Goal: Information Seeking & Learning: Learn about a topic

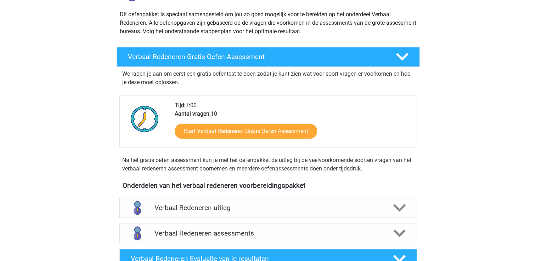
scroll to position [35, 0]
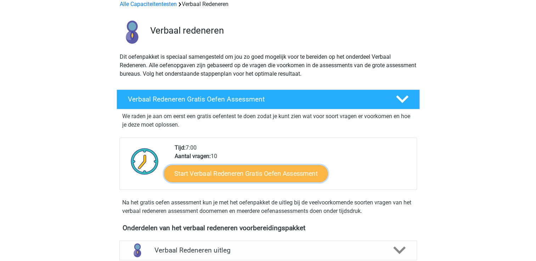
click at [225, 173] on link "Start Verbaal Redeneren Gratis Oefen Assessment" at bounding box center [246, 173] width 164 height 17
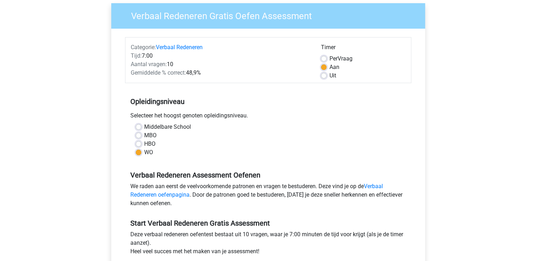
scroll to position [71, 0]
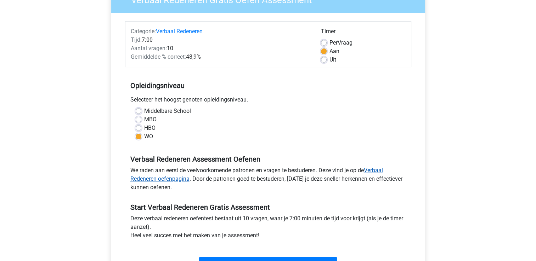
click at [381, 170] on link "Verbaal Redeneren oefenpagina" at bounding box center [256, 174] width 252 height 15
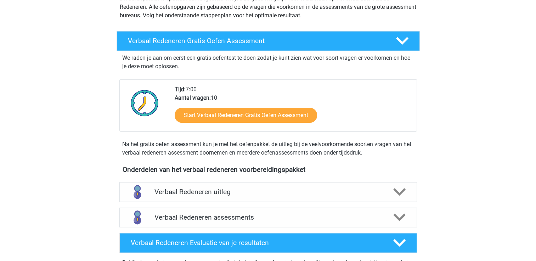
scroll to position [106, 0]
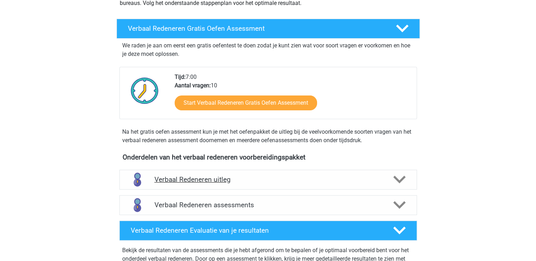
click at [397, 178] on icon at bounding box center [399, 179] width 12 height 12
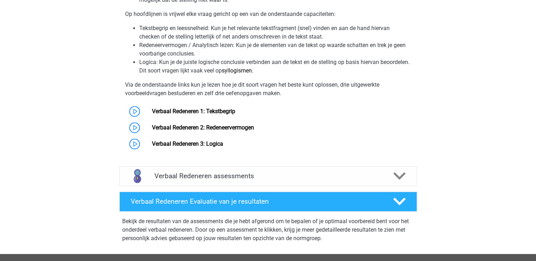
scroll to position [389, 0]
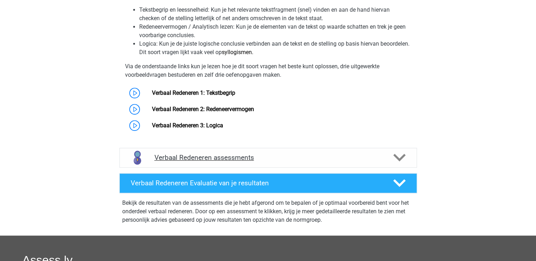
click at [401, 157] on polygon at bounding box center [399, 158] width 12 height 8
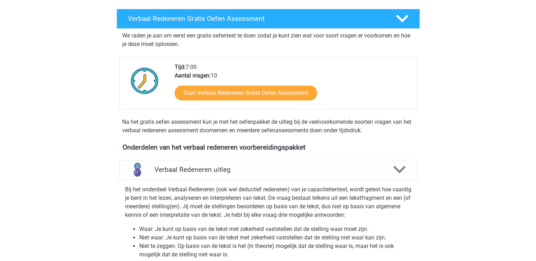
scroll to position [106, 0]
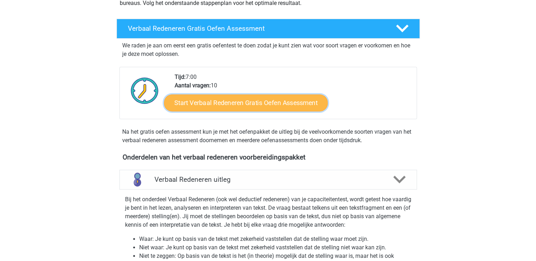
click at [219, 103] on link "Start Verbaal Redeneren Gratis Oefen Assessment" at bounding box center [246, 103] width 164 height 17
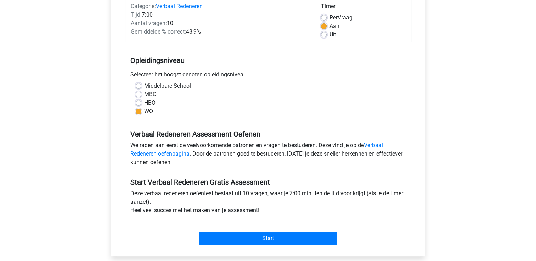
scroll to position [177, 0]
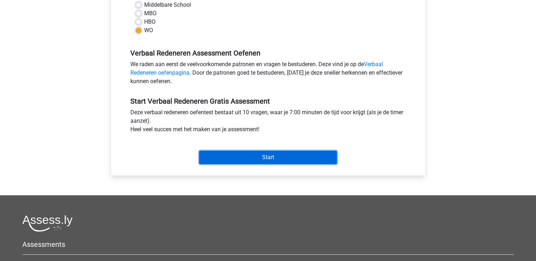
click at [252, 160] on input "Start" at bounding box center [268, 157] width 138 height 13
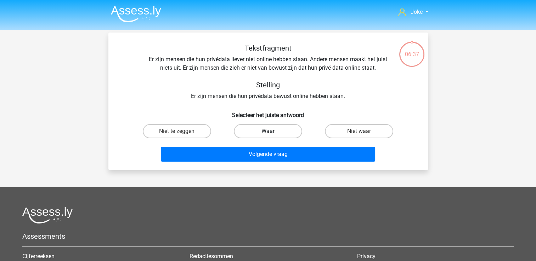
click at [261, 131] on label "Waar" at bounding box center [268, 131] width 68 height 14
click at [268, 131] on input "Waar" at bounding box center [270, 133] width 5 height 5
radio input "true"
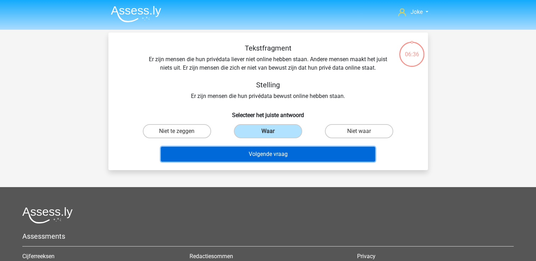
click at [251, 153] on button "Volgende vraag" at bounding box center [268, 154] width 214 height 15
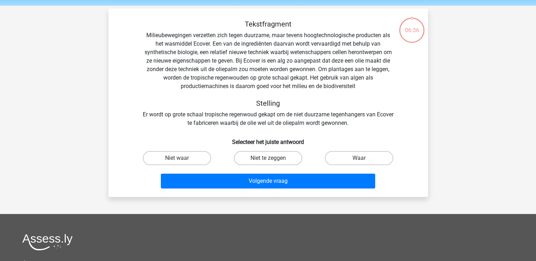
scroll to position [33, 0]
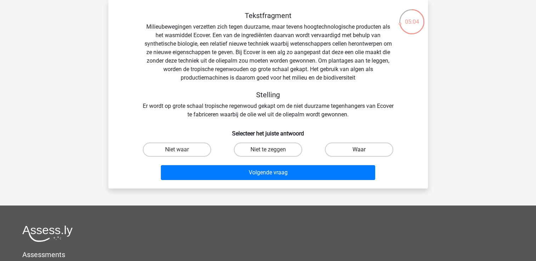
click at [358, 150] on label "Waar" at bounding box center [359, 150] width 68 height 14
click at [359, 150] on input "Waar" at bounding box center [361, 152] width 5 height 5
radio input "true"
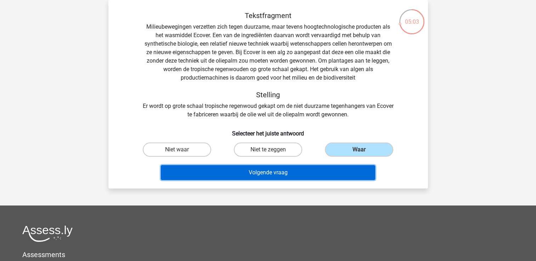
click at [256, 177] on button "Volgende vraag" at bounding box center [268, 172] width 214 height 15
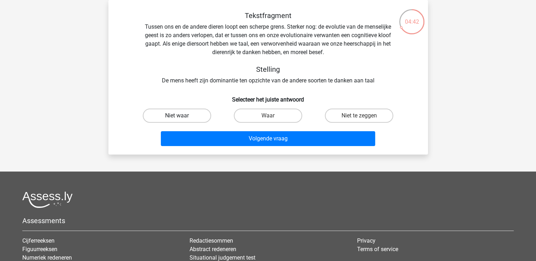
click at [174, 113] on label "Niet waar" at bounding box center [177, 116] width 68 height 14
click at [177, 116] on input "Niet waar" at bounding box center [179, 118] width 5 height 5
radio input "true"
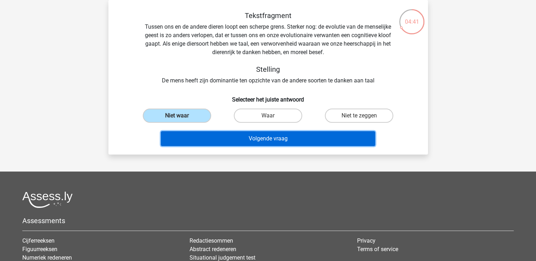
click at [299, 143] on button "Volgende vraag" at bounding box center [268, 138] width 214 height 15
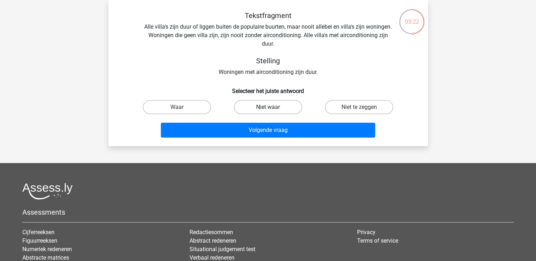
click at [273, 110] on label "Niet waar" at bounding box center [268, 107] width 68 height 14
click at [272, 110] on input "Niet waar" at bounding box center [270, 109] width 5 height 5
radio input "true"
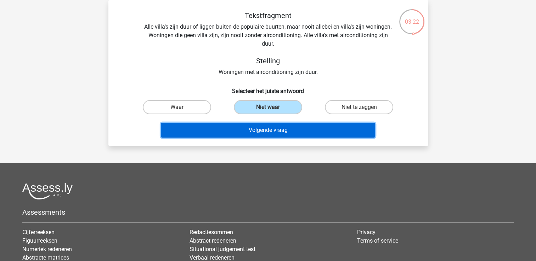
click at [272, 132] on button "Volgende vraag" at bounding box center [268, 130] width 214 height 15
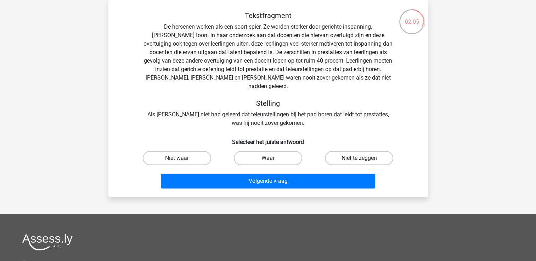
click at [344, 151] on label "Niet te zeggen" at bounding box center [359, 158] width 68 height 14
click at [359, 158] on input "Niet te zeggen" at bounding box center [361, 160] width 5 height 5
radio input "true"
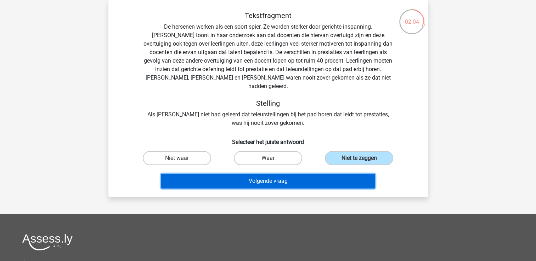
click at [265, 174] on button "Volgende vraag" at bounding box center [268, 181] width 214 height 15
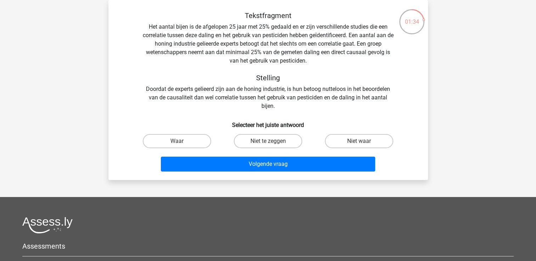
click at [268, 143] on input "Niet te zeggen" at bounding box center [270, 143] width 5 height 5
radio input "true"
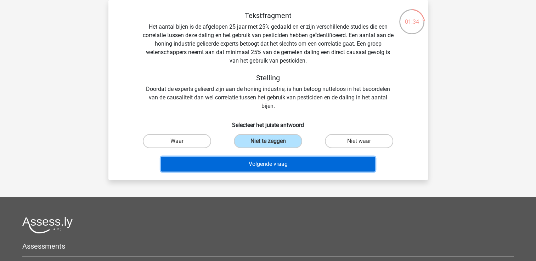
click at [260, 163] on button "Volgende vraag" at bounding box center [268, 164] width 214 height 15
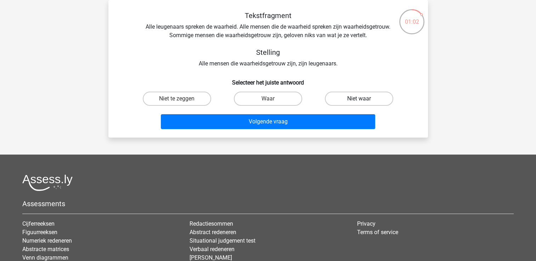
click at [361, 98] on label "Niet waar" at bounding box center [359, 99] width 68 height 14
click at [361, 99] on input "Niet waar" at bounding box center [361, 101] width 5 height 5
radio input "true"
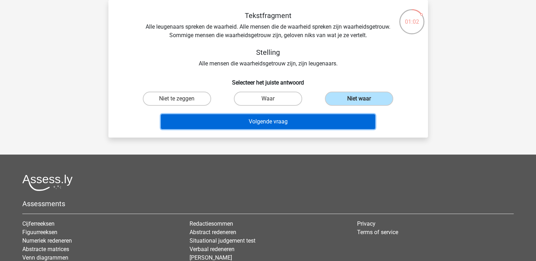
click at [276, 122] on button "Volgende vraag" at bounding box center [268, 121] width 214 height 15
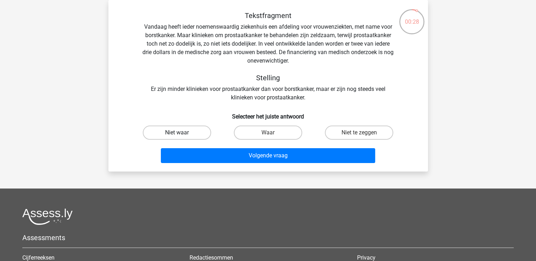
click at [159, 131] on label "Niet waar" at bounding box center [177, 133] width 68 height 14
click at [177, 133] on input "Niet waar" at bounding box center [179, 135] width 5 height 5
radio input "true"
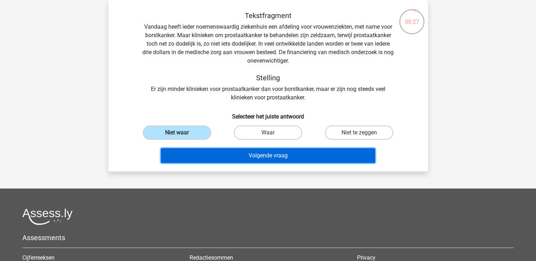
click at [256, 155] on button "Volgende vraag" at bounding box center [268, 155] width 214 height 15
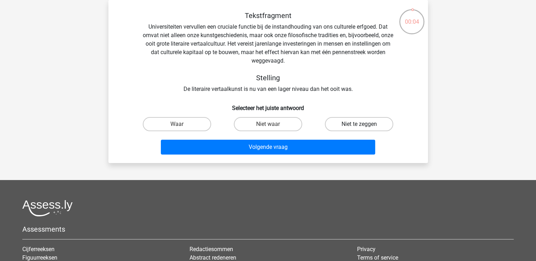
click at [345, 124] on label "Niet te zeggen" at bounding box center [359, 124] width 68 height 14
click at [359, 124] on input "Niet te zeggen" at bounding box center [361, 126] width 5 height 5
radio input "true"
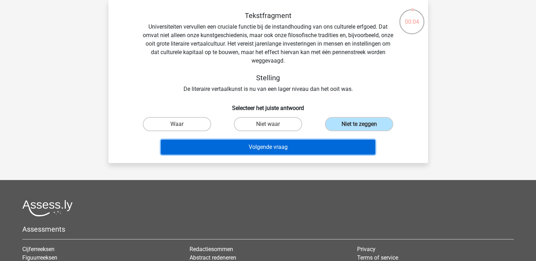
click at [278, 145] on button "Volgende vraag" at bounding box center [268, 147] width 214 height 15
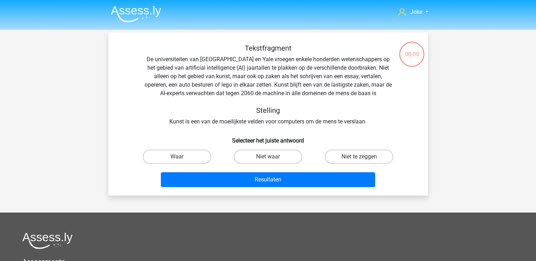
scroll to position [33, 0]
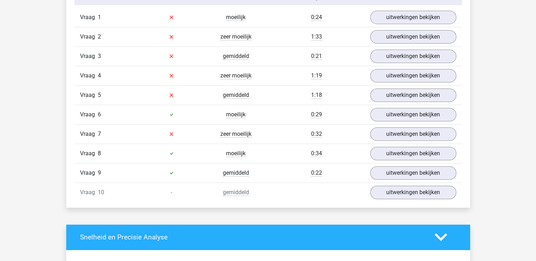
scroll to position [496, 0]
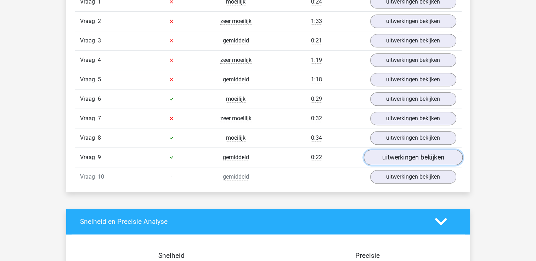
click at [418, 157] on link "uitwerkingen bekijken" at bounding box center [412, 158] width 99 height 16
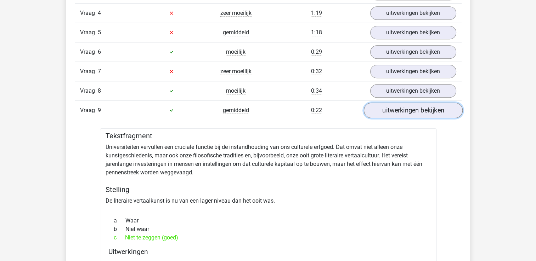
scroll to position [602, 0]
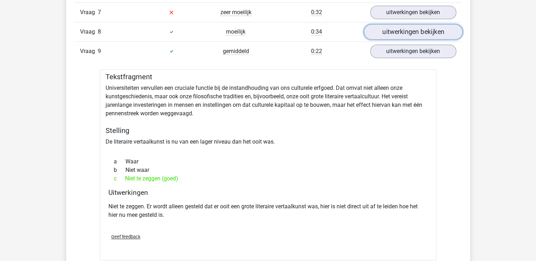
click at [399, 29] on link "uitwerkingen bekijken" at bounding box center [412, 32] width 99 height 16
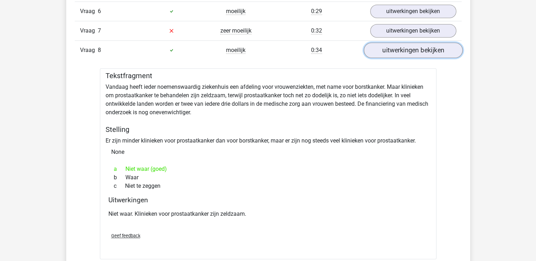
scroll to position [566, 0]
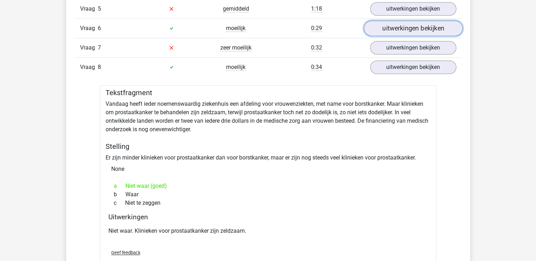
click at [397, 29] on link "uitwerkingen bekijken" at bounding box center [412, 29] width 99 height 16
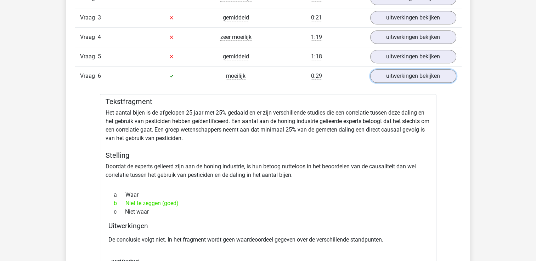
scroll to position [460, 0]
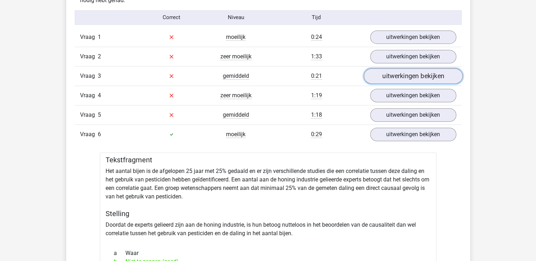
click at [387, 77] on link "uitwerkingen bekijken" at bounding box center [412, 76] width 99 height 16
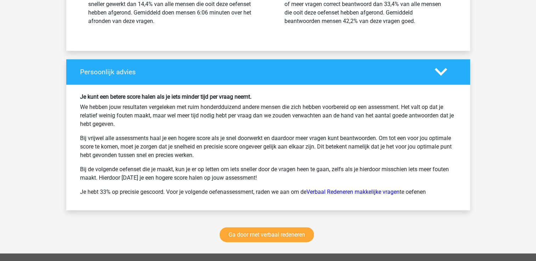
scroll to position [1805, 0]
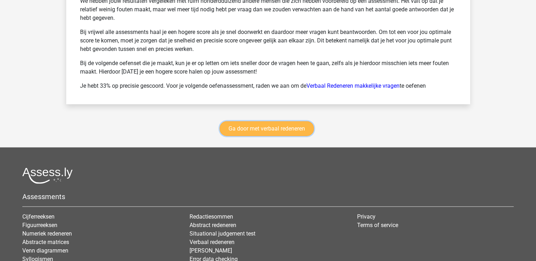
click at [285, 126] on link "Ga door met verbaal redeneren" at bounding box center [266, 128] width 94 height 15
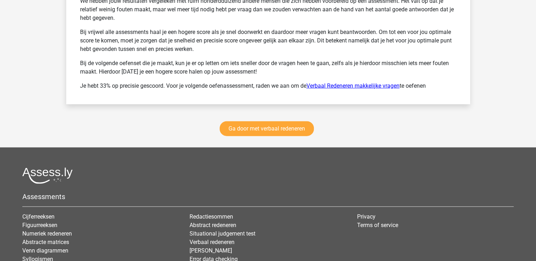
click at [345, 83] on link "Verbaal Redeneren makkelijke vragen" at bounding box center [352, 85] width 93 height 7
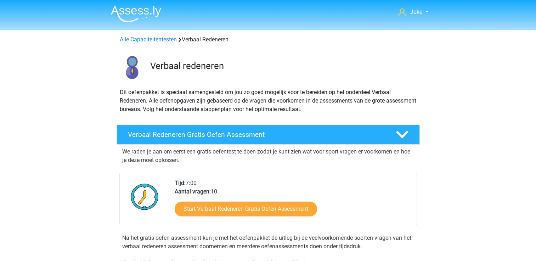
scroll to position [298, 0]
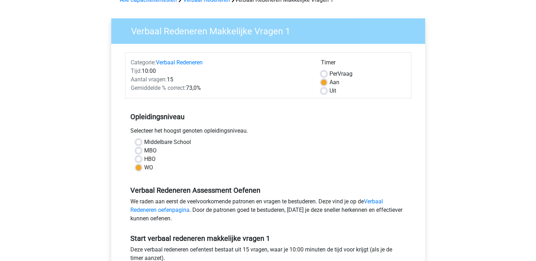
scroll to position [35, 0]
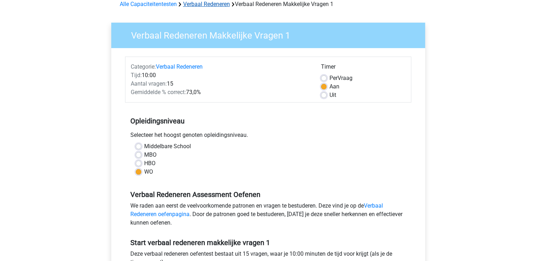
click at [200, 5] on link "Verbaal Redeneren" at bounding box center [206, 4] width 47 height 7
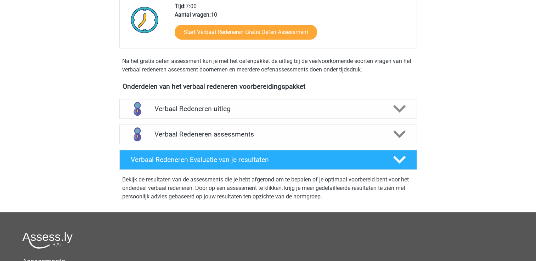
scroll to position [212, 0]
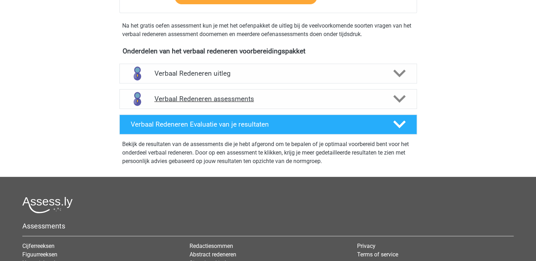
click at [397, 96] on icon at bounding box center [399, 99] width 12 height 12
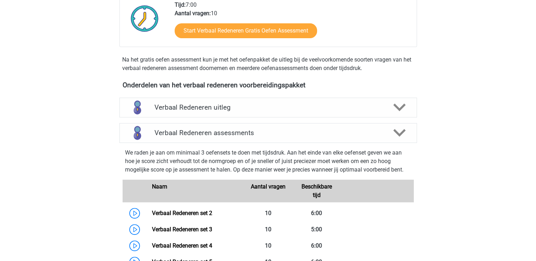
scroll to position [177, 0]
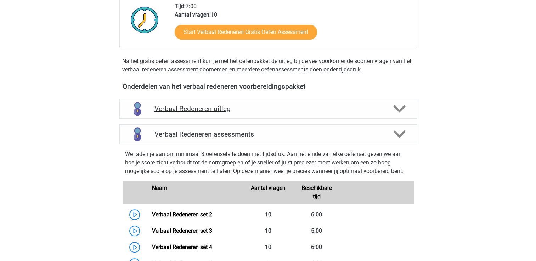
click at [400, 110] on polygon at bounding box center [399, 109] width 12 height 8
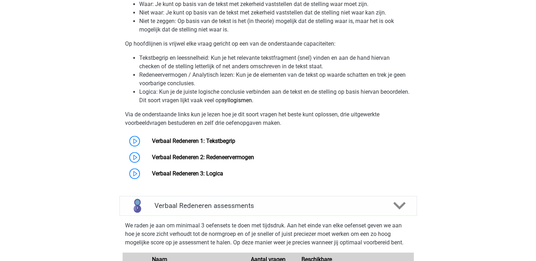
scroll to position [354, 0]
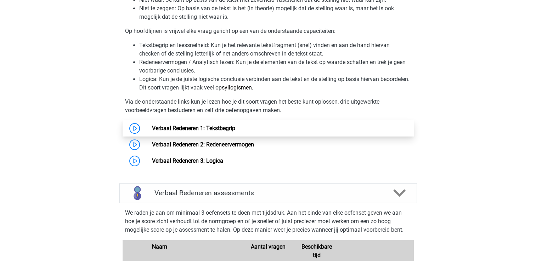
click at [152, 127] on link "Verbaal Redeneren 1: Tekstbegrip" at bounding box center [193, 128] width 83 height 7
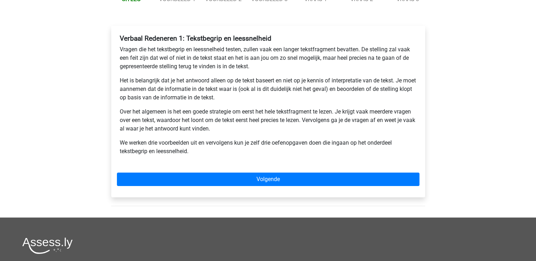
scroll to position [106, 0]
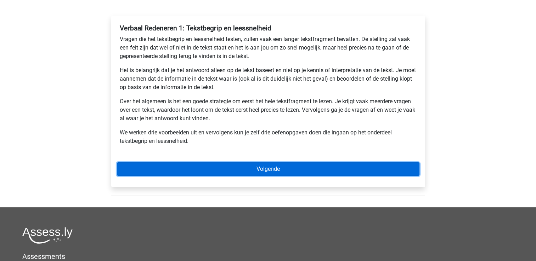
click at [215, 171] on link "Volgende" at bounding box center [268, 168] width 302 height 13
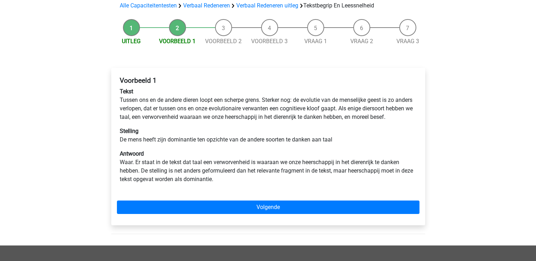
scroll to position [71, 0]
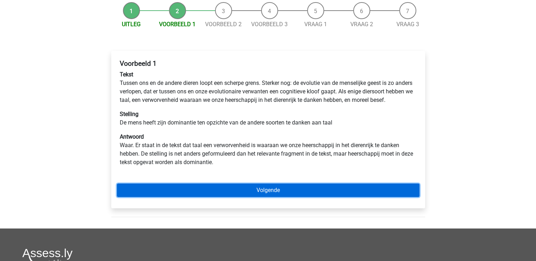
click at [275, 196] on link "Volgende" at bounding box center [268, 190] width 302 height 13
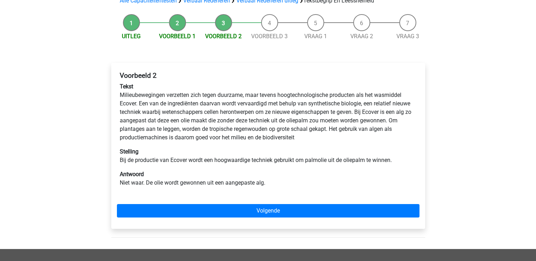
scroll to position [71, 0]
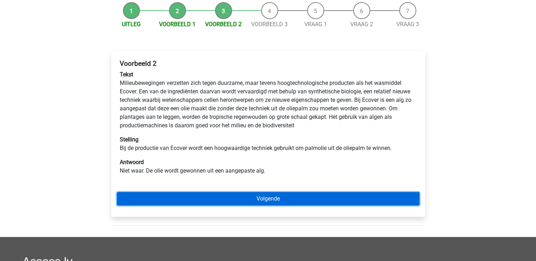
click at [252, 198] on link "Volgende" at bounding box center [268, 198] width 302 height 13
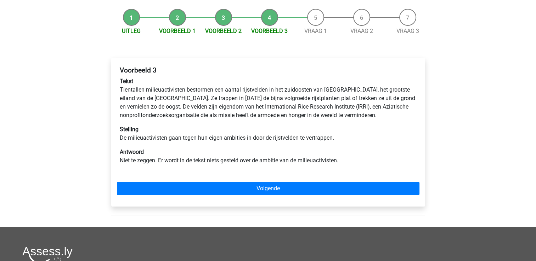
scroll to position [71, 0]
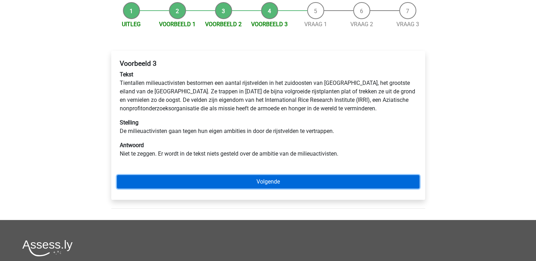
click at [282, 182] on link "Volgende" at bounding box center [268, 181] width 302 height 13
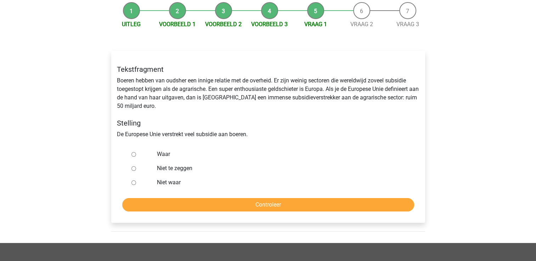
scroll to position [35, 0]
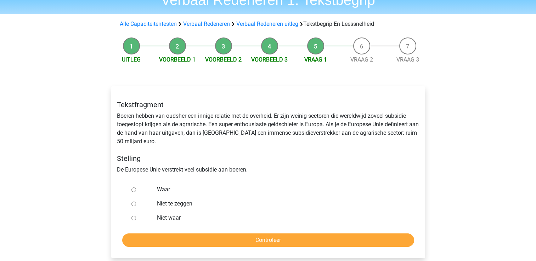
click at [156, 191] on div "Waar" at bounding box center [279, 190] width 256 height 14
click at [136, 188] on div at bounding box center [139, 190] width 23 height 14
click at [135, 190] on input "Waar" at bounding box center [133, 190] width 5 height 5
radio input "true"
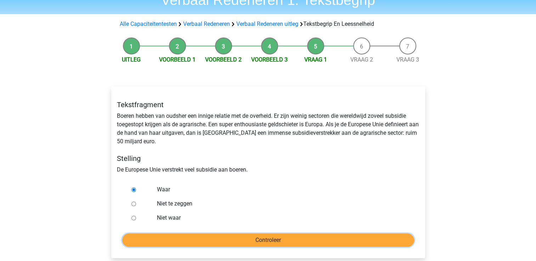
click at [261, 241] on input "Controleer" at bounding box center [268, 240] width 292 height 13
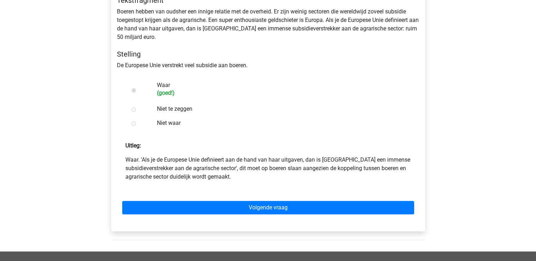
scroll to position [142, 0]
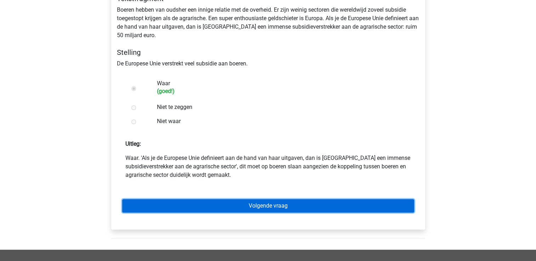
click at [253, 205] on link "Volgende vraag" at bounding box center [268, 205] width 292 height 13
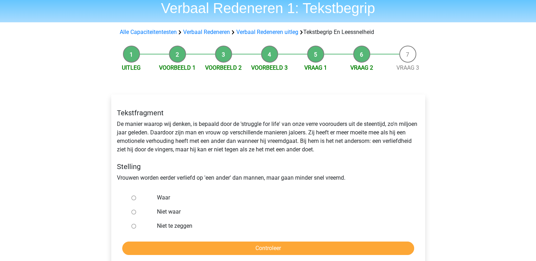
scroll to position [71, 0]
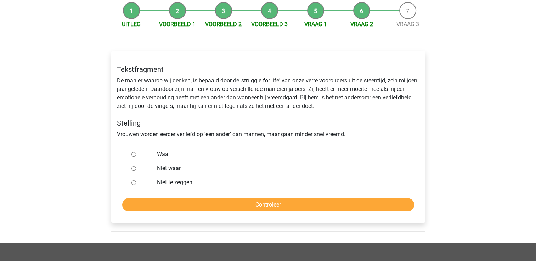
click at [168, 185] on label "Niet te zeggen" at bounding box center [279, 182] width 245 height 8
click at [136, 185] on input "Niet te zeggen" at bounding box center [133, 183] width 5 height 5
radio input "true"
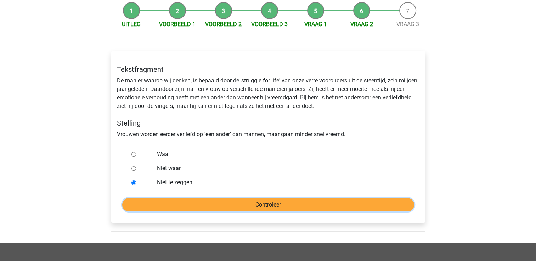
click at [253, 206] on input "Controleer" at bounding box center [268, 204] width 292 height 13
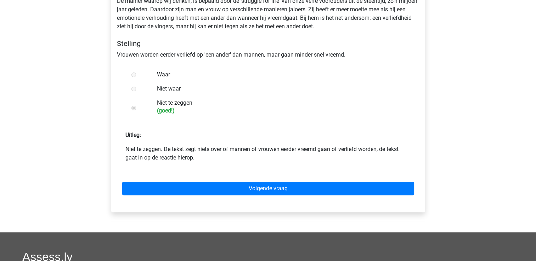
scroll to position [177, 0]
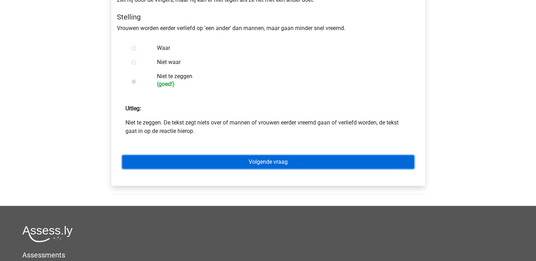
click at [264, 162] on link "Volgende vraag" at bounding box center [268, 161] width 292 height 13
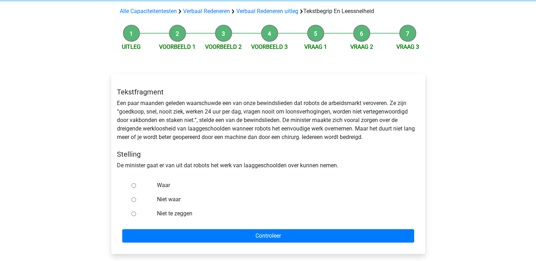
scroll to position [71, 0]
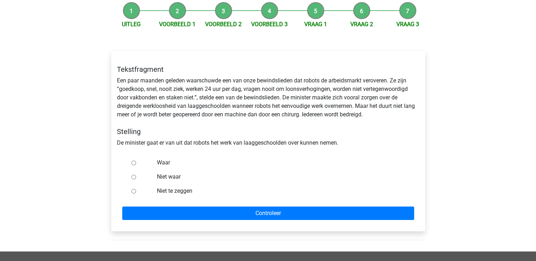
click at [161, 160] on label "Waar" at bounding box center [279, 163] width 245 height 8
click at [136, 161] on input "Waar" at bounding box center [133, 163] width 5 height 5
radio input "true"
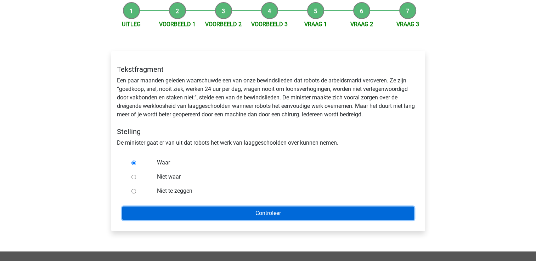
click at [247, 216] on input "Controleer" at bounding box center [268, 213] width 292 height 13
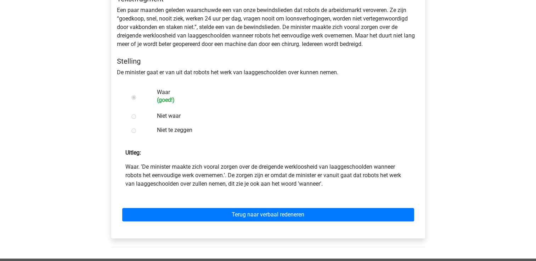
scroll to position [142, 0]
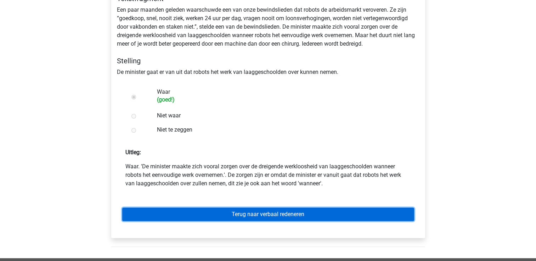
drag, startPoint x: 0, startPoint y: 0, endPoint x: 247, endPoint y: 216, distance: 328.1
click at [247, 216] on link "Terug naar verbaal redeneren" at bounding box center [268, 214] width 292 height 13
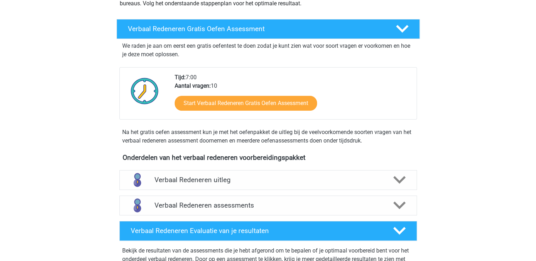
scroll to position [106, 0]
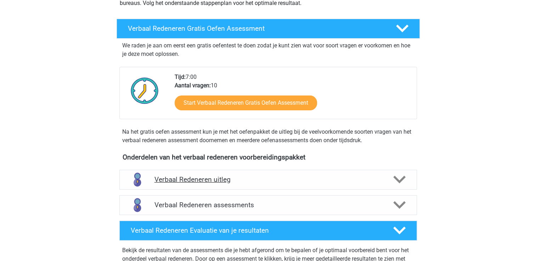
click at [402, 177] on icon at bounding box center [399, 179] width 12 height 12
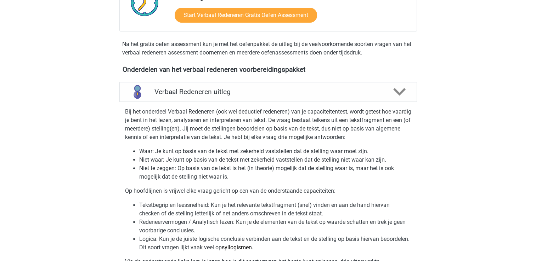
scroll to position [283, 0]
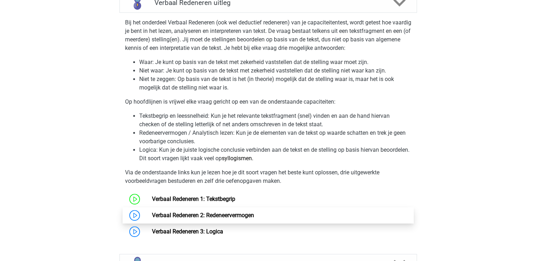
click at [184, 212] on link "Verbaal Redeneren 2: Redeneervermogen" at bounding box center [203, 215] width 102 height 7
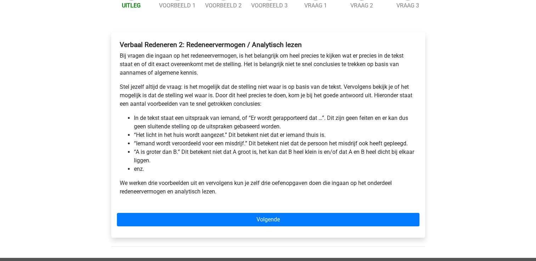
scroll to position [142, 0]
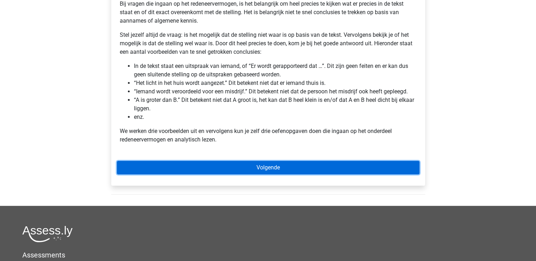
click at [263, 168] on link "Volgende" at bounding box center [268, 167] width 302 height 13
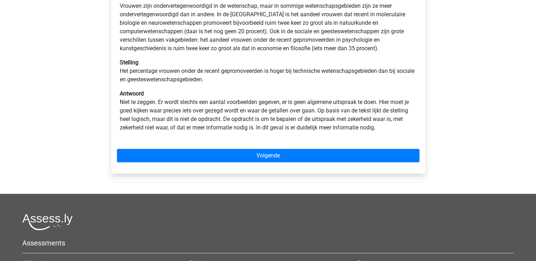
scroll to position [177, 0]
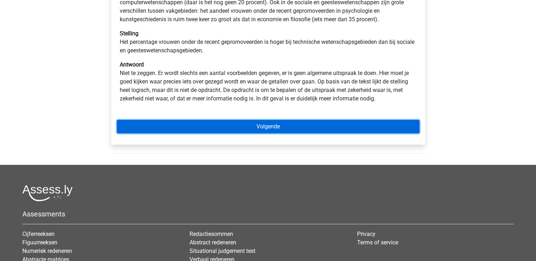
click at [271, 132] on link "Volgende" at bounding box center [268, 126] width 302 height 13
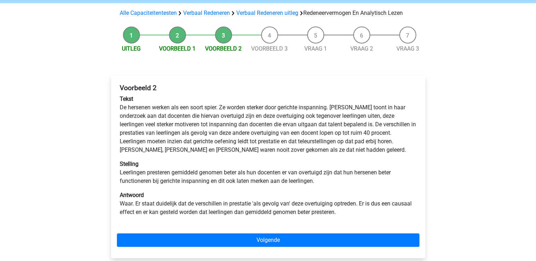
scroll to position [71, 0]
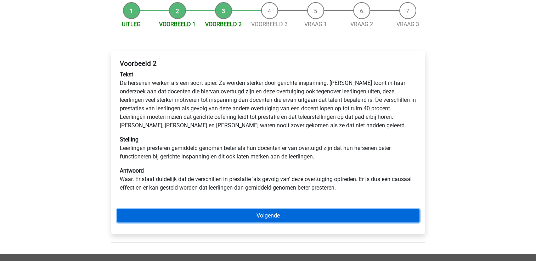
click at [264, 217] on link "Volgende" at bounding box center [268, 215] width 302 height 13
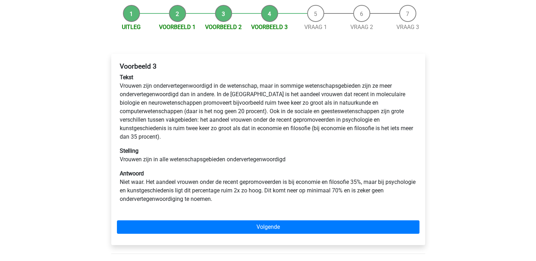
scroll to position [106, 0]
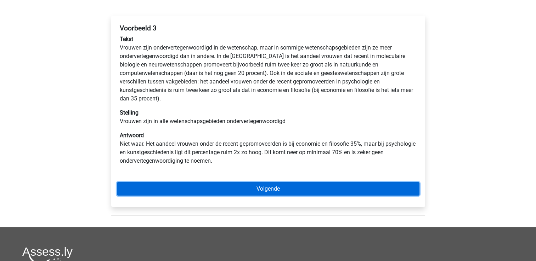
click at [272, 192] on link "Volgende" at bounding box center [268, 188] width 302 height 13
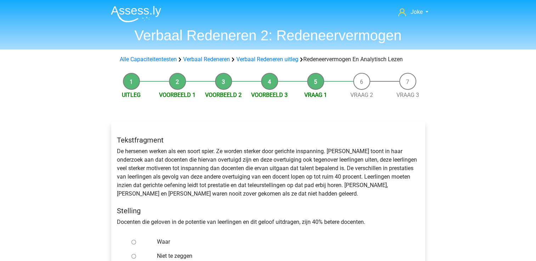
scroll to position [71, 0]
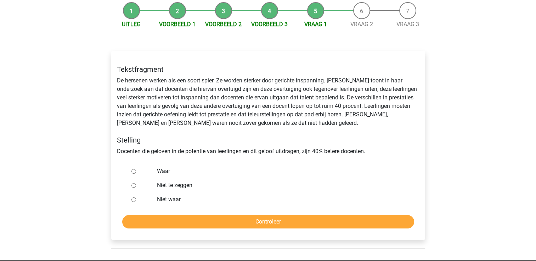
click at [177, 200] on label "Niet waar" at bounding box center [279, 199] width 245 height 8
click at [136, 200] on input "Niet waar" at bounding box center [133, 200] width 5 height 5
radio input "true"
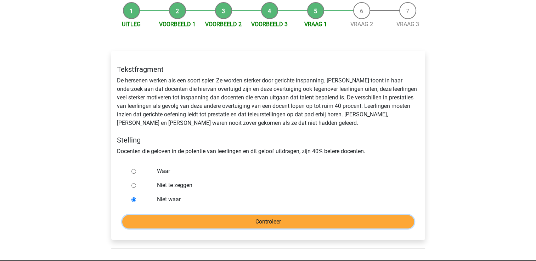
click at [189, 220] on input "Controleer" at bounding box center [268, 221] width 292 height 13
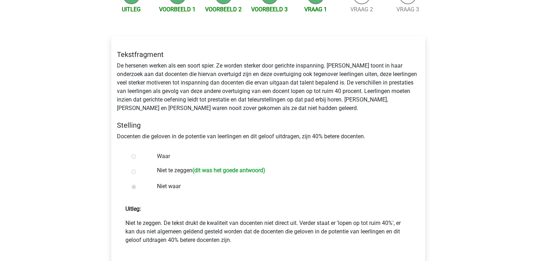
scroll to position [106, 0]
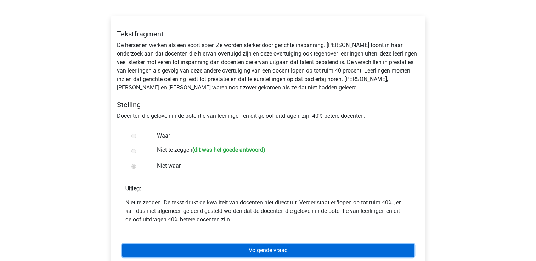
click at [254, 252] on link "Volgende vraag" at bounding box center [268, 250] width 292 height 13
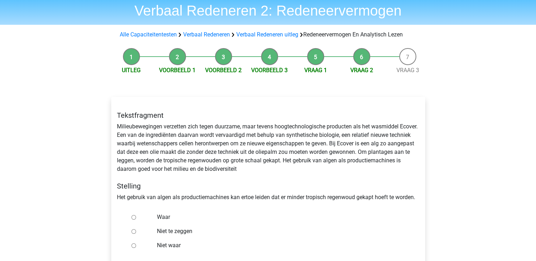
scroll to position [35, 0]
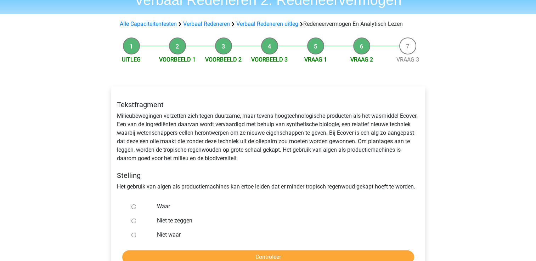
click at [164, 207] on label "Waar" at bounding box center [279, 206] width 245 height 8
click at [136, 207] on input "Waar" at bounding box center [133, 207] width 5 height 5
radio input "true"
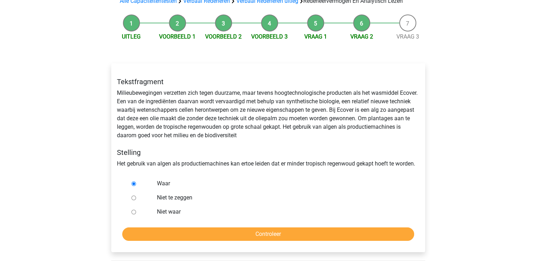
scroll to position [71, 0]
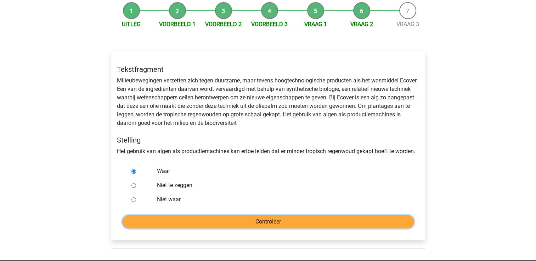
click at [265, 223] on input "Controleer" at bounding box center [268, 221] width 292 height 13
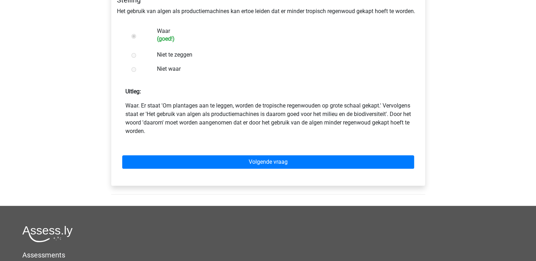
scroll to position [212, 0]
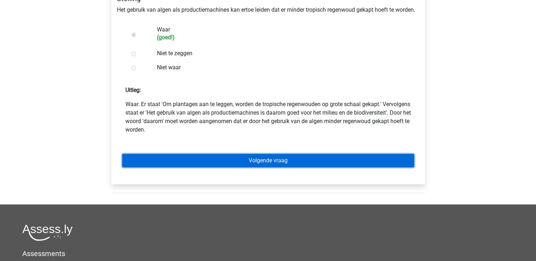
click at [265, 163] on link "Volgende vraag" at bounding box center [268, 160] width 292 height 13
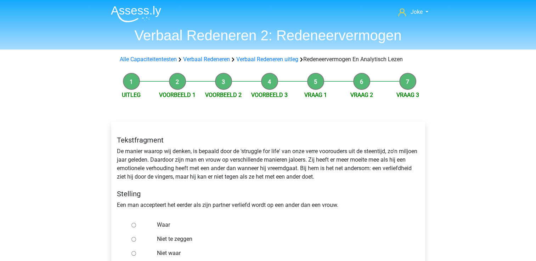
scroll to position [35, 0]
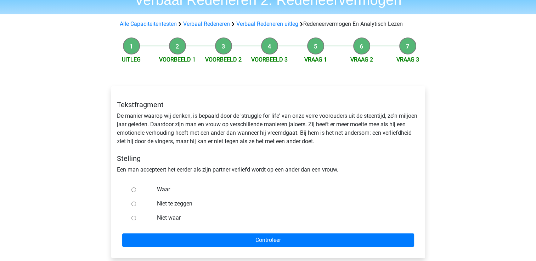
click at [182, 206] on label "Niet te zeggen" at bounding box center [279, 204] width 245 height 8
click at [136, 206] on input "Niet te zeggen" at bounding box center [133, 204] width 5 height 5
radio input "true"
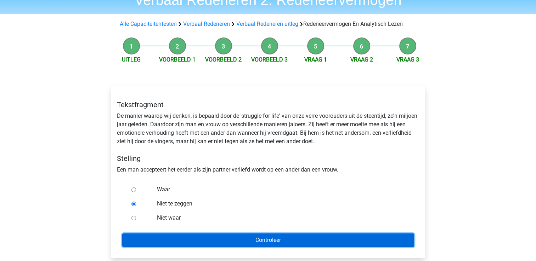
click at [240, 238] on input "Controleer" at bounding box center [268, 240] width 292 height 13
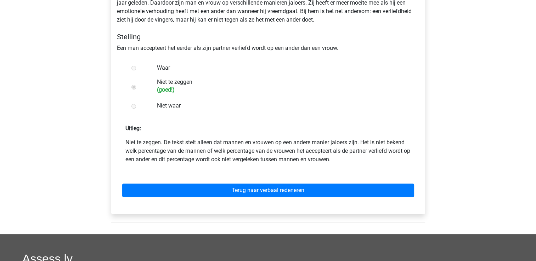
scroll to position [177, 0]
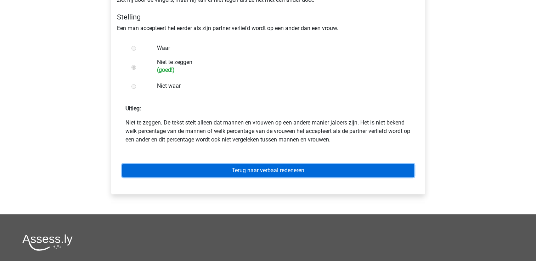
click at [242, 172] on link "Terug naar verbaal redeneren" at bounding box center [268, 170] width 292 height 13
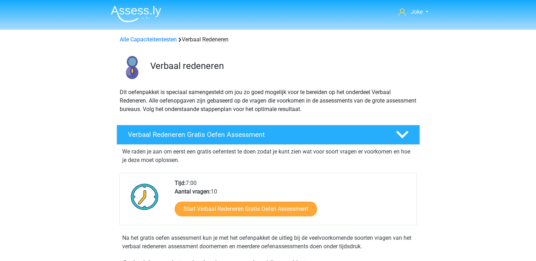
drag, startPoint x: 0, startPoint y: 0, endPoint x: 13, endPoint y: 170, distance: 170.7
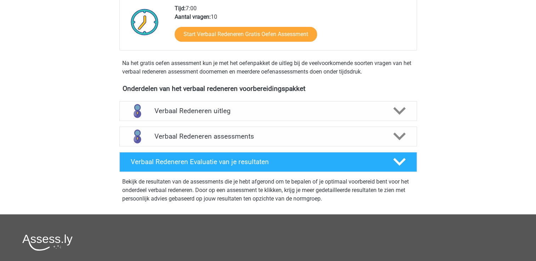
scroll to position [177, 0]
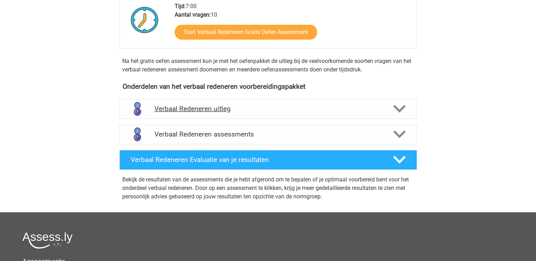
click at [402, 108] on polygon at bounding box center [399, 109] width 12 height 8
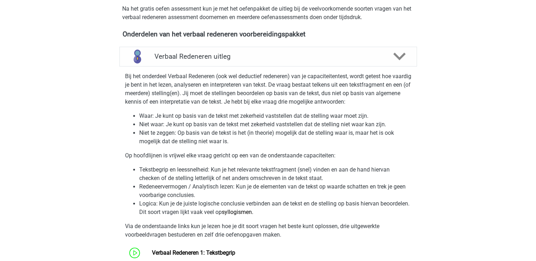
scroll to position [319, 0]
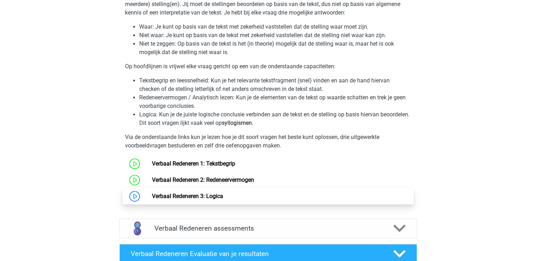
click at [170, 197] on link "Verbaal Redeneren 3: Logica" at bounding box center [187, 196] width 71 height 7
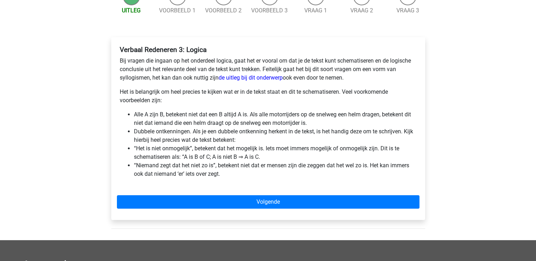
scroll to position [106, 0]
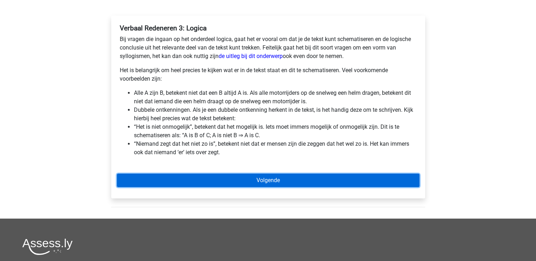
click at [270, 181] on link "Volgende" at bounding box center [268, 180] width 302 height 13
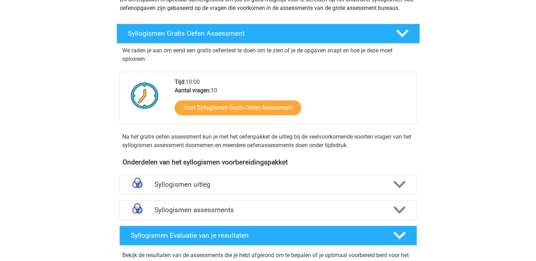
scroll to position [142, 0]
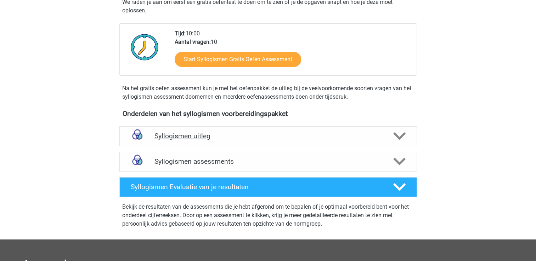
click at [395, 136] on polygon at bounding box center [399, 136] width 12 height 8
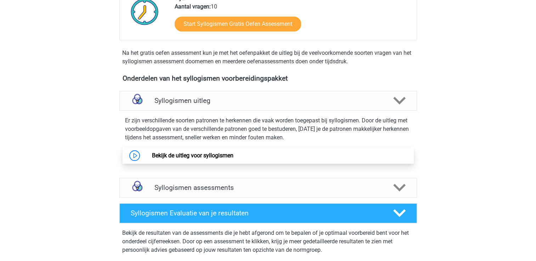
scroll to position [212, 0]
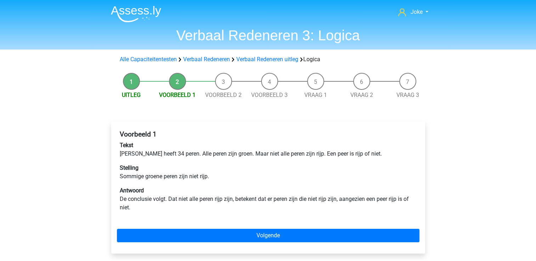
drag, startPoint x: 269, startPoint y: 178, endPoint x: 68, endPoint y: 132, distance: 207.0
click at [68, 132] on div "Joke pieters.joke@outlook.com Nederlands English" at bounding box center [268, 230] width 536 height 461
drag, startPoint x: 68, startPoint y: 132, endPoint x: 45, endPoint y: 163, distance: 38.6
click at [45, 163] on div "Joke pieters.joke@outlook.com Nederlands English" at bounding box center [268, 230] width 536 height 461
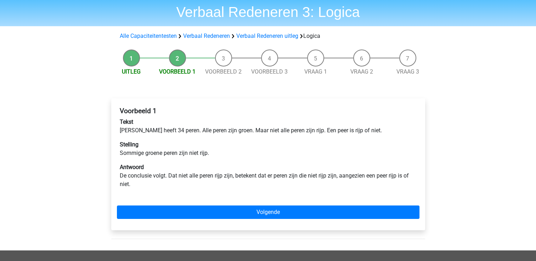
scroll to position [35, 0]
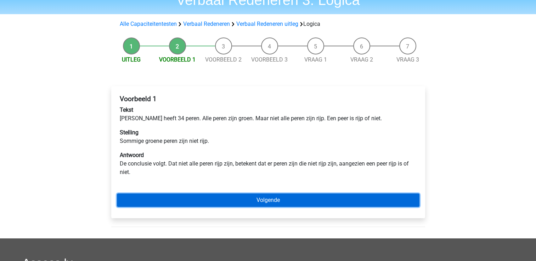
click at [254, 201] on link "Volgende" at bounding box center [268, 200] width 302 height 13
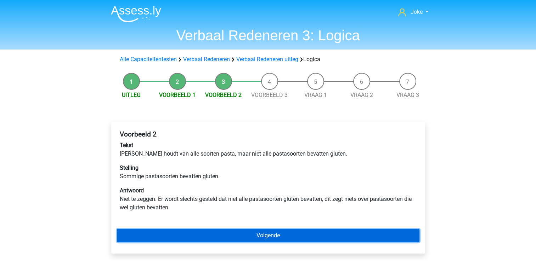
click at [274, 235] on link "Volgende" at bounding box center [268, 235] width 302 height 13
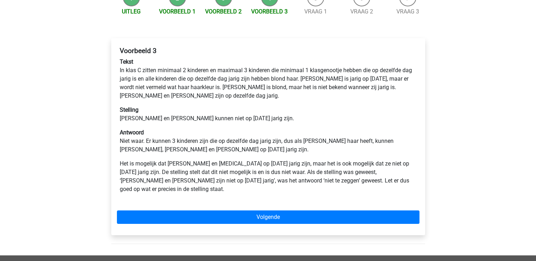
scroll to position [106, 0]
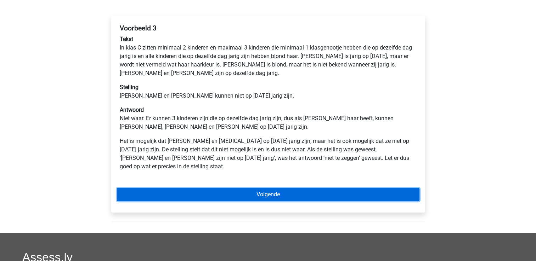
click at [273, 190] on link "Volgende" at bounding box center [268, 194] width 302 height 13
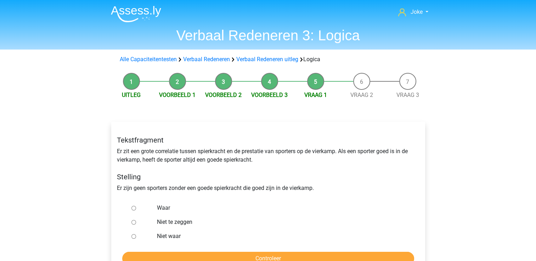
click at [164, 207] on label "Waar" at bounding box center [279, 208] width 245 height 8
click at [136, 207] on input "Waar" at bounding box center [133, 208] width 5 height 5
radio input "true"
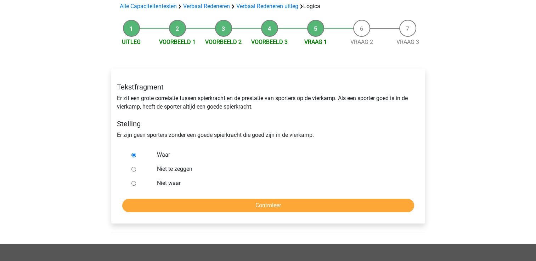
scroll to position [106, 0]
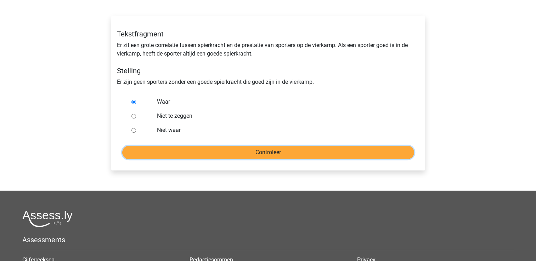
click at [279, 146] on input "Controleer" at bounding box center [268, 152] width 292 height 13
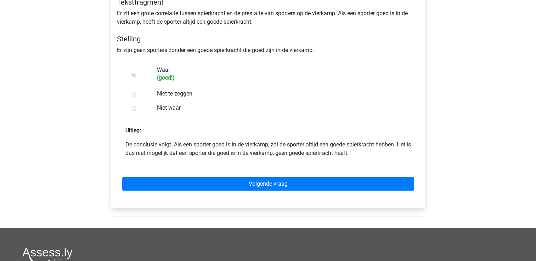
scroll to position [142, 0]
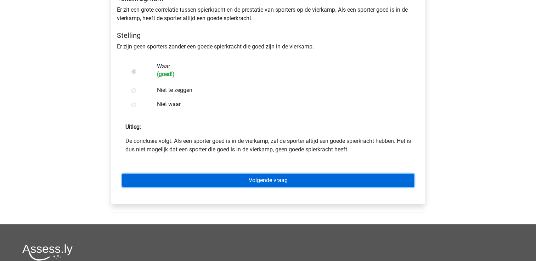
click at [236, 181] on link "Volgende vraag" at bounding box center [268, 180] width 292 height 13
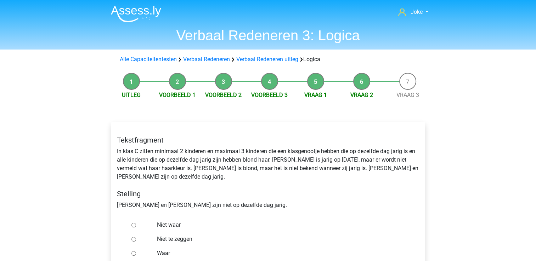
click at [166, 235] on label "Niet te zeggen" at bounding box center [279, 239] width 245 height 8
click at [136, 237] on input "Niet te zeggen" at bounding box center [133, 239] width 5 height 5
radio input "true"
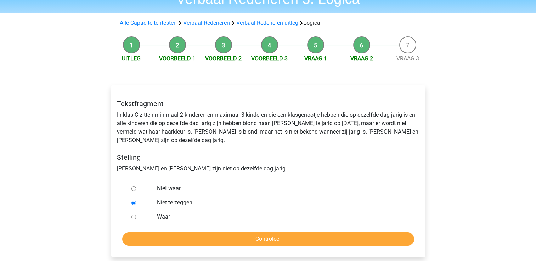
scroll to position [71, 0]
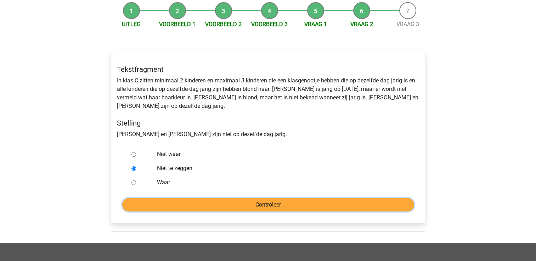
click at [218, 198] on input "Controleer" at bounding box center [268, 204] width 292 height 13
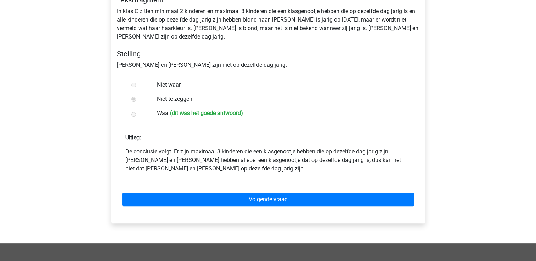
scroll to position [142, 0]
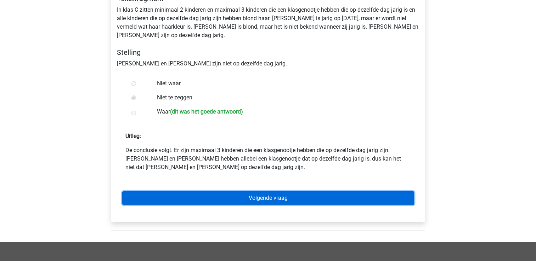
click at [243, 191] on link "Volgende vraag" at bounding box center [268, 197] width 292 height 13
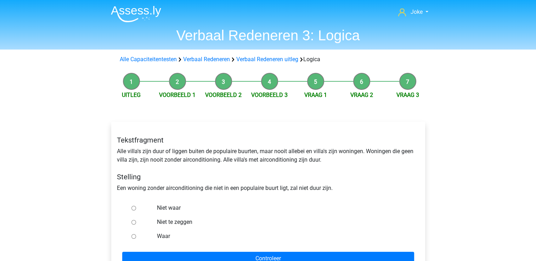
click at [178, 218] on label "Niet te zeggen" at bounding box center [279, 222] width 245 height 8
click at [136, 220] on input "Niet te zeggen" at bounding box center [133, 222] width 5 height 5
radio input "true"
drag, startPoint x: 178, startPoint y: 220, endPoint x: 277, endPoint y: 248, distance: 102.5
click at [277, 248] on form "Niet waar Niet te zeggen Waar Controleer" at bounding box center [268, 233] width 302 height 64
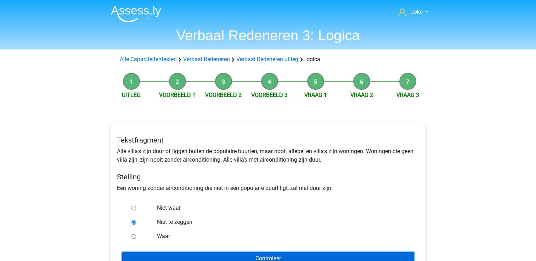
click at [261, 258] on input "Controleer" at bounding box center [268, 258] width 292 height 13
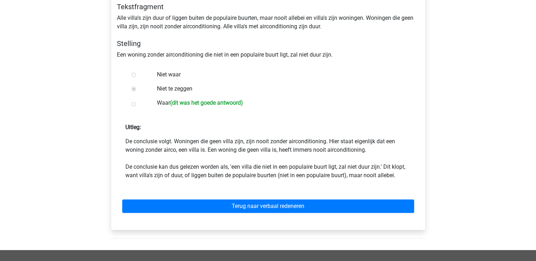
scroll to position [142, 0]
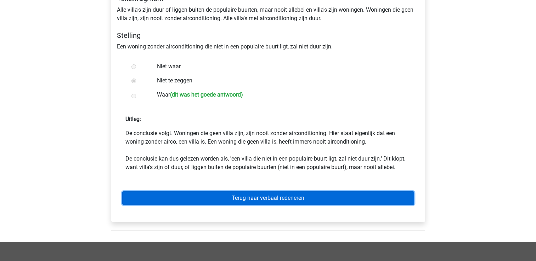
click at [236, 198] on link "Terug naar verbaal redeneren" at bounding box center [268, 197] width 292 height 13
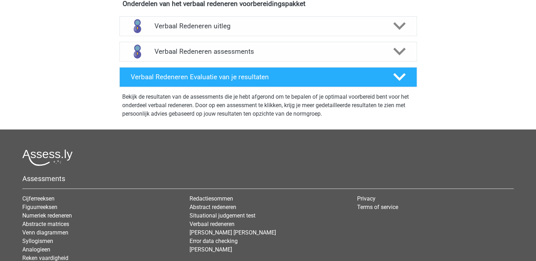
scroll to position [248, 0]
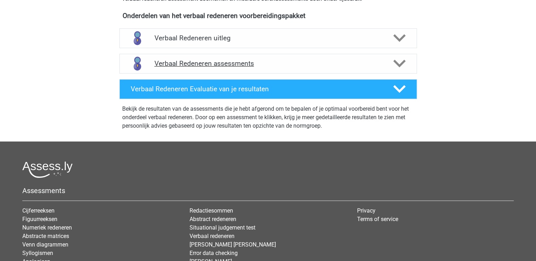
click at [396, 60] on icon at bounding box center [399, 63] width 12 height 12
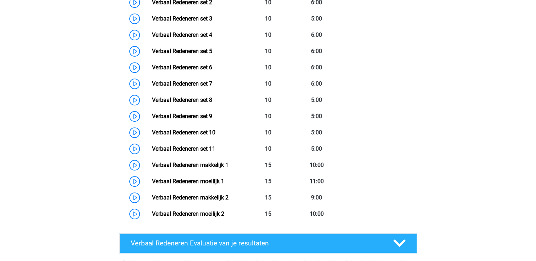
scroll to position [425, 0]
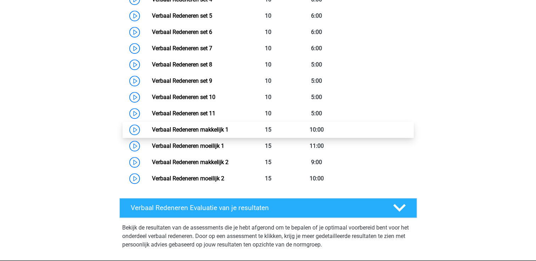
click at [189, 128] on link "Verbaal Redeneren makkelijk 1" at bounding box center [190, 129] width 76 height 7
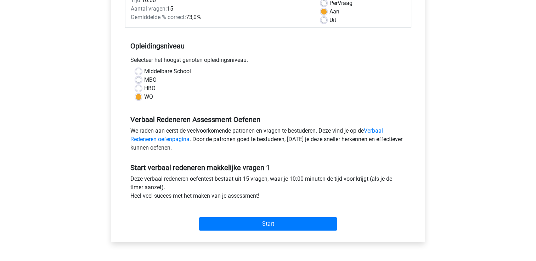
scroll to position [106, 0]
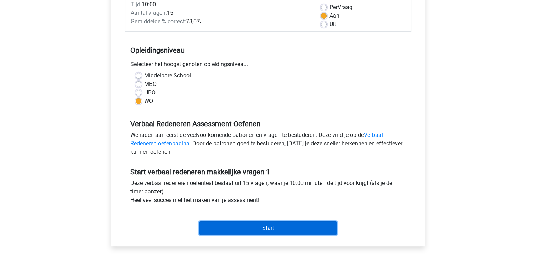
click at [274, 224] on input "Start" at bounding box center [268, 228] width 138 height 13
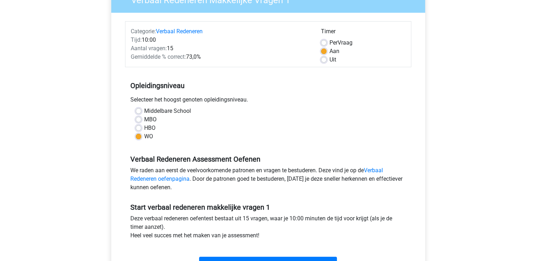
scroll to position [71, 0]
click at [329, 62] on label "Uit" at bounding box center [332, 60] width 7 height 8
click at [325, 62] on input "Uit" at bounding box center [324, 59] width 6 height 7
radio input "true"
click at [329, 62] on label "Uit" at bounding box center [332, 60] width 7 height 8
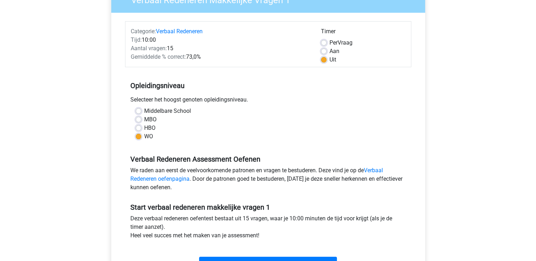
click at [325, 62] on input "Uit" at bounding box center [324, 59] width 6 height 7
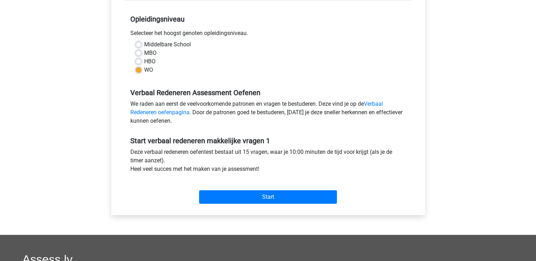
scroll to position [142, 0]
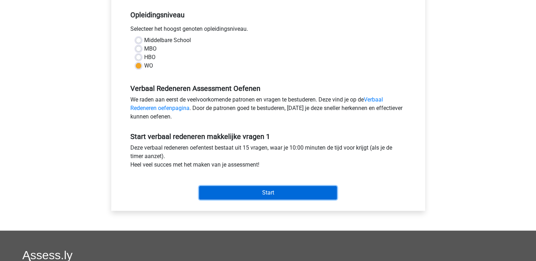
click at [265, 193] on input "Start" at bounding box center [268, 192] width 138 height 13
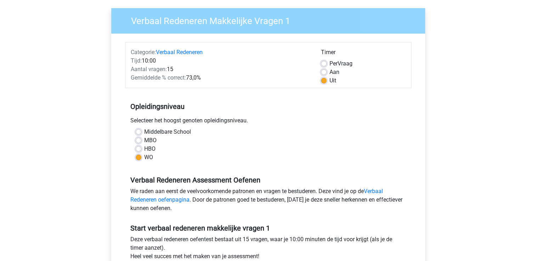
scroll to position [0, 0]
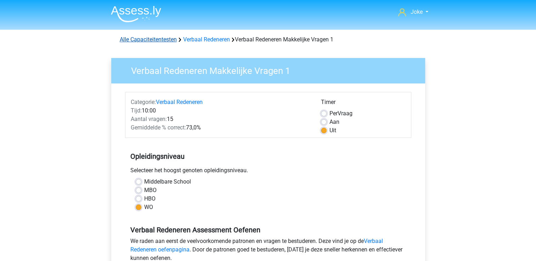
click at [155, 39] on link "Alle Capaciteitentesten" at bounding box center [148, 39] width 57 height 7
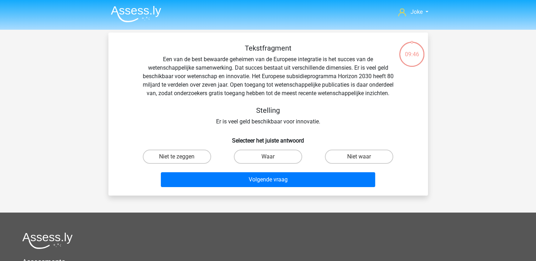
drag, startPoint x: 267, startPoint y: 234, endPoint x: 96, endPoint y: 102, distance: 216.5
click at [96, 102] on div "Joke pieters.joke@outlook.com Nederlands English" at bounding box center [268, 200] width 536 height 400
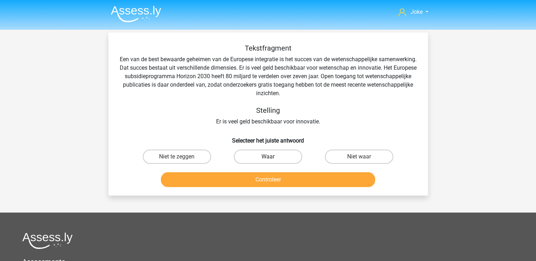
click at [275, 158] on label "Waar" at bounding box center [268, 157] width 68 height 14
click at [272, 158] on input "Waar" at bounding box center [270, 159] width 5 height 5
radio input "true"
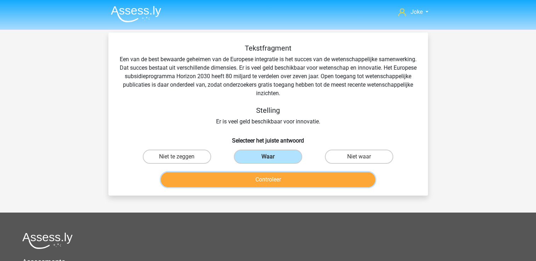
click at [271, 180] on button "Controleer" at bounding box center [268, 179] width 214 height 15
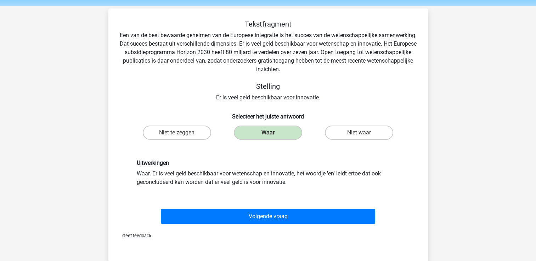
scroll to position [35, 0]
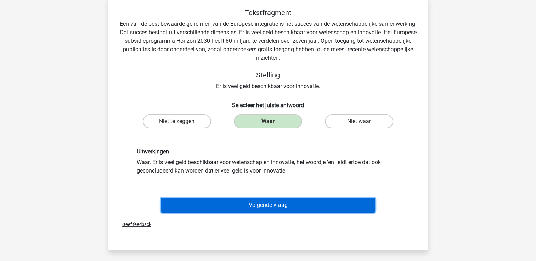
click at [253, 204] on button "Volgende vraag" at bounding box center [268, 205] width 214 height 15
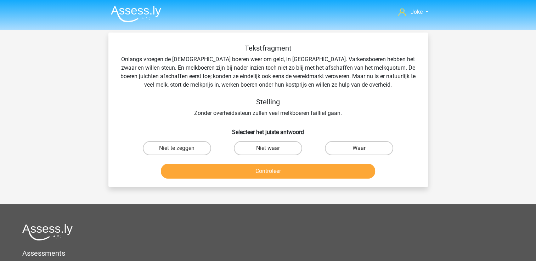
scroll to position [0, 0]
click at [188, 147] on label "Niet te zeggen" at bounding box center [177, 148] width 68 height 14
click at [181, 148] on input "Niet te zeggen" at bounding box center [179, 150] width 5 height 5
radio input "true"
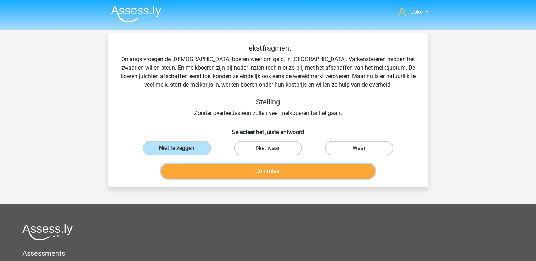
click at [273, 177] on button "Controleer" at bounding box center [268, 171] width 214 height 15
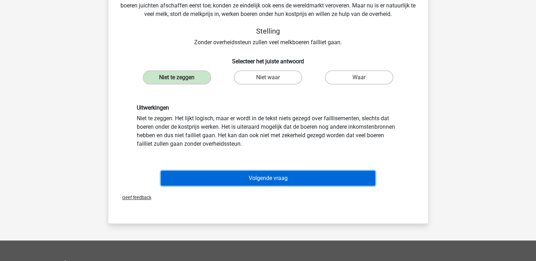
click at [275, 173] on button "Volgende vraag" at bounding box center [268, 178] width 214 height 15
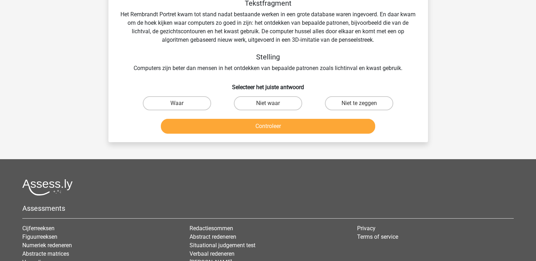
scroll to position [33, 0]
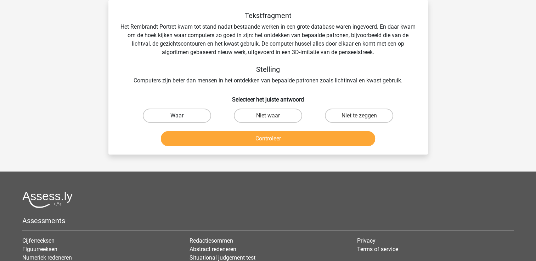
click at [172, 116] on label "Waar" at bounding box center [177, 116] width 68 height 14
click at [177, 116] on input "Waar" at bounding box center [179, 118] width 5 height 5
radio input "true"
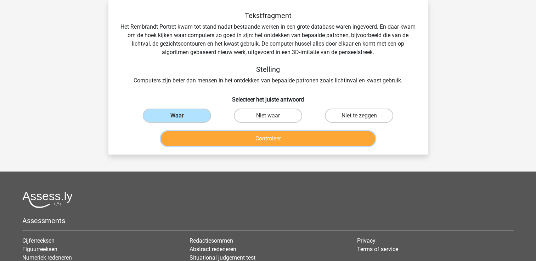
click at [234, 140] on button "Controleer" at bounding box center [268, 138] width 214 height 15
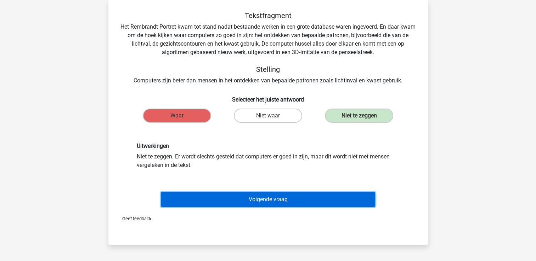
click at [272, 201] on button "Volgende vraag" at bounding box center [268, 199] width 214 height 15
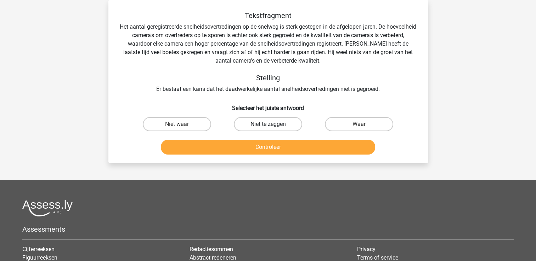
click at [278, 127] on label "Niet te zeggen" at bounding box center [268, 124] width 68 height 14
click at [272, 127] on input "Niet te zeggen" at bounding box center [270, 126] width 5 height 5
radio input "true"
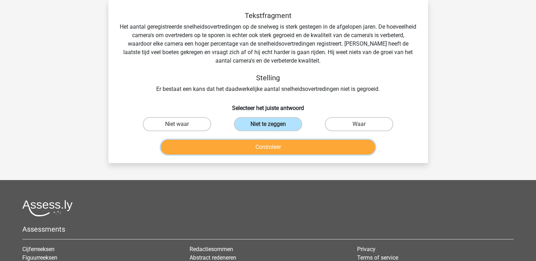
click at [279, 150] on button "Controleer" at bounding box center [268, 147] width 214 height 15
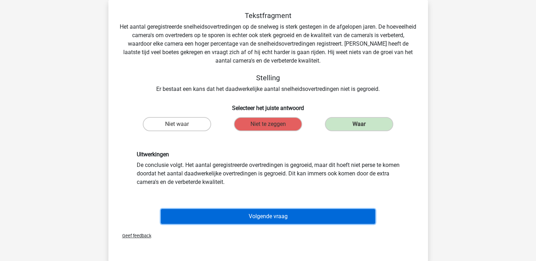
click at [259, 216] on button "Volgende vraag" at bounding box center [268, 216] width 214 height 15
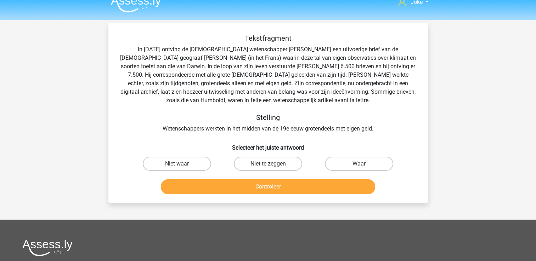
scroll to position [0, 0]
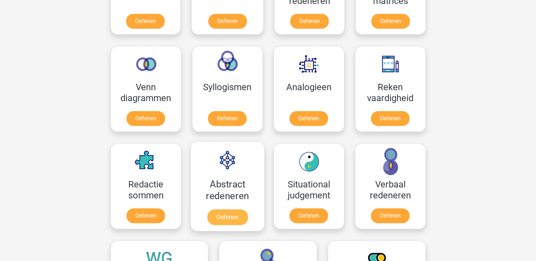
scroll to position [371, 0]
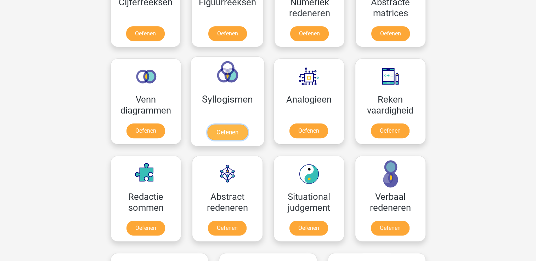
click at [228, 131] on link "Oefenen" at bounding box center [227, 133] width 40 height 16
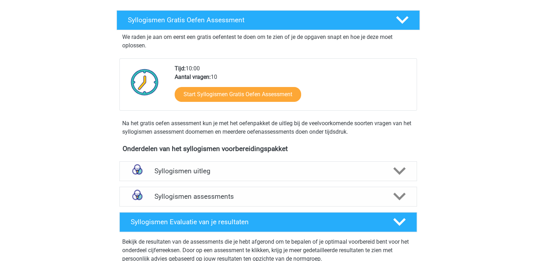
scroll to position [142, 0]
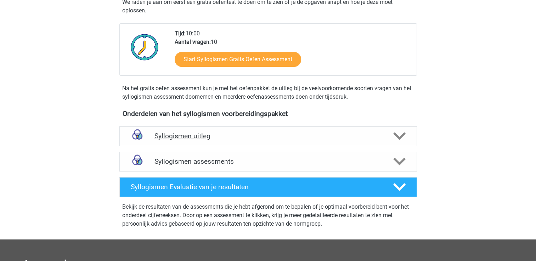
click at [400, 138] on polygon at bounding box center [399, 136] width 12 height 8
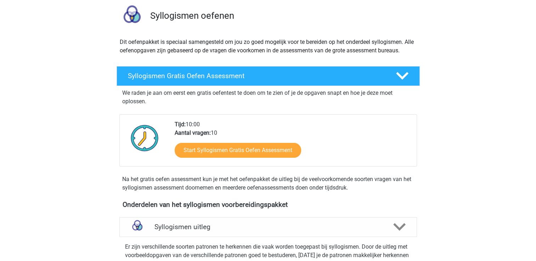
scroll to position [35, 0]
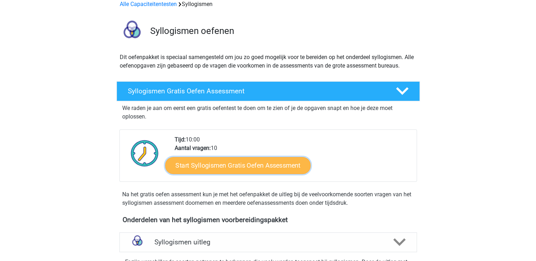
click at [240, 166] on link "Start Syllogismen Gratis Oefen Assessment" at bounding box center [237, 165] width 145 height 17
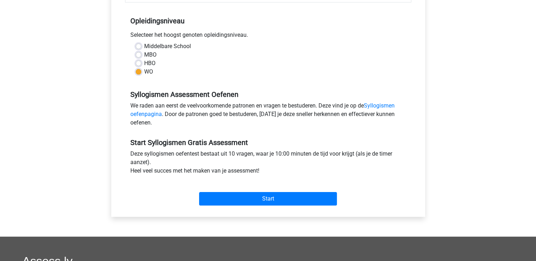
scroll to position [142, 0]
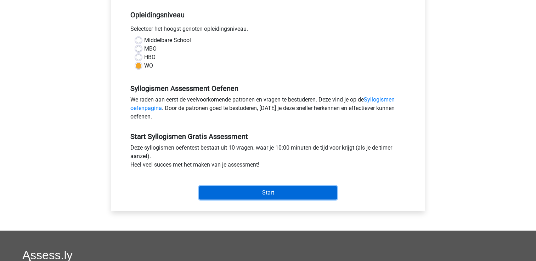
click at [265, 192] on input "Start" at bounding box center [268, 192] width 138 height 13
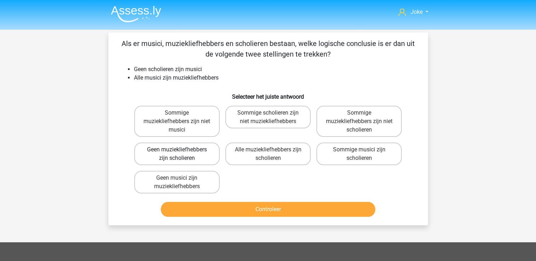
click at [195, 158] on label "Geen muziekliefhebbers zijn scholieren" at bounding box center [176, 154] width 85 height 23
click at [181, 154] on input "Geen muziekliefhebbers zijn scholieren" at bounding box center [179, 152] width 5 height 5
radio input "true"
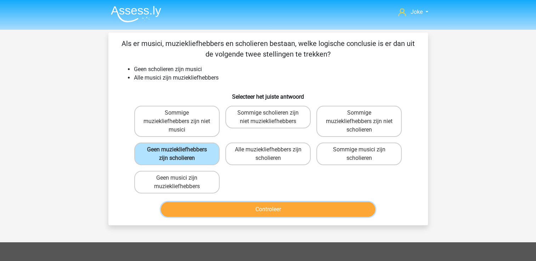
click at [280, 207] on button "Controleer" at bounding box center [268, 209] width 214 height 15
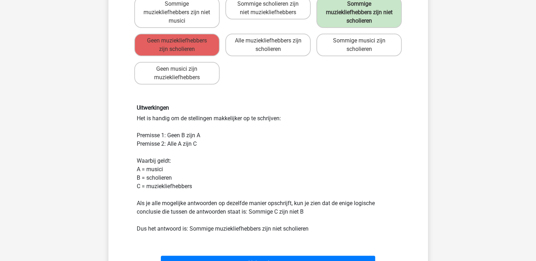
scroll to position [142, 0]
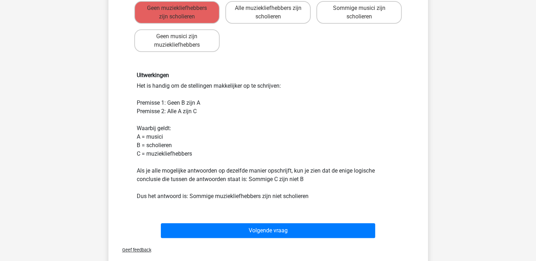
drag, startPoint x: 275, startPoint y: 217, endPoint x: 120, endPoint y: 210, distance: 154.9
click at [120, 210] on div "Uitwerkingen Het is handig om de stellingen makkelijker op te schrijven: Premis…" at bounding box center [268, 136] width 297 height 162
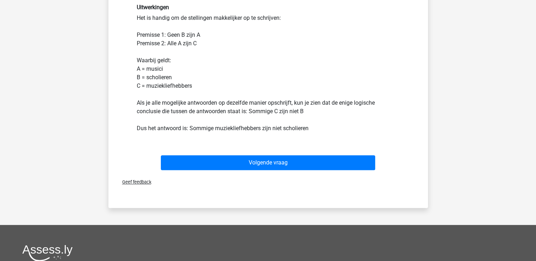
scroll to position [212, 0]
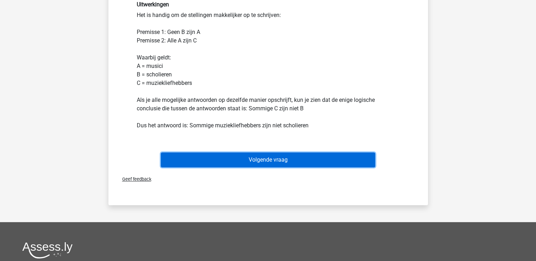
click at [253, 164] on button "Volgende vraag" at bounding box center [268, 160] width 214 height 15
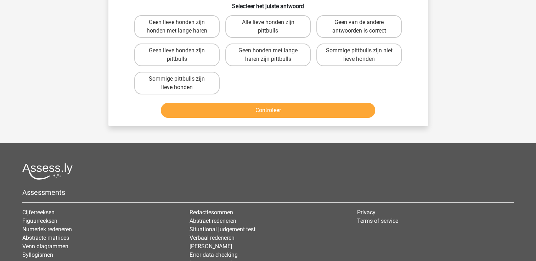
scroll to position [33, 0]
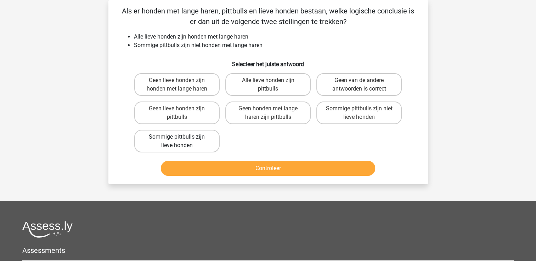
click at [176, 142] on label "Sommige pittbulls zijn lieve honden" at bounding box center [176, 141] width 85 height 23
click at [177, 142] on input "Sommige pittbulls zijn lieve honden" at bounding box center [179, 139] width 5 height 5
radio input "true"
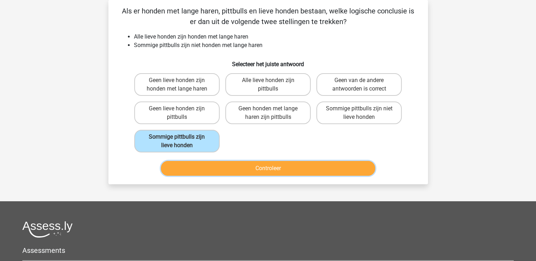
click at [264, 165] on button "Controleer" at bounding box center [268, 168] width 214 height 15
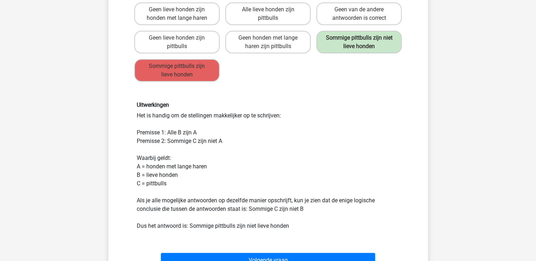
scroll to position [174, 0]
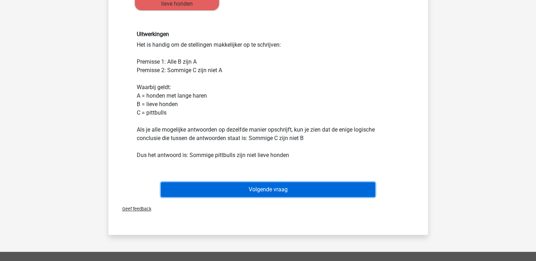
click at [250, 187] on button "Volgende vraag" at bounding box center [268, 189] width 214 height 15
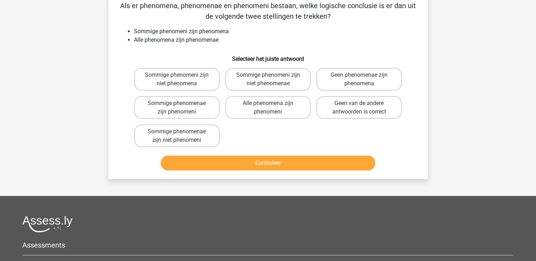
scroll to position [33, 0]
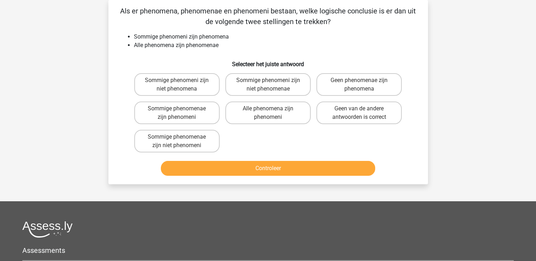
click at [246, 171] on button "Controleer" at bounding box center [268, 168] width 214 height 15
click at [154, 118] on label "Sommige phenomenae zijn phenomeni" at bounding box center [176, 113] width 85 height 23
click at [177, 113] on input "Sommige phenomenae zijn phenomeni" at bounding box center [179, 111] width 5 height 5
radio input "true"
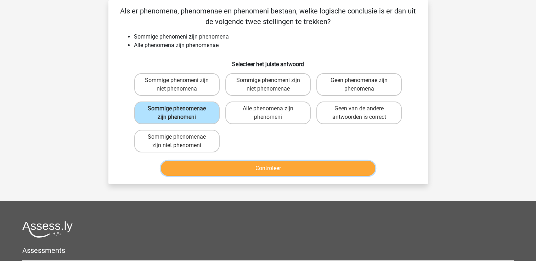
click at [258, 166] on button "Controleer" at bounding box center [268, 168] width 214 height 15
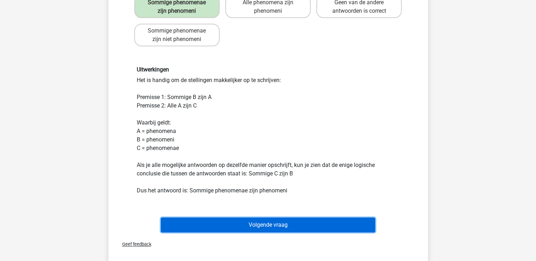
click at [276, 228] on button "Volgende vraag" at bounding box center [268, 225] width 214 height 15
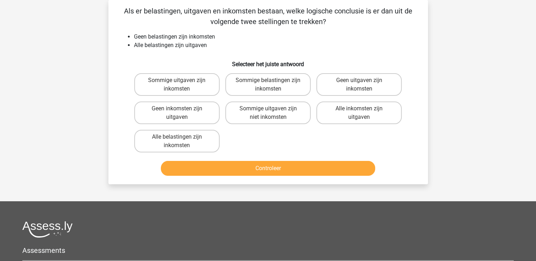
click at [308, 172] on button "Controleer" at bounding box center [268, 168] width 214 height 15
click at [346, 42] on li "Alle belastingen zijn uitgaven" at bounding box center [275, 45] width 282 height 8
click at [193, 117] on label "Geen inkomsten zijn uitgaven" at bounding box center [176, 113] width 85 height 23
click at [181, 113] on input "Geen inkomsten zijn uitgaven" at bounding box center [179, 111] width 5 height 5
radio input "true"
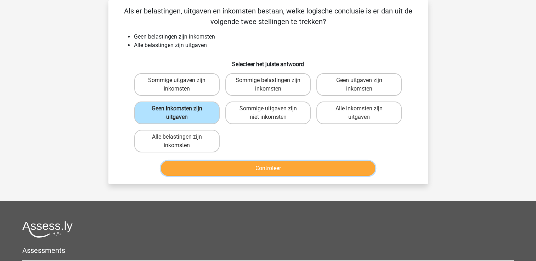
click at [272, 162] on button "Controleer" at bounding box center [268, 168] width 214 height 15
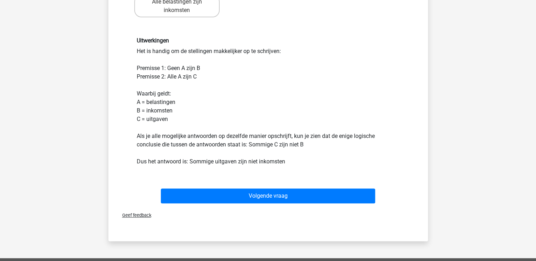
scroll to position [174, 0]
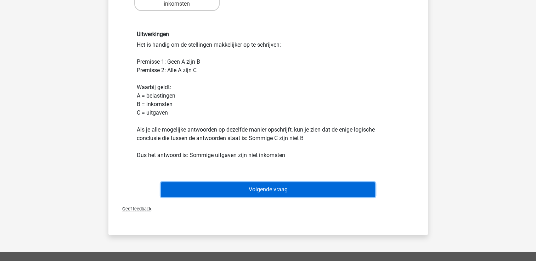
click at [276, 190] on button "Volgende vraag" at bounding box center [268, 189] width 214 height 15
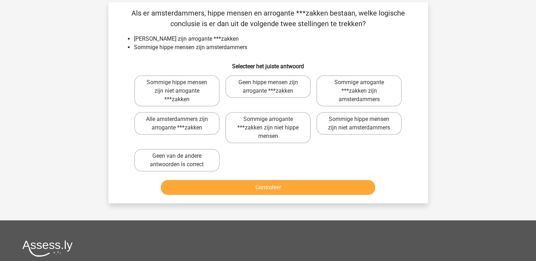
scroll to position [0, 0]
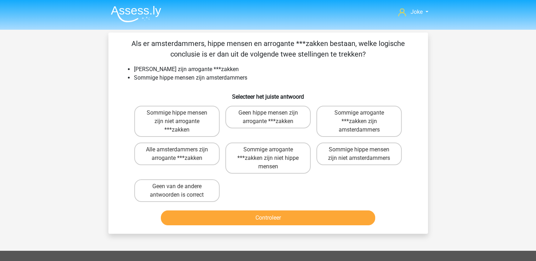
click at [124, 8] on img at bounding box center [136, 14] width 50 height 17
click at [123, 10] on img at bounding box center [136, 14] width 50 height 17
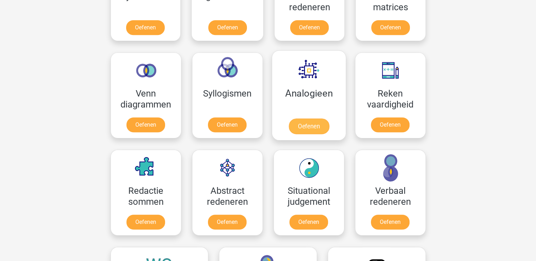
scroll to position [389, 0]
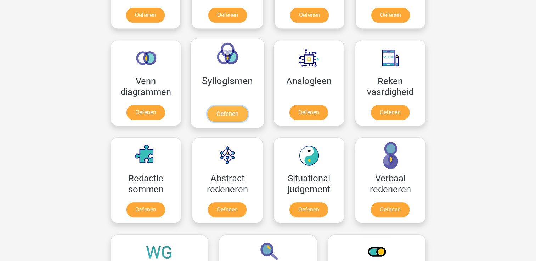
click at [224, 113] on link "Oefenen" at bounding box center [227, 114] width 40 height 16
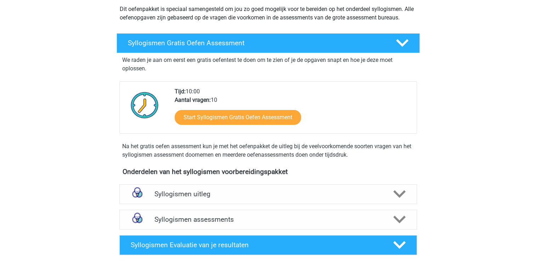
scroll to position [142, 0]
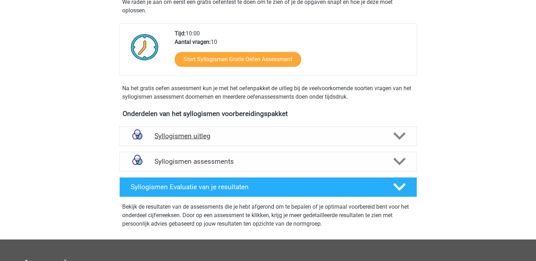
click at [400, 133] on icon at bounding box center [399, 136] width 12 height 12
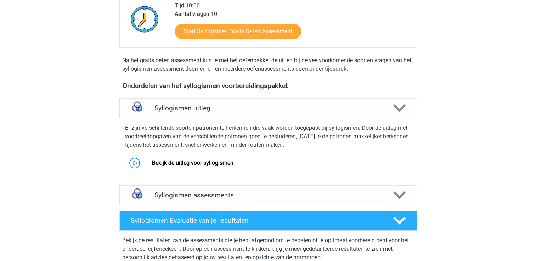
scroll to position [212, 0]
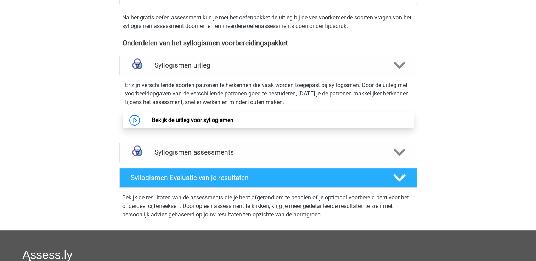
click at [173, 118] on link "Bekijk de uitleg voor syllogismen" at bounding box center [192, 120] width 81 height 7
click at [401, 155] on icon at bounding box center [399, 152] width 12 height 12
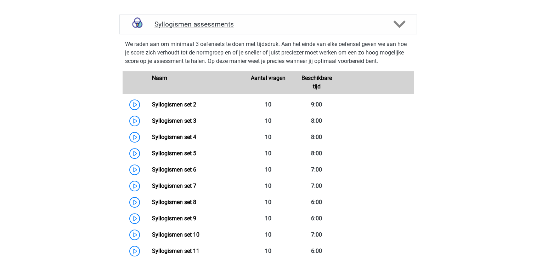
scroll to position [319, 0]
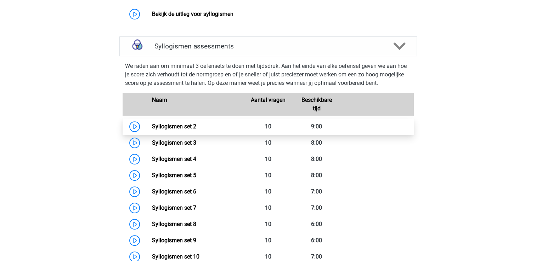
click at [170, 125] on link "Syllogismen set 2" at bounding box center [174, 126] width 44 height 7
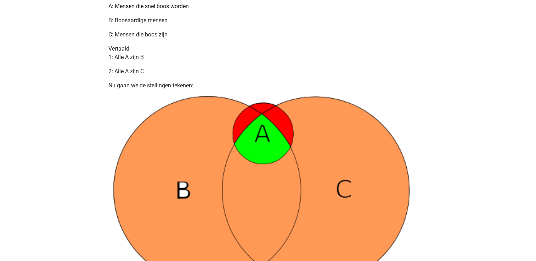
scroll to position [319, 0]
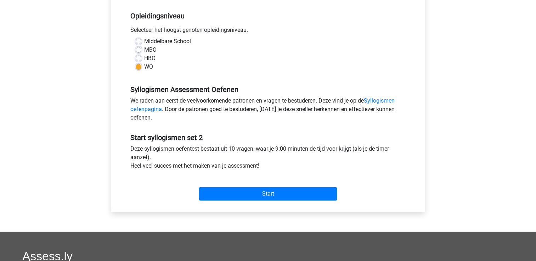
scroll to position [142, 0]
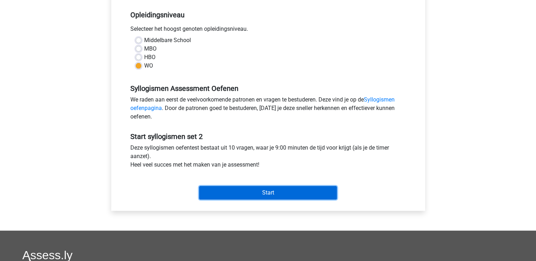
click at [250, 190] on input "Start" at bounding box center [268, 192] width 138 height 13
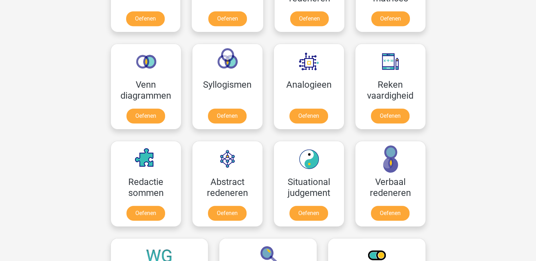
scroll to position [389, 0]
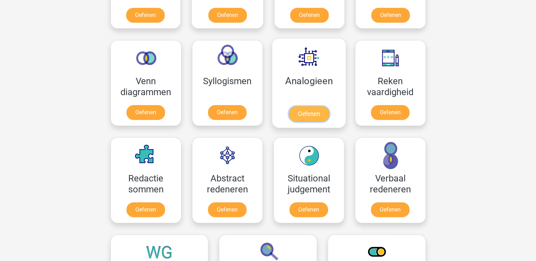
click at [300, 114] on link "Oefenen" at bounding box center [308, 114] width 40 height 16
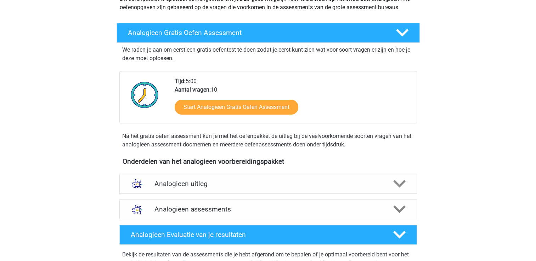
scroll to position [106, 0]
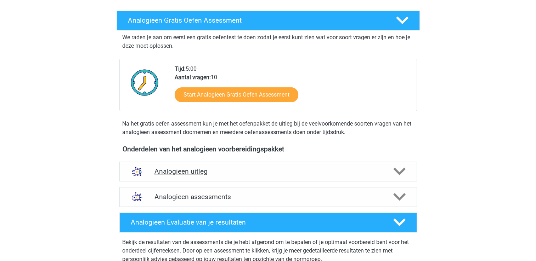
click at [399, 170] on icon at bounding box center [399, 171] width 12 height 12
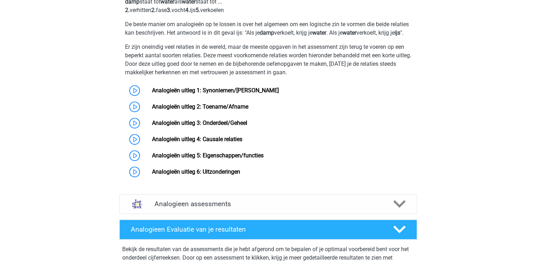
scroll to position [283, 0]
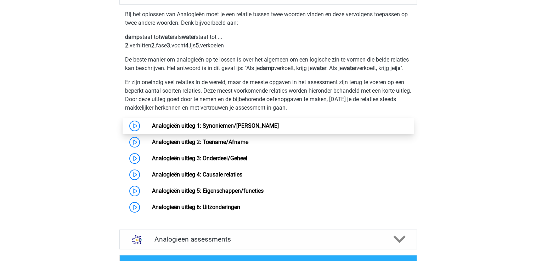
click at [232, 129] on link "Analogieën uitleg 1: Synoniemen/[PERSON_NAME]" at bounding box center [215, 125] width 127 height 7
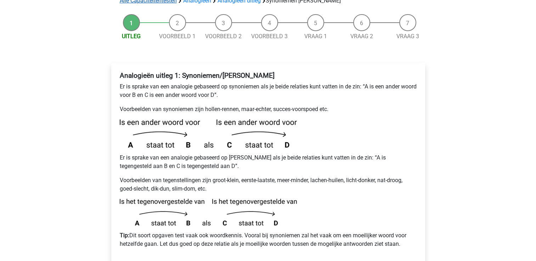
scroll to position [177, 0]
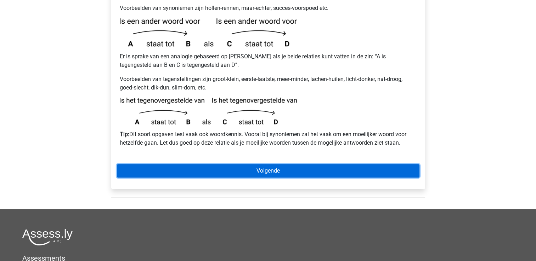
click at [266, 164] on link "Volgende" at bounding box center [268, 170] width 302 height 13
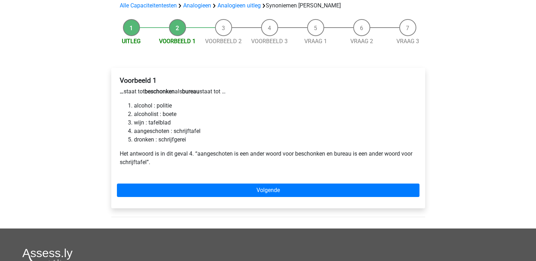
scroll to position [35, 0]
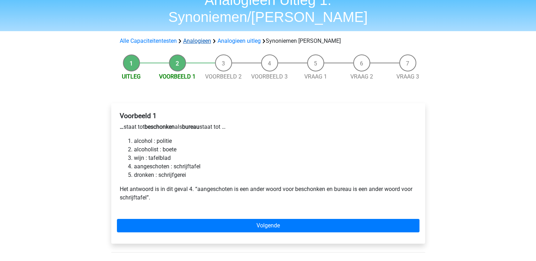
click at [193, 38] on link "Analogieen" at bounding box center [197, 41] width 28 height 7
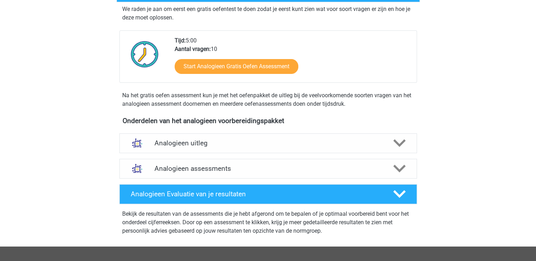
scroll to position [142, 0]
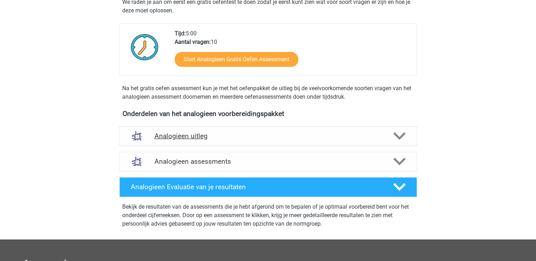
click at [392, 133] on div at bounding box center [399, 136] width 24 height 12
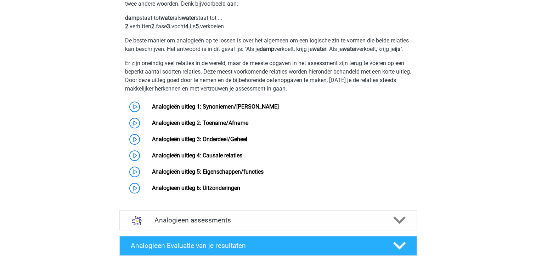
scroll to position [354, 0]
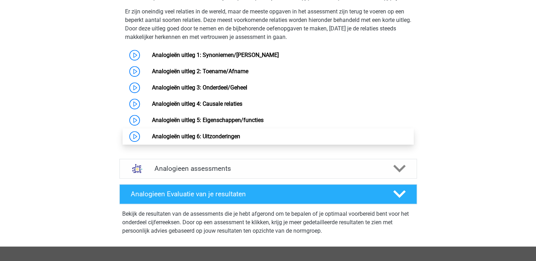
click at [207, 140] on link "Analogieën uitleg 6: Uitzonderingen" at bounding box center [196, 136] width 88 height 7
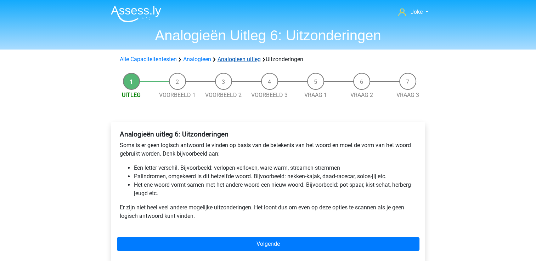
click at [249, 61] on link "Analogieen uitleg" at bounding box center [238, 59] width 43 height 7
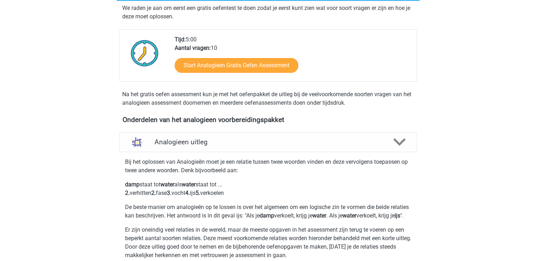
scroll to position [123, 0]
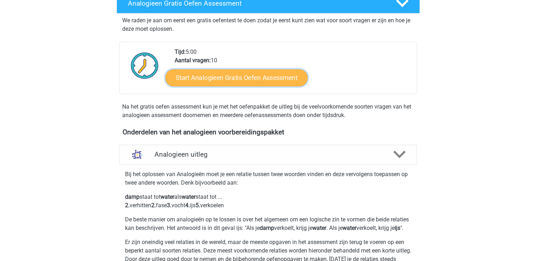
click at [258, 80] on link "Start Analogieen Gratis Oefen Assessment" at bounding box center [236, 77] width 142 height 17
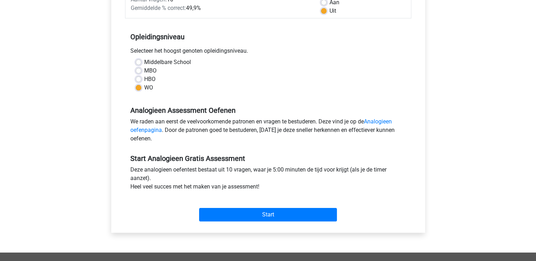
scroll to position [177, 0]
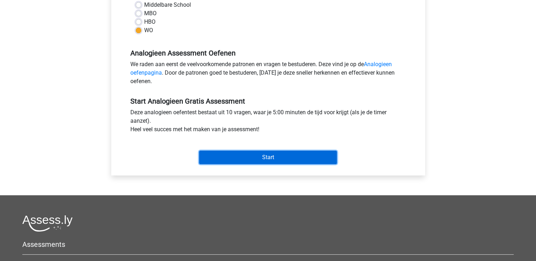
click at [289, 159] on input "Start" at bounding box center [268, 157] width 138 height 13
click at [273, 158] on input "Start" at bounding box center [268, 157] width 138 height 13
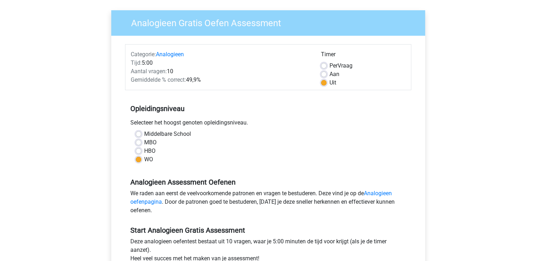
scroll to position [0, 0]
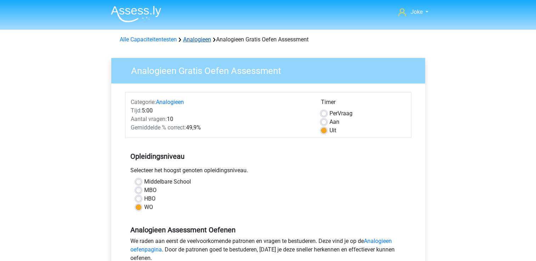
click at [193, 41] on link "Analogieen" at bounding box center [197, 39] width 28 height 7
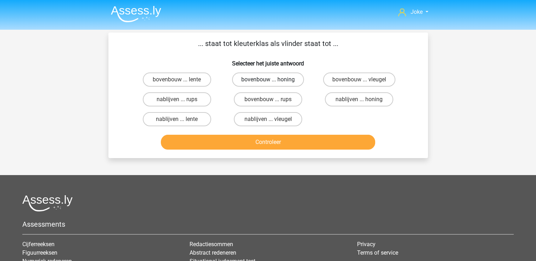
click at [245, 80] on label "bovenbouw ... honing" at bounding box center [268, 80] width 72 height 14
click at [268, 80] on input "bovenbouw ... honing" at bounding box center [270, 82] width 5 height 5
radio input "true"
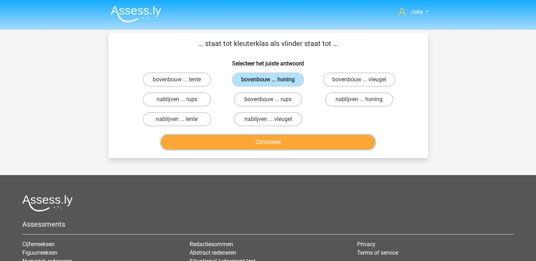
click at [263, 141] on button "Controleer" at bounding box center [268, 142] width 214 height 15
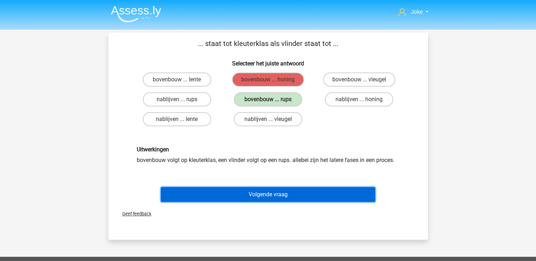
click at [277, 196] on button "Volgende vraag" at bounding box center [268, 194] width 214 height 15
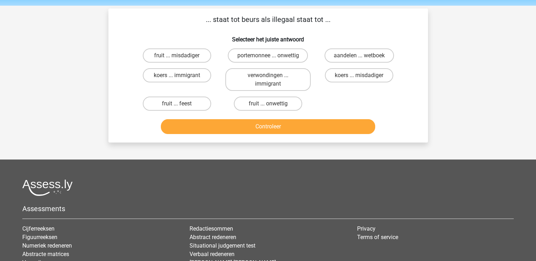
scroll to position [33, 0]
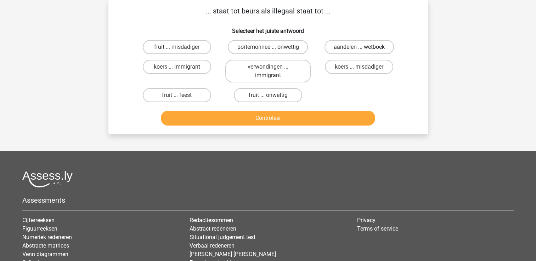
click at [358, 45] on label "aandelen ... wetboek" at bounding box center [358, 47] width 69 height 14
click at [359, 47] on input "aandelen ... wetboek" at bounding box center [361, 49] width 5 height 5
radio input "true"
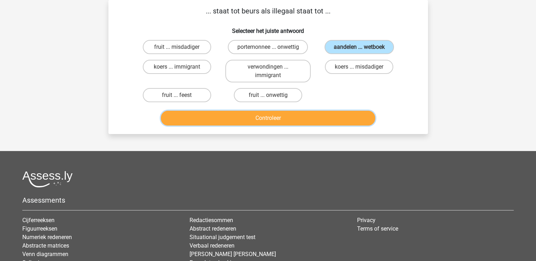
click at [276, 118] on button "Controleer" at bounding box center [268, 118] width 214 height 15
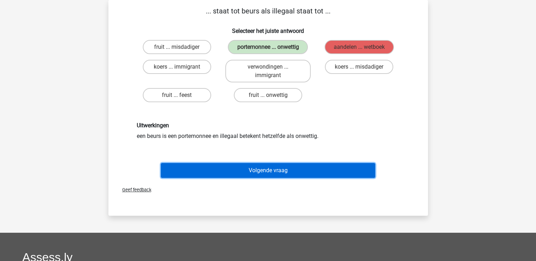
click at [282, 168] on button "Volgende vraag" at bounding box center [268, 170] width 214 height 15
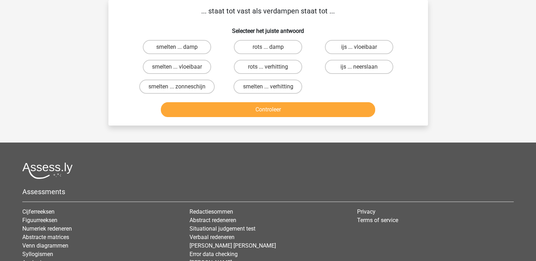
click at [277, 114] on button "Controleer" at bounding box center [268, 109] width 214 height 15
click at [179, 46] on label "smelten ... damp" at bounding box center [177, 47] width 68 height 14
click at [179, 47] on input "smelten ... damp" at bounding box center [179, 49] width 5 height 5
radio input "true"
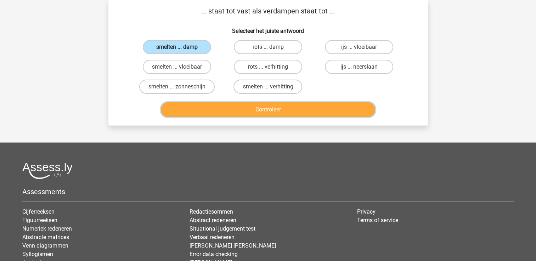
click at [281, 108] on button "Controleer" at bounding box center [268, 109] width 214 height 15
click at [278, 110] on button "Controleer" at bounding box center [268, 109] width 214 height 15
click at [268, 110] on button "Controleer" at bounding box center [268, 109] width 214 height 15
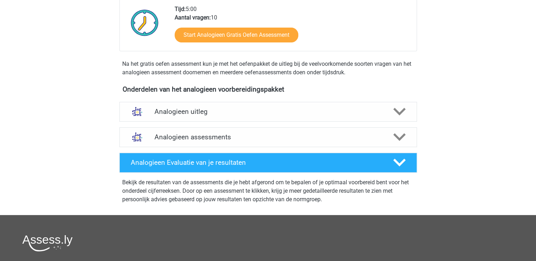
scroll to position [177, 0]
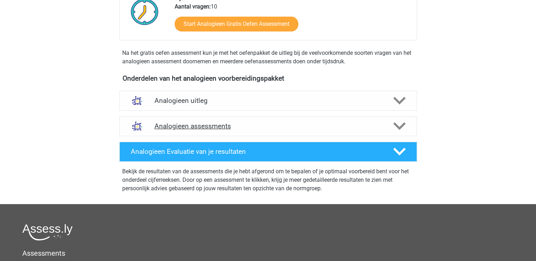
click at [340, 126] on h4 "Analogieen assessments" at bounding box center [267, 126] width 227 height 8
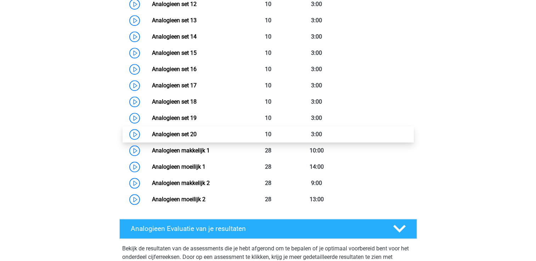
scroll to position [496, 0]
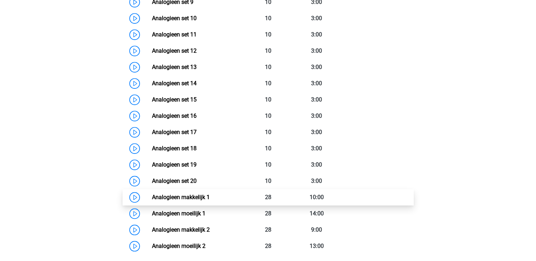
click at [193, 194] on link "Analogieen makkelijk 1" at bounding box center [181, 197] width 58 height 7
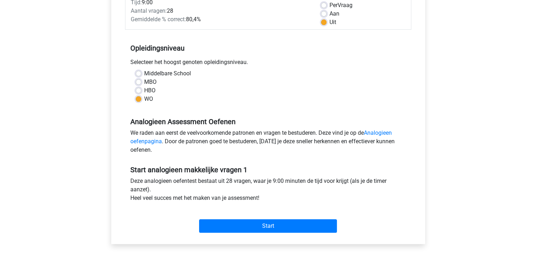
scroll to position [142, 0]
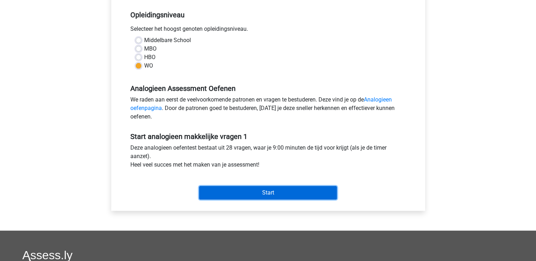
click at [254, 197] on input "Start" at bounding box center [268, 192] width 138 height 13
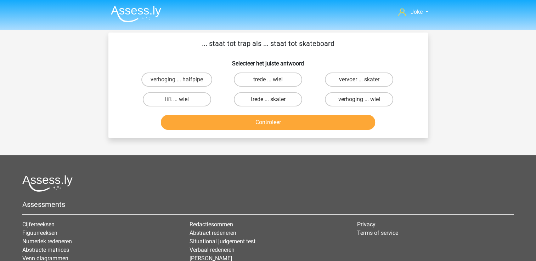
click at [131, 6] on img at bounding box center [136, 14] width 50 height 17
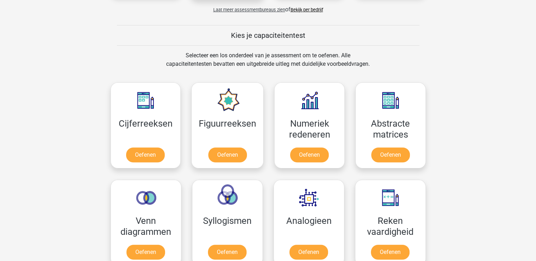
scroll to position [283, 0]
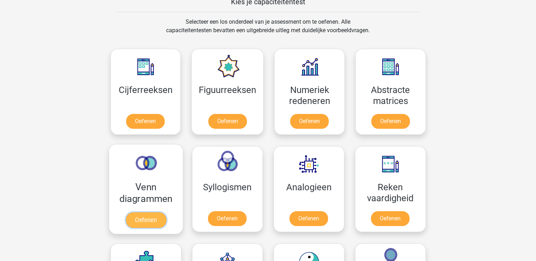
click at [140, 212] on link "Oefenen" at bounding box center [145, 220] width 40 height 16
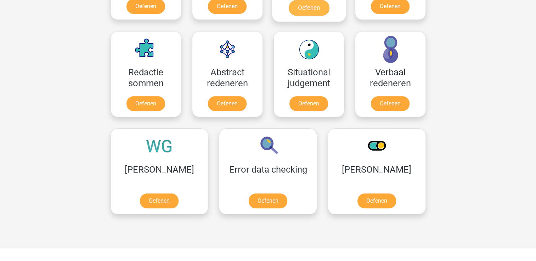
scroll to position [531, 0]
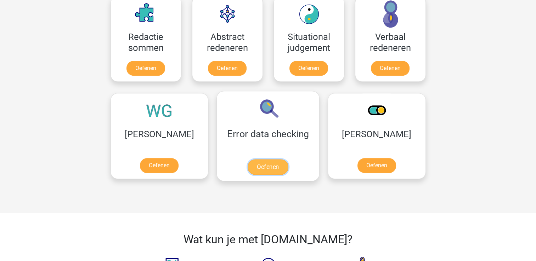
click at [247, 162] on link "Oefenen" at bounding box center [267, 167] width 40 height 16
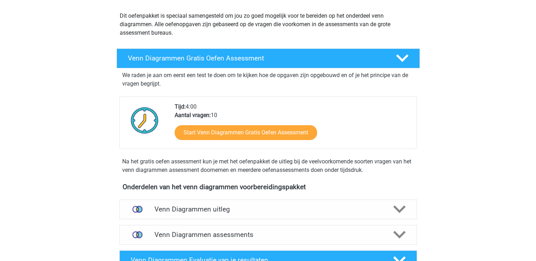
scroll to position [106, 0]
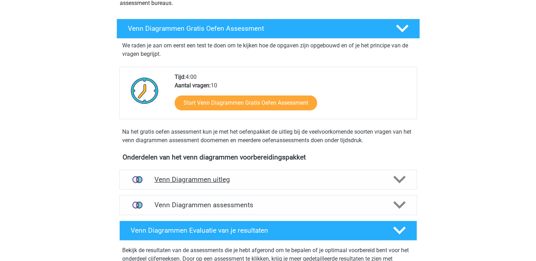
click at [402, 179] on polygon at bounding box center [399, 180] width 12 height 8
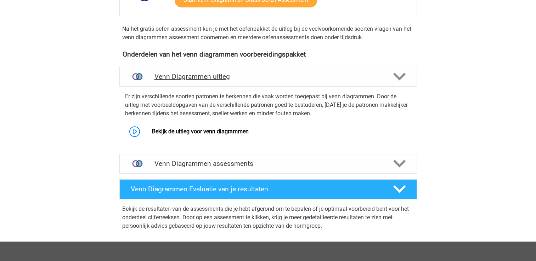
scroll to position [212, 0]
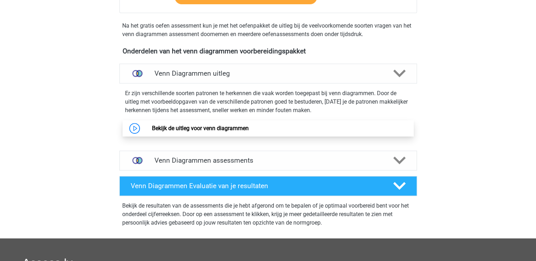
click at [186, 127] on link "Bekijk de uitleg voor venn diagrammen" at bounding box center [200, 128] width 97 height 7
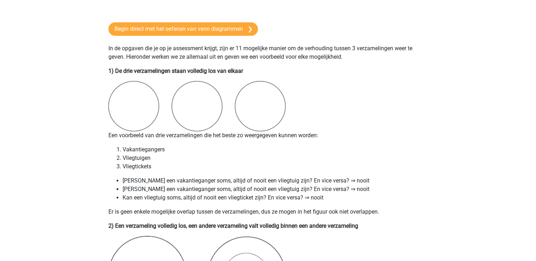
scroll to position [319, 0]
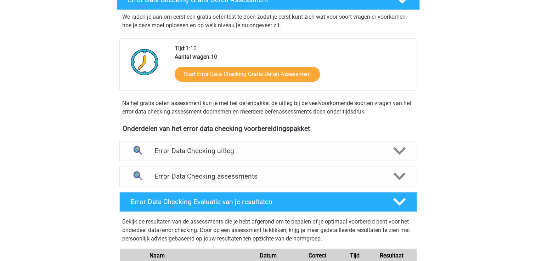
scroll to position [142, 0]
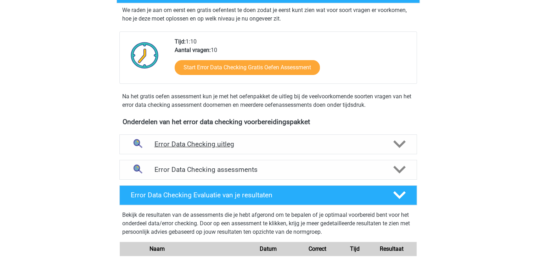
click at [399, 142] on icon at bounding box center [399, 144] width 12 height 12
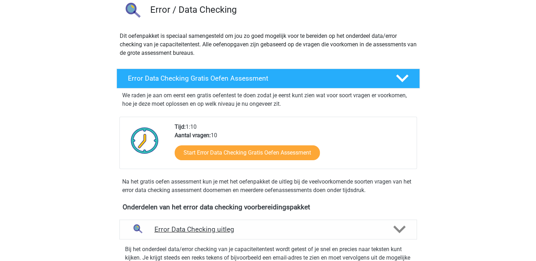
scroll to position [35, 0]
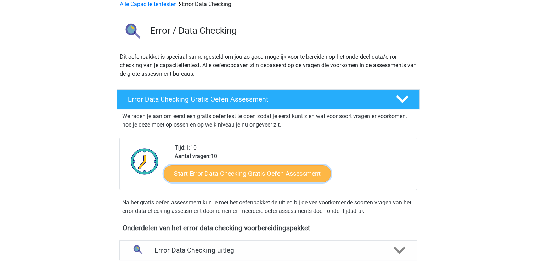
click at [273, 174] on link "Start Error Data Checking Gratis Oefen Assessment" at bounding box center [247, 173] width 167 height 17
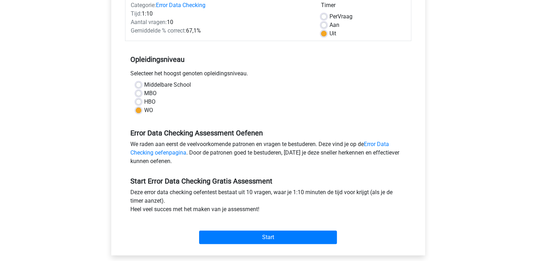
scroll to position [106, 0]
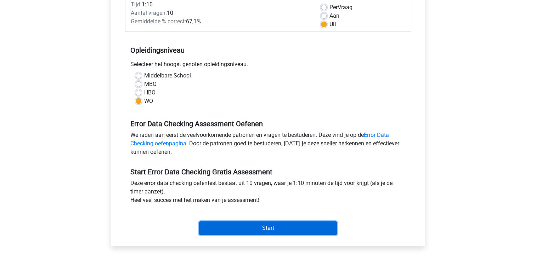
click at [257, 226] on input "Start" at bounding box center [268, 228] width 138 height 13
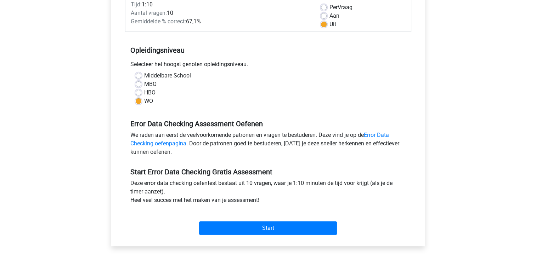
scroll to position [142, 0]
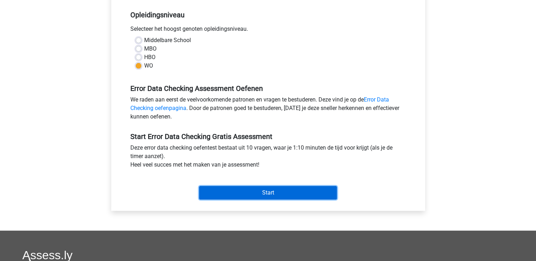
click at [259, 195] on input "Start" at bounding box center [268, 192] width 138 height 13
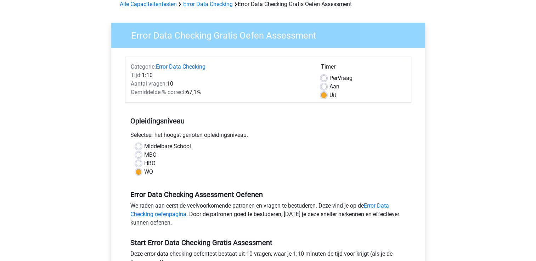
scroll to position [0, 0]
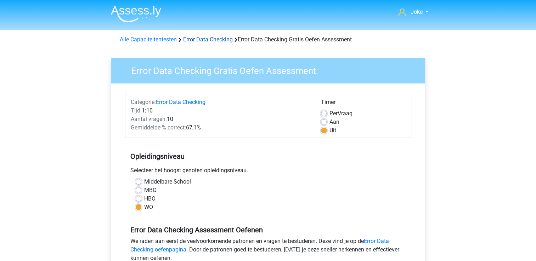
click at [212, 41] on link "Error Data Checking" at bounding box center [208, 39] width 50 height 7
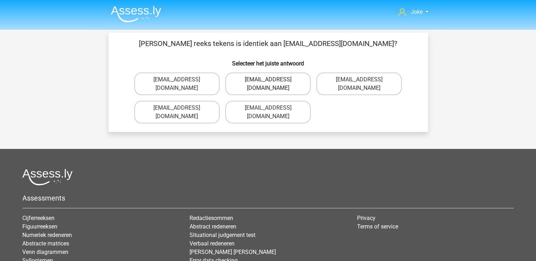
click at [265, 79] on label "Evie_Meade@jointmail.com.uk" at bounding box center [267, 84] width 85 height 23
click at [268, 80] on input "Evie_Meade@jointmail.com.uk" at bounding box center [270, 82] width 5 height 5
radio input "true"
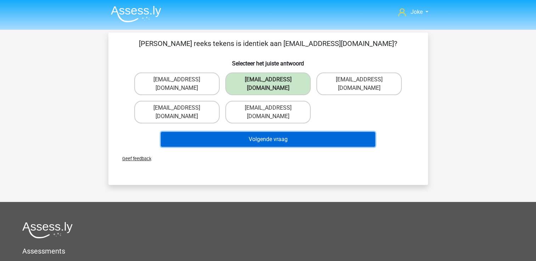
click at [251, 132] on button "Volgende vraag" at bounding box center [268, 139] width 214 height 15
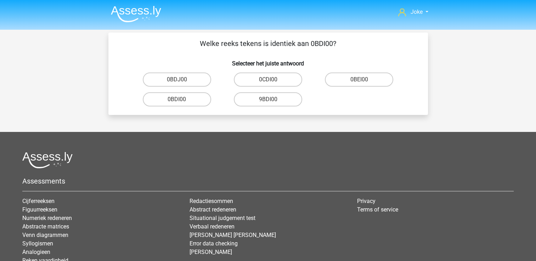
click at [177, 101] on input "0BDI00" at bounding box center [179, 101] width 5 height 5
radio input "true"
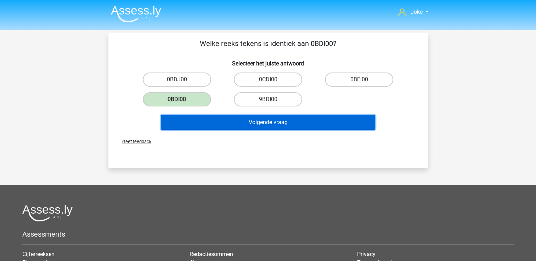
click at [283, 121] on button "Volgende vraag" at bounding box center [268, 122] width 214 height 15
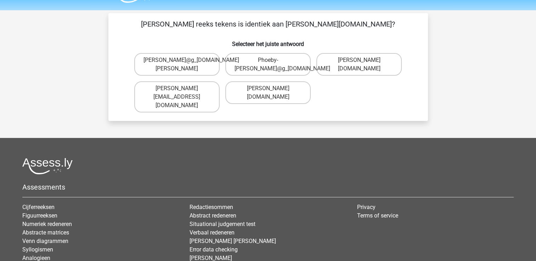
scroll to position [33, 0]
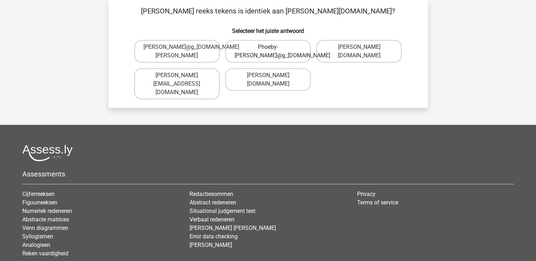
click at [289, 51] on label "Phoeby-Patterson@g_mail.gr" at bounding box center [267, 51] width 85 height 23
click at [272, 51] on input "Phoeby-Patterson@g_mail.gr" at bounding box center [270, 49] width 5 height 5
radio input "true"
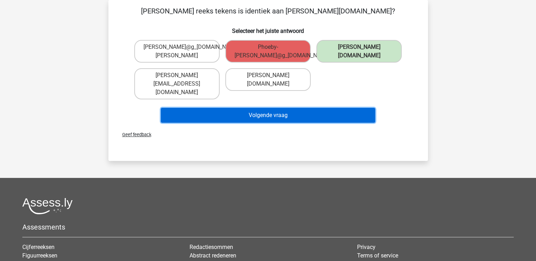
click at [252, 108] on button "Volgende vraag" at bounding box center [268, 115] width 214 height 15
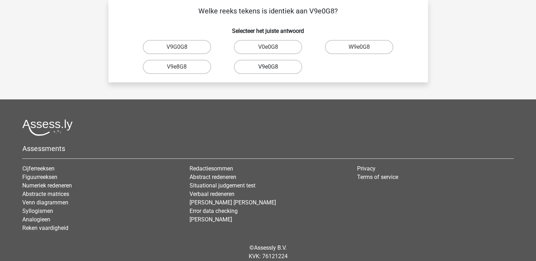
click at [258, 67] on label "V9e0G8" at bounding box center [268, 67] width 68 height 14
click at [268, 67] on input "V9e0G8" at bounding box center [270, 69] width 5 height 5
radio input "true"
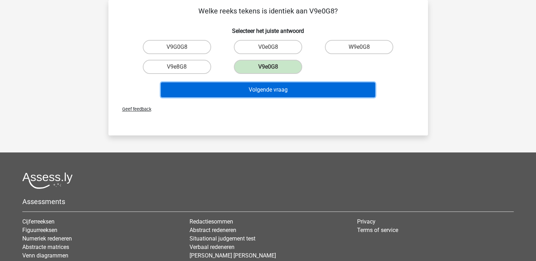
click at [266, 88] on button "Volgende vraag" at bounding box center [268, 89] width 214 height 15
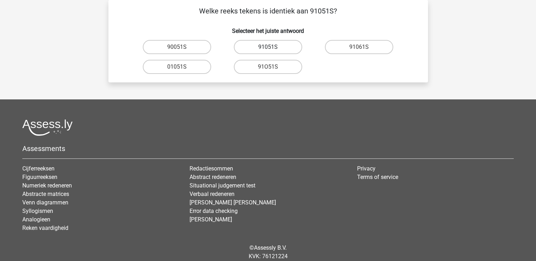
click at [276, 46] on label "91051S" at bounding box center [268, 47] width 68 height 14
click at [272, 47] on input "91051S" at bounding box center [270, 49] width 5 height 5
radio input "true"
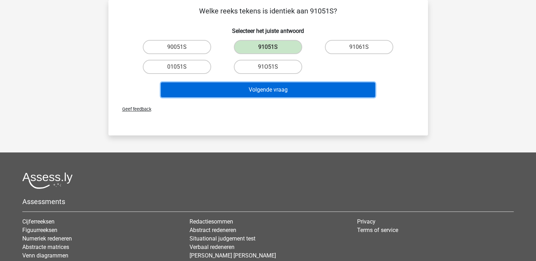
click at [249, 88] on button "Volgende vraag" at bounding box center [268, 89] width 214 height 15
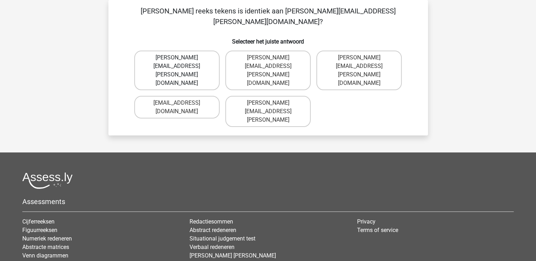
click at [185, 51] on label "Connor.Paterson@mailme.com" at bounding box center [176, 71] width 85 height 40
click at [181, 58] on input "Connor.Paterson@mailme.com" at bounding box center [179, 60] width 5 height 5
radio input "true"
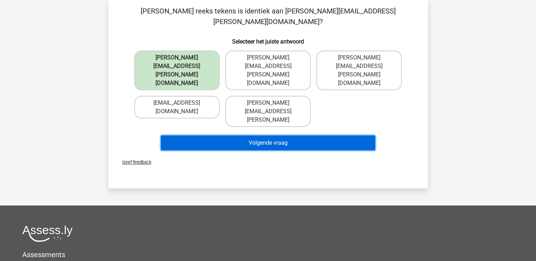
click at [284, 136] on button "Volgende vraag" at bounding box center [268, 143] width 214 height 15
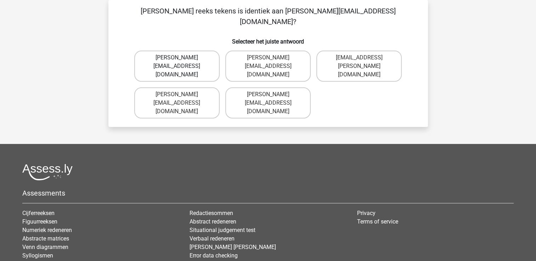
click at [161, 51] on label "Ava-Carroll@mailme.uk.com" at bounding box center [176, 66] width 85 height 31
click at [177, 58] on input "Ava-Carroll@mailme.uk.com" at bounding box center [179, 60] width 5 height 5
radio input "true"
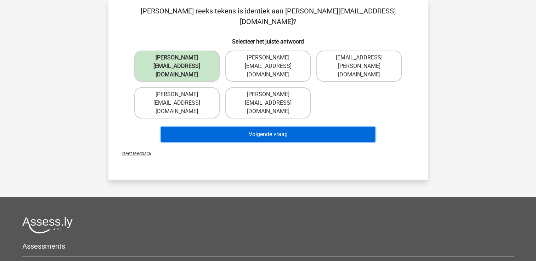
click at [260, 127] on button "Volgende vraag" at bounding box center [268, 134] width 214 height 15
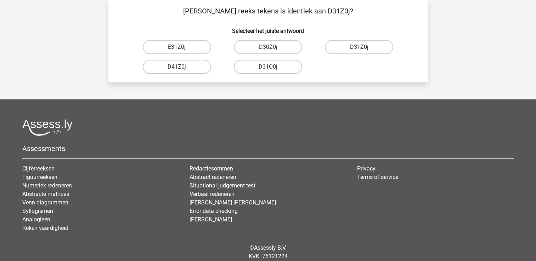
click at [358, 42] on label "D31Z0j" at bounding box center [359, 47] width 68 height 14
click at [359, 47] on input "D31Z0j" at bounding box center [361, 49] width 5 height 5
radio input "true"
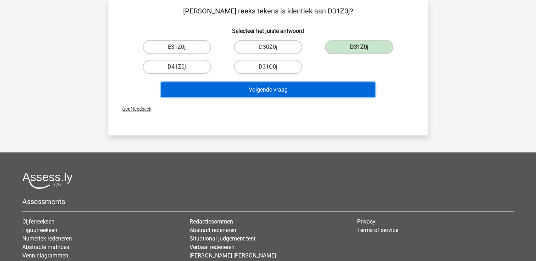
click at [240, 88] on button "Volgende vraag" at bounding box center [268, 89] width 214 height 15
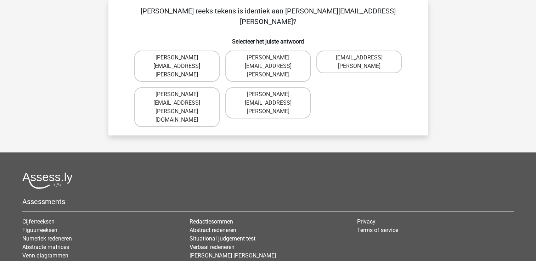
click at [164, 51] on label "Arthur.Bradley@mailme.coo" at bounding box center [176, 66] width 85 height 31
click at [177, 58] on input "Arthur.Bradley@mailme.coo" at bounding box center [179, 60] width 5 height 5
radio input "true"
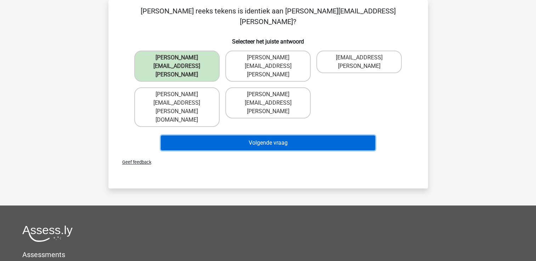
click at [259, 136] on button "Volgende vraag" at bounding box center [268, 143] width 214 height 15
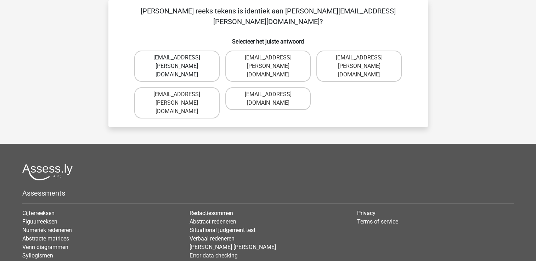
click at [185, 51] on label "Theo+Sadler@Gmail.uk.com" at bounding box center [176, 66] width 85 height 31
click at [181, 58] on input "Theo+Sadler@Gmail.uk.com" at bounding box center [179, 60] width 5 height 5
radio input "true"
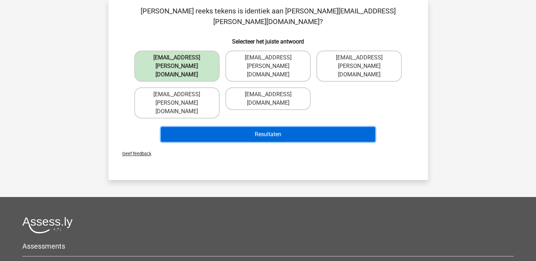
click at [290, 127] on button "Resultaten" at bounding box center [268, 134] width 214 height 15
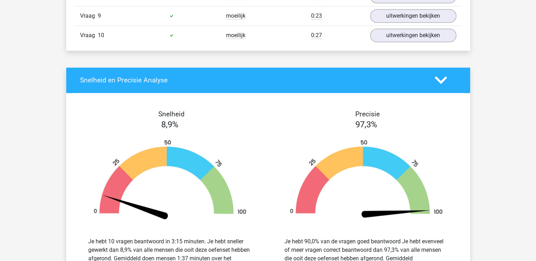
scroll to position [531, 0]
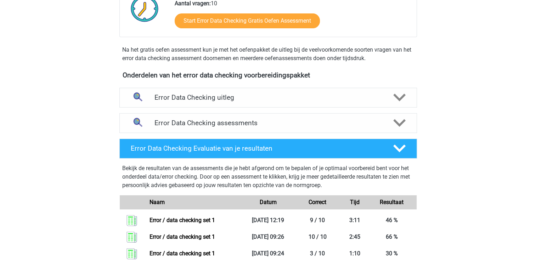
scroll to position [177, 0]
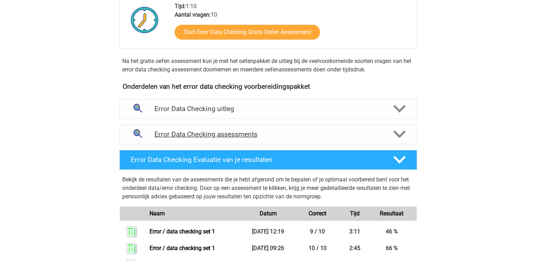
click at [403, 132] on polygon at bounding box center [399, 135] width 12 height 8
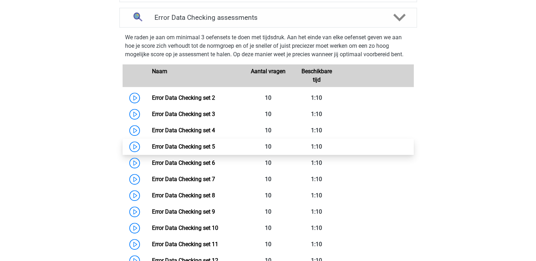
scroll to position [283, 0]
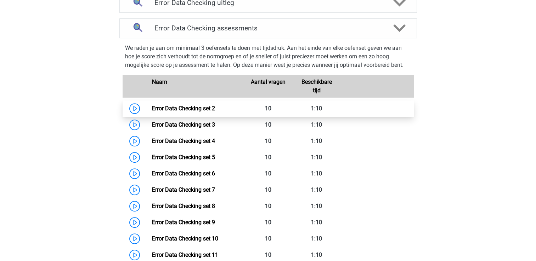
click at [177, 108] on link "Error Data Checking set 2" at bounding box center [183, 108] width 63 height 7
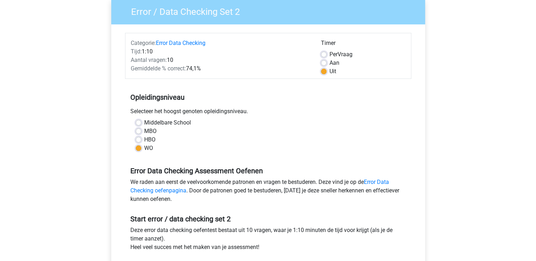
scroll to position [106, 0]
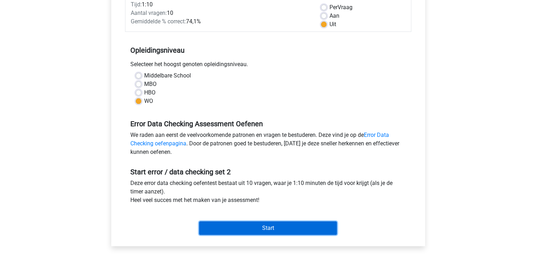
click at [266, 229] on input "Start" at bounding box center [268, 228] width 138 height 13
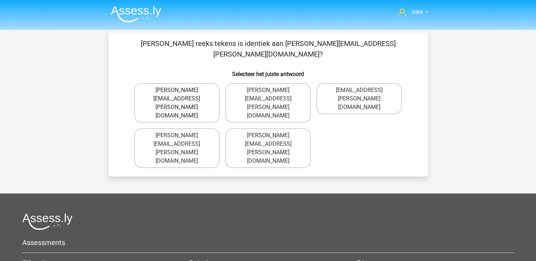
click at [174, 83] on label "Connor.Patterson@gmail.co.uk" at bounding box center [176, 103] width 85 height 40
click at [177, 90] on input "Connor.Patterson@gmail.co.uk" at bounding box center [179, 92] width 5 height 5
radio input "true"
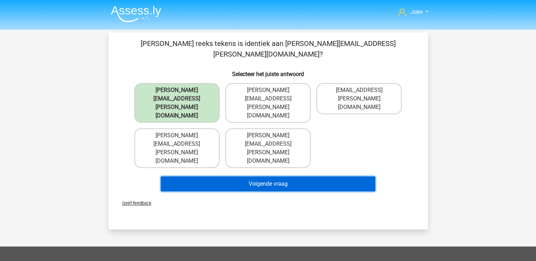
click at [262, 177] on button "Volgende vraag" at bounding box center [268, 184] width 214 height 15
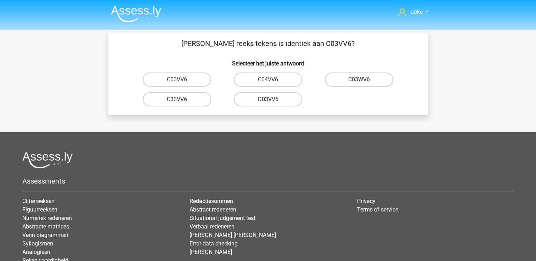
scroll to position [33, 0]
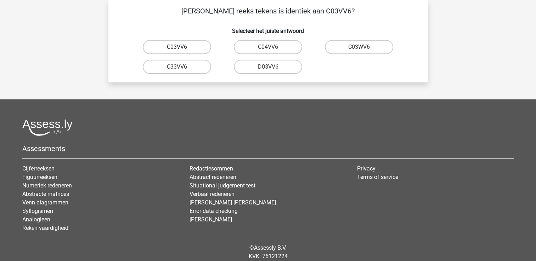
click at [182, 45] on label "C03VV6" at bounding box center [177, 47] width 68 height 14
click at [181, 47] on input "C03VV6" at bounding box center [179, 49] width 5 height 5
radio input "true"
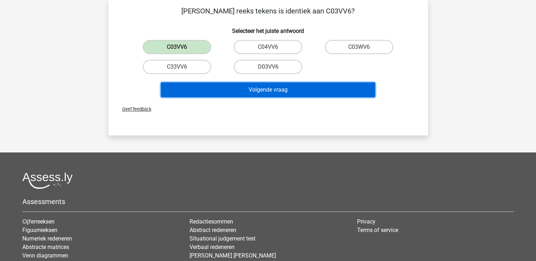
click at [289, 90] on button "Volgende vraag" at bounding box center [268, 89] width 214 height 15
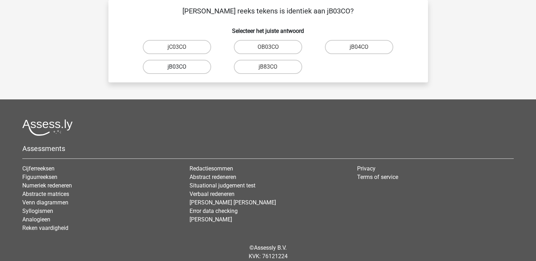
click at [176, 69] on label "jB03CO" at bounding box center [177, 67] width 68 height 14
click at [177, 69] on input "jB03CO" at bounding box center [179, 69] width 5 height 5
radio input "true"
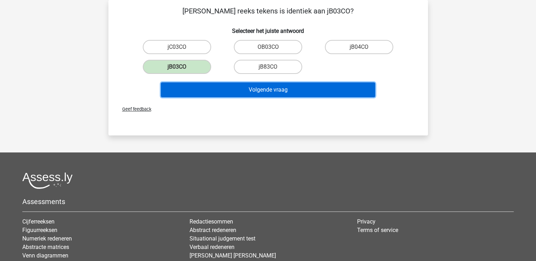
click at [308, 94] on button "Volgende vraag" at bounding box center [268, 89] width 214 height 15
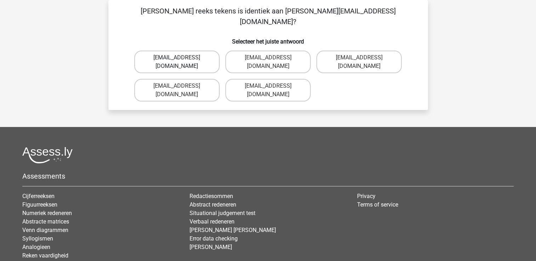
click at [194, 51] on label "Jack_Conley@hotmail.uk.com" at bounding box center [176, 62] width 85 height 23
click at [181, 58] on input "Jack_Conley@hotmail.uk.com" at bounding box center [179, 60] width 5 height 5
radio input "true"
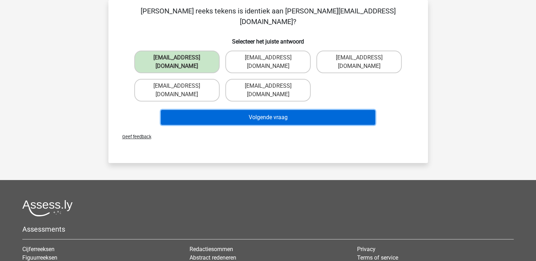
click at [305, 110] on button "Volgende vraag" at bounding box center [268, 117] width 214 height 15
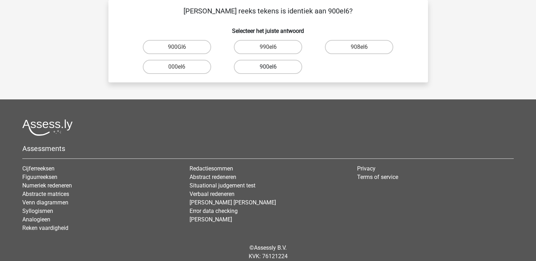
click at [272, 68] on label "900eI6" at bounding box center [268, 67] width 68 height 14
click at [272, 68] on input "900eI6" at bounding box center [270, 69] width 5 height 5
radio input "true"
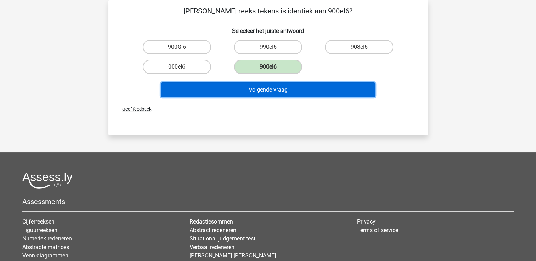
click at [281, 88] on button "Volgende vraag" at bounding box center [268, 89] width 214 height 15
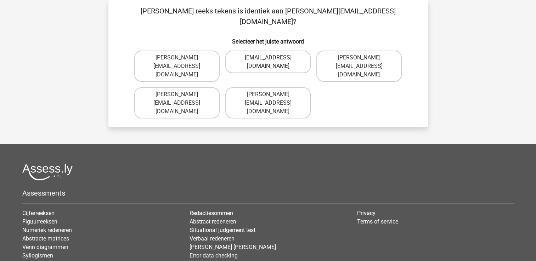
click at [279, 51] on label "Micheal_Meade@joymail.gr" at bounding box center [267, 62] width 85 height 23
click at [272, 58] on input "Micheal_Meade@joymail.gr" at bounding box center [270, 60] width 5 height 5
radio input "true"
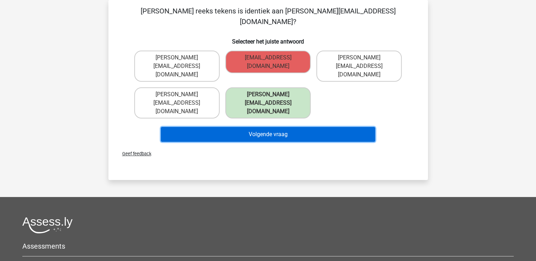
click at [277, 127] on button "Volgende vraag" at bounding box center [268, 134] width 214 height 15
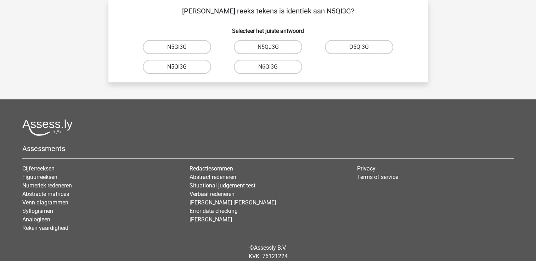
click at [183, 69] on label "N5QI3G" at bounding box center [177, 67] width 68 height 14
click at [181, 69] on input "N5QI3G" at bounding box center [179, 69] width 5 height 5
radio input "true"
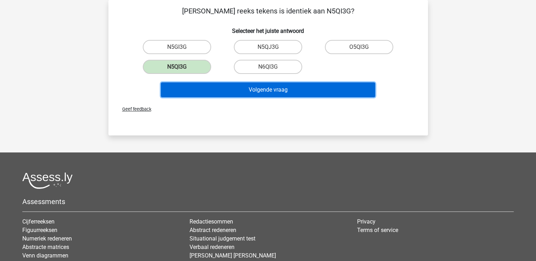
click at [269, 93] on button "Volgende vraag" at bounding box center [268, 89] width 214 height 15
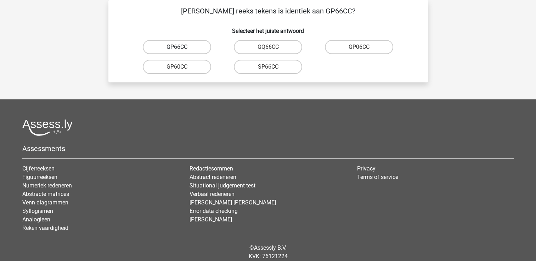
click at [184, 47] on label "GP66CC" at bounding box center [177, 47] width 68 height 14
click at [181, 47] on input "GP66CC" at bounding box center [179, 49] width 5 height 5
radio input "true"
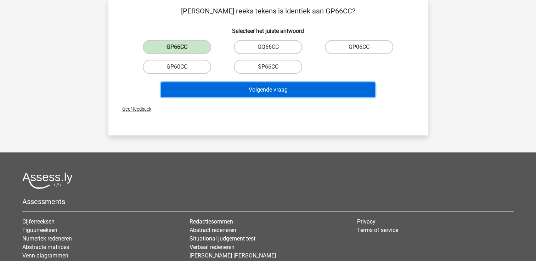
click at [277, 87] on button "Volgende vraag" at bounding box center [268, 89] width 214 height 15
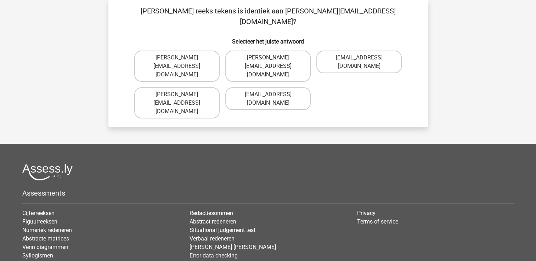
click at [281, 51] on label "Thomas_Mead@joinmail.uk.co" at bounding box center [267, 66] width 85 height 31
click at [272, 58] on input "Thomas_Mead@joinmail.uk.co" at bounding box center [270, 60] width 5 height 5
radio input "true"
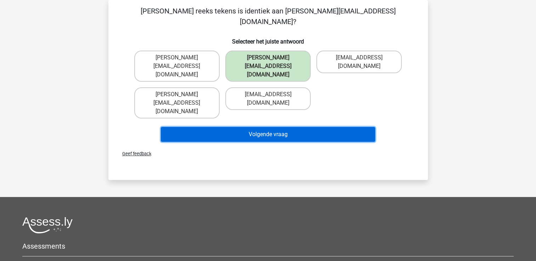
click at [251, 127] on button "Volgende vraag" at bounding box center [268, 134] width 214 height 15
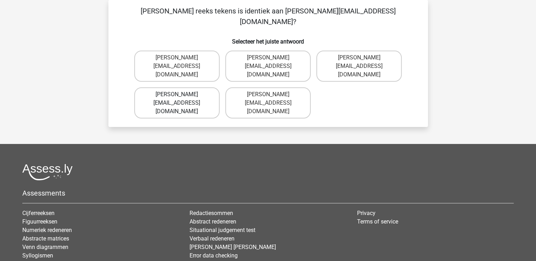
click at [182, 87] on label "Richard-Pierson@hotmails.co.com" at bounding box center [176, 102] width 85 height 31
click at [181, 95] on input "Richard-Pierson@hotmails.co.com" at bounding box center [179, 97] width 5 height 5
radio input "true"
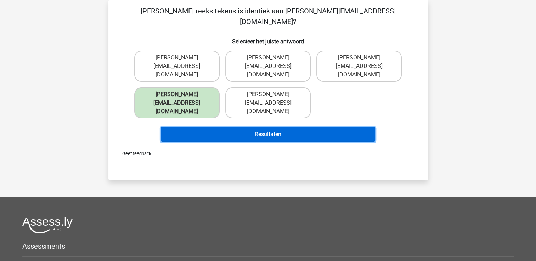
click at [276, 127] on button "Resultaten" at bounding box center [268, 134] width 214 height 15
click at [275, 127] on button "Resultaten" at bounding box center [268, 134] width 214 height 15
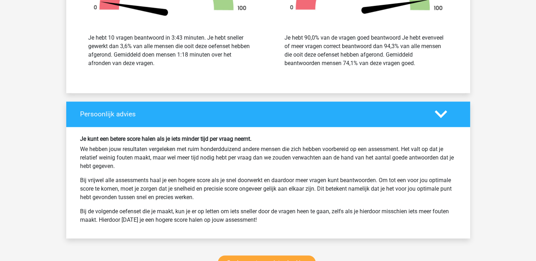
scroll to position [849, 0]
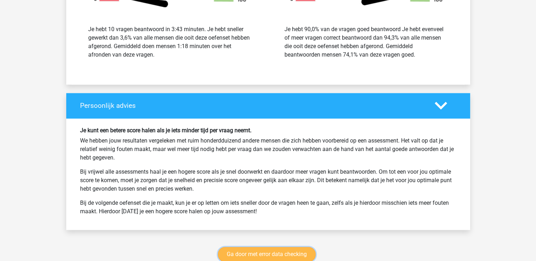
click at [259, 250] on link "Ga door met error data checking" at bounding box center [267, 254] width 98 height 15
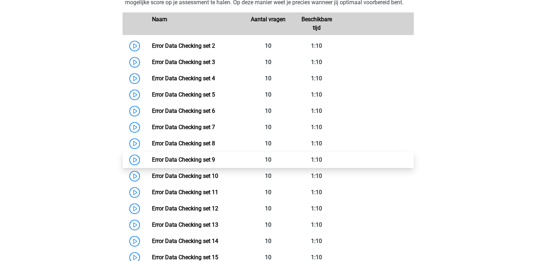
scroll to position [334, 0]
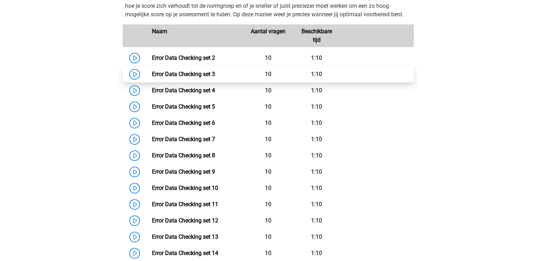
click at [208, 74] on link "Error Data Checking set 3" at bounding box center [183, 74] width 63 height 7
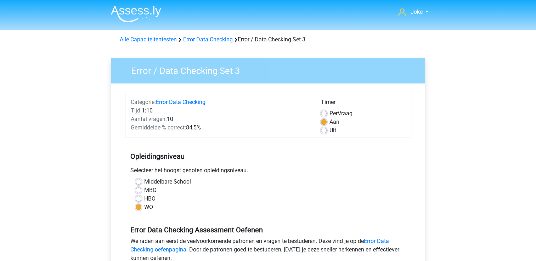
click at [329, 131] on label "Uit" at bounding box center [332, 130] width 7 height 8
click at [325, 131] on input "Uit" at bounding box center [324, 129] width 6 height 7
radio input "true"
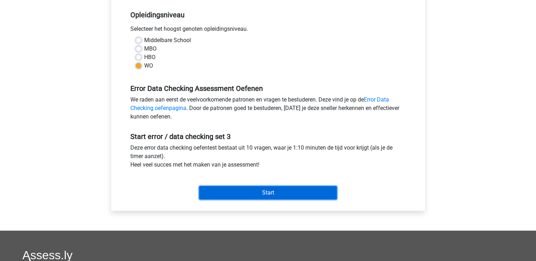
click at [269, 194] on input "Start" at bounding box center [268, 192] width 138 height 13
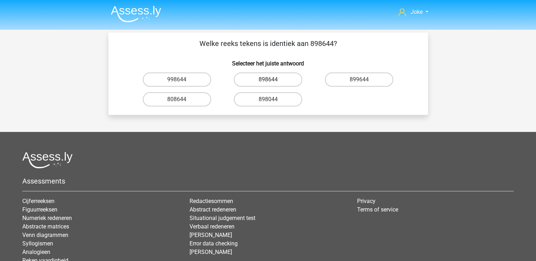
click at [259, 80] on label "898644" at bounding box center [268, 80] width 68 height 14
click at [268, 80] on input "898644" at bounding box center [270, 82] width 5 height 5
radio input "true"
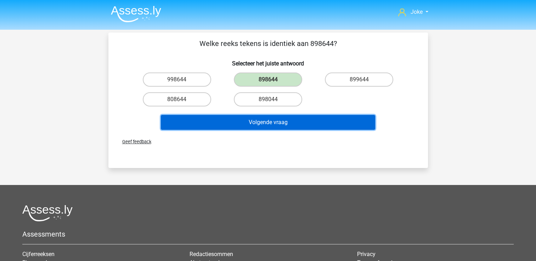
click at [270, 124] on button "Volgende vraag" at bounding box center [268, 122] width 214 height 15
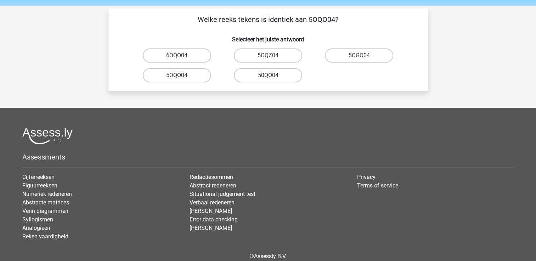
scroll to position [33, 0]
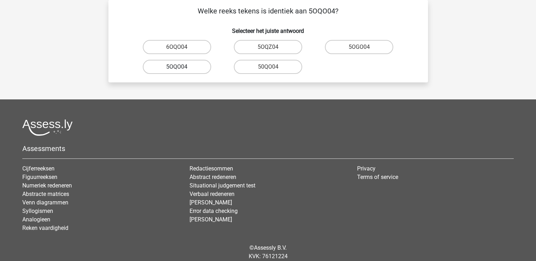
click at [173, 68] on label "5OQO04" at bounding box center [177, 67] width 68 height 14
click at [177, 68] on input "5OQO04" at bounding box center [179, 69] width 5 height 5
radio input "true"
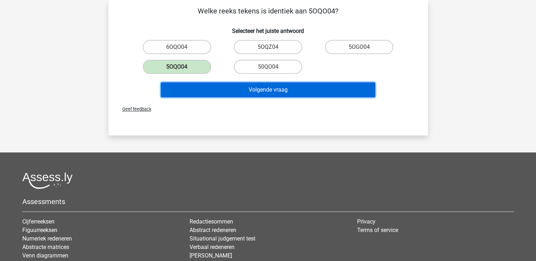
click at [256, 91] on button "Volgende vraag" at bounding box center [268, 89] width 214 height 15
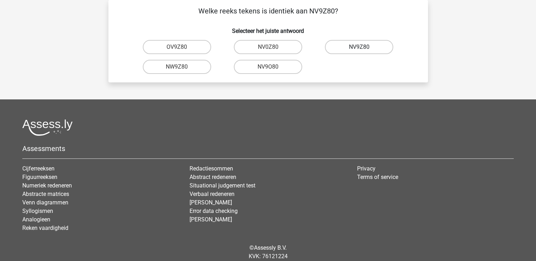
click at [365, 46] on label "NV9Z80" at bounding box center [359, 47] width 68 height 14
click at [364, 47] on input "NV9Z80" at bounding box center [361, 49] width 5 height 5
radio input "true"
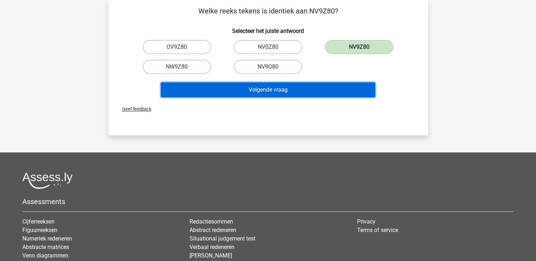
click at [277, 87] on button "Volgende vraag" at bounding box center [268, 89] width 214 height 15
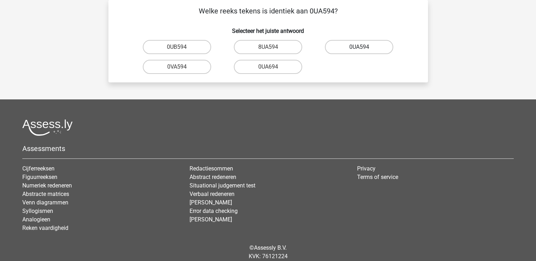
click at [354, 47] on label "0UA594" at bounding box center [359, 47] width 68 height 14
click at [359, 47] on input "0UA594" at bounding box center [361, 49] width 5 height 5
radio input "true"
click at [354, 47] on label "0UA594" at bounding box center [359, 47] width 68 height 14
click at [359, 47] on input "0UA594" at bounding box center [361, 49] width 5 height 5
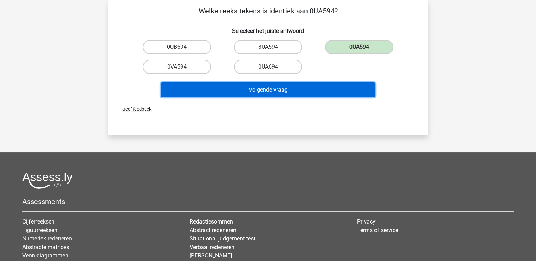
click at [265, 89] on button "Volgende vraag" at bounding box center [268, 89] width 214 height 15
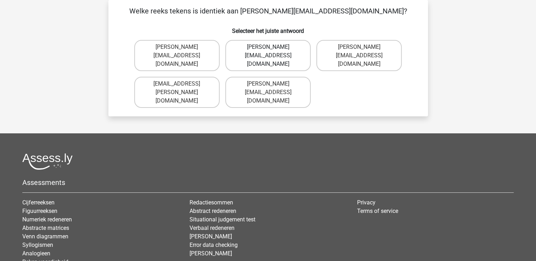
click at [276, 48] on label "Noah+Patterson@joymail.gr" at bounding box center [267, 55] width 85 height 31
click at [272, 48] on input "Noah+Patterson@joymail.gr" at bounding box center [270, 49] width 5 height 5
radio input "true"
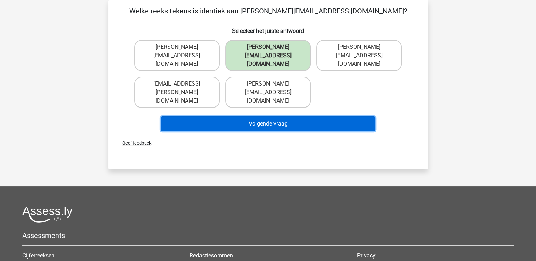
click at [246, 116] on button "Volgende vraag" at bounding box center [268, 123] width 214 height 15
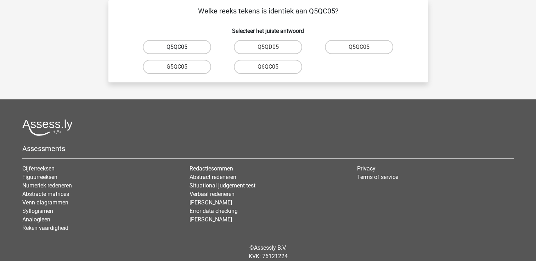
click at [181, 46] on label "Q5QC05" at bounding box center [177, 47] width 68 height 14
click at [181, 47] on input "Q5QC05" at bounding box center [179, 49] width 5 height 5
radio input "true"
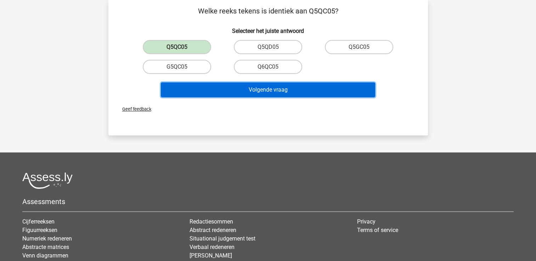
click at [266, 90] on button "Volgende vraag" at bounding box center [268, 89] width 214 height 15
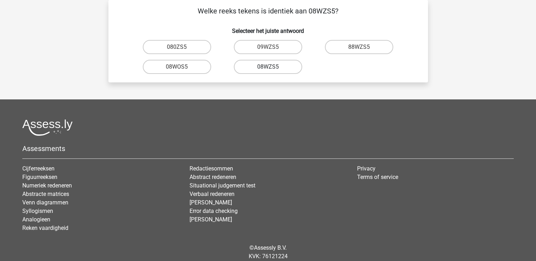
click at [277, 68] on label "08WZS5" at bounding box center [268, 67] width 68 height 14
click at [272, 68] on input "08WZS5" at bounding box center [270, 69] width 5 height 5
radio input "true"
click at [277, 68] on label "08WZS5" at bounding box center [268, 67] width 68 height 14
click at [272, 68] on input "08WZS5" at bounding box center [270, 69] width 5 height 5
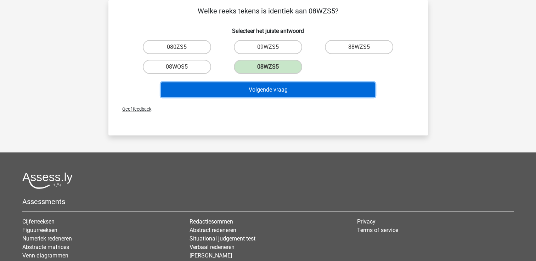
click at [258, 92] on button "Volgende vraag" at bounding box center [268, 89] width 214 height 15
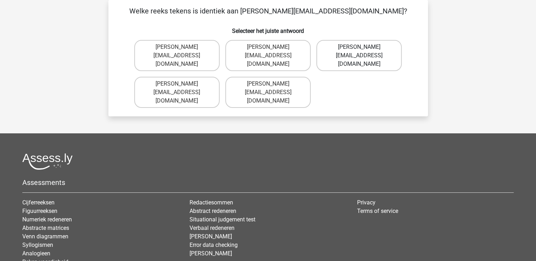
click at [364, 53] on label "Edward-Mead@joinmail.co.uk" at bounding box center [358, 55] width 85 height 31
click at [364, 52] on input "Edward-Mead@joinmail.co.uk" at bounding box center [361, 49] width 5 height 5
radio input "true"
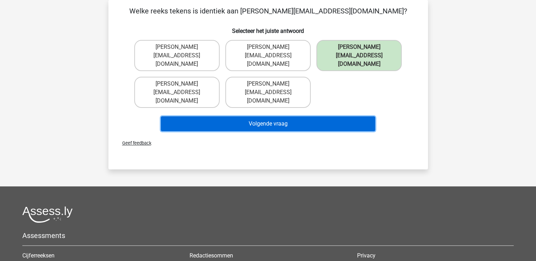
click at [271, 116] on button "Volgende vraag" at bounding box center [268, 123] width 214 height 15
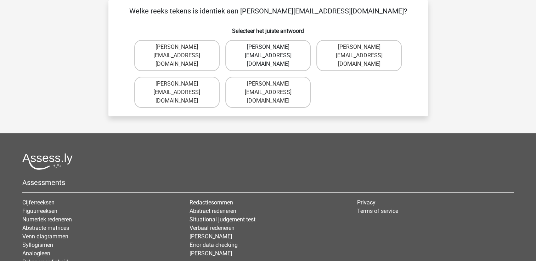
click at [276, 51] on label "Freddie+Knight@joymail.co.uk" at bounding box center [267, 55] width 85 height 31
click at [272, 51] on input "Freddie+Knight@joymail.co.uk" at bounding box center [270, 49] width 5 height 5
radio input "true"
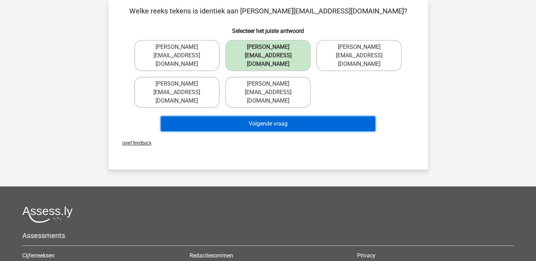
click at [284, 116] on button "Volgende vraag" at bounding box center [268, 123] width 214 height 15
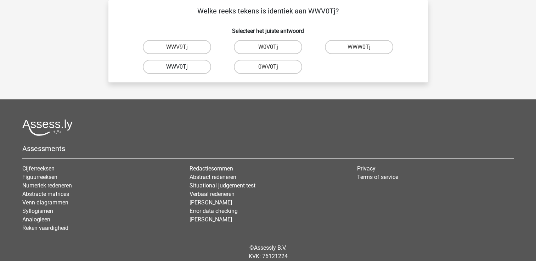
click at [186, 66] on label "WWV0Tj" at bounding box center [177, 67] width 68 height 14
click at [181, 67] on input "WWV0Tj" at bounding box center [179, 69] width 5 height 5
radio input "true"
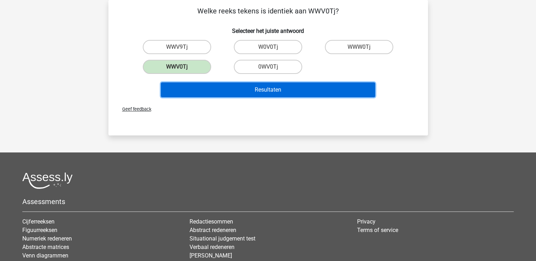
click at [257, 90] on button "Resultaten" at bounding box center [268, 89] width 214 height 15
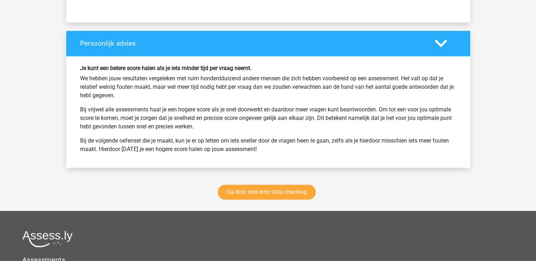
scroll to position [920, 0]
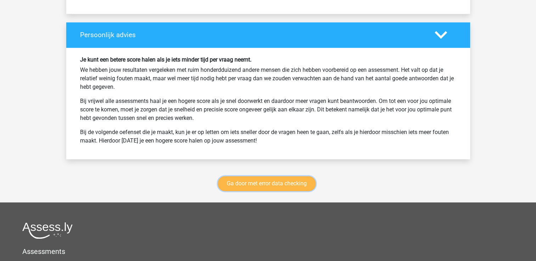
click at [294, 182] on link "Ga door met error data checking" at bounding box center [267, 183] width 98 height 15
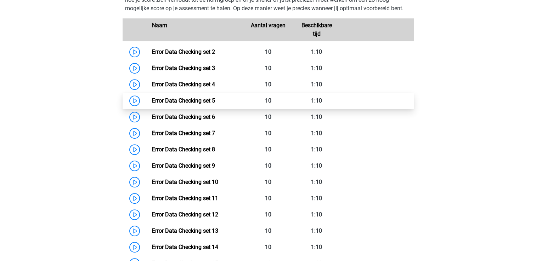
scroll to position [334, 0]
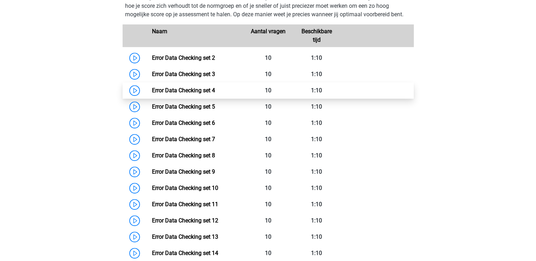
click at [207, 88] on link "Error Data Checking set 4" at bounding box center [183, 90] width 63 height 7
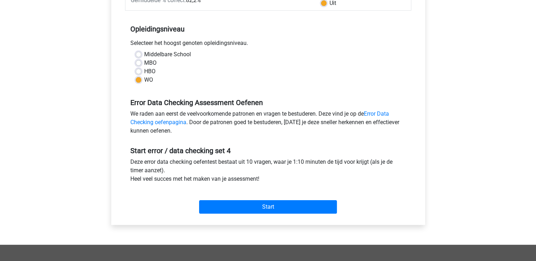
scroll to position [177, 0]
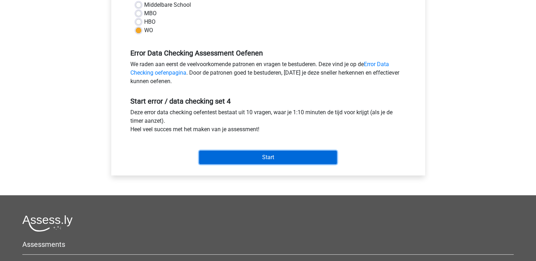
click at [275, 157] on input "Start" at bounding box center [268, 157] width 138 height 13
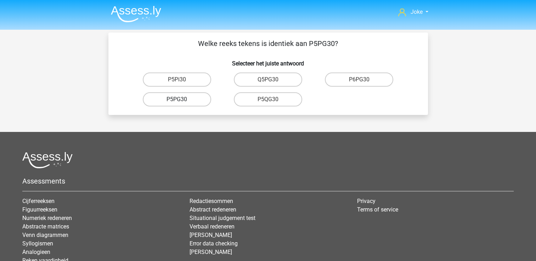
click at [176, 99] on label "P5PG30" at bounding box center [177, 99] width 68 height 14
click at [177, 99] on input "P5PG30" at bounding box center [179, 101] width 5 height 5
radio input "true"
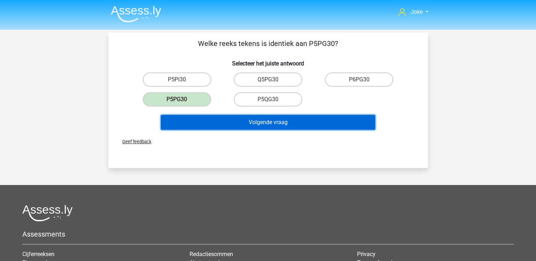
click at [253, 122] on button "Volgende vraag" at bounding box center [268, 122] width 214 height 15
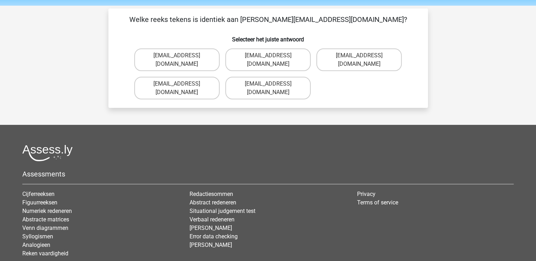
scroll to position [33, 0]
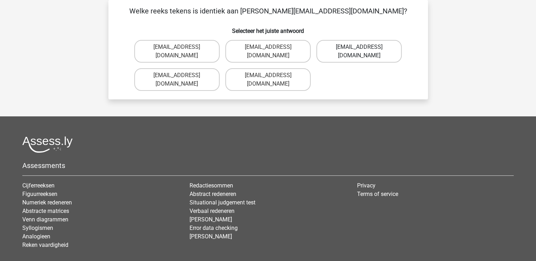
click at [386, 45] on label "Evie+Pierson@hotmail.co.com" at bounding box center [358, 51] width 85 height 23
click at [364, 47] on input "Evie+Pierson@hotmail.co.com" at bounding box center [361, 49] width 5 height 5
radio input "true"
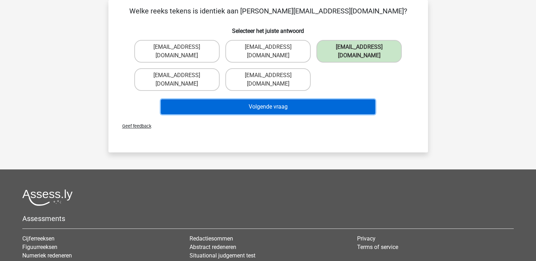
click at [285, 99] on button "Volgende vraag" at bounding box center [268, 106] width 214 height 15
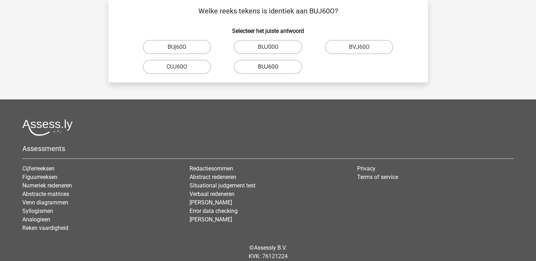
click at [279, 66] on label "BUJ60O" at bounding box center [268, 67] width 68 height 14
click at [272, 67] on input "BUJ60O" at bounding box center [270, 69] width 5 height 5
radio input "true"
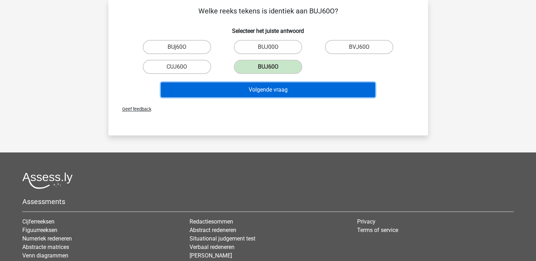
click at [283, 89] on button "Volgende vraag" at bounding box center [268, 89] width 214 height 15
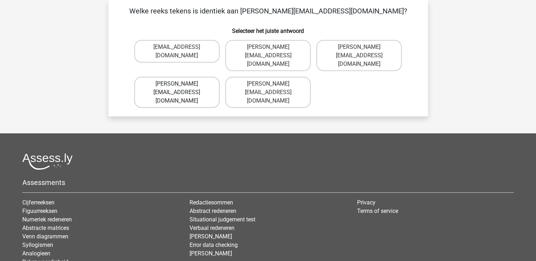
click at [192, 77] on label "Sophia.Vanderbilt@joymail.uk.com" at bounding box center [176, 92] width 85 height 31
click at [181, 84] on input "Sophia.Vanderbilt@joymail.uk.com" at bounding box center [179, 86] width 5 height 5
radio input "true"
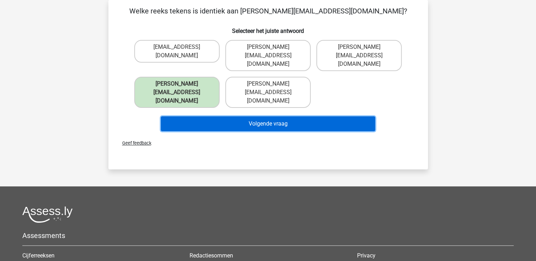
click at [259, 116] on button "Volgende vraag" at bounding box center [268, 123] width 214 height 15
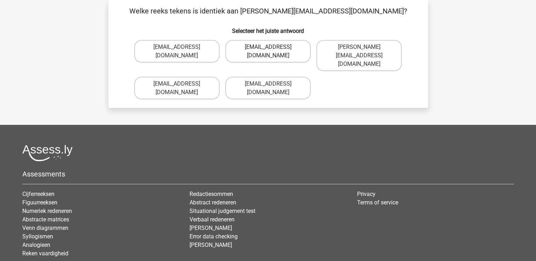
click at [252, 49] on label "Oscar+Adams@hotmail.br" at bounding box center [267, 51] width 85 height 23
click at [268, 49] on input "Oscar+Adams@hotmail.br" at bounding box center [270, 49] width 5 height 5
radio input "true"
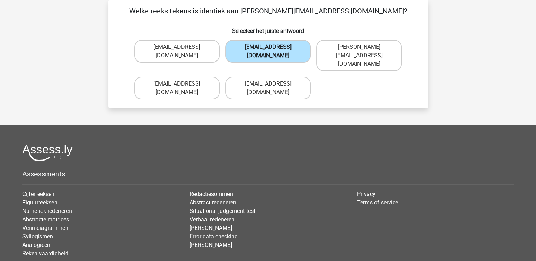
click at [252, 49] on label "Oscar+Adams@hotmail.br" at bounding box center [267, 51] width 85 height 23
click at [268, 49] on input "Oscar+Adams@hotmail.br" at bounding box center [270, 49] width 5 height 5
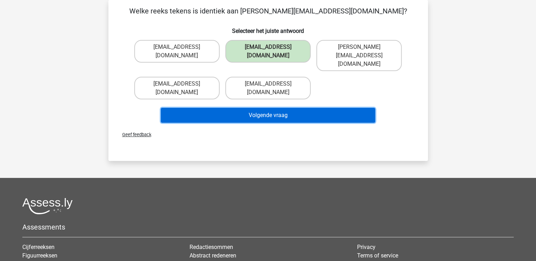
click at [254, 108] on button "Volgende vraag" at bounding box center [268, 115] width 214 height 15
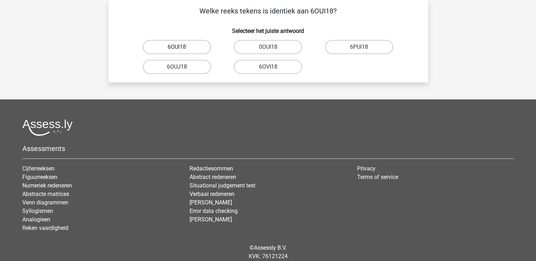
click at [183, 50] on label "6OUI18" at bounding box center [177, 47] width 68 height 14
click at [181, 50] on input "6OUI18" at bounding box center [179, 49] width 5 height 5
radio input "true"
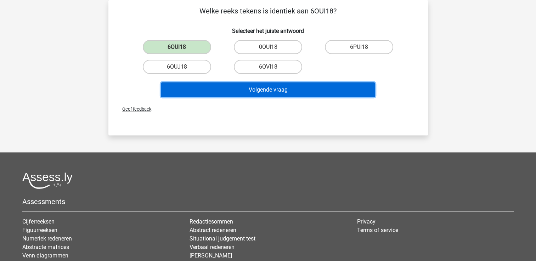
click at [285, 90] on button "Volgende vraag" at bounding box center [268, 89] width 214 height 15
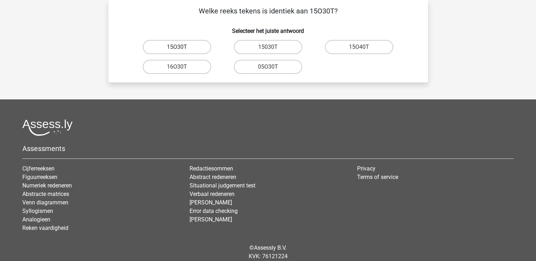
click at [180, 45] on label "15O30T" at bounding box center [177, 47] width 68 height 14
click at [180, 47] on input "15O30T" at bounding box center [179, 49] width 5 height 5
radio input "true"
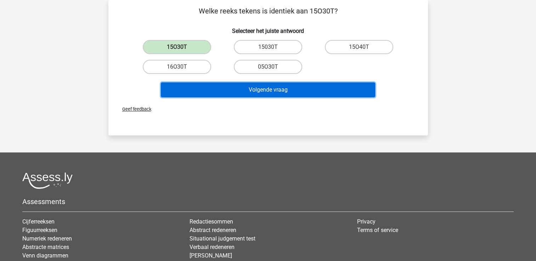
click at [293, 93] on button "Volgende vraag" at bounding box center [268, 89] width 214 height 15
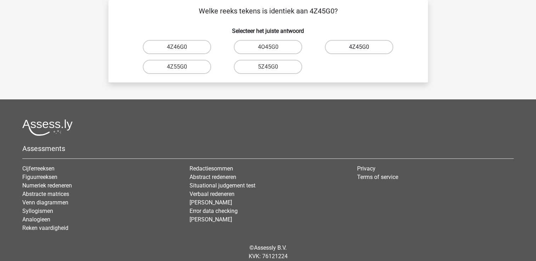
click at [357, 47] on label "4Z45G0" at bounding box center [359, 47] width 68 height 14
click at [359, 47] on input "4Z45G0" at bounding box center [361, 49] width 5 height 5
radio input "true"
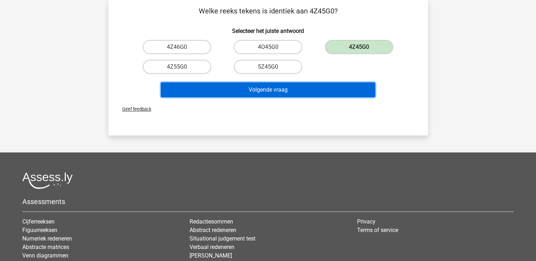
click at [244, 91] on button "Volgende vraag" at bounding box center [268, 89] width 214 height 15
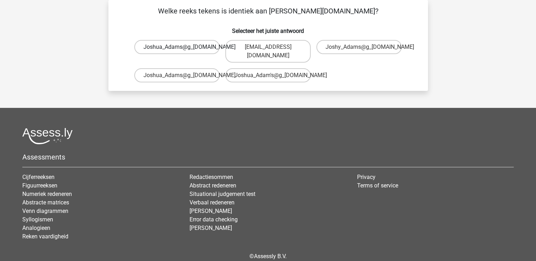
click at [193, 50] on label "Joshua_Adams@g_mail.co.uk" at bounding box center [176, 47] width 85 height 14
click at [181, 50] on input "Joshua_Adams@g_mail.co.uk" at bounding box center [179, 49] width 5 height 5
radio input "true"
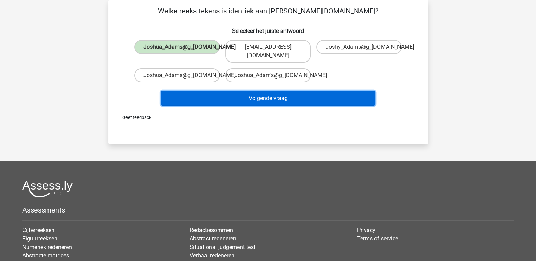
click at [252, 92] on button "Volgende vraag" at bounding box center [268, 98] width 214 height 15
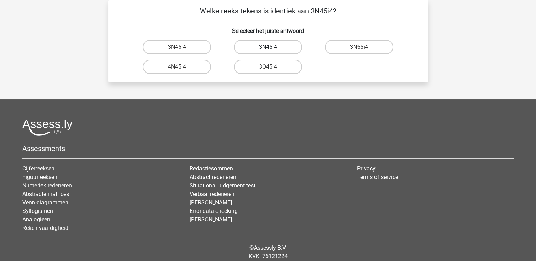
click at [266, 47] on label "3N45i4" at bounding box center [268, 47] width 68 height 14
click at [268, 47] on input "3N45i4" at bounding box center [270, 49] width 5 height 5
radio input "true"
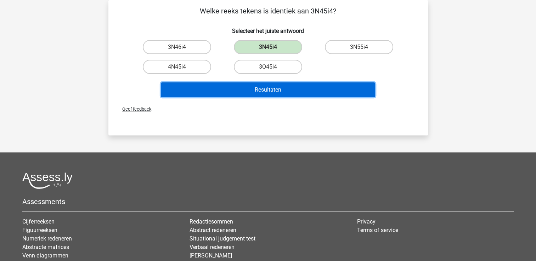
click at [257, 90] on button "Resultaten" at bounding box center [268, 89] width 214 height 15
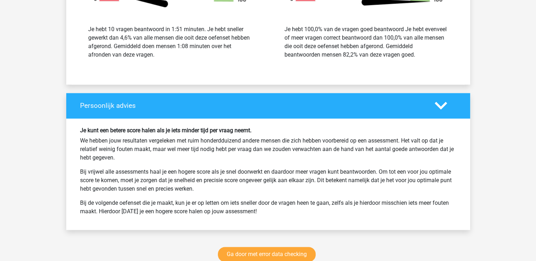
scroll to position [991, 0]
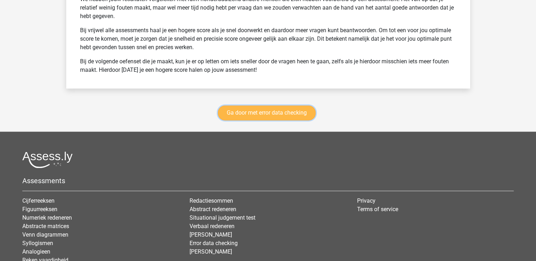
click at [269, 113] on link "Ga door met error data checking" at bounding box center [267, 112] width 98 height 15
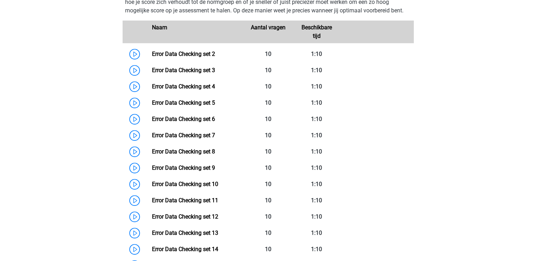
scroll to position [334, 0]
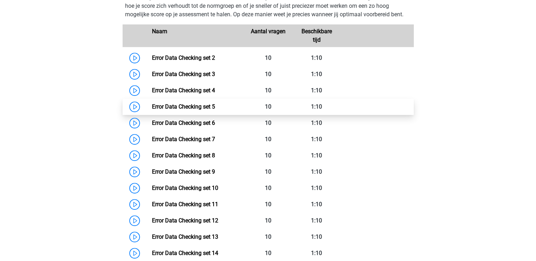
click at [201, 105] on link "Error Data Checking set 5" at bounding box center [183, 106] width 63 height 7
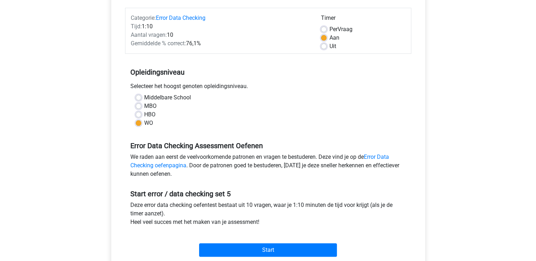
scroll to position [212, 0]
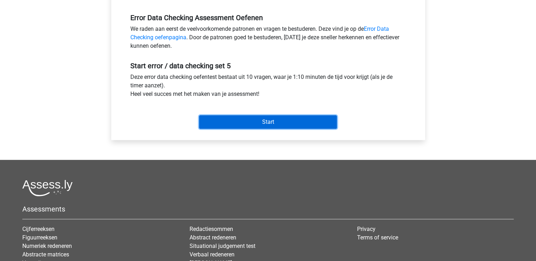
click at [263, 124] on input "Start" at bounding box center [268, 121] width 138 height 13
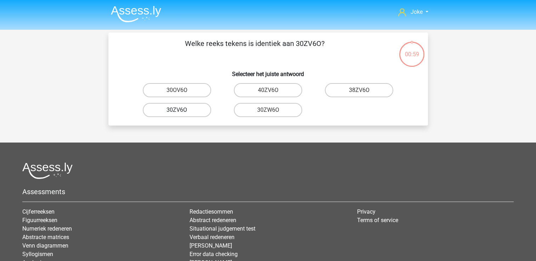
click at [202, 104] on label "30ZV6O" at bounding box center [177, 110] width 68 height 14
click at [181, 110] on input "30ZV6O" at bounding box center [179, 112] width 5 height 5
radio input "true"
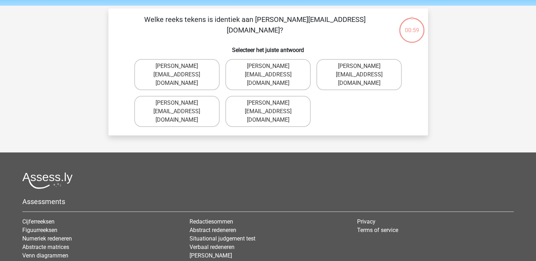
scroll to position [33, 0]
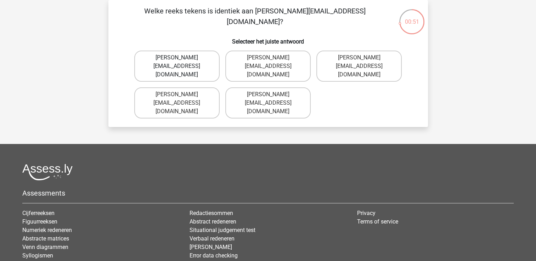
click at [188, 58] on label "[PERSON_NAME][EMAIL_ADDRESS][DOMAIN_NAME]" at bounding box center [176, 66] width 85 height 31
click at [181, 58] on input "[PERSON_NAME][EMAIL_ADDRESS][DOMAIN_NAME]" at bounding box center [179, 60] width 5 height 5
radio input "true"
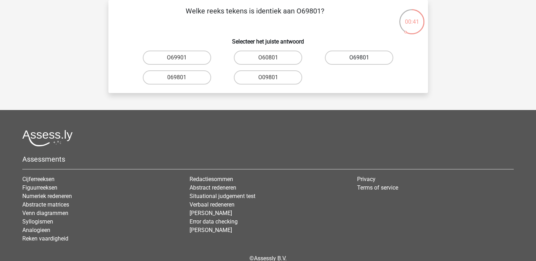
click at [367, 54] on label "O69801" at bounding box center [359, 58] width 68 height 14
click at [364, 58] on input "O69801" at bounding box center [361, 60] width 5 height 5
radio input "true"
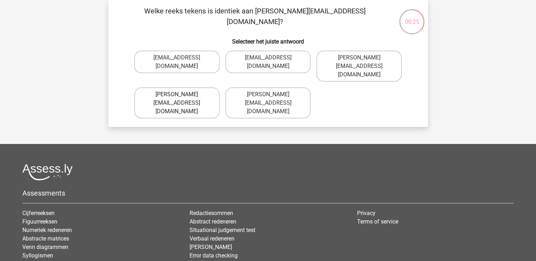
click at [178, 92] on label "[PERSON_NAME][EMAIL_ADDRESS][DOMAIN_NAME]" at bounding box center [176, 102] width 85 height 31
click at [178, 95] on input "[PERSON_NAME][EMAIL_ADDRESS][DOMAIN_NAME]" at bounding box center [179, 97] width 5 height 5
radio input "true"
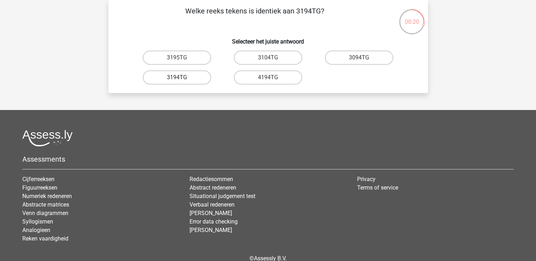
click at [184, 77] on label "3194TG" at bounding box center [177, 77] width 68 height 14
click at [181, 78] on input "3194TG" at bounding box center [179, 80] width 5 height 5
radio input "true"
click at [199, 72] on label "SIO6C0" at bounding box center [177, 77] width 68 height 14
click at [181, 78] on input "SIO6C0" at bounding box center [179, 80] width 5 height 5
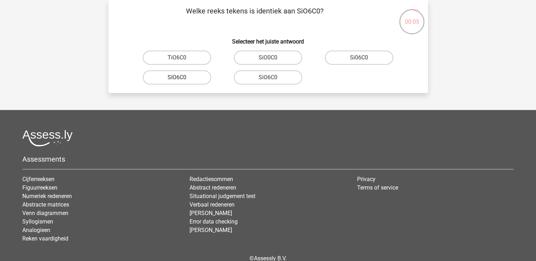
radio input "true"
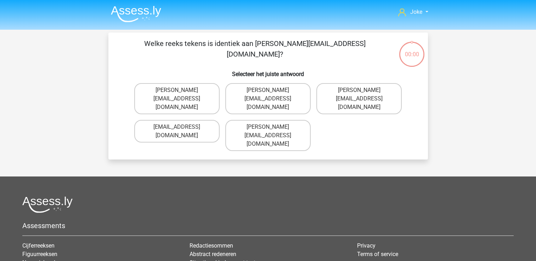
scroll to position [33, 0]
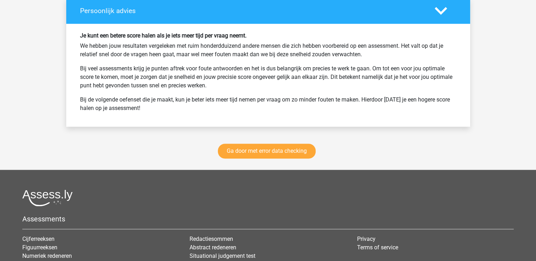
scroll to position [956, 0]
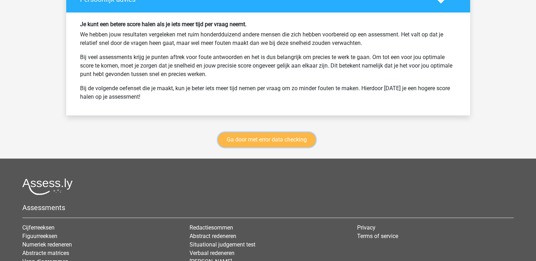
click at [242, 137] on link "Ga door met error data checking" at bounding box center [267, 139] width 98 height 15
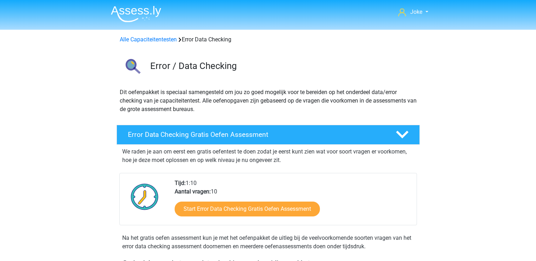
scroll to position [298, 0]
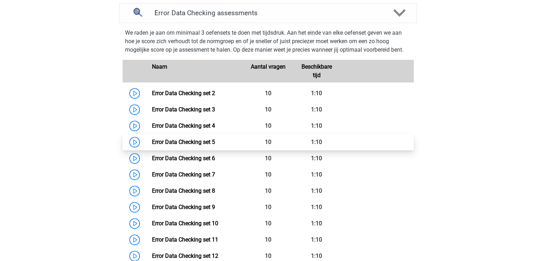
click at [210, 141] on link "Error Data Checking set 5" at bounding box center [183, 142] width 63 height 7
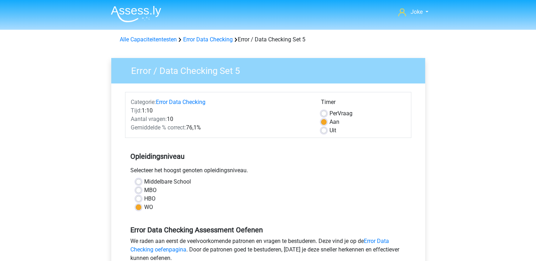
click at [328, 131] on div "Uit" at bounding box center [363, 130] width 85 height 8
click at [329, 130] on label "Uit" at bounding box center [332, 130] width 7 height 8
click at [323, 130] on input "Uit" at bounding box center [324, 129] width 6 height 7
radio input "true"
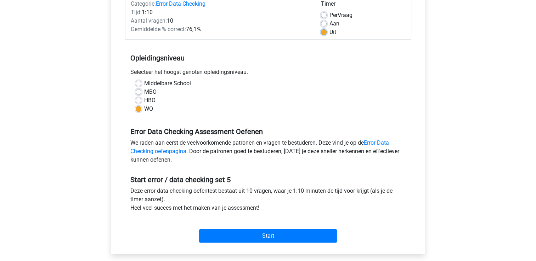
scroll to position [177, 0]
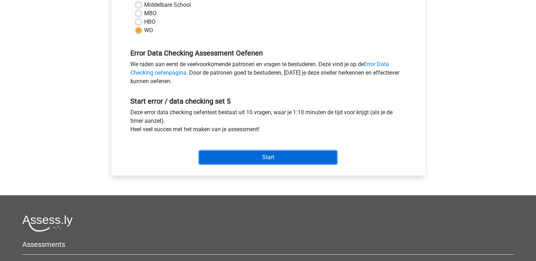
click at [263, 159] on input "Start" at bounding box center [268, 157] width 138 height 13
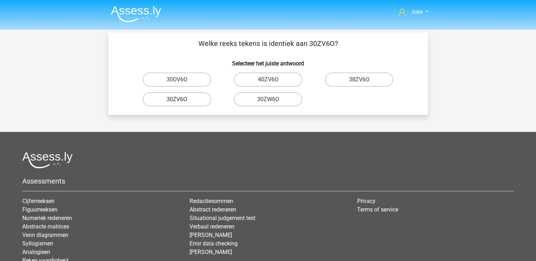
click at [188, 100] on label "30ZV6O" at bounding box center [177, 99] width 68 height 14
click at [181, 100] on input "30ZV6O" at bounding box center [179, 101] width 5 height 5
radio input "true"
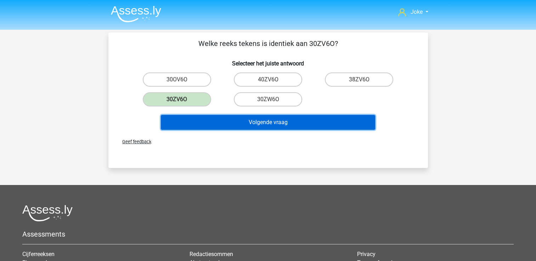
click at [250, 118] on button "Volgende vraag" at bounding box center [268, 122] width 214 height 15
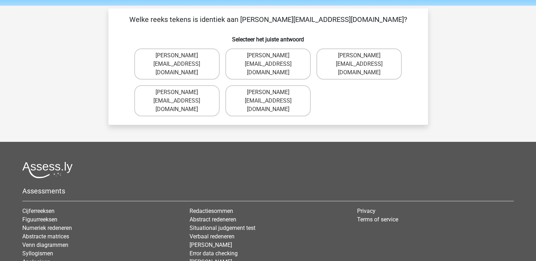
scroll to position [33, 0]
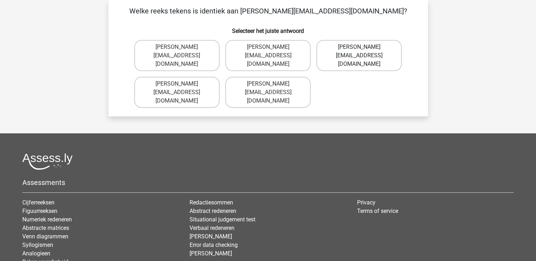
click at [371, 48] on label "Muhammad+Carroll@memail.gl" at bounding box center [358, 55] width 85 height 31
click at [364, 48] on input "Muhammad+Carroll@memail.gl" at bounding box center [361, 49] width 5 height 5
radio input "true"
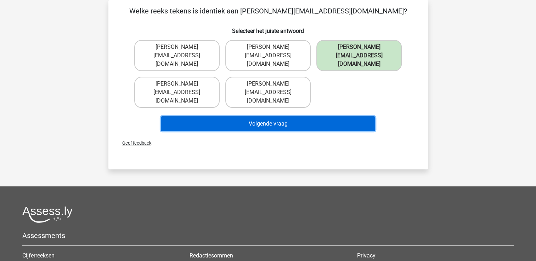
click at [240, 116] on button "Volgende vraag" at bounding box center [268, 123] width 214 height 15
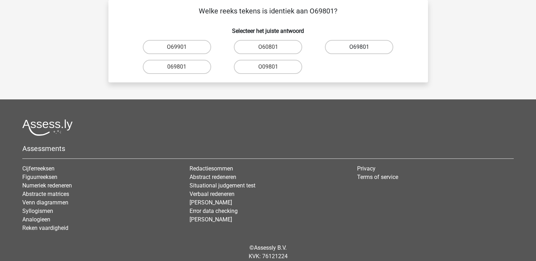
click at [344, 47] on label "O69801" at bounding box center [359, 47] width 68 height 14
click at [359, 47] on input "O69801" at bounding box center [361, 49] width 5 height 5
radio input "true"
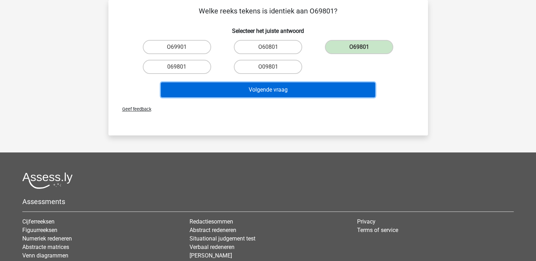
click at [246, 89] on button "Volgende vraag" at bounding box center [268, 89] width 214 height 15
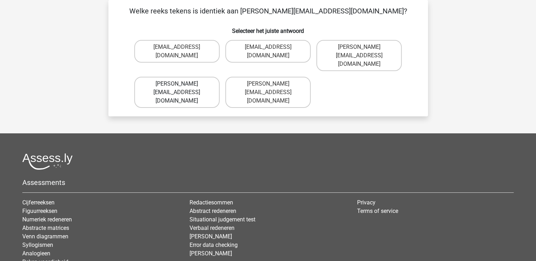
click at [198, 83] on label "George-Churchill@jointmail.com.co" at bounding box center [176, 92] width 85 height 31
click at [181, 84] on input "George-Churchill@jointmail.com.co" at bounding box center [179, 86] width 5 height 5
radio input "true"
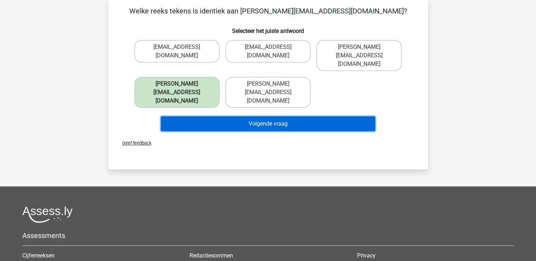
click at [293, 116] on button "Volgende vraag" at bounding box center [268, 123] width 214 height 15
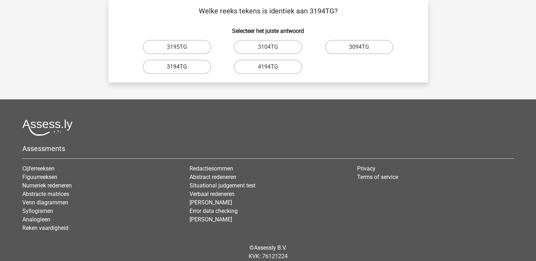
click at [182, 67] on label "3194TG" at bounding box center [177, 67] width 68 height 14
click at [181, 67] on input "3194TG" at bounding box center [179, 69] width 5 height 5
radio input "true"
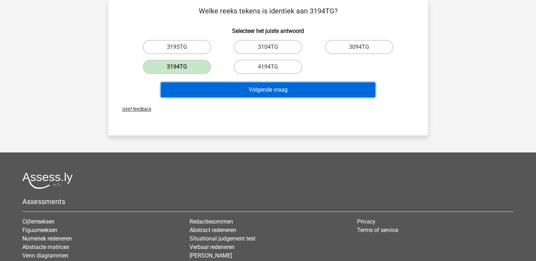
click at [269, 90] on button "Volgende vraag" at bounding box center [268, 89] width 214 height 15
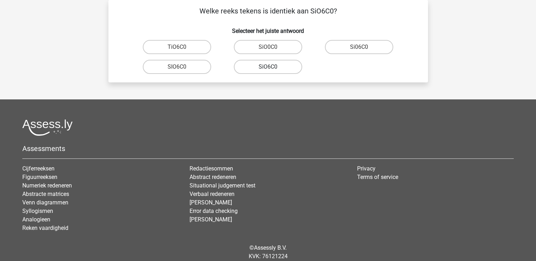
click at [265, 66] on label "SiO6C0" at bounding box center [268, 67] width 68 height 14
click at [268, 67] on input "SiO6C0" at bounding box center [270, 69] width 5 height 5
radio input "true"
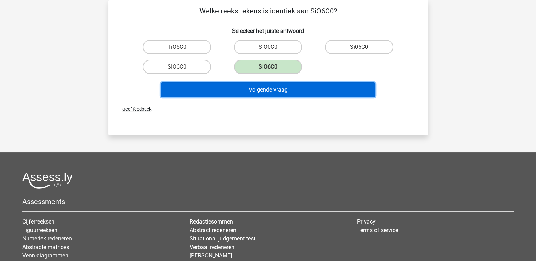
click at [256, 85] on button "Volgende vraag" at bounding box center [268, 89] width 214 height 15
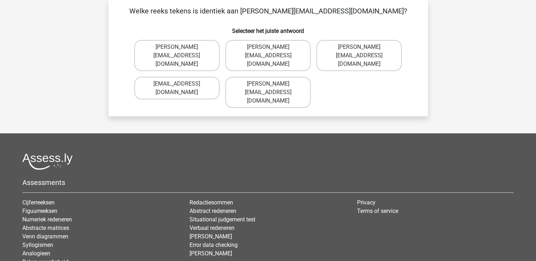
click at [272, 84] on input "Connor.Clarke@hotmails.gr" at bounding box center [270, 86] width 5 height 5
radio input "true"
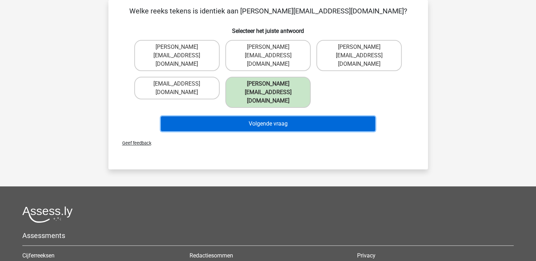
click at [293, 116] on button "Volgende vraag" at bounding box center [268, 123] width 214 height 15
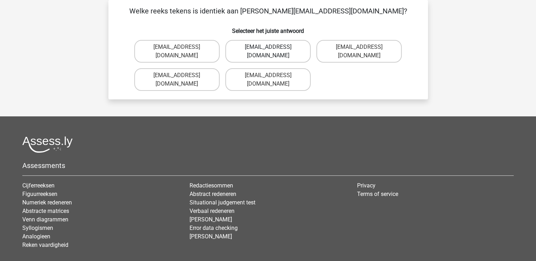
click at [278, 45] on label "Ella-Clay@email.uk.co" at bounding box center [267, 51] width 85 height 23
click at [272, 47] on input "Ella-Clay@email.uk.co" at bounding box center [270, 49] width 5 height 5
radio input "true"
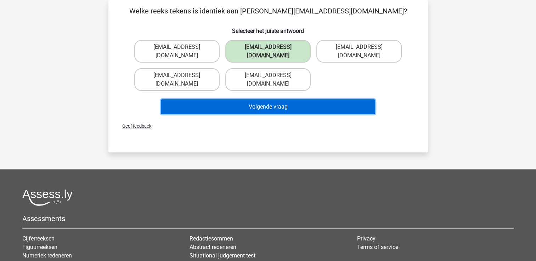
click at [276, 99] on button "Volgende vraag" at bounding box center [268, 106] width 214 height 15
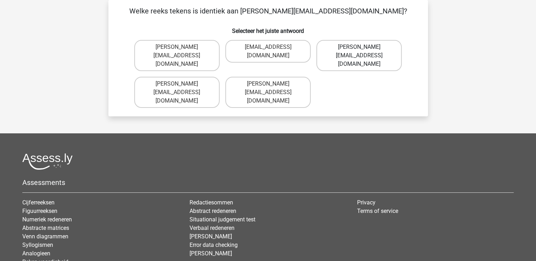
click at [360, 46] on label "Jacob_King@memail.gl" at bounding box center [358, 55] width 85 height 31
click at [360, 47] on input "Jacob_King@memail.gl" at bounding box center [361, 49] width 5 height 5
radio input "true"
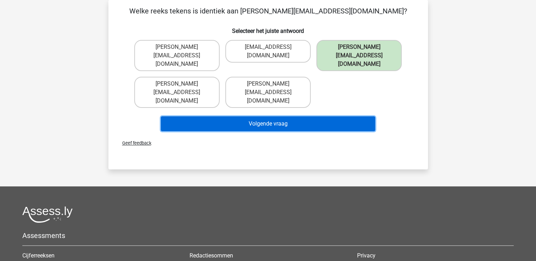
click at [246, 116] on button "Volgende vraag" at bounding box center [268, 123] width 214 height 15
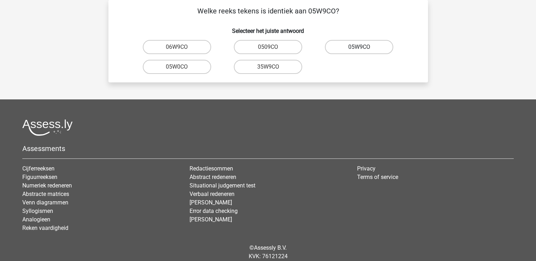
click at [368, 49] on label "05W9CO" at bounding box center [359, 47] width 68 height 14
click at [364, 49] on input "05W9CO" at bounding box center [361, 49] width 5 height 5
radio input "true"
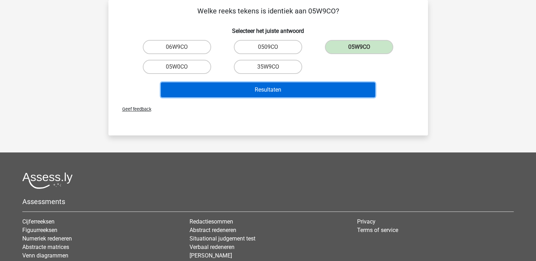
click at [302, 82] on button "Resultaten" at bounding box center [268, 89] width 214 height 15
click at [296, 85] on button "Resultaten" at bounding box center [268, 89] width 214 height 15
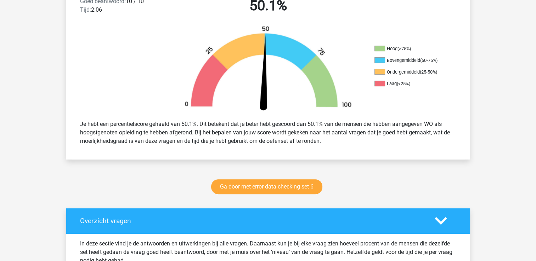
scroll to position [212, 0]
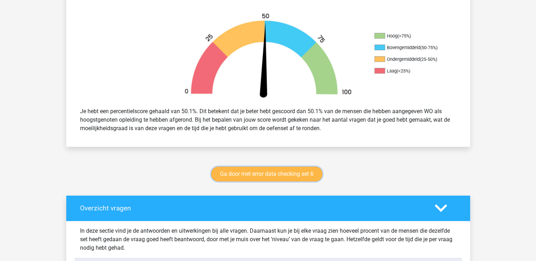
click at [263, 172] on link "Ga door met error data checking set 6" at bounding box center [266, 174] width 111 height 15
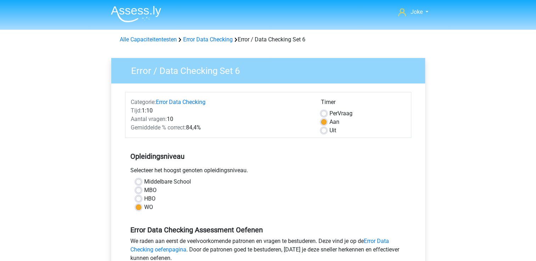
click at [328, 130] on div "Uit" at bounding box center [363, 130] width 85 height 8
click at [329, 132] on label "Uit" at bounding box center [332, 130] width 7 height 8
click at [324, 132] on input "Uit" at bounding box center [324, 129] width 6 height 7
radio input "true"
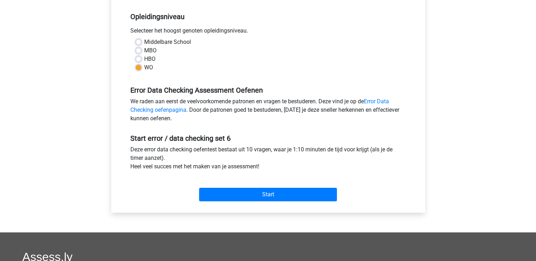
scroll to position [142, 0]
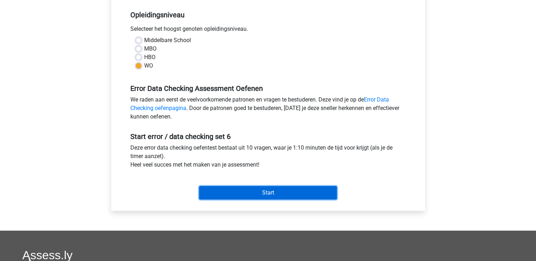
click at [263, 192] on input "Start" at bounding box center [268, 192] width 138 height 13
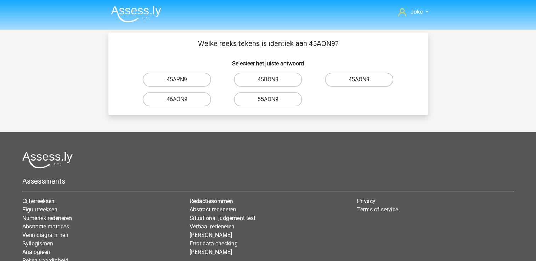
click at [364, 77] on label "45AON9" at bounding box center [359, 80] width 68 height 14
click at [364, 80] on input "45AON9" at bounding box center [361, 82] width 5 height 5
radio input "true"
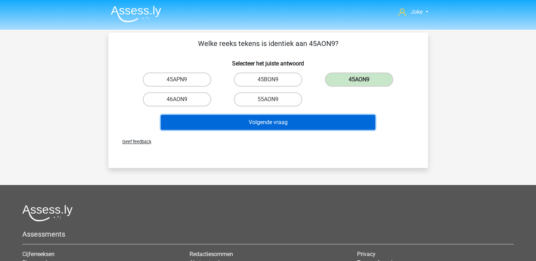
click at [316, 121] on button "Volgende vraag" at bounding box center [268, 122] width 214 height 15
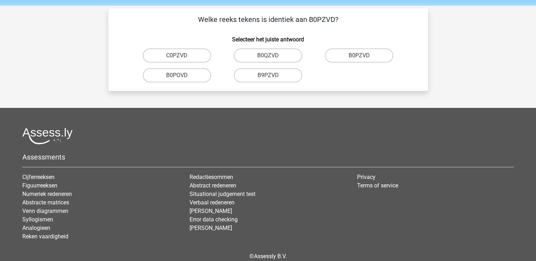
scroll to position [33, 0]
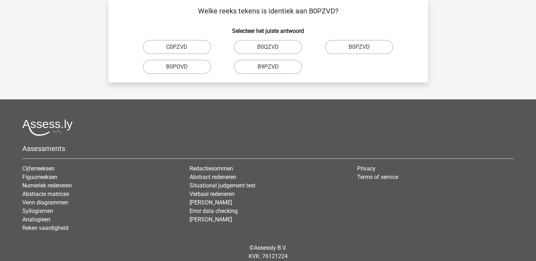
click at [359, 51] on input "B0PZVD" at bounding box center [361, 49] width 5 height 5
radio input "true"
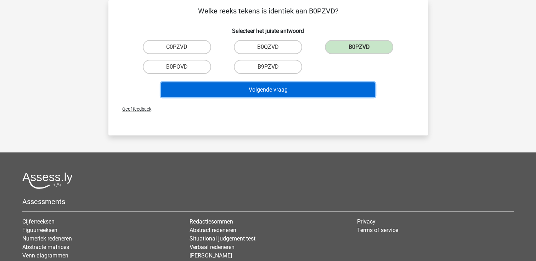
click at [298, 89] on button "Volgende vraag" at bounding box center [268, 89] width 214 height 15
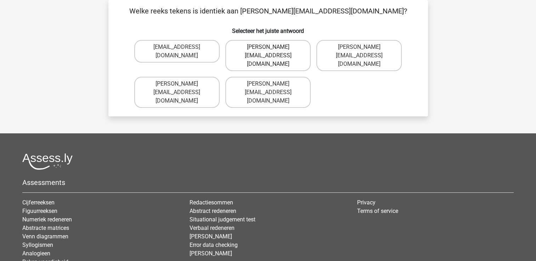
click at [286, 48] on label "[PERSON_NAME][EMAIL_ADDRESS][DOMAIN_NAME]" at bounding box center [267, 55] width 85 height 31
click at [272, 48] on input "[PERSON_NAME][EMAIL_ADDRESS][DOMAIN_NAME]" at bounding box center [270, 49] width 5 height 5
radio input "true"
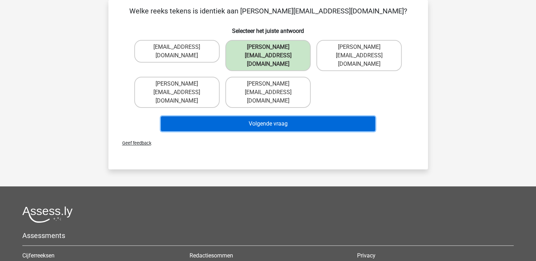
click at [282, 116] on button "Volgende vraag" at bounding box center [268, 123] width 214 height 15
click at [283, 116] on button "Volgende vraag" at bounding box center [268, 123] width 214 height 15
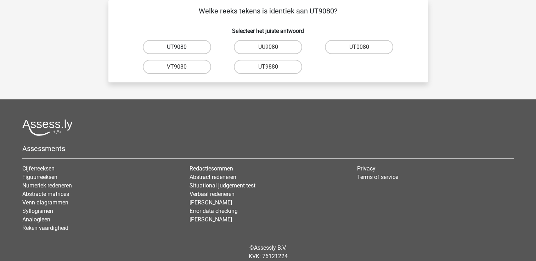
click at [196, 52] on label "UT9080" at bounding box center [177, 47] width 68 height 14
click at [181, 52] on input "UT9080" at bounding box center [179, 49] width 5 height 5
radio input "true"
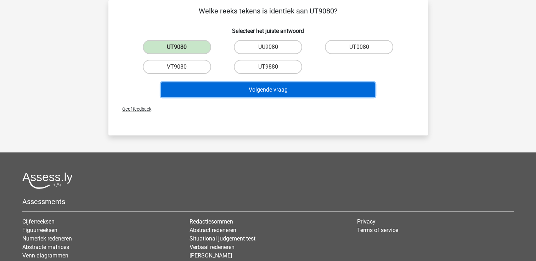
click at [279, 93] on button "Volgende vraag" at bounding box center [268, 89] width 214 height 15
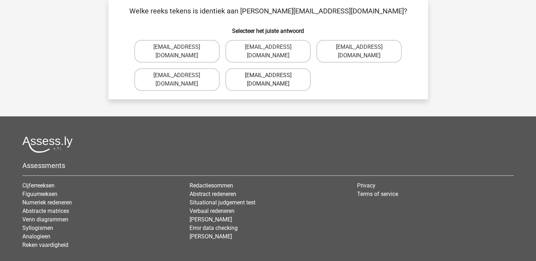
click at [285, 82] on label "Freya-Burns@jointmail.uk.co" at bounding box center [267, 79] width 85 height 23
click at [272, 80] on input "Freya-Burns@jointmail.uk.co" at bounding box center [270, 77] width 5 height 5
radio input "true"
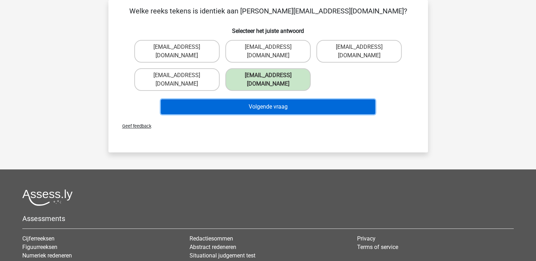
click at [270, 105] on button "Volgende vraag" at bounding box center [268, 106] width 214 height 15
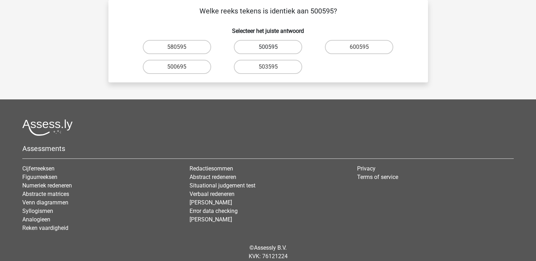
click at [277, 48] on label "500595" at bounding box center [268, 47] width 68 height 14
click at [272, 48] on input "500595" at bounding box center [270, 49] width 5 height 5
radio input "true"
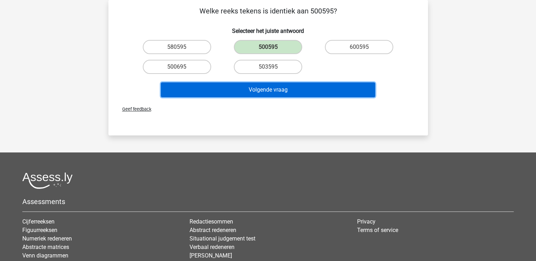
click at [273, 87] on button "Volgende vraag" at bounding box center [268, 89] width 214 height 15
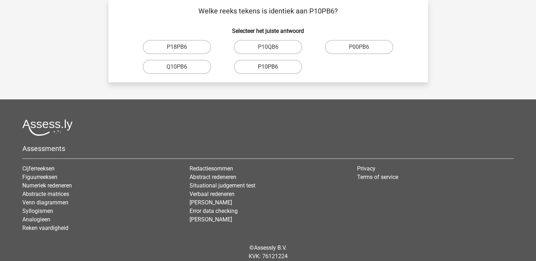
click at [270, 65] on label "P10PB6" at bounding box center [268, 67] width 68 height 14
click at [270, 67] on input "P10PB6" at bounding box center [270, 69] width 5 height 5
radio input "true"
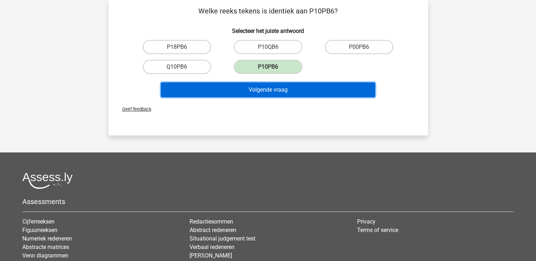
click at [268, 91] on button "Volgende vraag" at bounding box center [268, 89] width 214 height 15
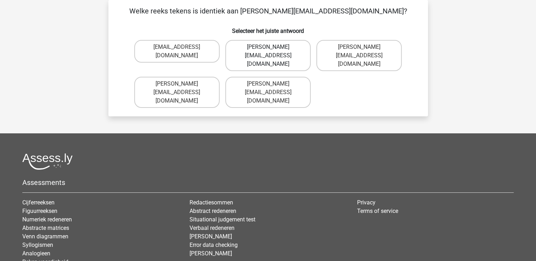
click at [276, 52] on label "Evelyn-Carpenter@e-mail.com.uk" at bounding box center [267, 55] width 85 height 31
click at [272, 52] on input "Evelyn-Carpenter@e-mail.com.uk" at bounding box center [270, 49] width 5 height 5
radio input "true"
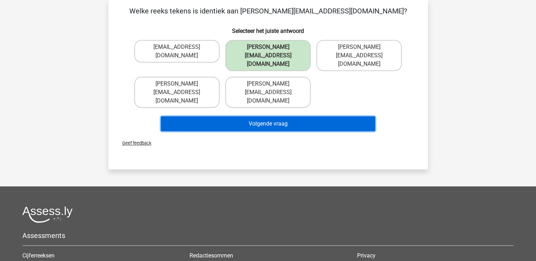
click at [267, 116] on button "Volgende vraag" at bounding box center [268, 123] width 214 height 15
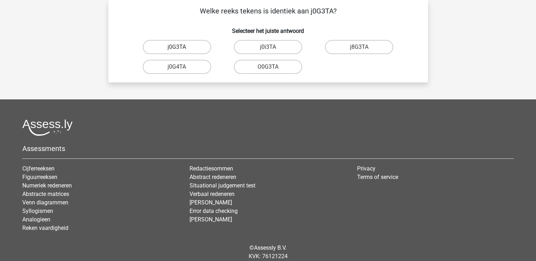
click at [204, 46] on label "j0G3TA" at bounding box center [177, 47] width 68 height 14
click at [181, 47] on input "j0G3TA" at bounding box center [179, 49] width 5 height 5
radio input "true"
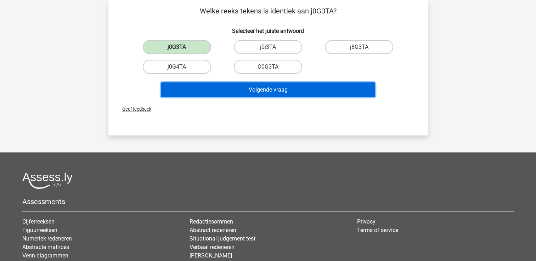
click at [244, 90] on button "Volgende vraag" at bounding box center [268, 89] width 214 height 15
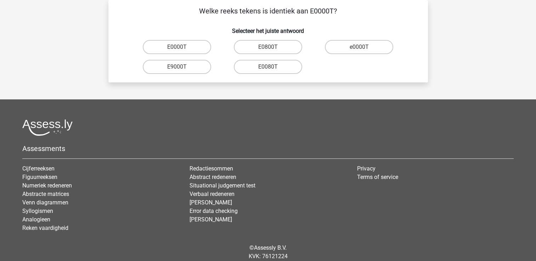
click at [182, 47] on label "E0000T" at bounding box center [177, 47] width 68 height 14
click at [181, 47] on input "E0000T" at bounding box center [179, 49] width 5 height 5
radio input "true"
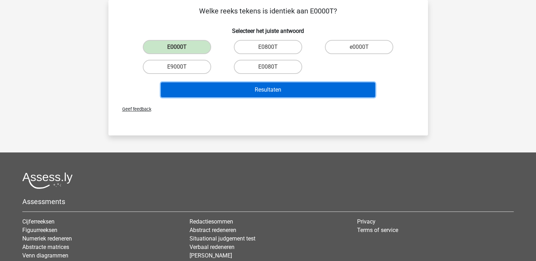
click at [269, 85] on button "Resultaten" at bounding box center [268, 89] width 214 height 15
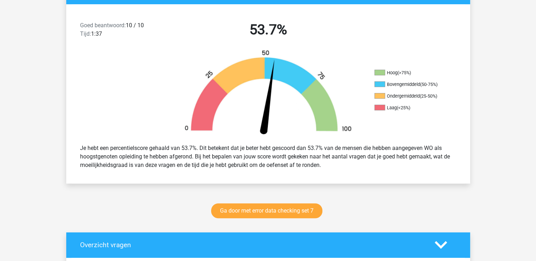
scroll to position [177, 0]
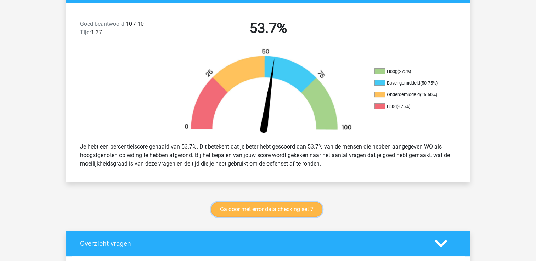
click at [286, 210] on link "Ga door met error data checking set 7" at bounding box center [266, 209] width 111 height 15
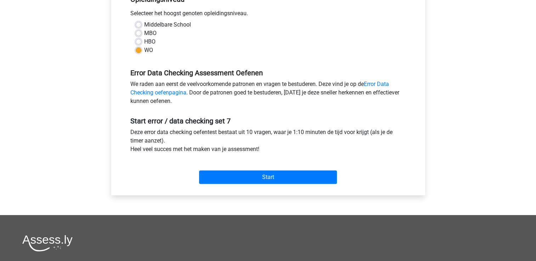
scroll to position [177, 0]
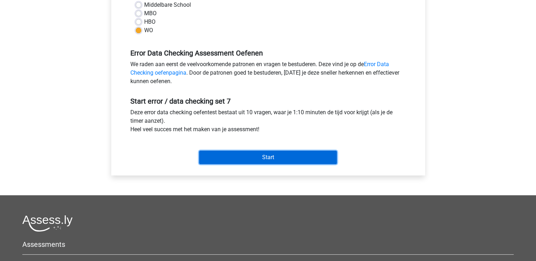
click at [263, 156] on input "Start" at bounding box center [268, 157] width 138 height 13
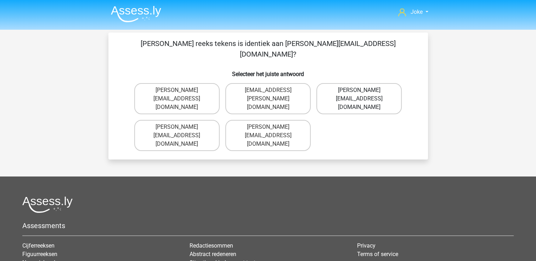
click at [351, 84] on label "[PERSON_NAME][EMAIL_ADDRESS][DOMAIN_NAME]" at bounding box center [358, 98] width 85 height 31
click at [359, 90] on input "[PERSON_NAME][EMAIL_ADDRESS][DOMAIN_NAME]" at bounding box center [361, 92] width 5 height 5
radio input "true"
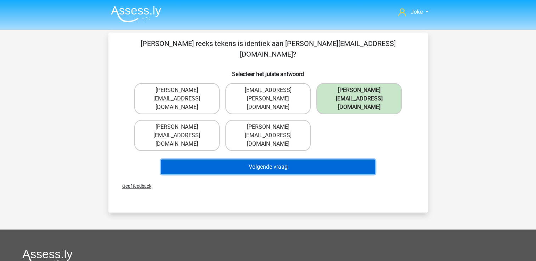
click at [292, 160] on button "Volgende vraag" at bounding box center [268, 167] width 214 height 15
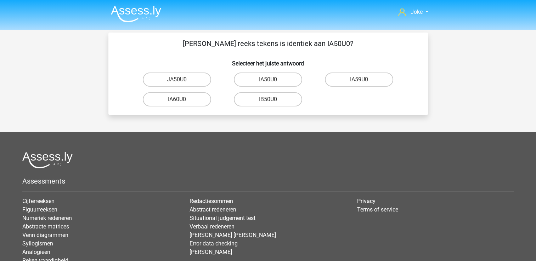
scroll to position [33, 0]
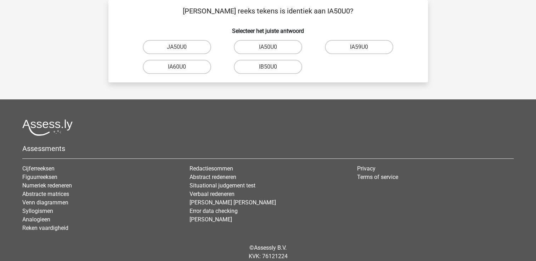
click at [271, 50] on input "IA50U0" at bounding box center [270, 49] width 5 height 5
radio input "true"
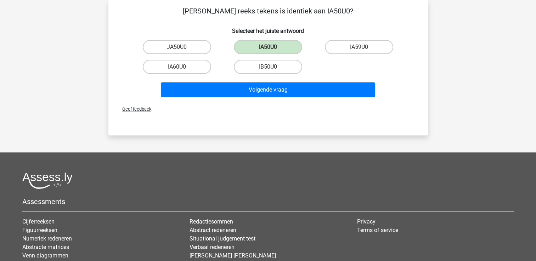
click at [280, 81] on div "Volgende vraag" at bounding box center [268, 88] width 297 height 23
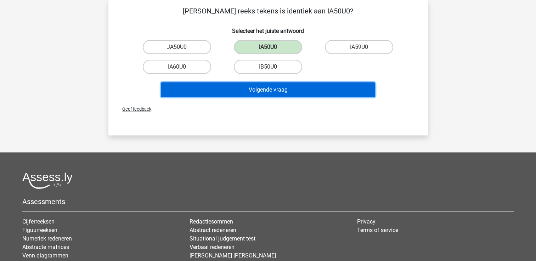
click at [280, 85] on button "Volgende vraag" at bounding box center [268, 89] width 214 height 15
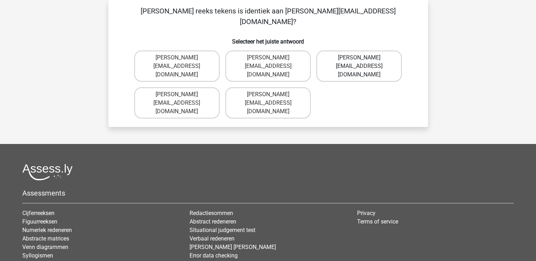
click at [376, 54] on label "[PERSON_NAME][EMAIL_ADDRESS][DOMAIN_NAME]" at bounding box center [358, 66] width 85 height 31
click at [364, 58] on input "Grace-Patterson@joinmail.com.co" at bounding box center [361, 60] width 5 height 5
radio input "true"
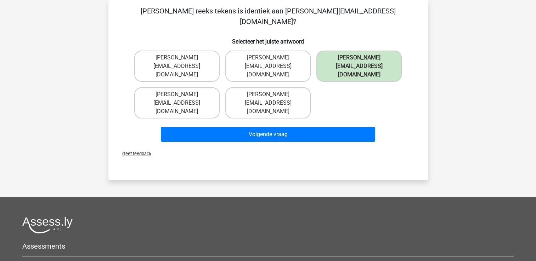
click at [323, 127] on div "Volgende vraag" at bounding box center [267, 136] width 273 height 18
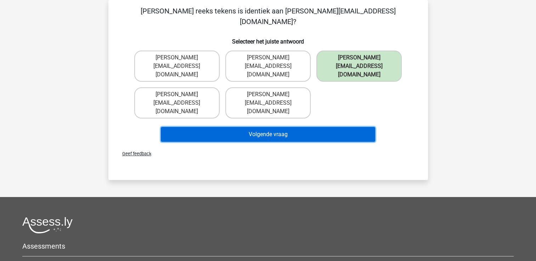
click at [313, 127] on button "Volgende vraag" at bounding box center [268, 134] width 214 height 15
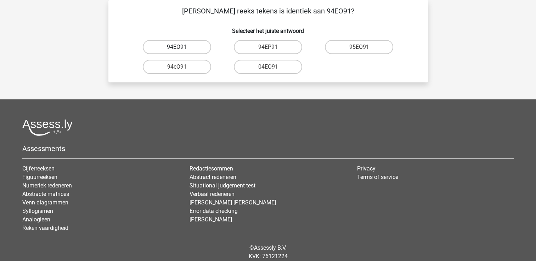
click at [184, 48] on label "94EO91" at bounding box center [177, 47] width 68 height 14
click at [181, 48] on input "94EO91" at bounding box center [179, 49] width 5 height 5
radio input "true"
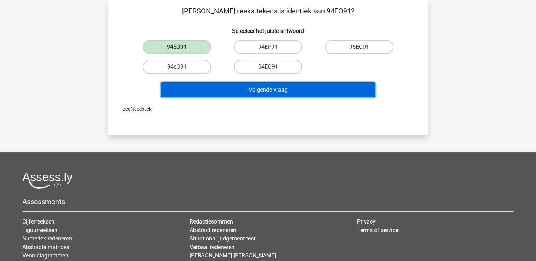
click at [301, 89] on button "Volgende vraag" at bounding box center [268, 89] width 214 height 15
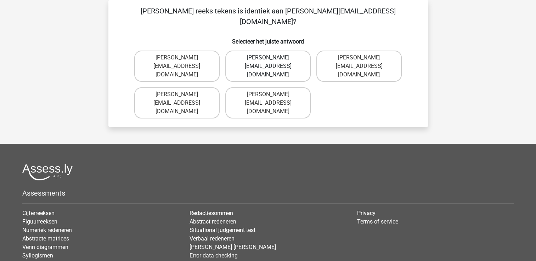
click at [285, 57] on label "Joshua-Carrick@email.uk.com" at bounding box center [267, 66] width 85 height 31
click at [272, 58] on input "Joshua-Carrick@email.uk.com" at bounding box center [270, 60] width 5 height 5
radio input "true"
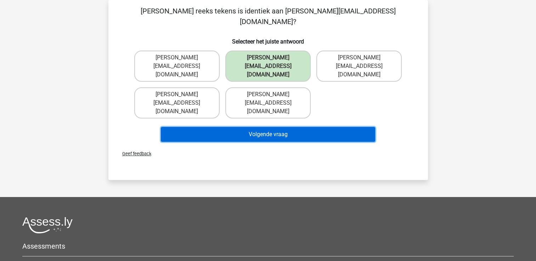
click at [286, 127] on button "Volgende vraag" at bounding box center [268, 134] width 214 height 15
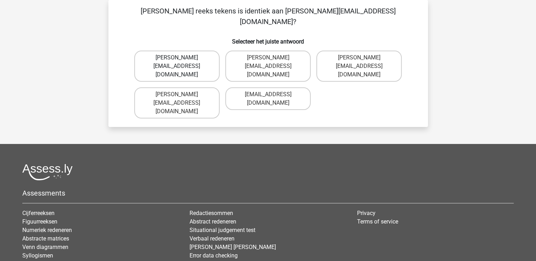
click at [193, 51] on label "Theo-Rhine@jointmail.gl" at bounding box center [176, 66] width 85 height 31
click at [181, 58] on input "Theo-Rhine@jointmail.gl" at bounding box center [179, 60] width 5 height 5
radio input "true"
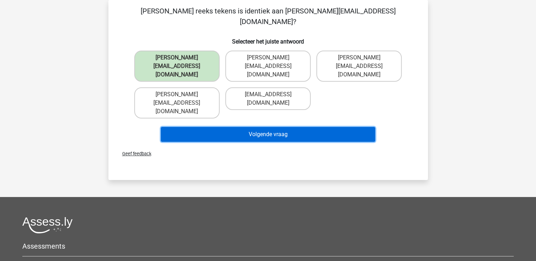
click at [267, 127] on button "Volgende vraag" at bounding box center [268, 134] width 214 height 15
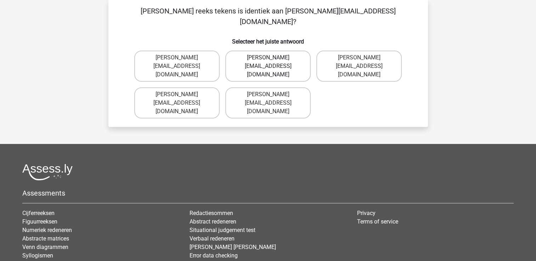
click at [284, 51] on label "Joseph-Clay@e-mail.br" at bounding box center [267, 66] width 85 height 31
click at [272, 58] on input "Joseph-Clay@e-mail.br" at bounding box center [270, 60] width 5 height 5
radio input "true"
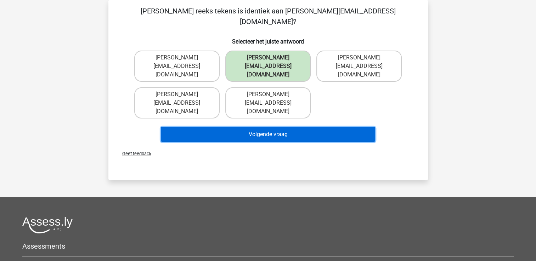
click at [287, 127] on button "Volgende vraag" at bounding box center [268, 134] width 214 height 15
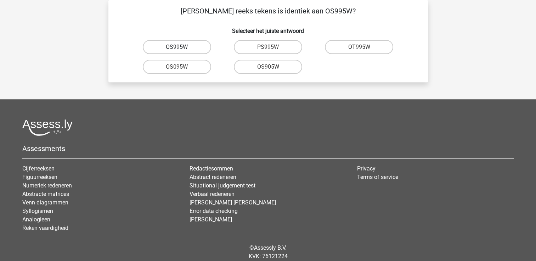
click at [189, 49] on label "OS995W" at bounding box center [177, 47] width 68 height 14
click at [181, 49] on input "OS995W" at bounding box center [179, 49] width 5 height 5
radio input "true"
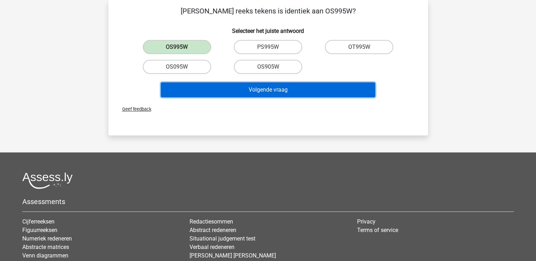
click at [271, 90] on button "Volgende vraag" at bounding box center [268, 89] width 214 height 15
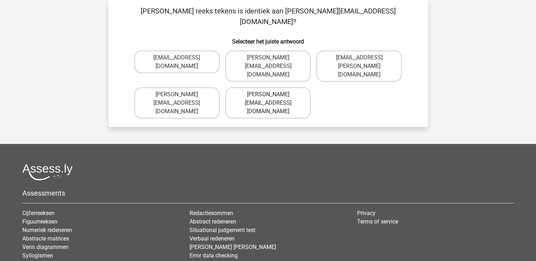
click at [297, 87] on label "Freya.Wilson@hotmale.com.co" at bounding box center [267, 102] width 85 height 31
click at [272, 95] on input "Freya.Wilson@hotmale.com.co" at bounding box center [270, 97] width 5 height 5
radio input "true"
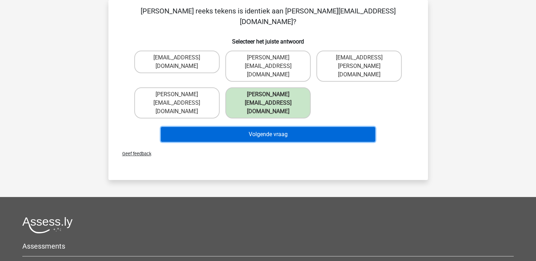
click at [275, 127] on button "Volgende vraag" at bounding box center [268, 134] width 214 height 15
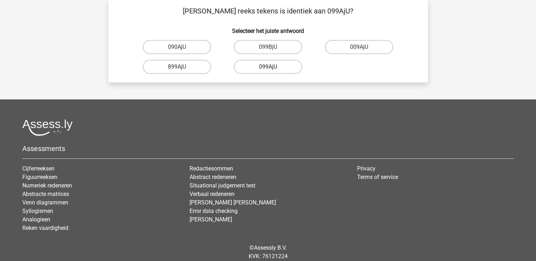
click at [274, 69] on label "099AjU" at bounding box center [268, 67] width 68 height 14
click at [272, 69] on input "099AjU" at bounding box center [270, 69] width 5 height 5
radio input "true"
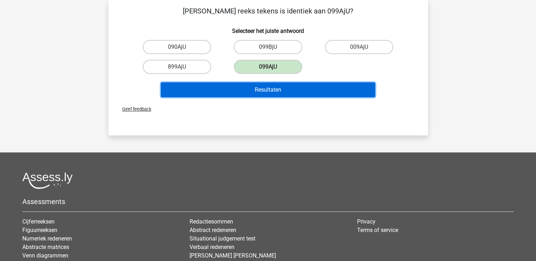
click at [273, 88] on button "Resultaten" at bounding box center [268, 89] width 214 height 15
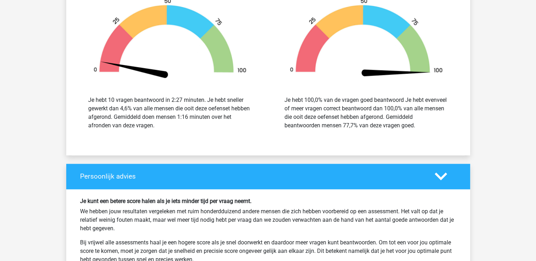
scroll to position [956, 0]
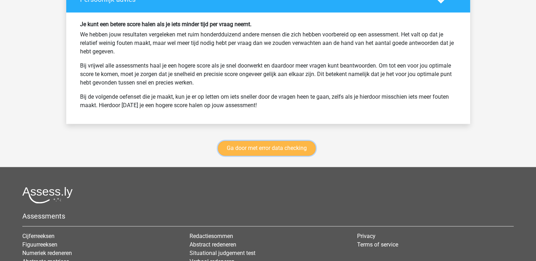
click at [269, 149] on link "Ga door met error data checking" at bounding box center [267, 148] width 98 height 15
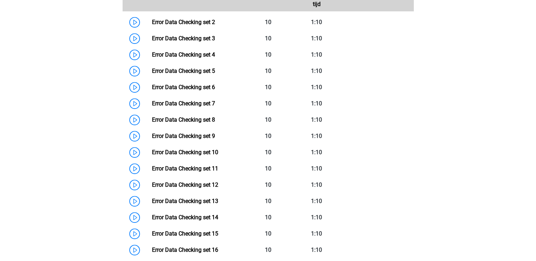
scroll to position [369, 0]
click at [195, 118] on link "Error Data Checking set 8" at bounding box center [183, 120] width 63 height 7
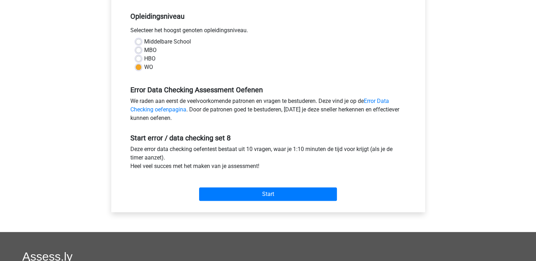
scroll to position [142, 0]
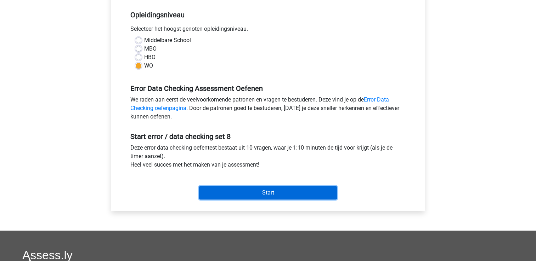
click at [267, 190] on input "Start" at bounding box center [268, 192] width 138 height 13
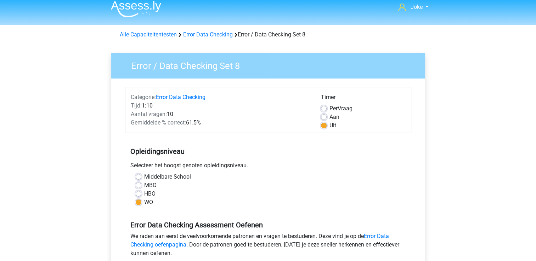
scroll to position [0, 0]
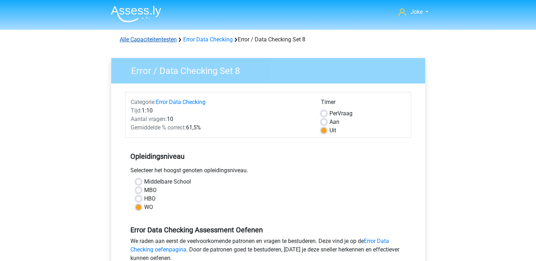
click at [150, 38] on link "Alle Capaciteitentesten" at bounding box center [148, 39] width 57 height 7
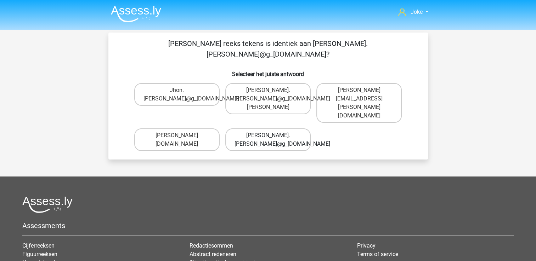
click at [289, 128] on label "[PERSON_NAME].[PERSON_NAME]@g_[DOMAIN_NAME]" at bounding box center [267, 139] width 85 height 23
click at [272, 136] on input "[PERSON_NAME].[PERSON_NAME]@g_[DOMAIN_NAME]" at bounding box center [270, 138] width 5 height 5
radio input "true"
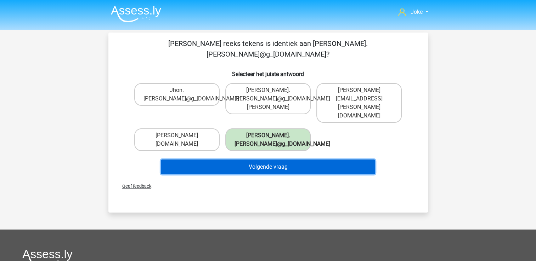
click at [291, 160] on button "Volgende vraag" at bounding box center [268, 167] width 214 height 15
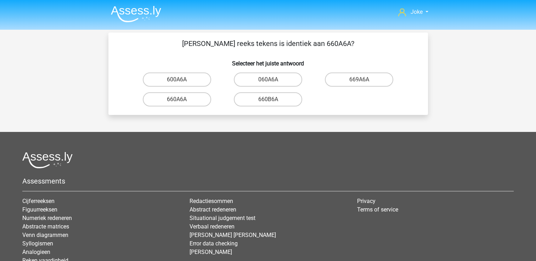
scroll to position [33, 0]
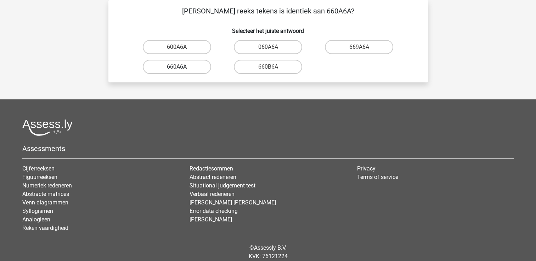
click at [193, 62] on label "660A6A" at bounding box center [177, 67] width 68 height 14
click at [181, 67] on input "660A6A" at bounding box center [179, 69] width 5 height 5
radio input "true"
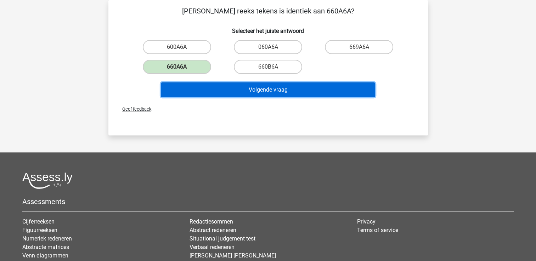
click at [294, 90] on button "Volgende vraag" at bounding box center [268, 89] width 214 height 15
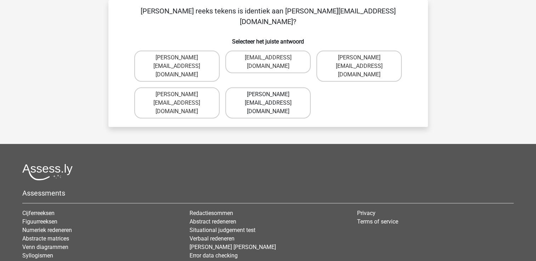
click at [273, 87] on label "[PERSON_NAME][EMAIL_ADDRESS][DOMAIN_NAME]" at bounding box center [267, 102] width 85 height 31
click at [272, 95] on input "[PERSON_NAME][EMAIL_ADDRESS][DOMAIN_NAME]" at bounding box center [270, 97] width 5 height 5
radio input "true"
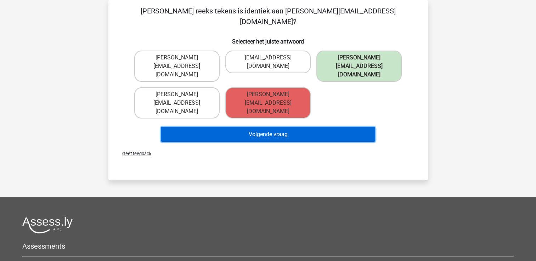
click at [276, 127] on button "Volgende vraag" at bounding box center [268, 134] width 214 height 15
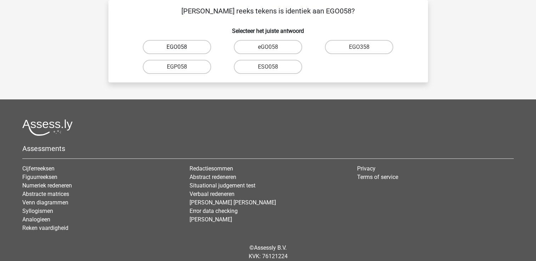
click at [188, 44] on label "EGO058" at bounding box center [177, 47] width 68 height 14
click at [181, 47] on input "EGO058" at bounding box center [179, 49] width 5 height 5
radio input "true"
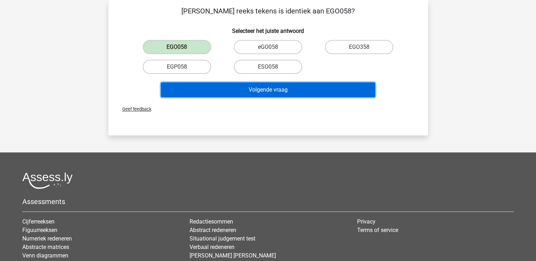
click at [258, 89] on button "Volgende vraag" at bounding box center [268, 89] width 214 height 15
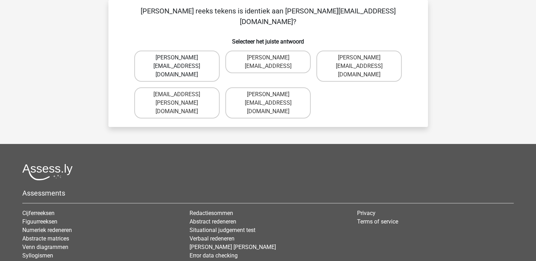
click at [192, 51] on label "Freya.Chamberlain@e-mail.com" at bounding box center [176, 66] width 85 height 31
click at [181, 58] on input "Freya.Chamberlain@e-mail.com" at bounding box center [179, 60] width 5 height 5
radio input "true"
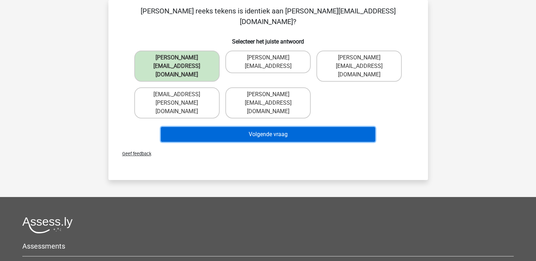
click at [268, 127] on button "Volgende vraag" at bounding box center [268, 134] width 214 height 15
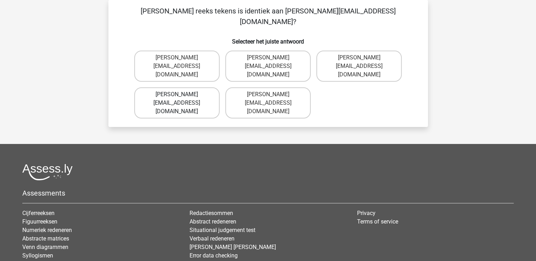
click at [183, 87] on label "Elsy-Land@joinedmail.co.com" at bounding box center [176, 102] width 85 height 31
click at [181, 95] on input "Elsy-Land@joinedmail.co.com" at bounding box center [179, 97] width 5 height 5
radio input "true"
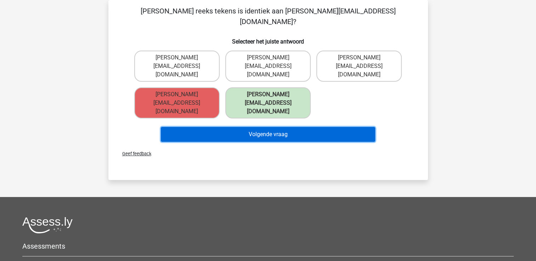
click at [271, 127] on button "Volgende vraag" at bounding box center [268, 134] width 214 height 15
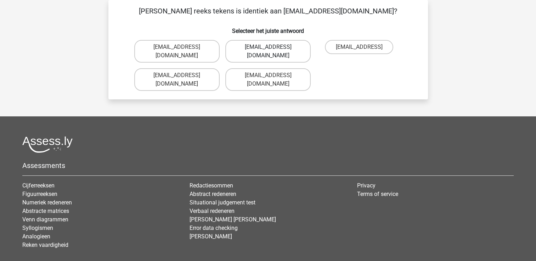
click at [280, 47] on label "Oscar.King@hotmail.com" at bounding box center [267, 51] width 85 height 23
click at [272, 47] on input "Oscar.King@hotmail.com" at bounding box center [270, 49] width 5 height 5
radio input "true"
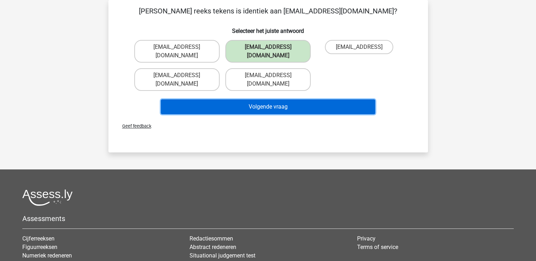
click at [284, 99] on button "Volgende vraag" at bounding box center [268, 106] width 214 height 15
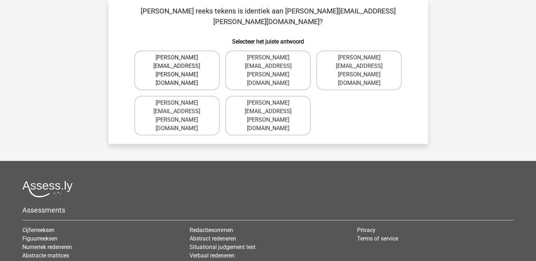
click at [202, 51] on label "Jake.Jackson@hotmail.uk.com" at bounding box center [176, 71] width 85 height 40
click at [181, 58] on input "Jake.Jackson@hotmail.uk.com" at bounding box center [179, 60] width 5 height 5
radio input "true"
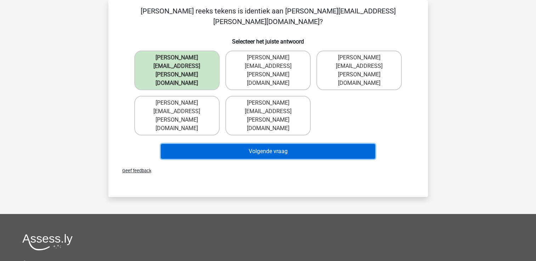
click at [265, 144] on button "Volgende vraag" at bounding box center [268, 151] width 214 height 15
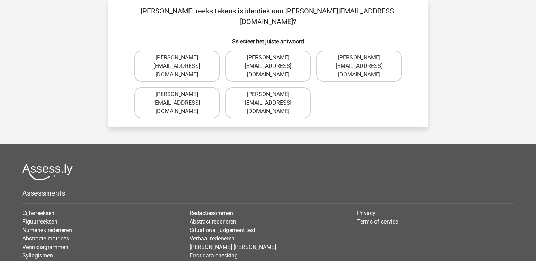
click at [279, 51] on label "Grace-Roberts@e-mail.gr" at bounding box center [267, 66] width 85 height 31
click at [272, 58] on input "Grace-Roberts@e-mail.gr" at bounding box center [270, 60] width 5 height 5
radio input "true"
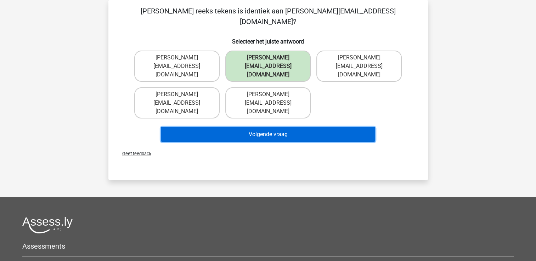
click at [282, 127] on button "Volgende vraag" at bounding box center [268, 134] width 214 height 15
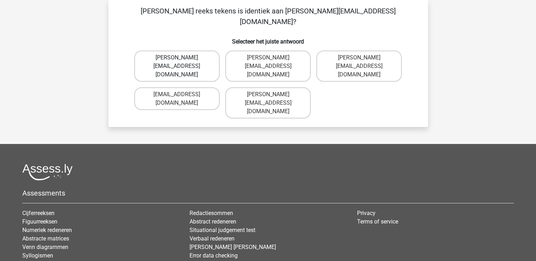
click at [193, 51] on label "Joshua+Bond@gmail.uk.co" at bounding box center [176, 66] width 85 height 31
click at [181, 58] on input "Joshua+Bond@gmail.uk.co" at bounding box center [179, 60] width 5 height 5
radio input "true"
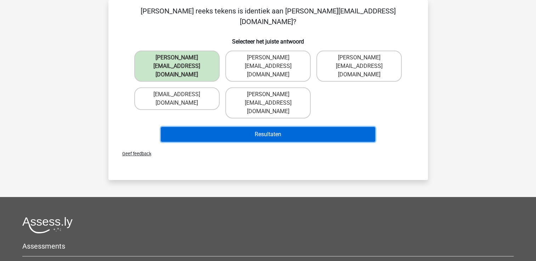
click at [266, 127] on button "Resultaten" at bounding box center [268, 134] width 214 height 15
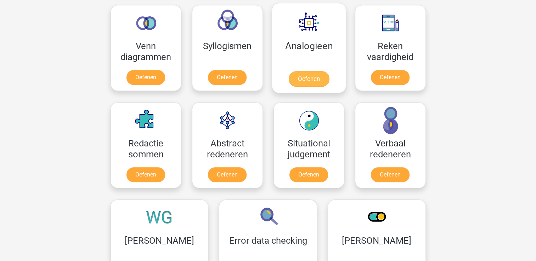
scroll to position [548, 0]
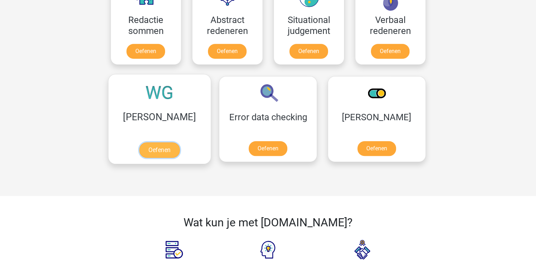
click at [154, 142] on link "Oefenen" at bounding box center [159, 150] width 40 height 16
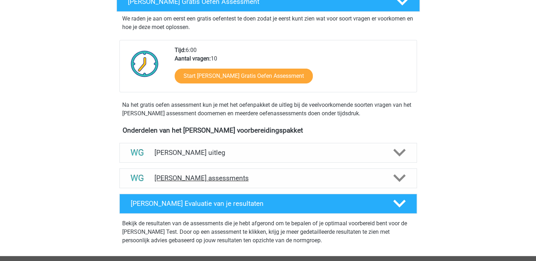
scroll to position [142, 0]
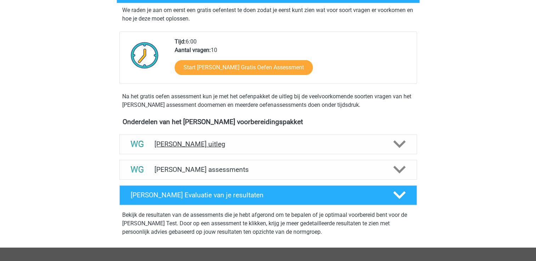
click at [400, 144] on polygon at bounding box center [399, 145] width 12 height 8
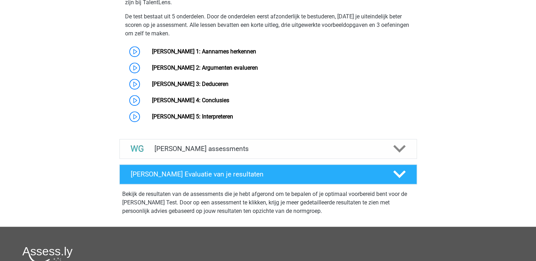
scroll to position [354, 0]
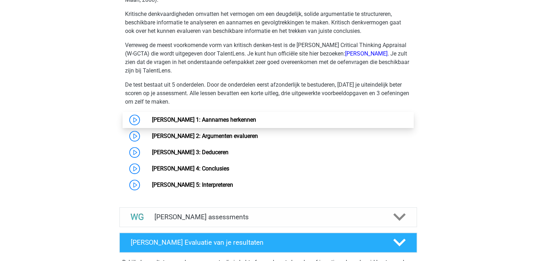
click at [164, 117] on link "[PERSON_NAME] 1: Aannames herkennen" at bounding box center [204, 119] width 104 height 7
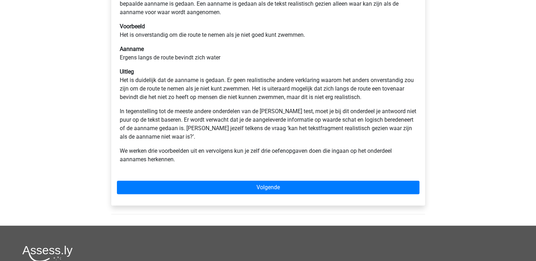
scroll to position [177, 0]
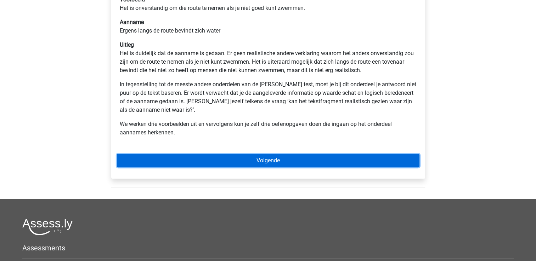
click at [289, 161] on link "Volgende" at bounding box center [268, 160] width 302 height 13
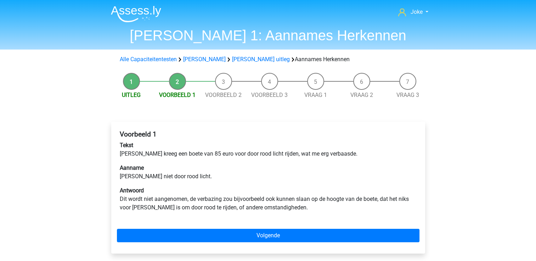
scroll to position [35, 0]
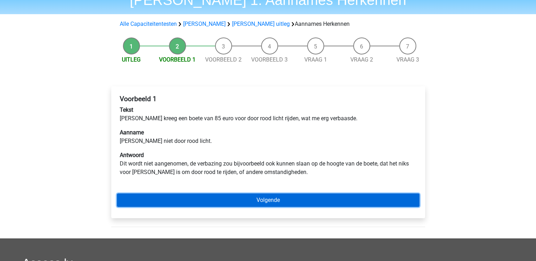
click at [268, 199] on link "Volgende" at bounding box center [268, 200] width 302 height 13
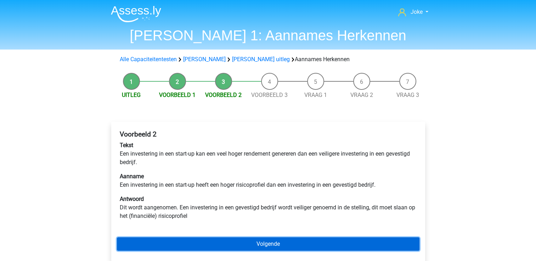
click at [247, 239] on link "Volgende" at bounding box center [268, 243] width 302 height 13
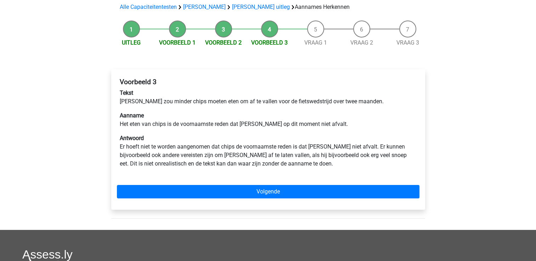
scroll to position [71, 0]
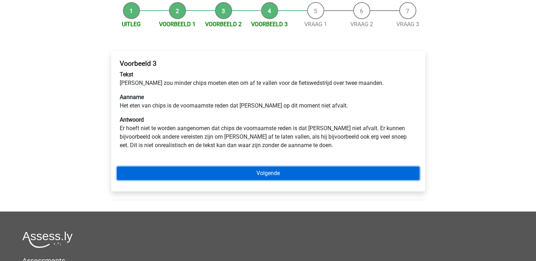
click at [273, 178] on link "Volgende" at bounding box center [268, 173] width 302 height 13
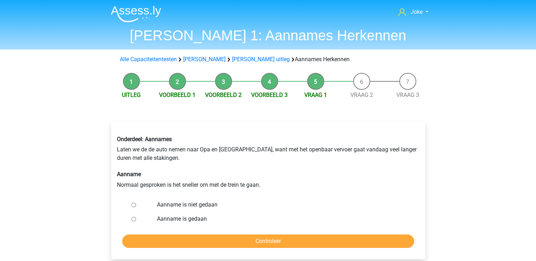
click at [194, 217] on label "Aanname is gedaan" at bounding box center [279, 219] width 245 height 8
click at [136, 217] on input "Aanname is gedaan" at bounding box center [133, 219] width 5 height 5
radio input "true"
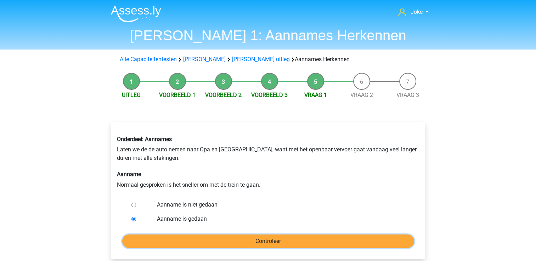
click at [262, 237] on input "Controleer" at bounding box center [268, 241] width 292 height 13
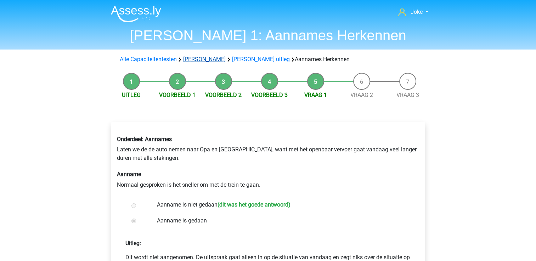
click at [198, 60] on link "[PERSON_NAME]" at bounding box center [204, 59] width 42 height 7
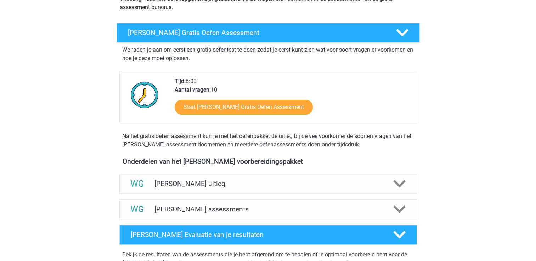
scroll to position [106, 0]
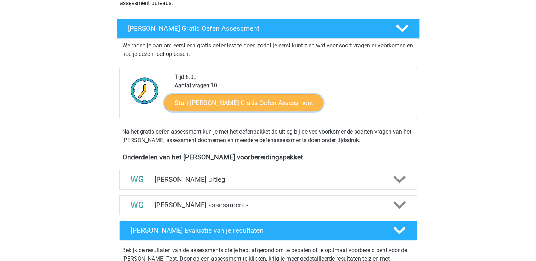
click at [221, 105] on link "Start Watson Glaser Gratis Oefen Assessment" at bounding box center [243, 103] width 159 height 17
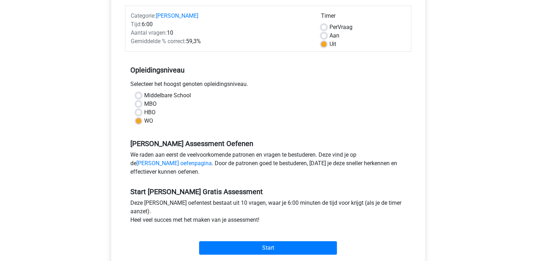
scroll to position [106, 0]
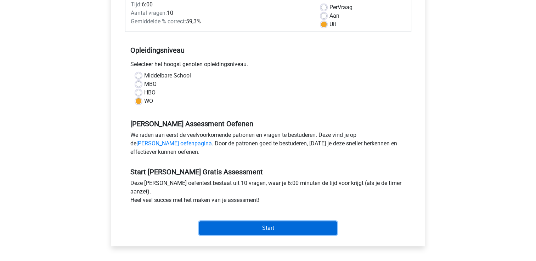
click at [269, 229] on input "Start" at bounding box center [268, 228] width 138 height 13
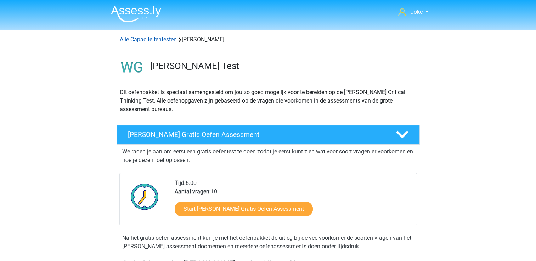
click at [138, 39] on link "Alle Capaciteitentesten" at bounding box center [148, 39] width 57 height 7
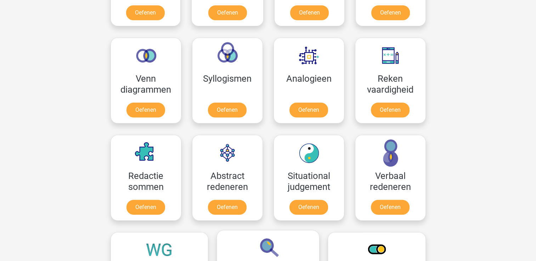
scroll to position [513, 0]
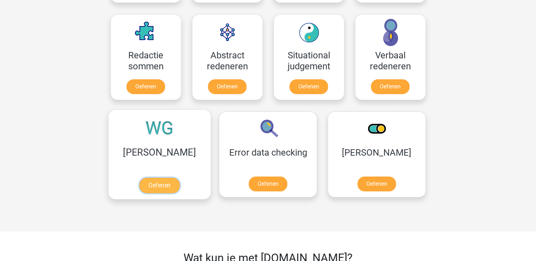
click at [165, 178] on link "Oefenen" at bounding box center [159, 186] width 40 height 16
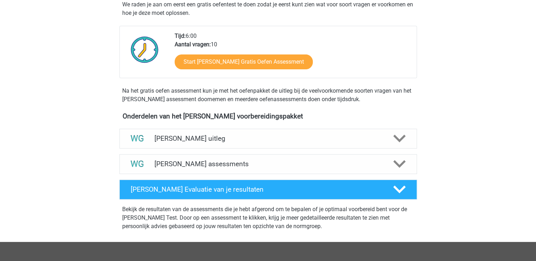
scroll to position [177, 0]
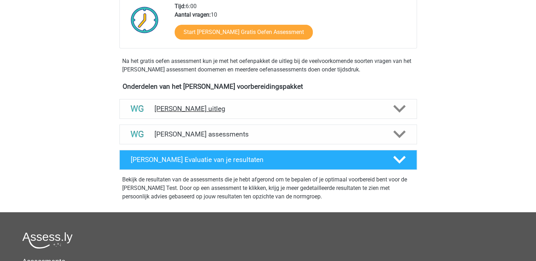
click at [395, 107] on polygon at bounding box center [399, 109] width 12 height 8
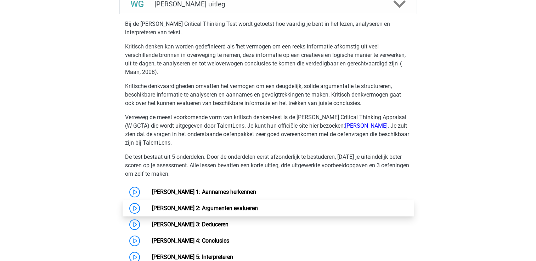
scroll to position [389, 0]
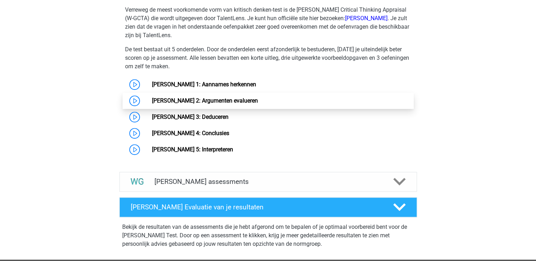
click at [204, 99] on link "[PERSON_NAME] 2: Argumenten evalueren" at bounding box center [205, 100] width 106 height 7
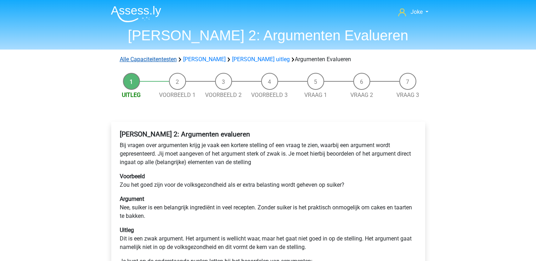
click at [157, 59] on link "Alle Capaciteitentesten" at bounding box center [148, 59] width 57 height 7
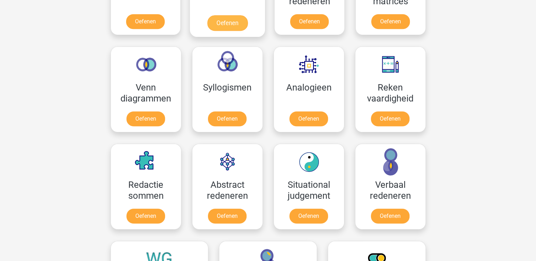
scroll to position [513, 0]
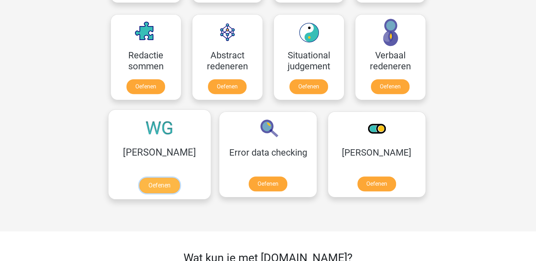
click at [139, 178] on link "Oefenen" at bounding box center [159, 186] width 40 height 16
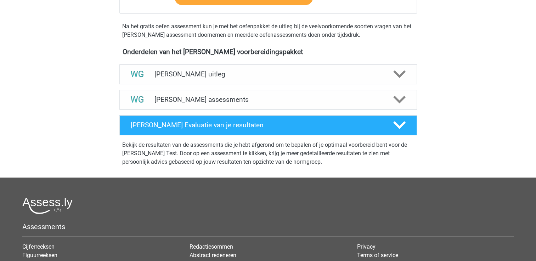
scroll to position [212, 0]
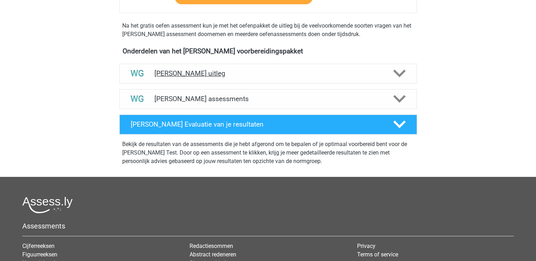
click at [398, 78] on icon at bounding box center [399, 73] width 12 height 12
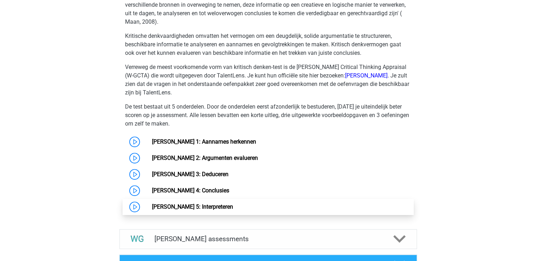
scroll to position [425, 0]
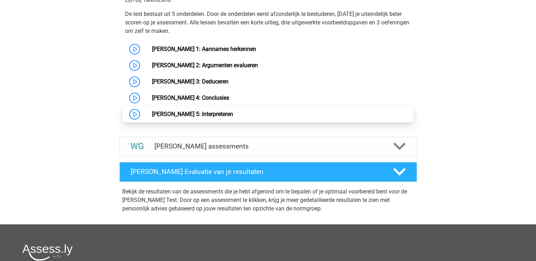
click at [190, 115] on link "[PERSON_NAME] 5: Interpreteren" at bounding box center [192, 114] width 81 height 7
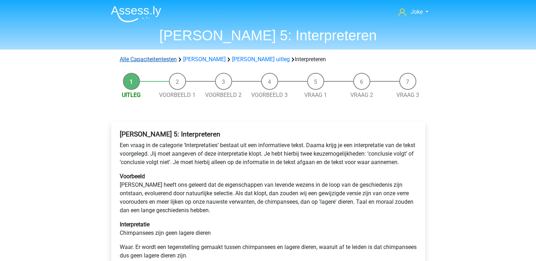
click at [143, 59] on link "Alle Capaciteitentesten" at bounding box center [148, 59] width 57 height 7
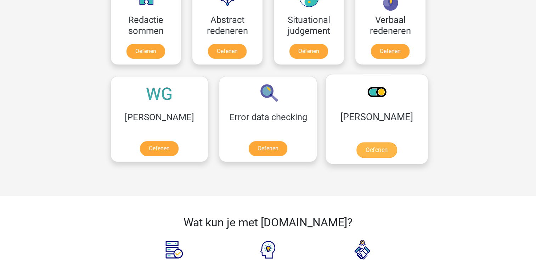
scroll to position [477, 0]
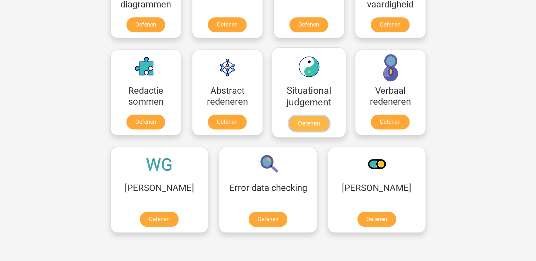
click at [306, 122] on link "Oefenen" at bounding box center [308, 124] width 40 height 16
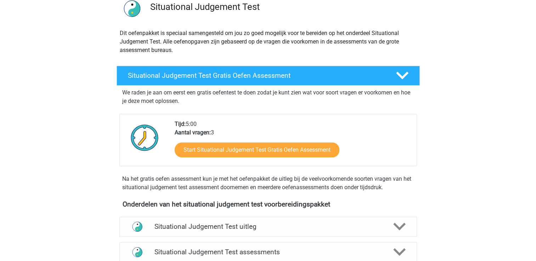
scroll to position [71, 0]
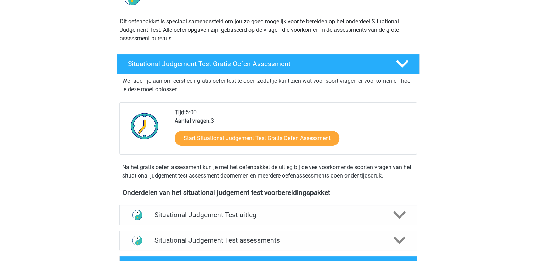
click at [403, 215] on icon at bounding box center [399, 215] width 12 height 12
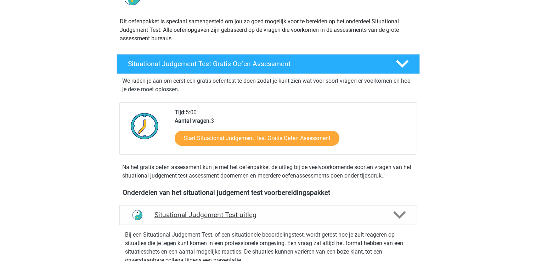
click at [403, 215] on icon at bounding box center [399, 215] width 12 height 12
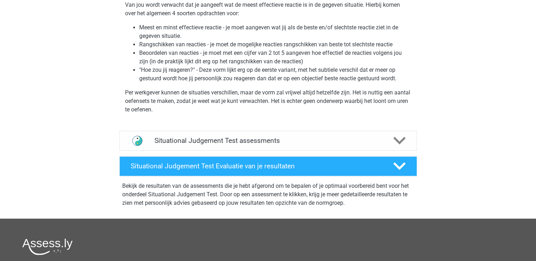
scroll to position [354, 0]
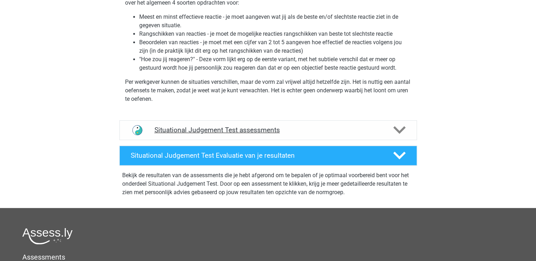
click at [375, 130] on h4 "Situational Judgement Test assessments" at bounding box center [267, 130] width 227 height 8
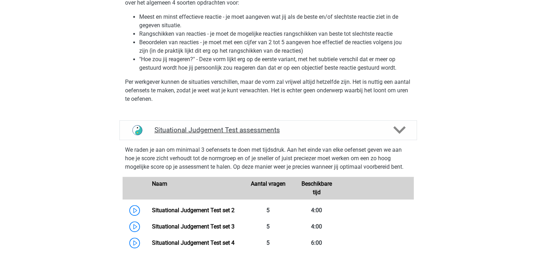
click at [375, 130] on h4 "Situational Judgement Test assessments" at bounding box center [267, 130] width 227 height 8
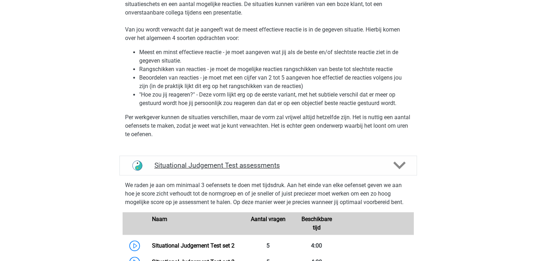
scroll to position [106, 0]
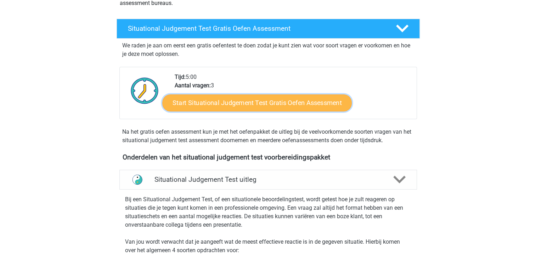
click at [253, 102] on link "Start Situational Judgement Test Gratis Oefen Assessment" at bounding box center [256, 103] width 189 height 17
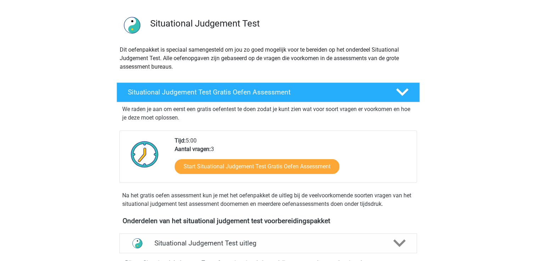
scroll to position [0, 0]
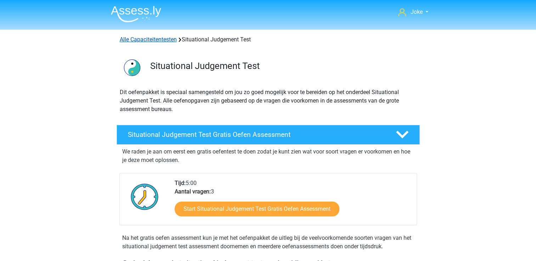
click at [151, 37] on link "Alle Capaciteitentesten" at bounding box center [148, 39] width 57 height 7
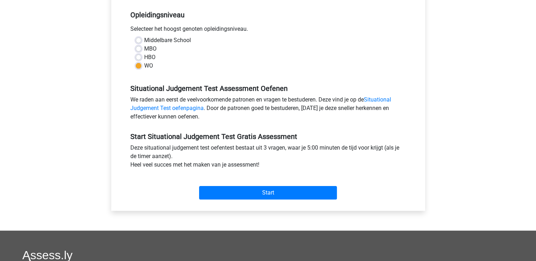
scroll to position [177, 0]
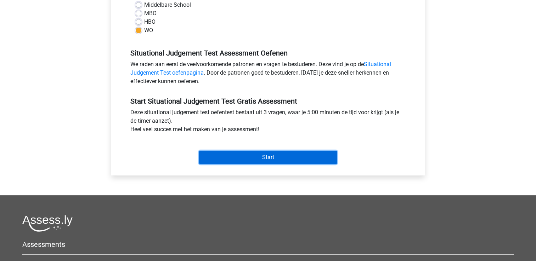
click at [271, 159] on input "Start" at bounding box center [268, 157] width 138 height 13
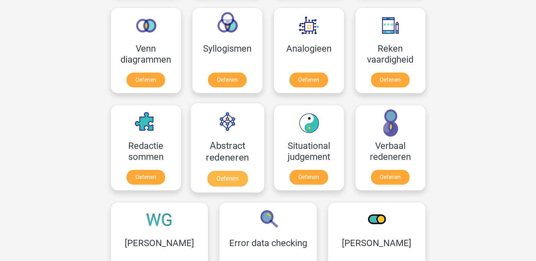
scroll to position [442, 0]
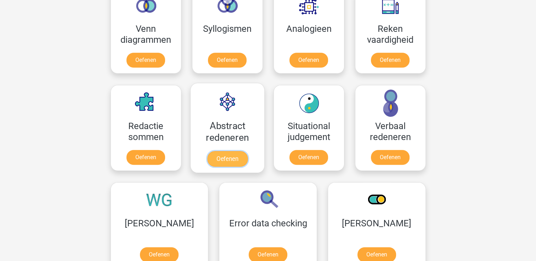
click at [224, 162] on link "Oefenen" at bounding box center [227, 159] width 40 height 16
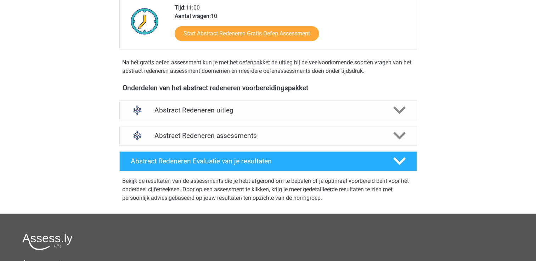
scroll to position [177, 0]
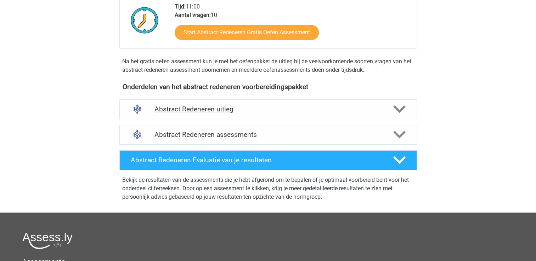
click at [397, 109] on polygon at bounding box center [399, 109] width 12 height 8
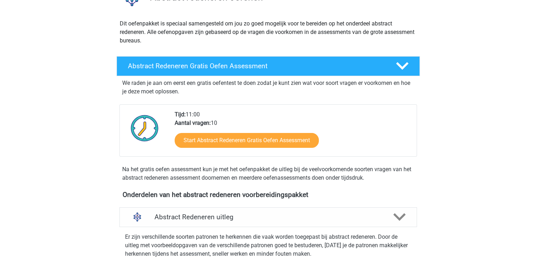
scroll to position [71, 0]
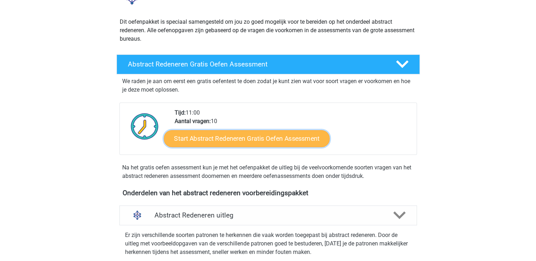
click at [210, 137] on link "Start Abstract Redeneren Gratis Oefen Assessment" at bounding box center [247, 138] width 166 height 17
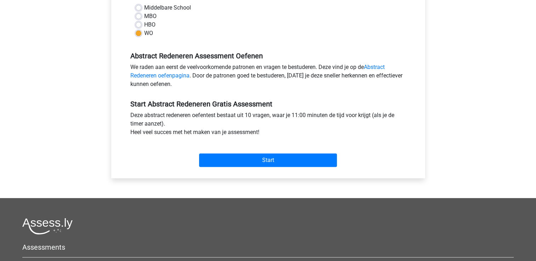
scroll to position [177, 0]
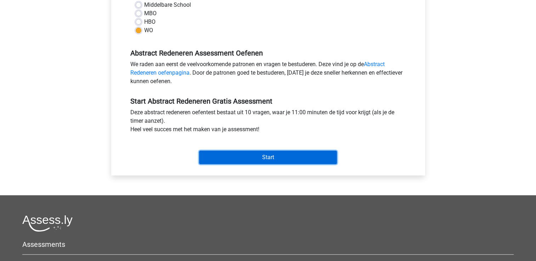
click at [244, 155] on input "Start" at bounding box center [268, 157] width 138 height 13
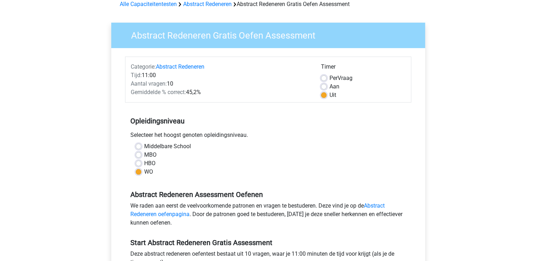
scroll to position [0, 0]
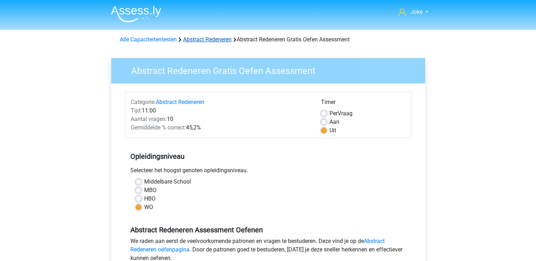
click at [191, 39] on link "Abstract Redeneren" at bounding box center [207, 39] width 48 height 7
click at [165, 42] on link "Alle Capaciteitentesten" at bounding box center [148, 39] width 57 height 7
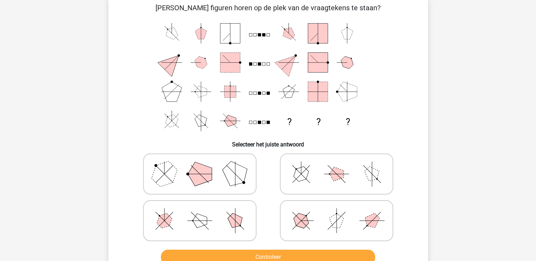
scroll to position [71, 0]
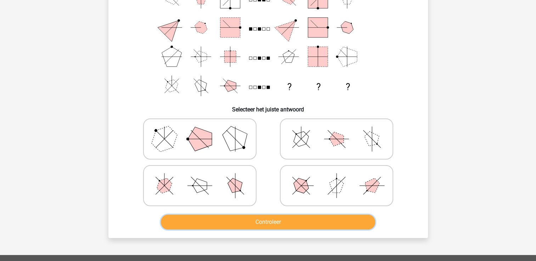
click at [263, 222] on button "Controleer" at bounding box center [268, 222] width 214 height 15
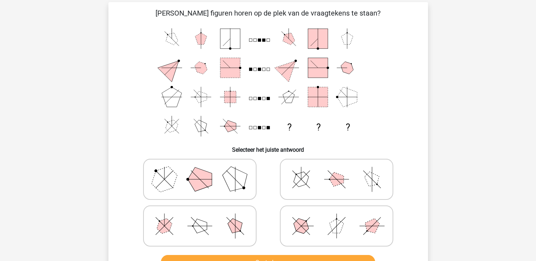
scroll to position [0, 0]
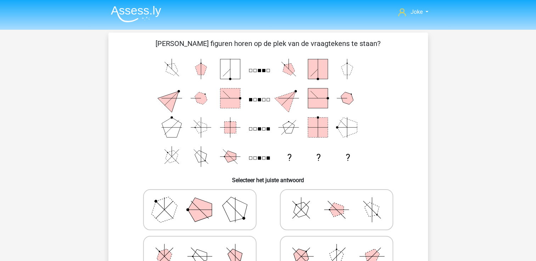
click at [404, 142] on icon "? ? ?" at bounding box center [267, 113] width 285 height 117
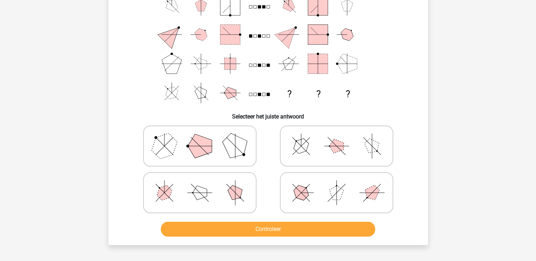
scroll to position [142, 0]
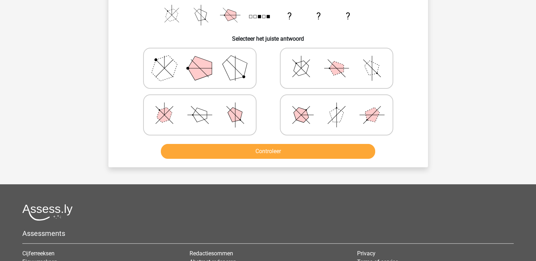
click at [316, 114] on icon at bounding box center [336, 114] width 106 height 35
click at [336, 106] on input "radio" at bounding box center [338, 104] width 5 height 5
radio input "true"
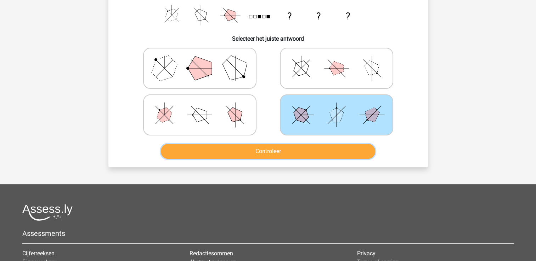
click at [265, 149] on button "Controleer" at bounding box center [268, 151] width 214 height 15
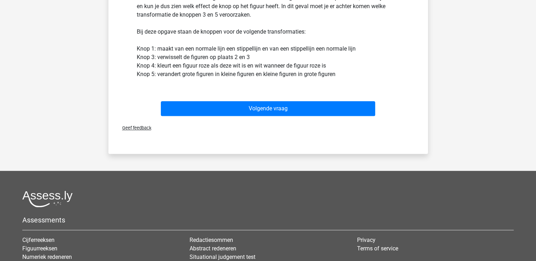
scroll to position [354, 0]
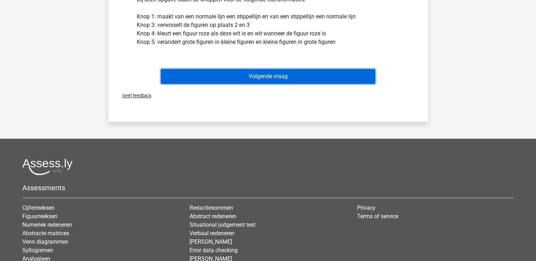
click at [259, 76] on button "Volgende vraag" at bounding box center [268, 76] width 214 height 15
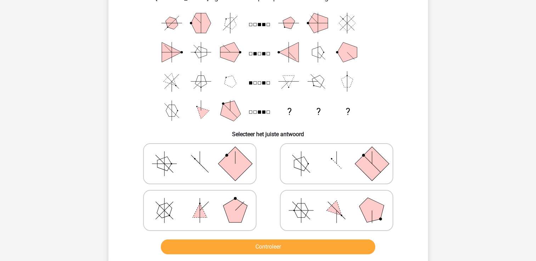
scroll to position [142, 0]
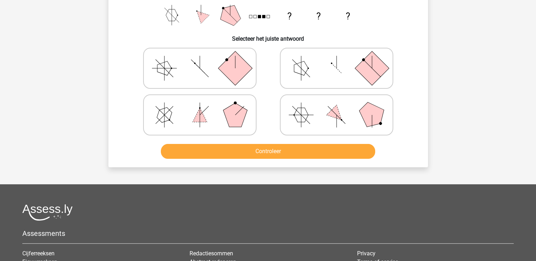
click at [209, 59] on icon at bounding box center [200, 68] width 106 height 35
click at [204, 59] on input "radio" at bounding box center [202, 57] width 5 height 5
radio input "true"
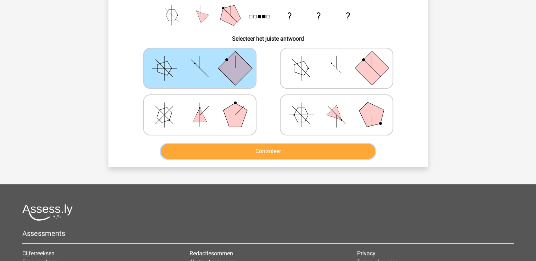
click at [262, 154] on button "Controleer" at bounding box center [268, 151] width 214 height 15
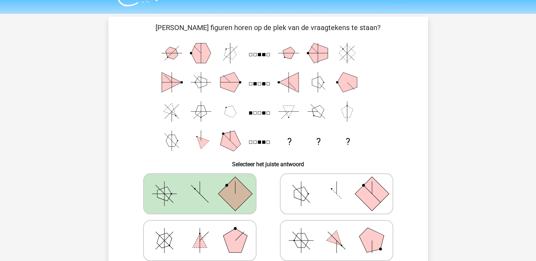
scroll to position [0, 0]
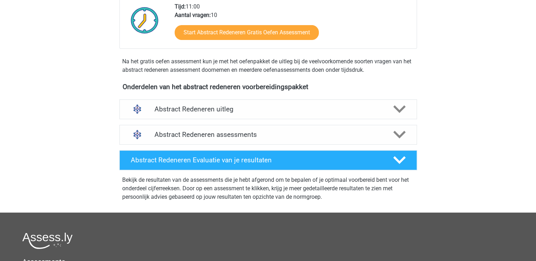
scroll to position [142, 0]
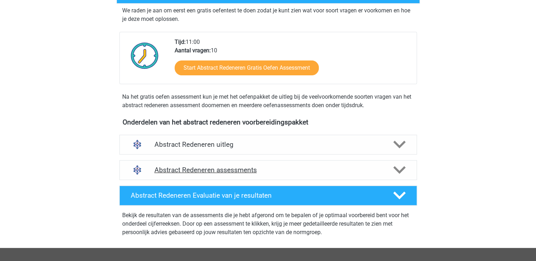
click at [401, 166] on icon at bounding box center [399, 170] width 12 height 12
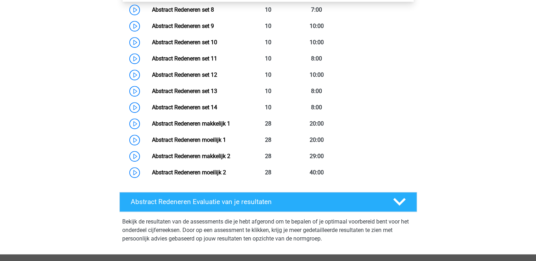
scroll to position [496, 0]
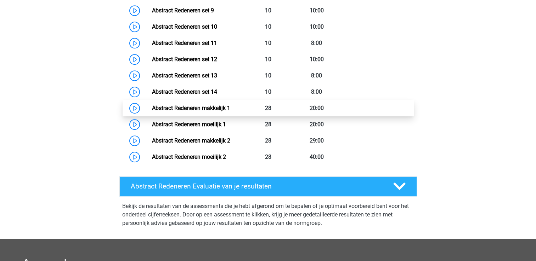
click at [200, 107] on link "Abstract Redeneren makkelijk 1" at bounding box center [191, 108] width 78 height 7
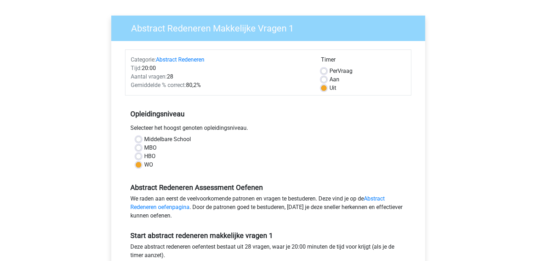
scroll to position [212, 0]
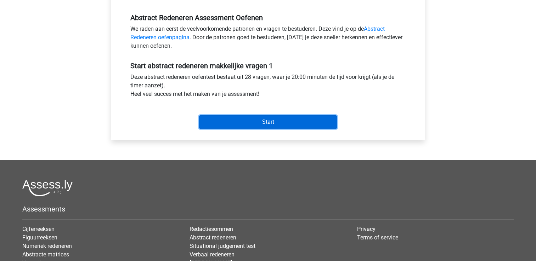
click at [285, 123] on input "Start" at bounding box center [268, 121] width 138 height 13
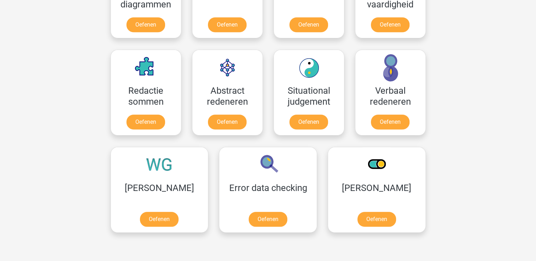
scroll to position [477, 0]
click at [137, 116] on link "Oefenen" at bounding box center [145, 124] width 40 height 16
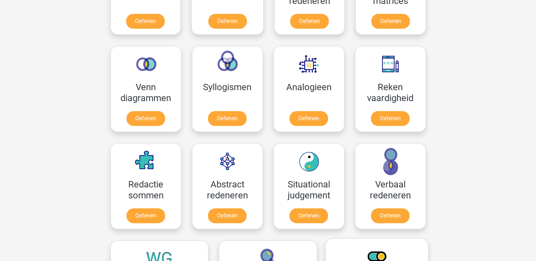
scroll to position [371, 0]
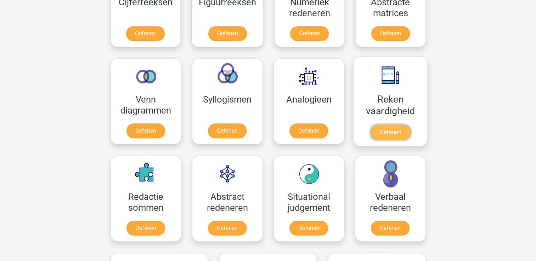
click at [382, 128] on link "Oefenen" at bounding box center [390, 133] width 40 height 16
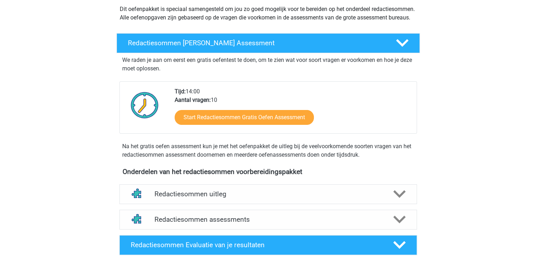
scroll to position [106, 0]
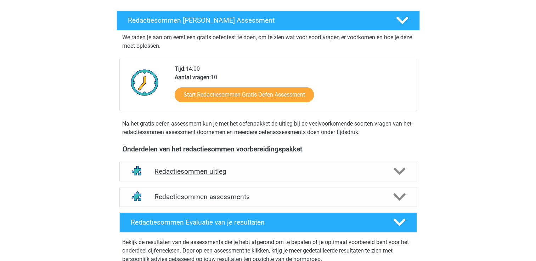
click at [400, 178] on icon at bounding box center [399, 171] width 12 height 12
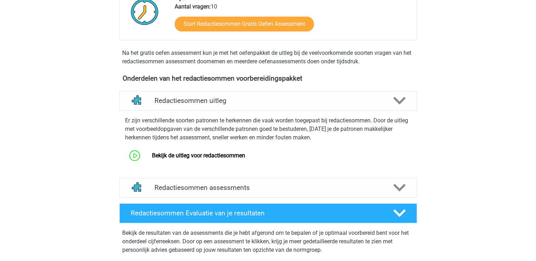
scroll to position [212, 0]
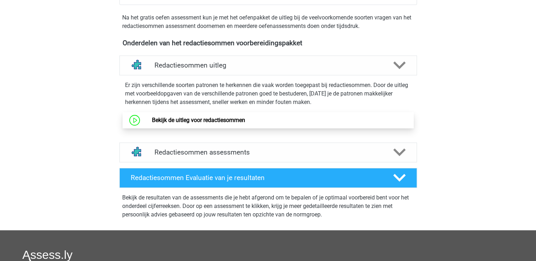
click at [212, 124] on link "Bekijk de uitleg voor redactiesommen" at bounding box center [198, 120] width 93 height 7
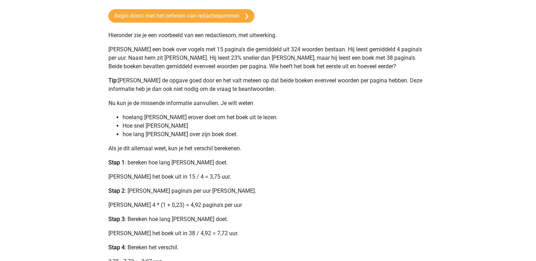
scroll to position [142, 0]
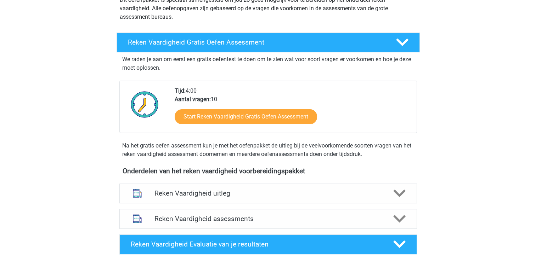
scroll to position [106, 0]
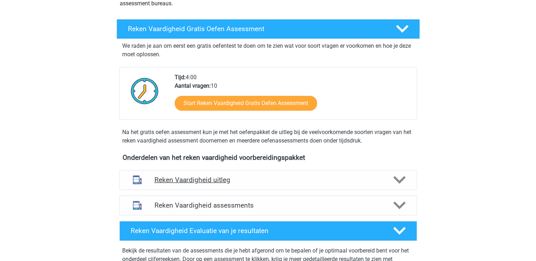
click at [399, 178] on icon at bounding box center [399, 180] width 12 height 12
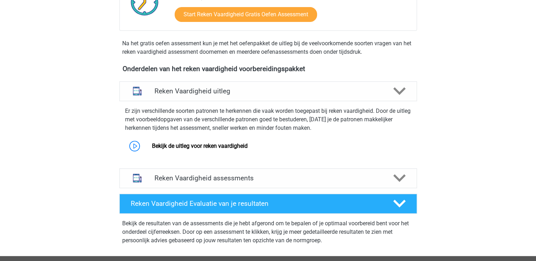
scroll to position [212, 0]
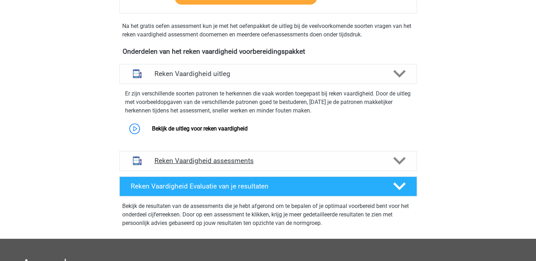
click at [405, 164] on div at bounding box center [399, 161] width 24 height 12
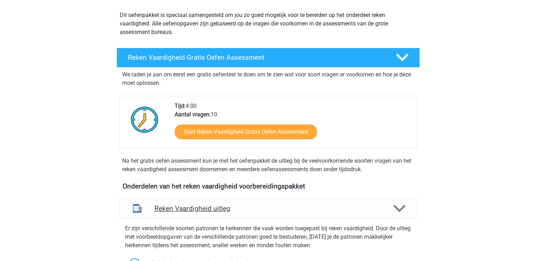
scroll to position [71, 0]
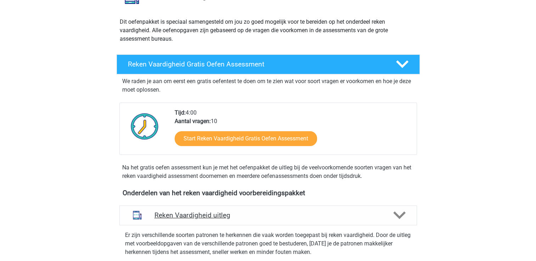
click at [227, 216] on h4 "Reken Vaardigheid uitleg" at bounding box center [267, 215] width 227 height 8
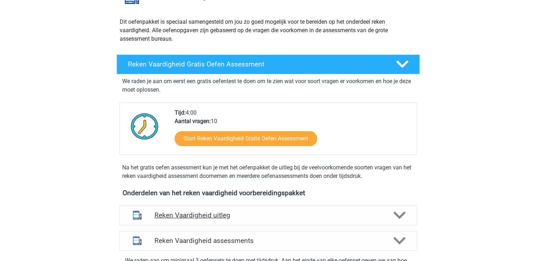
click at [223, 210] on div "Reken Vaardigheid uitleg" at bounding box center [267, 216] width 297 height 20
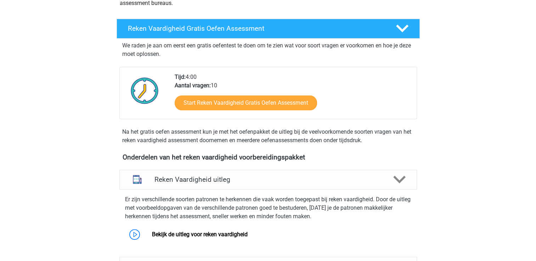
scroll to position [177, 0]
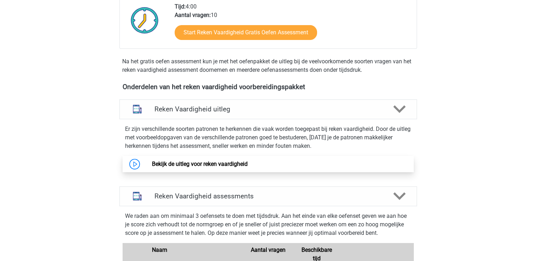
click at [152, 164] on link "Bekijk de uitleg voor reken vaardigheid" at bounding box center [200, 164] width 96 height 7
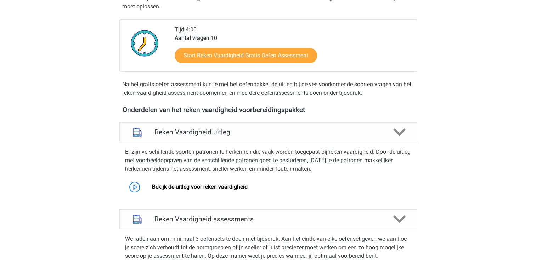
scroll to position [142, 0]
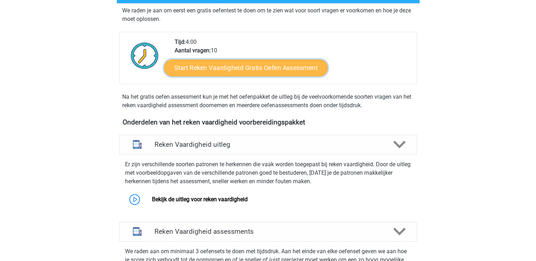
click at [250, 67] on link "Start Reken Vaardigheid Gratis Oefen Assessment" at bounding box center [246, 67] width 164 height 17
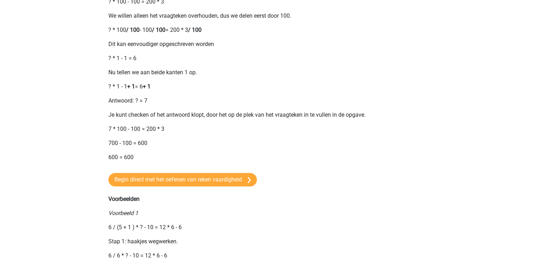
scroll to position [496, 0]
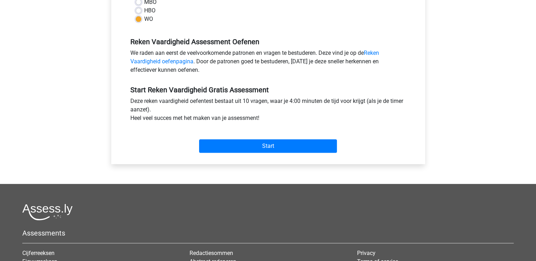
scroll to position [212, 0]
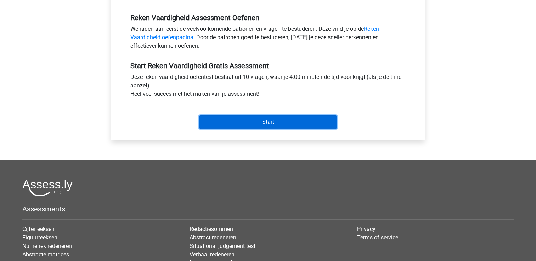
click at [254, 125] on input "Start" at bounding box center [268, 121] width 138 height 13
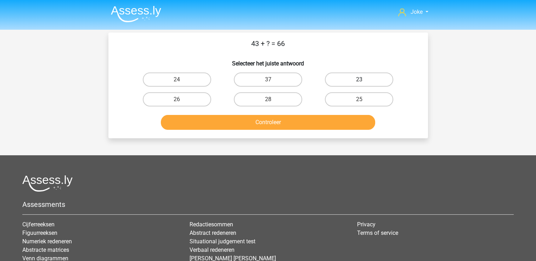
click at [350, 77] on label "23" at bounding box center [359, 80] width 68 height 14
click at [359, 80] on input "23" at bounding box center [361, 82] width 5 height 5
radio input "true"
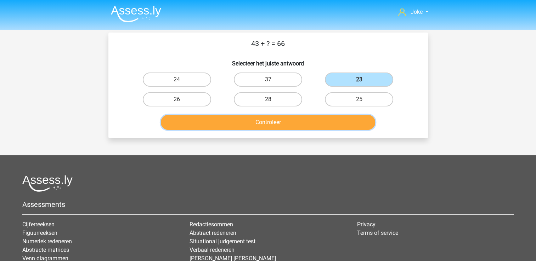
click at [271, 123] on button "Controleer" at bounding box center [268, 122] width 214 height 15
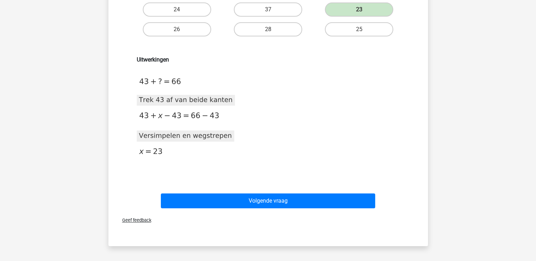
scroll to position [106, 0]
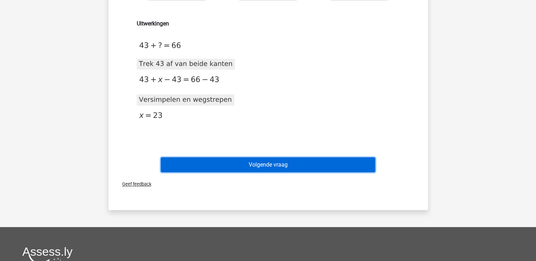
click at [264, 161] on button "Volgende vraag" at bounding box center [268, 165] width 214 height 15
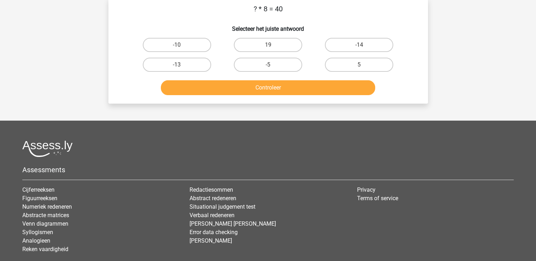
scroll to position [33, 0]
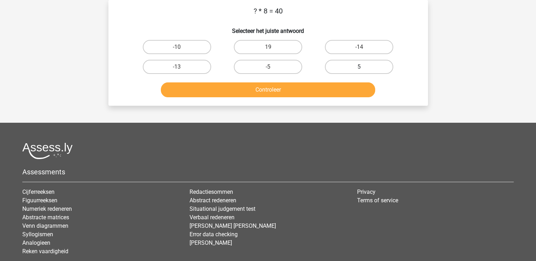
click at [349, 65] on label "5" at bounding box center [359, 67] width 68 height 14
click at [359, 67] on input "5" at bounding box center [361, 69] width 5 height 5
radio input "true"
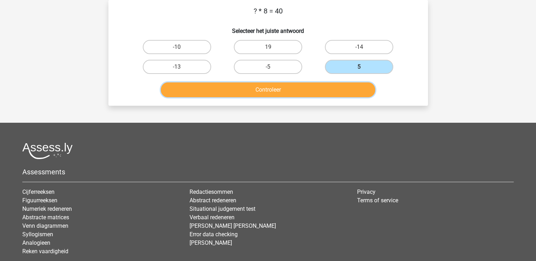
click at [254, 91] on button "Controleer" at bounding box center [268, 89] width 214 height 15
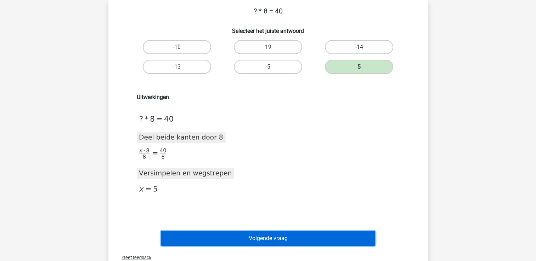
click at [256, 239] on button "Volgende vraag" at bounding box center [268, 238] width 214 height 15
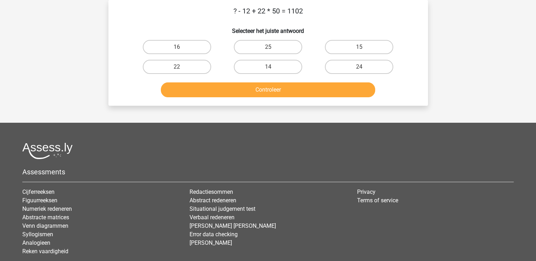
click at [265, 88] on button "Controleer" at bounding box center [268, 89] width 214 height 15
click at [164, 63] on label "22" at bounding box center [177, 67] width 68 height 14
click at [177, 67] on input "22" at bounding box center [179, 69] width 5 height 5
radio input "true"
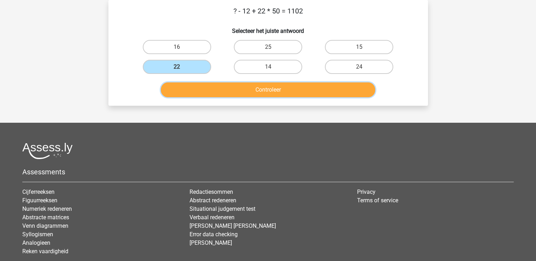
click at [277, 97] on button "Controleer" at bounding box center [268, 89] width 214 height 15
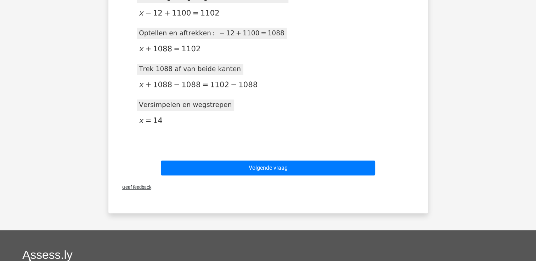
scroll to position [174, 0]
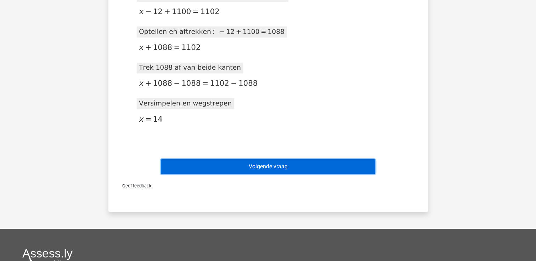
click at [272, 170] on button "Volgende vraag" at bounding box center [268, 166] width 214 height 15
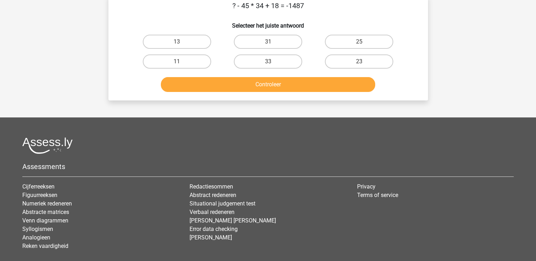
scroll to position [33, 0]
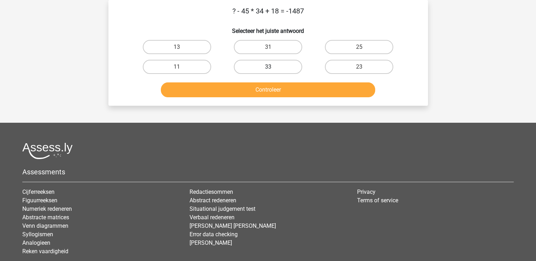
click at [265, 67] on label "33" at bounding box center [268, 67] width 68 height 14
click at [268, 67] on input "33" at bounding box center [270, 69] width 5 height 5
radio input "true"
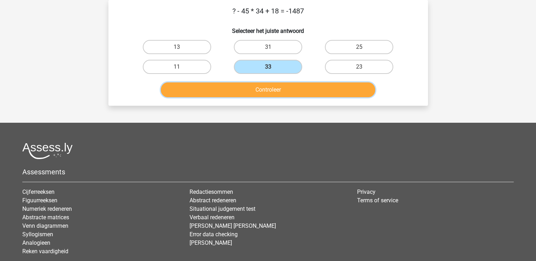
click at [259, 90] on button "Controleer" at bounding box center [268, 89] width 214 height 15
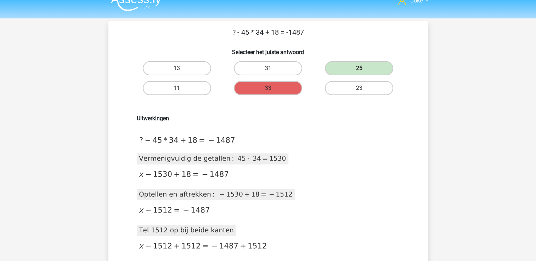
scroll to position [0, 0]
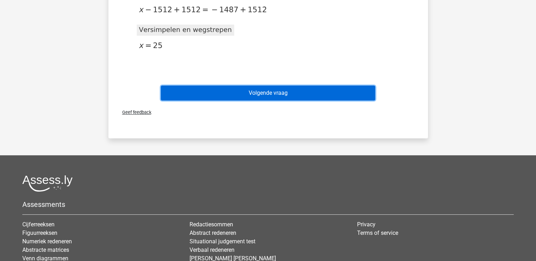
click at [268, 92] on button "Volgende vraag" at bounding box center [268, 93] width 214 height 15
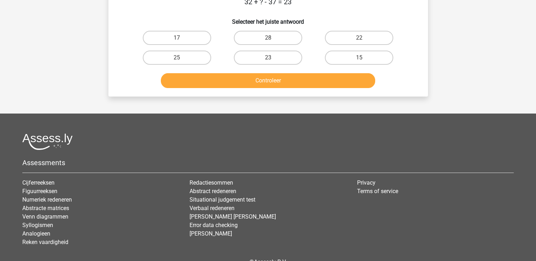
scroll to position [33, 0]
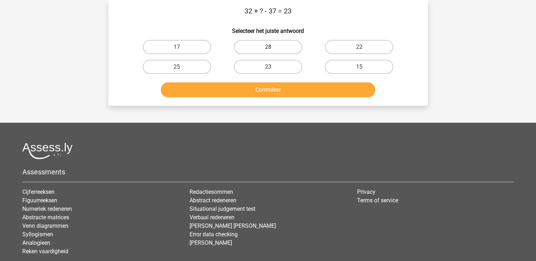
click at [282, 44] on label "28" at bounding box center [268, 47] width 68 height 14
click at [272, 47] on input "28" at bounding box center [270, 49] width 5 height 5
radio input "true"
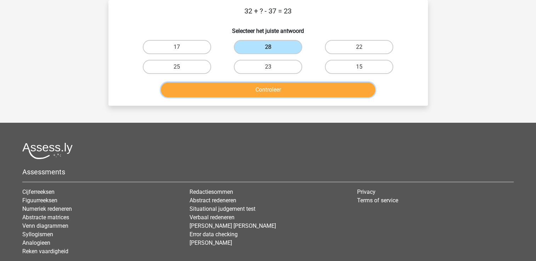
click at [262, 89] on button "Controleer" at bounding box center [268, 89] width 214 height 15
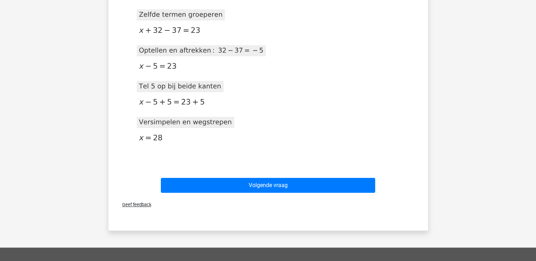
scroll to position [174, 0]
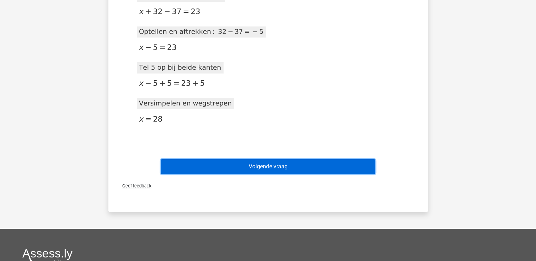
click at [290, 166] on button "Volgende vraag" at bounding box center [268, 166] width 214 height 15
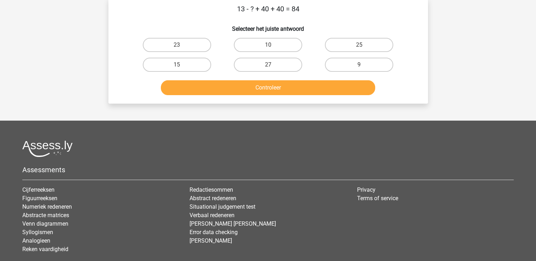
scroll to position [33, 0]
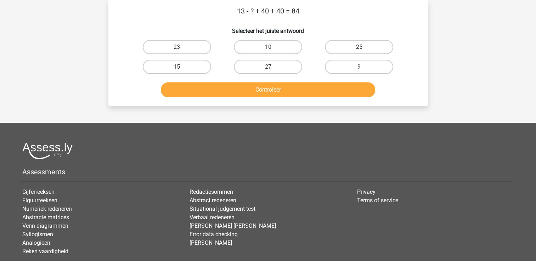
click at [364, 67] on label "9" at bounding box center [359, 67] width 68 height 14
click at [364, 67] on input "9" at bounding box center [361, 69] width 5 height 5
radio input "true"
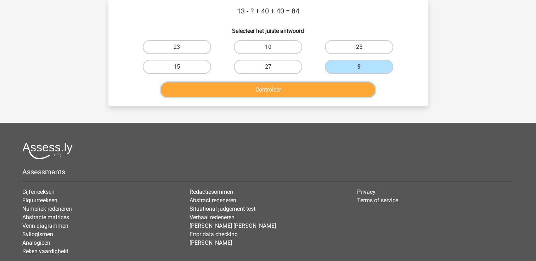
click at [306, 87] on button "Controleer" at bounding box center [268, 89] width 214 height 15
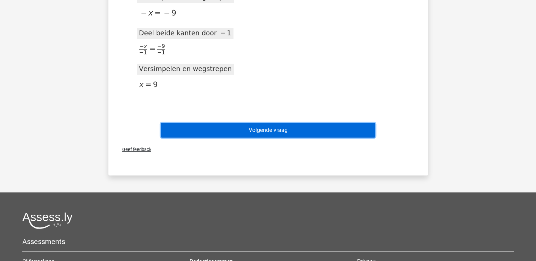
click at [277, 127] on button "Volgende vraag" at bounding box center [268, 130] width 214 height 15
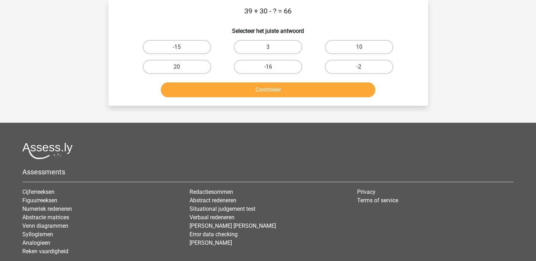
drag, startPoint x: 276, startPoint y: 55, endPoint x: 272, endPoint y: 48, distance: 8.0
click at [273, 51] on div "3" at bounding box center [267, 47] width 91 height 20
drag, startPoint x: 272, startPoint y: 48, endPoint x: 273, endPoint y: 54, distance: 6.4
click at [272, 47] on input "3" at bounding box center [270, 49] width 5 height 5
radio input "true"
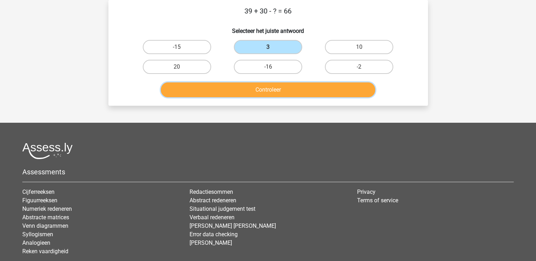
click at [274, 92] on button "Controleer" at bounding box center [268, 89] width 214 height 15
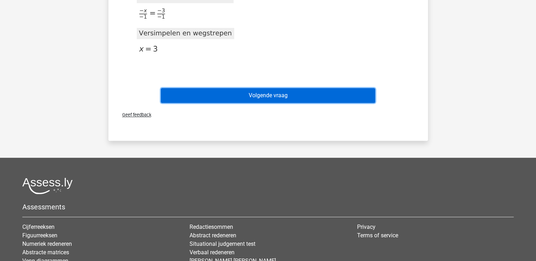
click at [276, 88] on button "Volgende vraag" at bounding box center [268, 95] width 214 height 15
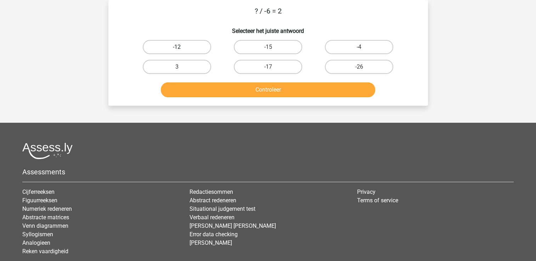
click at [191, 46] on label "-12" at bounding box center [177, 47] width 68 height 14
click at [181, 47] on input "-12" at bounding box center [179, 49] width 5 height 5
radio input "true"
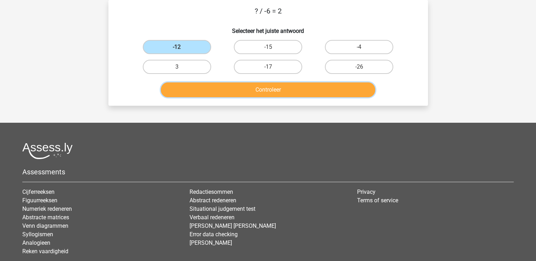
click at [246, 92] on button "Controleer" at bounding box center [268, 89] width 214 height 15
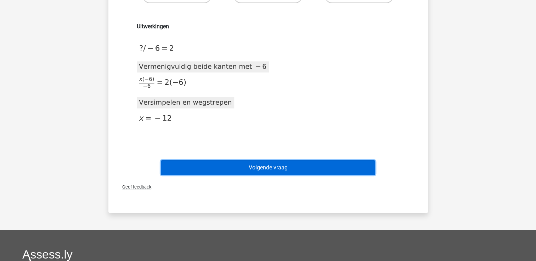
click at [243, 166] on button "Volgende vraag" at bounding box center [268, 167] width 214 height 15
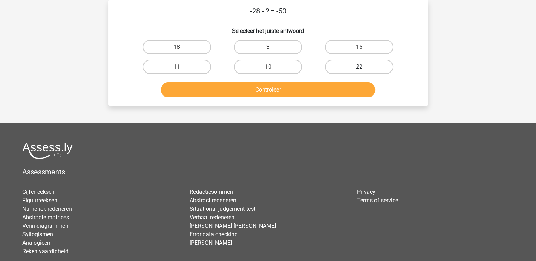
click at [376, 69] on label "22" at bounding box center [359, 67] width 68 height 14
click at [364, 69] on input "22" at bounding box center [361, 69] width 5 height 5
radio input "true"
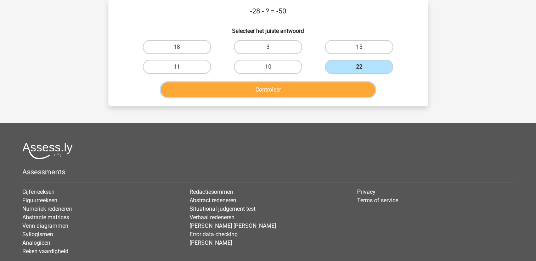
click at [334, 89] on button "Controleer" at bounding box center [268, 89] width 214 height 15
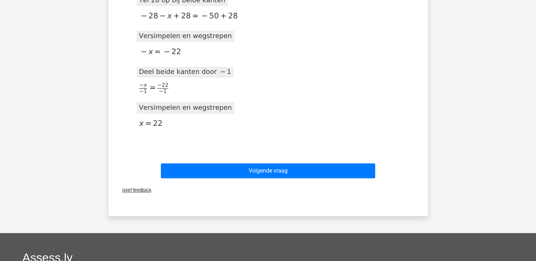
scroll to position [174, 0]
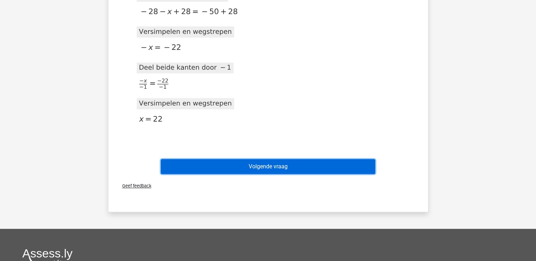
click at [274, 163] on button "Volgende vraag" at bounding box center [268, 166] width 214 height 15
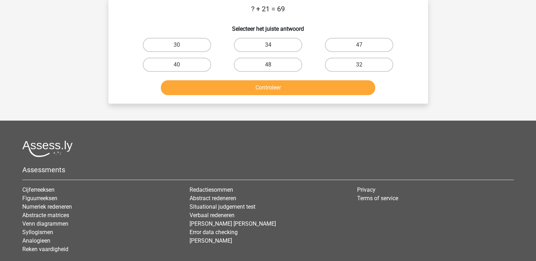
scroll to position [33, 0]
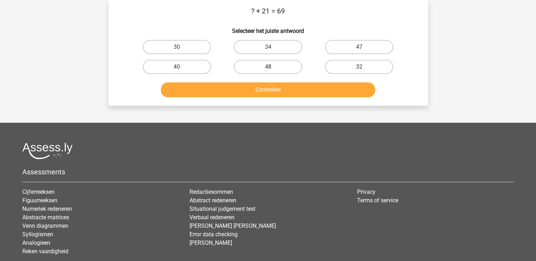
click at [275, 69] on label "48" at bounding box center [268, 67] width 68 height 14
click at [272, 69] on input "48" at bounding box center [270, 69] width 5 height 5
radio input "true"
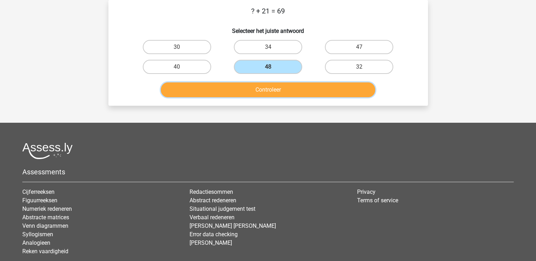
click at [261, 94] on button "Controleer" at bounding box center [268, 89] width 214 height 15
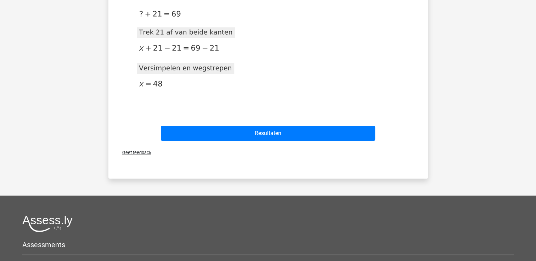
scroll to position [139, 0]
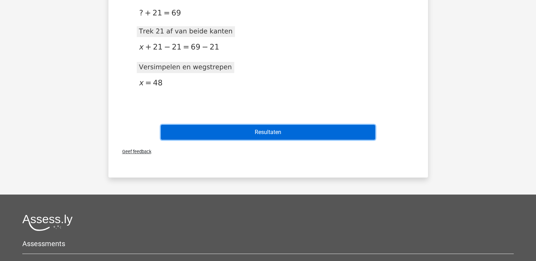
click at [253, 131] on button "Resultaten" at bounding box center [268, 132] width 214 height 15
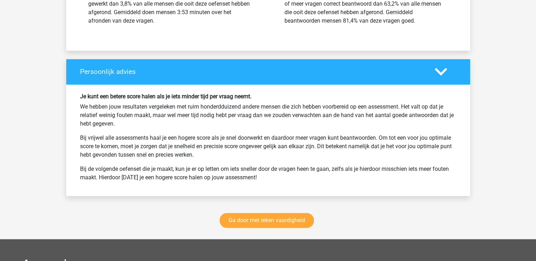
scroll to position [920, 0]
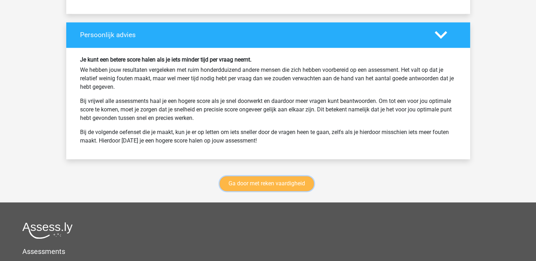
click at [259, 178] on link "Ga door met reken vaardigheid" at bounding box center [266, 183] width 94 height 15
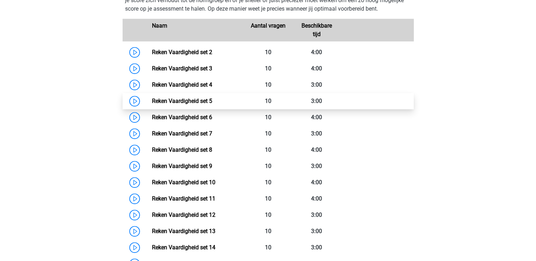
scroll to position [334, 0]
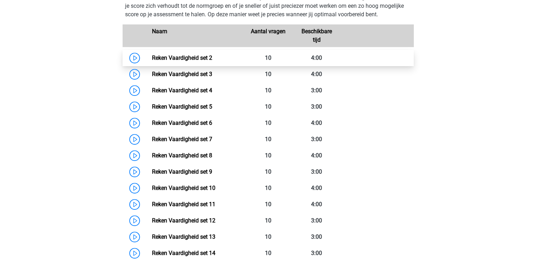
click at [187, 58] on link "Reken Vaardigheid set 2" at bounding box center [182, 58] width 60 height 7
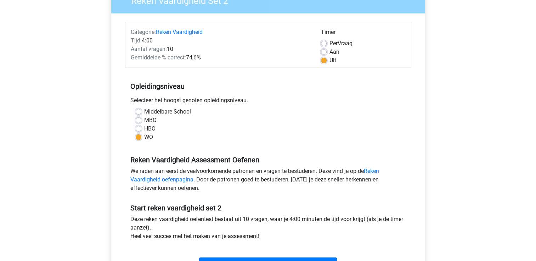
scroll to position [106, 0]
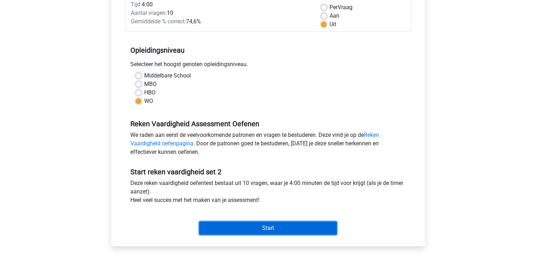
click at [265, 225] on input "Start" at bounding box center [268, 228] width 138 height 13
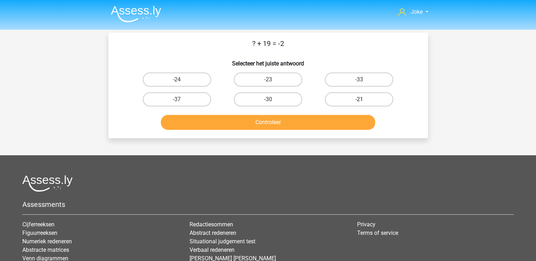
click at [375, 94] on label "-21" at bounding box center [359, 99] width 68 height 14
click at [364, 99] on input "-21" at bounding box center [361, 101] width 5 height 5
radio input "true"
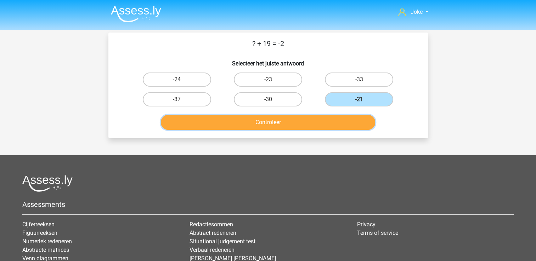
click at [307, 121] on button "Controleer" at bounding box center [268, 122] width 214 height 15
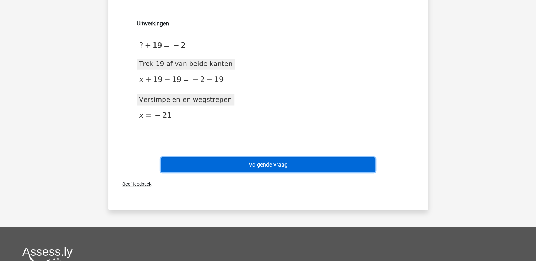
click at [264, 163] on button "Volgende vraag" at bounding box center [268, 165] width 214 height 15
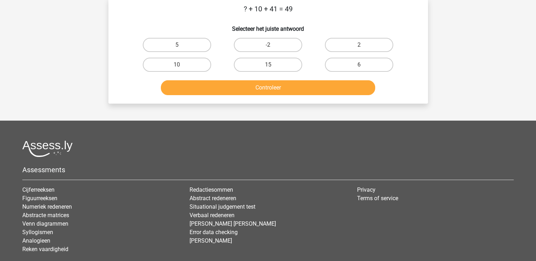
scroll to position [33, 0]
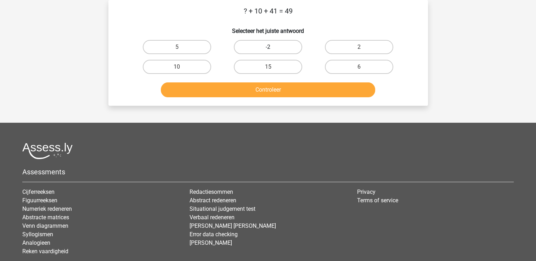
click at [274, 42] on label "-2" at bounding box center [268, 47] width 68 height 14
click at [272, 47] on input "-2" at bounding box center [270, 49] width 5 height 5
radio input "true"
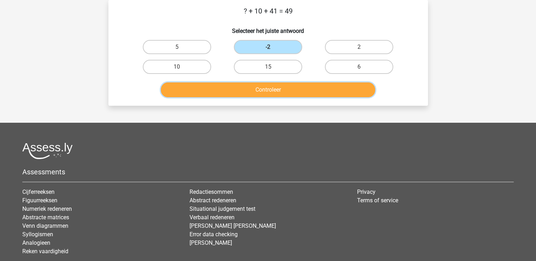
click at [261, 91] on button "Controleer" at bounding box center [268, 89] width 214 height 15
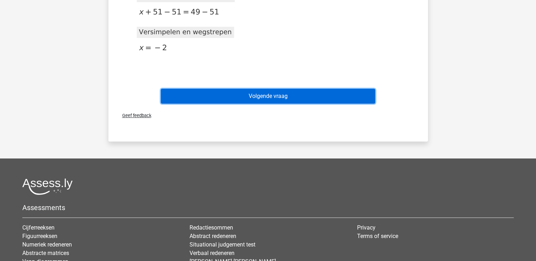
click at [282, 95] on button "Volgende vraag" at bounding box center [268, 96] width 214 height 15
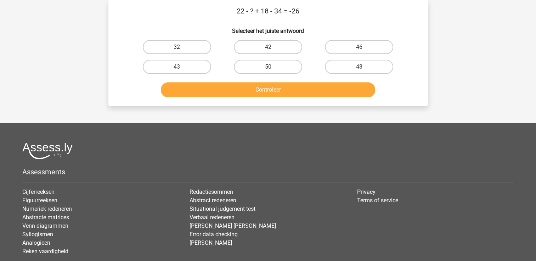
click at [179, 45] on label "32" at bounding box center [177, 47] width 68 height 14
click at [179, 47] on input "32" at bounding box center [179, 49] width 5 height 5
radio input "true"
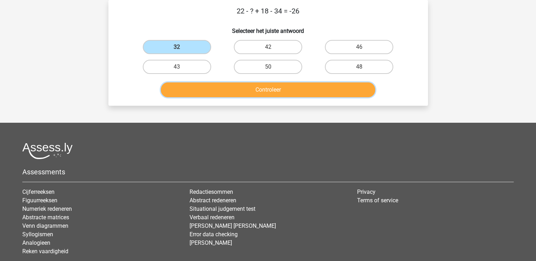
click at [276, 92] on button "Controleer" at bounding box center [268, 89] width 214 height 15
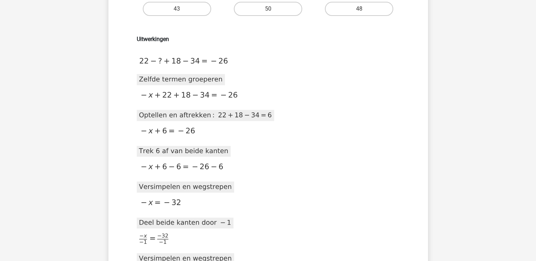
scroll to position [103, 0]
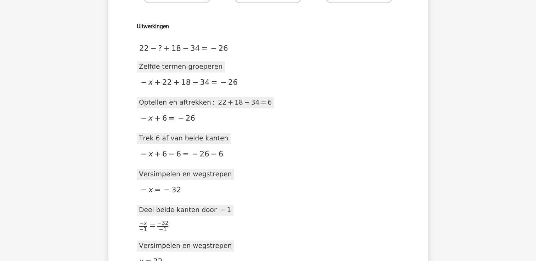
click at [297, 53] on icon at bounding box center [222, 155] width 170 height 245
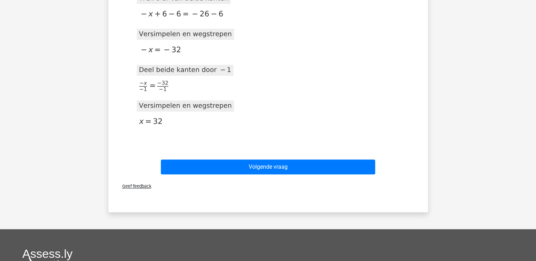
scroll to position [354, 0]
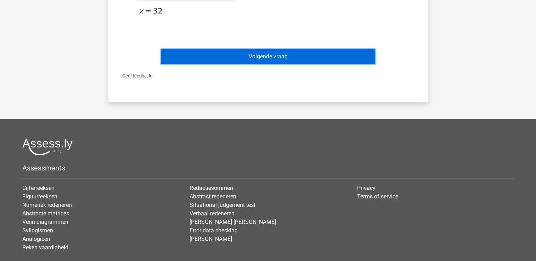
click at [269, 57] on button "Volgende vraag" at bounding box center [268, 56] width 214 height 15
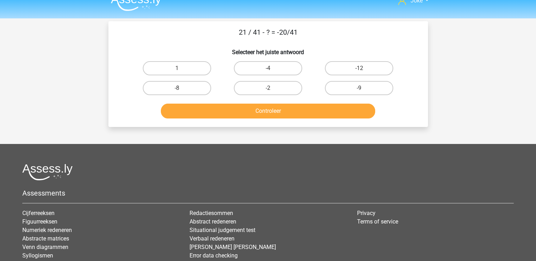
scroll to position [0, 0]
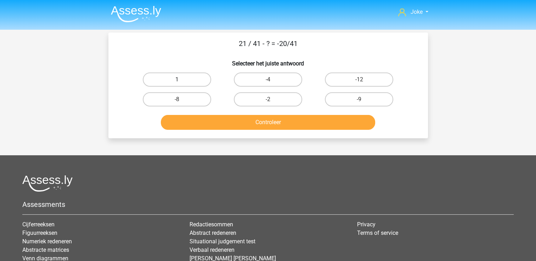
click at [165, 75] on label "1" at bounding box center [177, 80] width 68 height 14
click at [177, 80] on input "1" at bounding box center [179, 82] width 5 height 5
radio input "true"
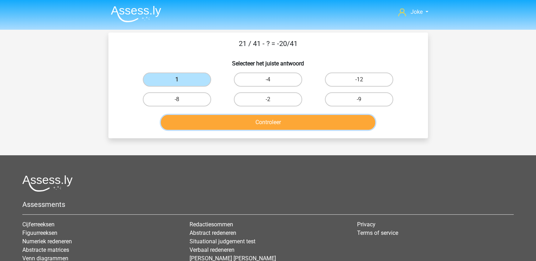
click at [252, 121] on button "Controleer" at bounding box center [268, 122] width 214 height 15
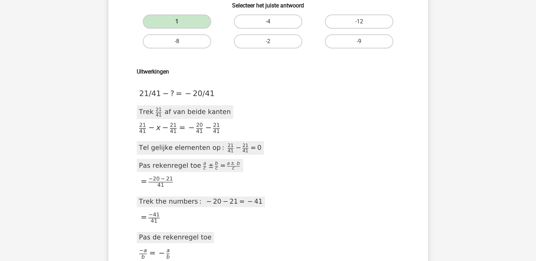
scroll to position [177, 0]
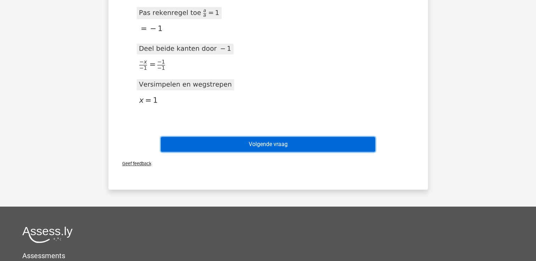
click at [263, 145] on button "Volgende vraag" at bounding box center [268, 144] width 214 height 15
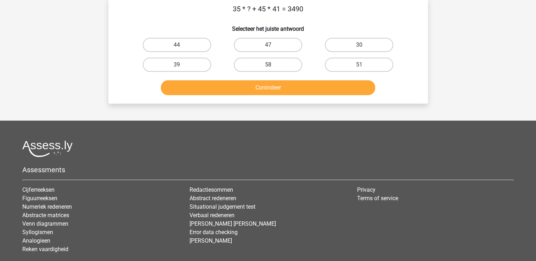
scroll to position [33, 0]
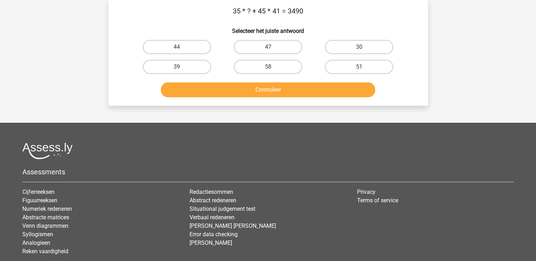
click at [269, 154] on div at bounding box center [267, 151] width 491 height 17
click at [274, 70] on label "58" at bounding box center [268, 67] width 68 height 14
click at [272, 70] on input "58" at bounding box center [270, 69] width 5 height 5
radio input "true"
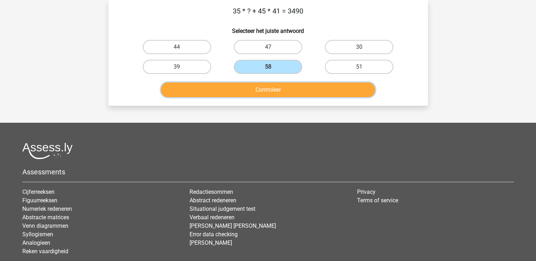
click at [267, 92] on button "Controleer" at bounding box center [268, 89] width 214 height 15
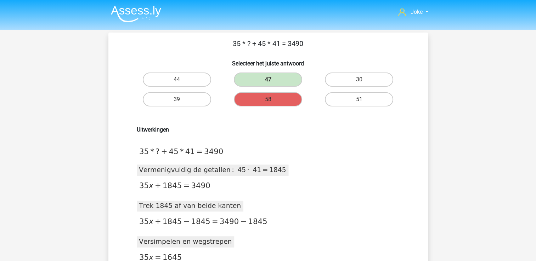
scroll to position [0, 0]
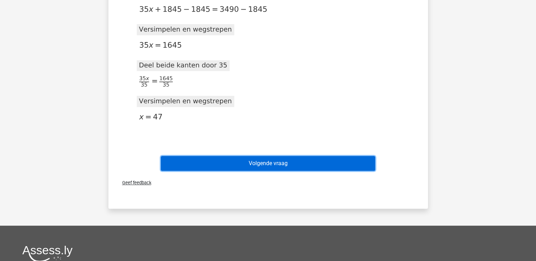
click at [280, 162] on button "Volgende vraag" at bounding box center [268, 163] width 214 height 15
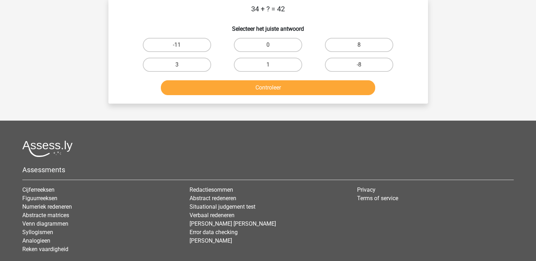
scroll to position [33, 0]
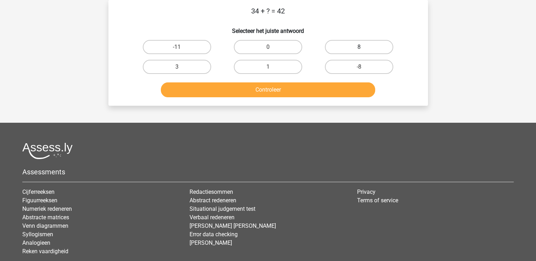
click at [367, 47] on label "8" at bounding box center [359, 47] width 68 height 14
click at [364, 47] on input "8" at bounding box center [361, 49] width 5 height 5
radio input "true"
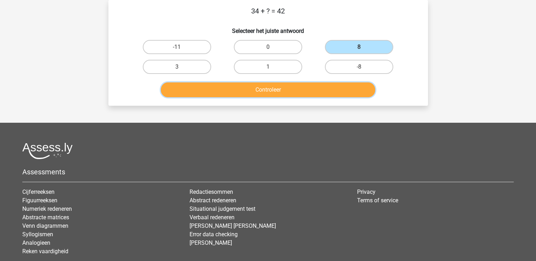
click at [258, 91] on button "Controleer" at bounding box center [268, 89] width 214 height 15
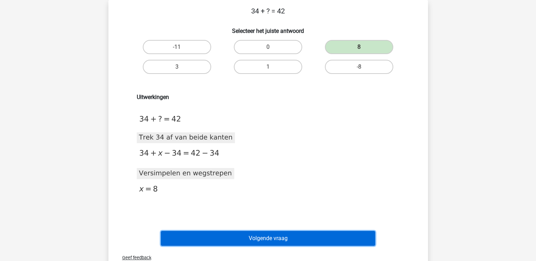
click at [262, 239] on button "Volgende vraag" at bounding box center [268, 238] width 214 height 15
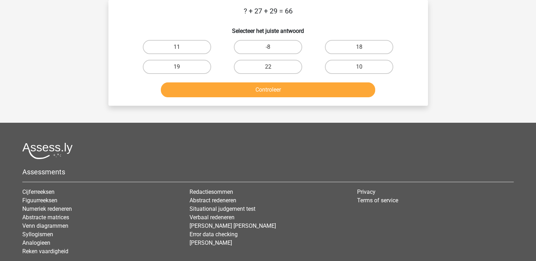
click at [362, 68] on input "10" at bounding box center [361, 69] width 5 height 5
radio input "true"
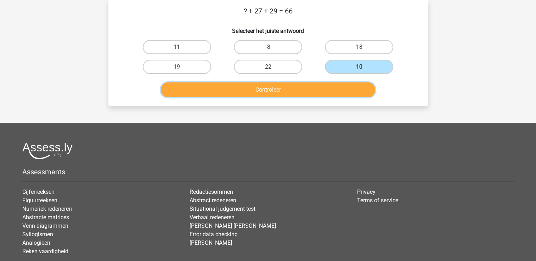
click at [275, 93] on button "Controleer" at bounding box center [268, 89] width 214 height 15
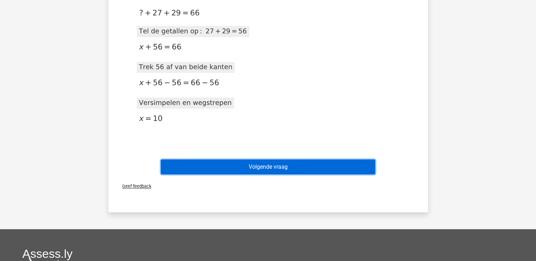
click at [259, 170] on button "Volgende vraag" at bounding box center [268, 167] width 214 height 15
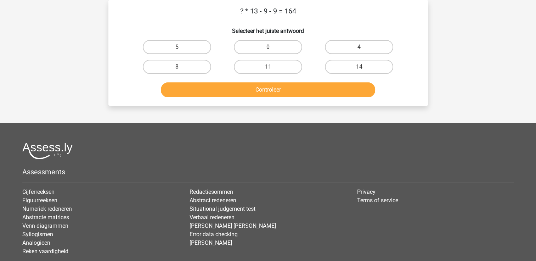
click at [120, 85] on div "Controleer" at bounding box center [268, 88] width 297 height 23
click at [360, 67] on input "14" at bounding box center [361, 69] width 5 height 5
radio input "true"
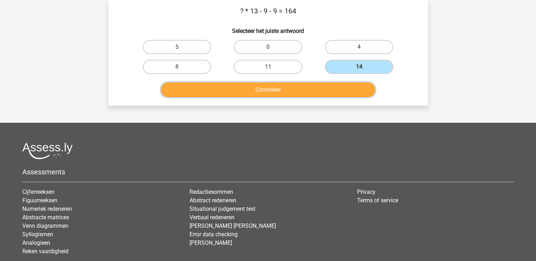
click at [276, 89] on button "Controleer" at bounding box center [268, 89] width 214 height 15
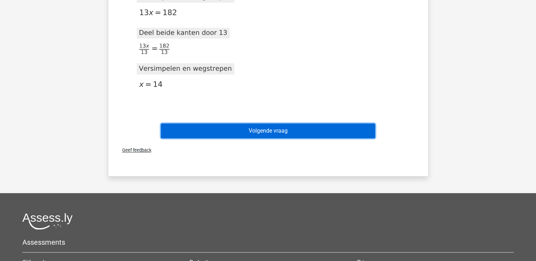
click at [299, 130] on button "Volgende vraag" at bounding box center [268, 131] width 214 height 15
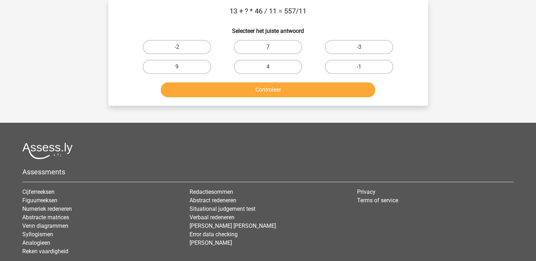
click at [246, 158] on div at bounding box center [267, 151] width 491 height 17
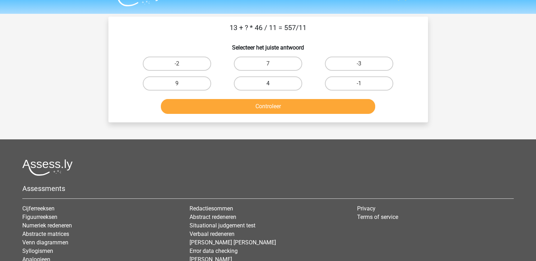
scroll to position [0, 0]
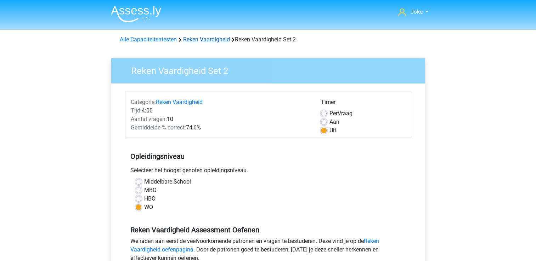
click at [213, 40] on link "Reken Vaardigheid" at bounding box center [206, 39] width 47 height 7
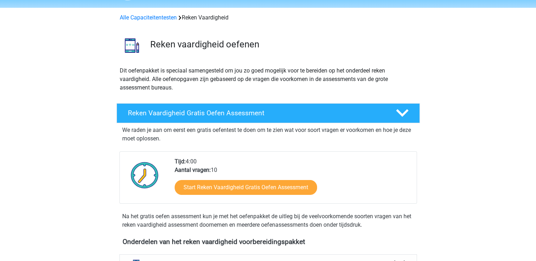
scroll to position [142, 0]
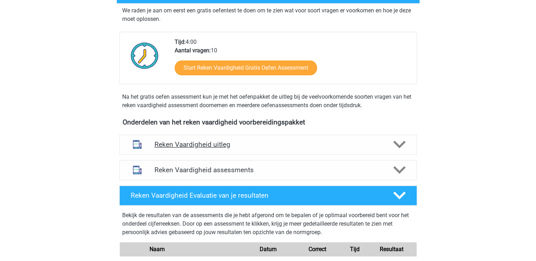
click at [405, 141] on icon at bounding box center [399, 144] width 12 height 12
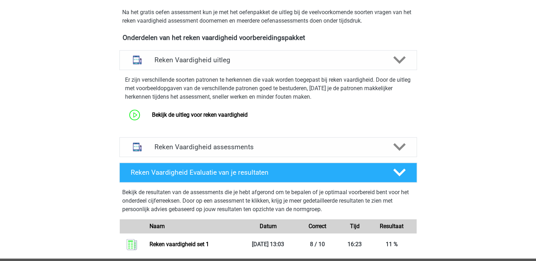
scroll to position [248, 0]
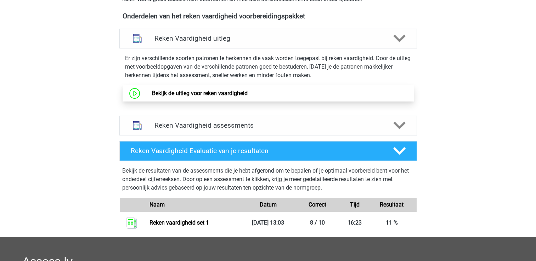
click at [212, 96] on link "Bekijk de uitleg voor reken vaardigheid" at bounding box center [200, 93] width 96 height 7
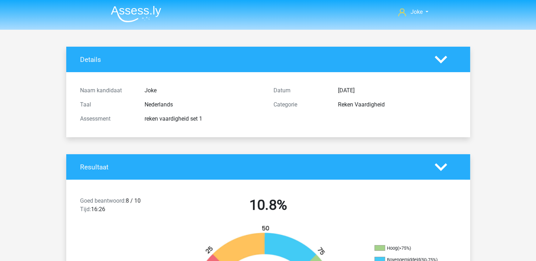
click at [127, 12] on img at bounding box center [136, 14] width 50 height 17
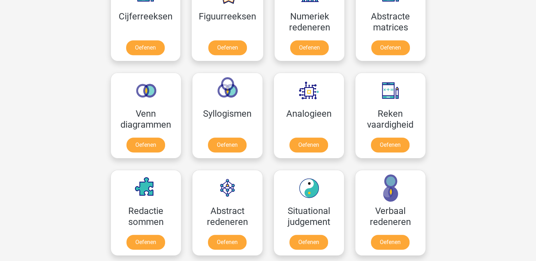
scroll to position [389, 0]
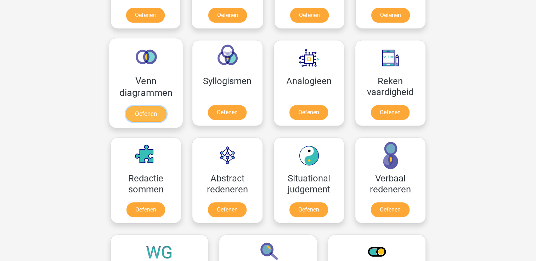
click at [146, 108] on link "Oefenen" at bounding box center [145, 114] width 40 height 16
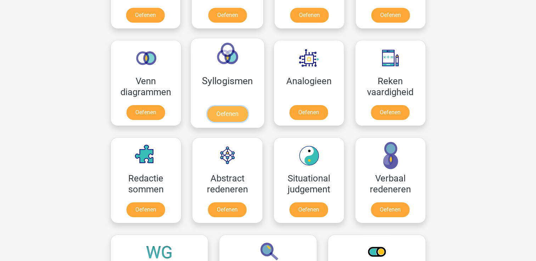
click at [225, 108] on link "Oefenen" at bounding box center [227, 114] width 40 height 16
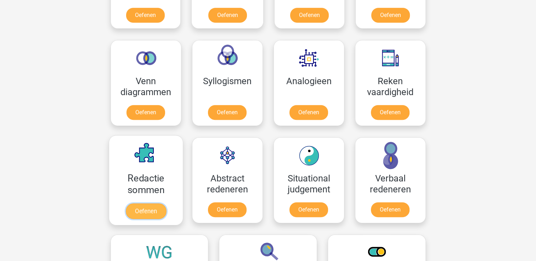
click at [142, 206] on link "Oefenen" at bounding box center [145, 212] width 40 height 16
click at [146, 207] on link "Oefenen" at bounding box center [145, 212] width 40 height 16
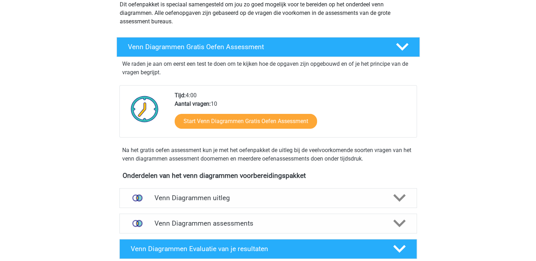
scroll to position [106, 0]
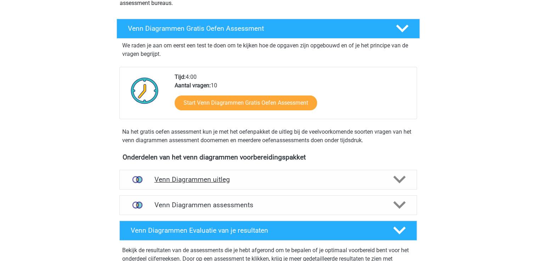
click at [195, 183] on h4 "Venn Diagrammen uitleg" at bounding box center [267, 180] width 227 height 8
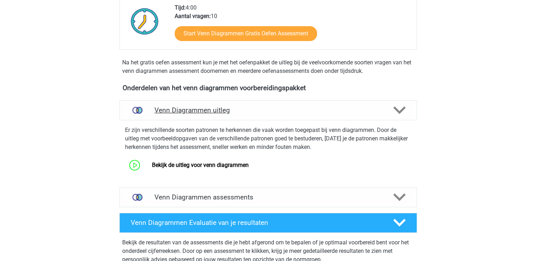
scroll to position [177, 0]
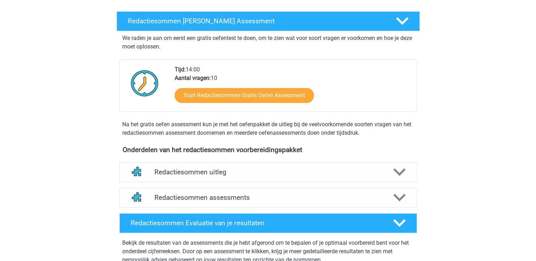
scroll to position [106, 0]
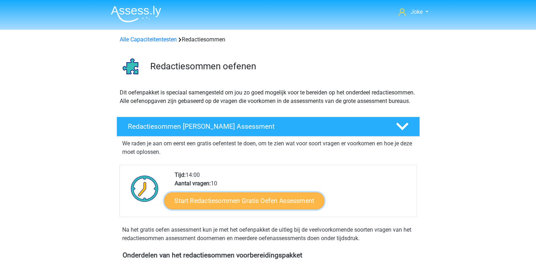
click at [242, 209] on link "Start Redactiesommen Gratis Oefen Assessment" at bounding box center [244, 200] width 160 height 17
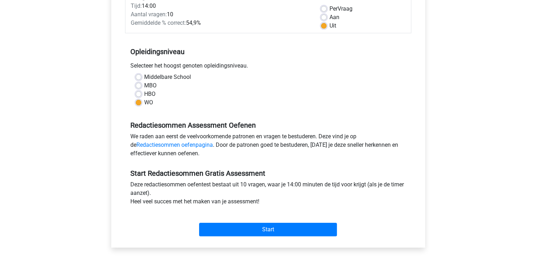
scroll to position [106, 0]
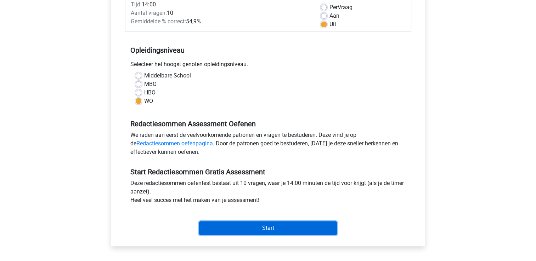
click at [245, 227] on input "Start" at bounding box center [268, 228] width 138 height 13
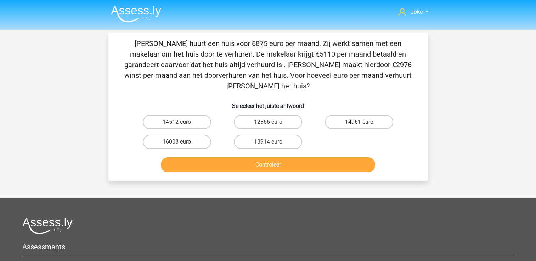
click at [375, 115] on label "14961 euro" at bounding box center [359, 122] width 68 height 14
click at [364, 122] on input "14961 euro" at bounding box center [361, 124] width 5 height 5
radio input "true"
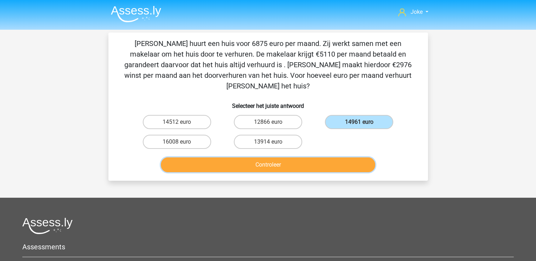
click at [300, 161] on button "Controleer" at bounding box center [268, 165] width 214 height 15
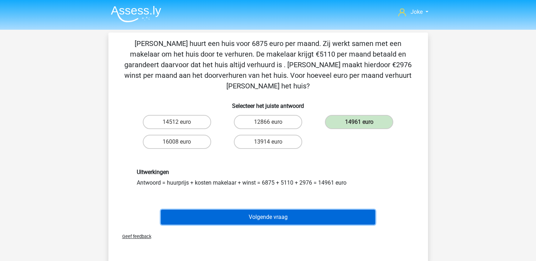
click at [252, 210] on button "Volgende vraag" at bounding box center [268, 217] width 214 height 15
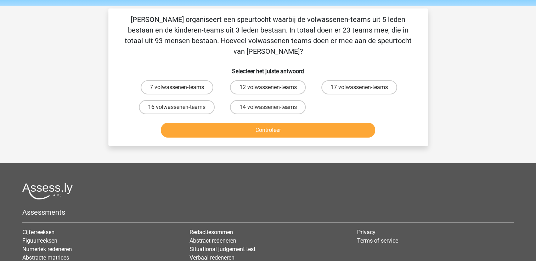
scroll to position [33, 0]
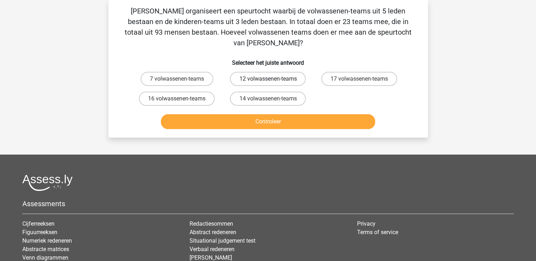
click at [254, 72] on label "12 volwassenen-teams" at bounding box center [268, 79] width 76 height 14
click at [268, 79] on input "12 volwassenen-teams" at bounding box center [270, 81] width 5 height 5
radio input "true"
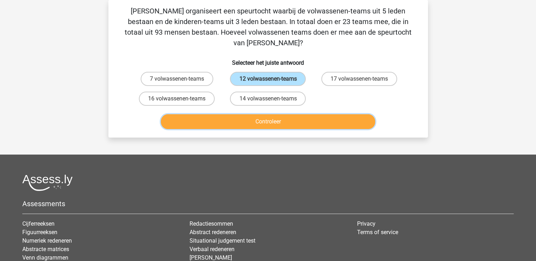
click at [255, 114] on button "Controleer" at bounding box center [268, 121] width 214 height 15
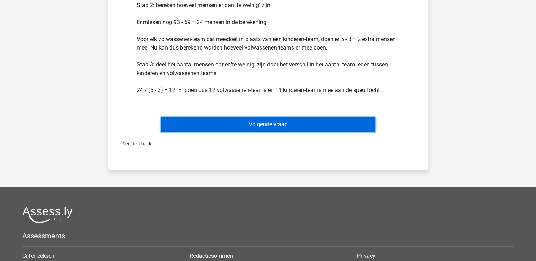
click at [258, 117] on button "Volgende vraag" at bounding box center [268, 124] width 214 height 15
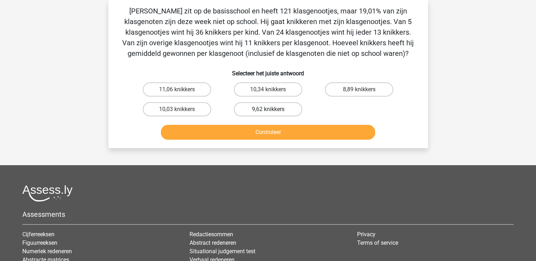
scroll to position [0, 0]
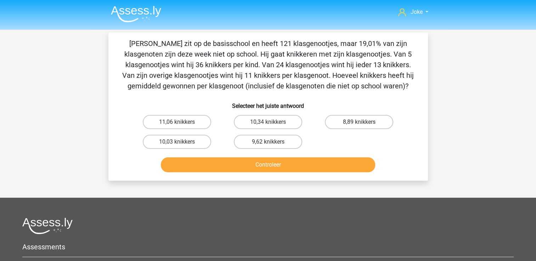
click at [122, 4] on li at bounding box center [133, 12] width 56 height 19
click at [124, 18] on img at bounding box center [136, 14] width 50 height 17
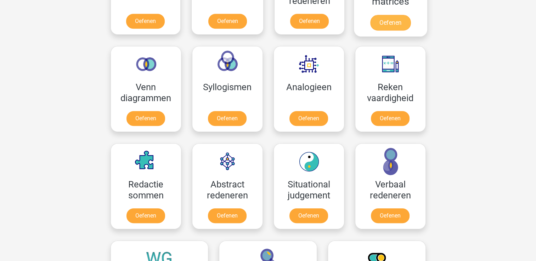
scroll to position [319, 0]
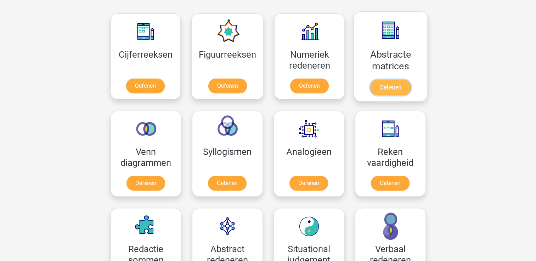
click at [396, 87] on link "Oefenen" at bounding box center [390, 88] width 40 height 16
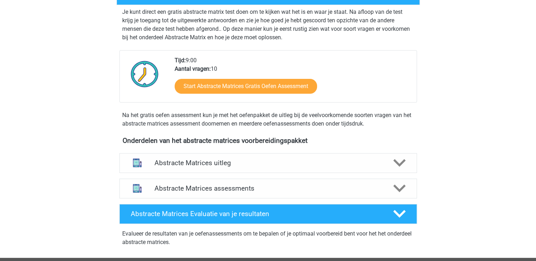
scroll to position [142, 0]
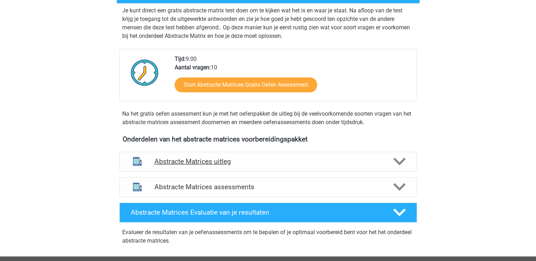
click at [399, 159] on icon at bounding box center [399, 161] width 12 height 12
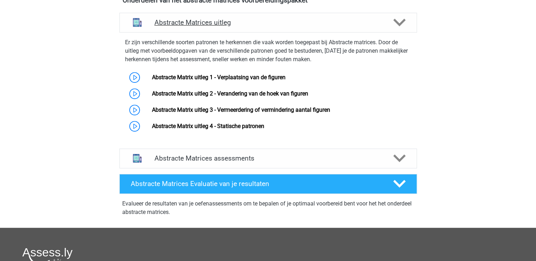
scroll to position [283, 0]
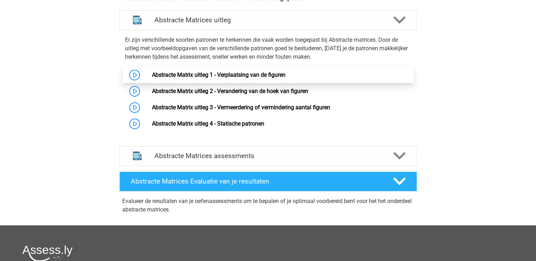
click at [152, 77] on link "Abstracte Matrix uitleg 1 - Verplaatsing van de figuren" at bounding box center [218, 74] width 133 height 7
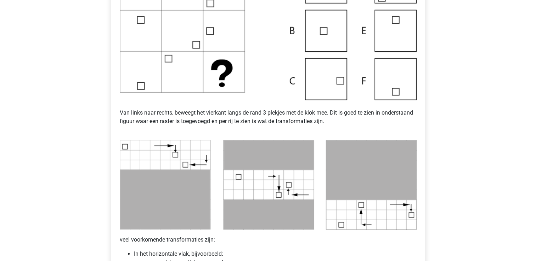
scroll to position [354, 0]
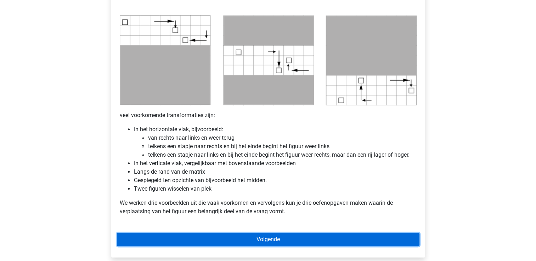
click at [275, 237] on link "Volgende" at bounding box center [268, 239] width 302 height 13
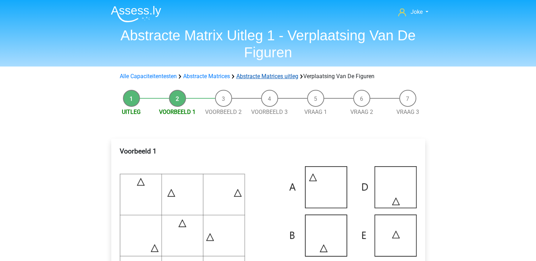
click at [257, 77] on link "Abstracte Matrices uitleg" at bounding box center [267, 76] width 62 height 7
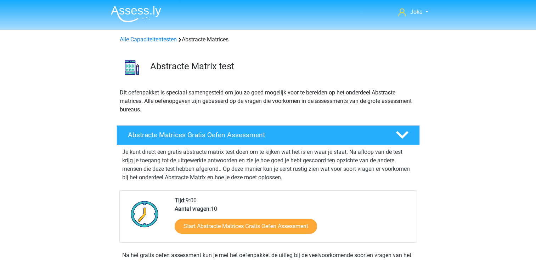
scroll to position [290, 0]
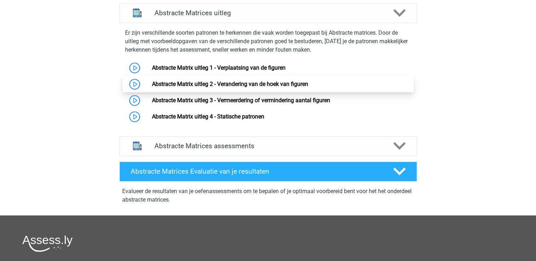
click at [254, 84] on link "Abstracte Matrix uitleg 2 - Verandering van de hoek van figuren" at bounding box center [230, 84] width 156 height 7
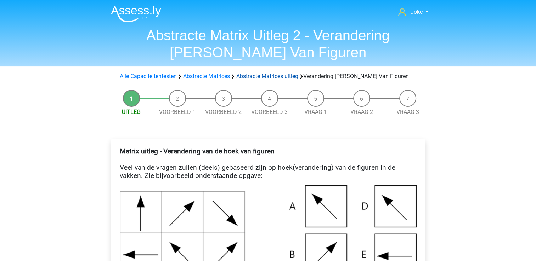
click at [281, 76] on link "Abstracte Matrices uitleg" at bounding box center [267, 76] width 62 height 7
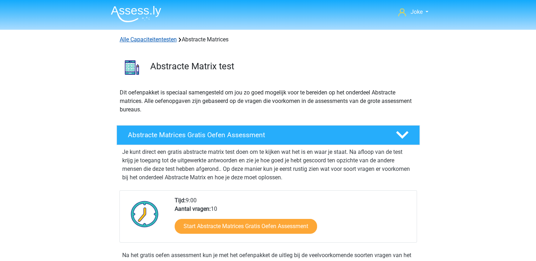
click at [160, 39] on link "Alle Capaciteitentesten" at bounding box center [148, 39] width 57 height 7
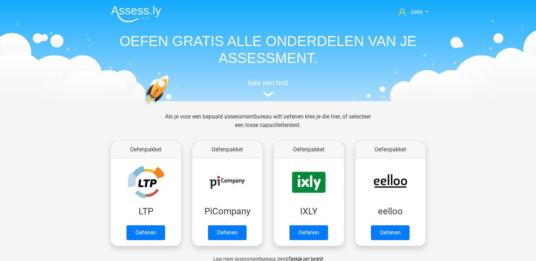
scroll to position [300, 0]
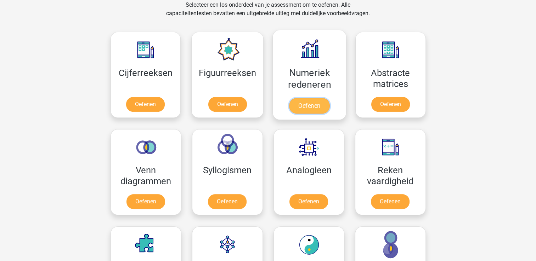
click at [304, 103] on link "Oefenen" at bounding box center [309, 106] width 40 height 16
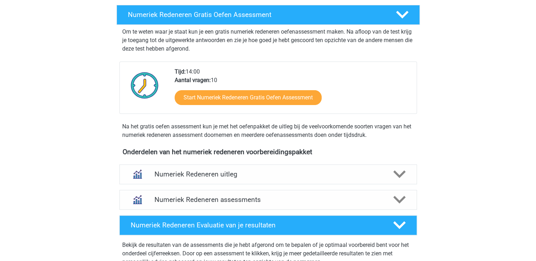
scroll to position [142, 0]
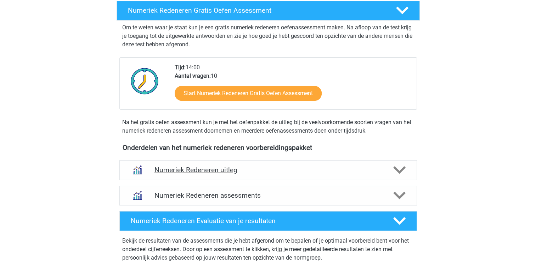
click at [399, 170] on icon at bounding box center [399, 170] width 12 height 12
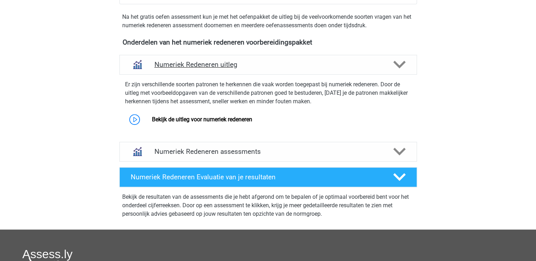
scroll to position [248, 0]
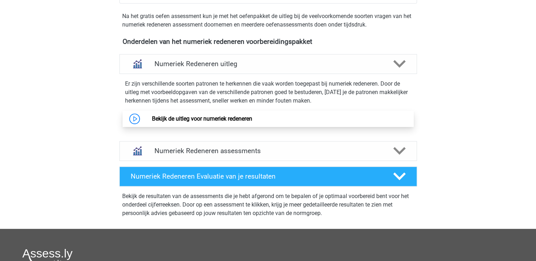
click at [183, 120] on link "Bekijk de uitleg voor numeriek redeneren" at bounding box center [202, 118] width 100 height 7
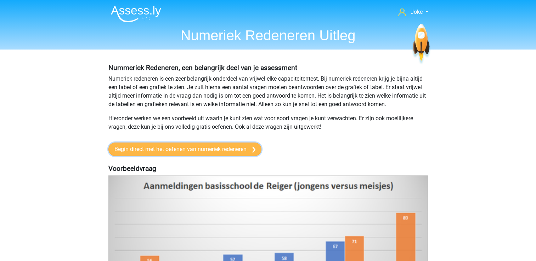
click at [202, 148] on link "Begin direct met het oefenen van numeriek redeneren" at bounding box center [184, 149] width 153 height 13
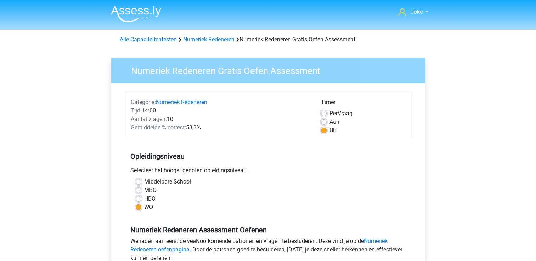
scroll to position [212, 0]
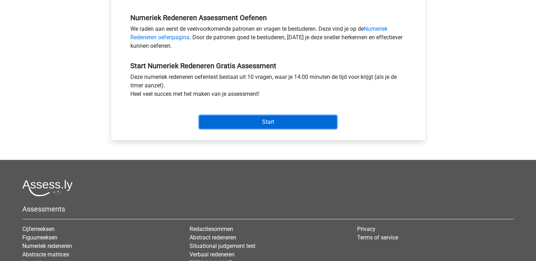
click at [251, 121] on input "Start" at bounding box center [268, 121] width 138 height 13
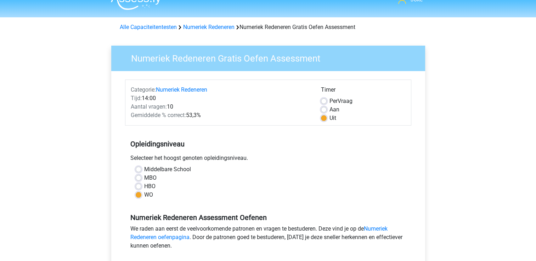
scroll to position [0, 0]
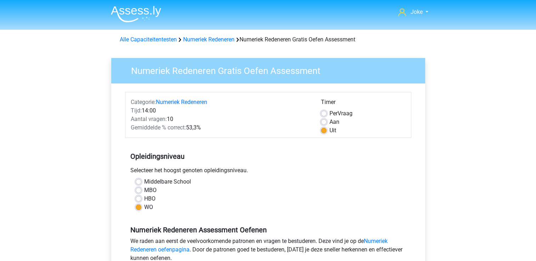
click at [148, 43] on div "Alle Capaciteitentesten Numeriek Redeneren Numeriek Redeneren Gratis Oefen Asse…" at bounding box center [268, 39] width 302 height 8
click at [150, 41] on link "Alle Capaciteitentesten" at bounding box center [148, 39] width 57 height 7
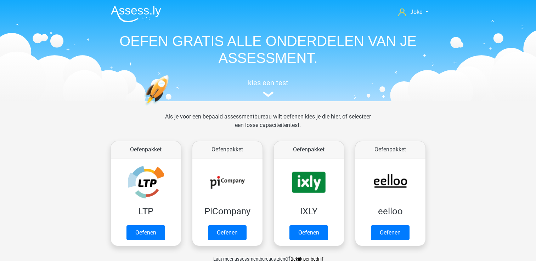
scroll to position [300, 0]
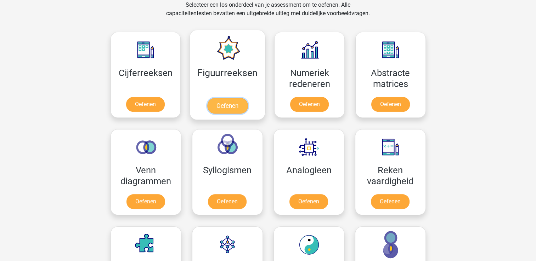
click at [224, 106] on link "Oefenen" at bounding box center [227, 106] width 40 height 16
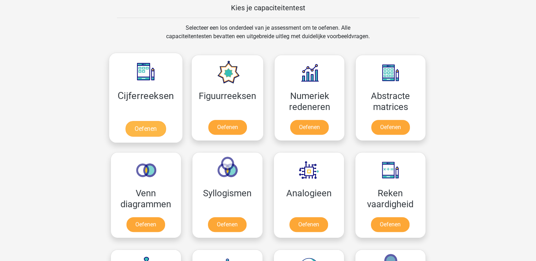
scroll to position [265, 0]
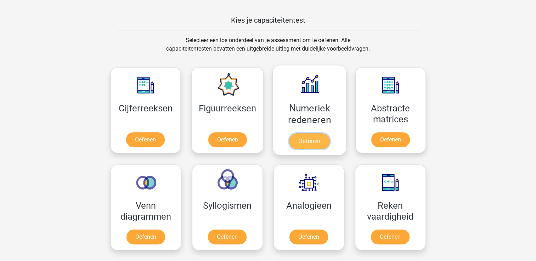
click at [311, 137] on link "Oefenen" at bounding box center [309, 141] width 40 height 16
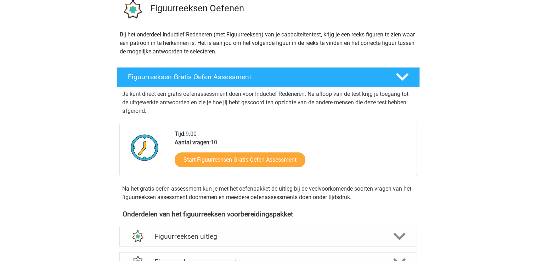
scroll to position [106, 0]
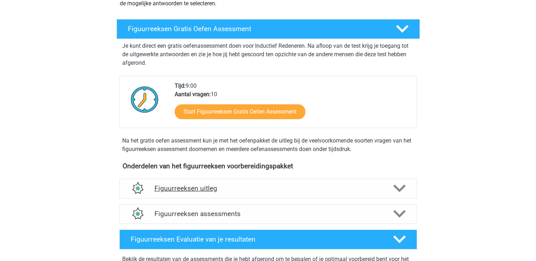
click at [402, 190] on icon at bounding box center [399, 188] width 12 height 12
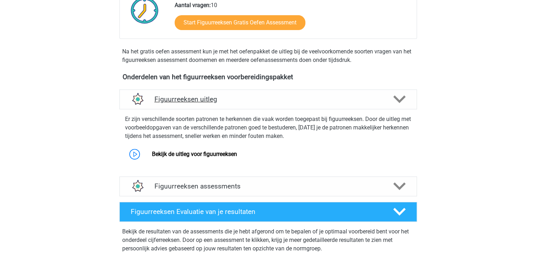
scroll to position [212, 0]
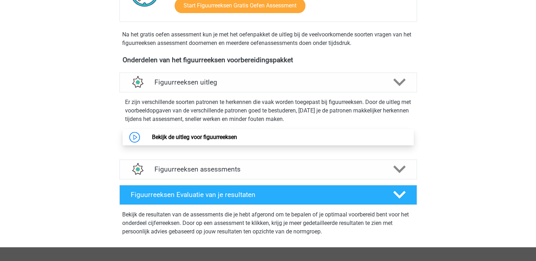
click at [202, 141] on link "Bekijk de uitleg voor figuurreeksen" at bounding box center [194, 137] width 85 height 7
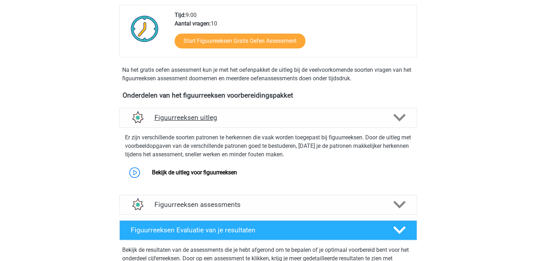
scroll to position [35, 0]
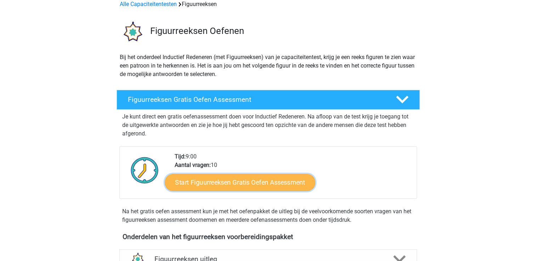
click at [213, 187] on link "Start Figuurreeksen Gratis Oefen Assessment" at bounding box center [240, 182] width 150 height 17
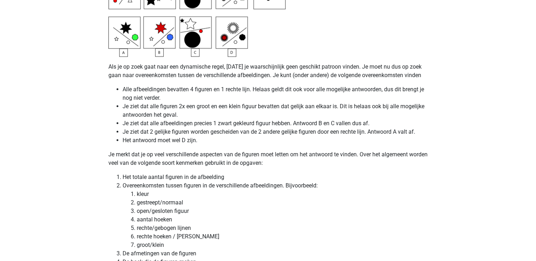
scroll to position [1982, 0]
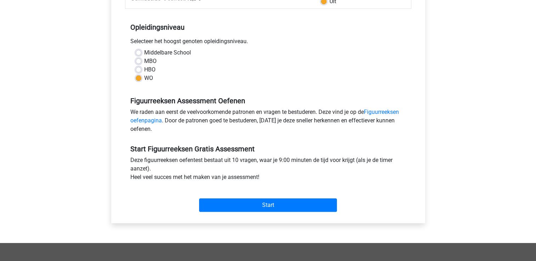
scroll to position [142, 0]
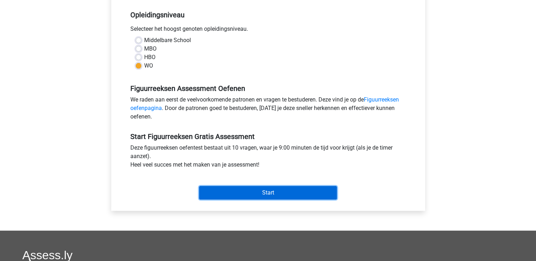
click at [262, 188] on input "Start" at bounding box center [268, 192] width 138 height 13
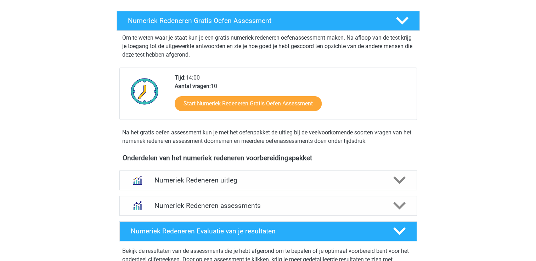
scroll to position [142, 0]
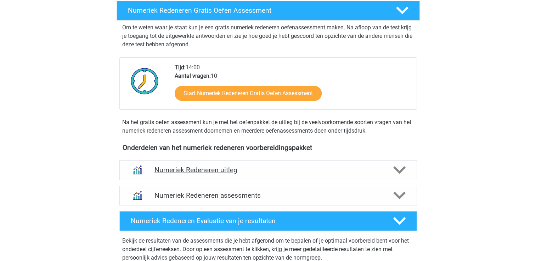
click at [402, 166] on icon at bounding box center [399, 170] width 12 height 12
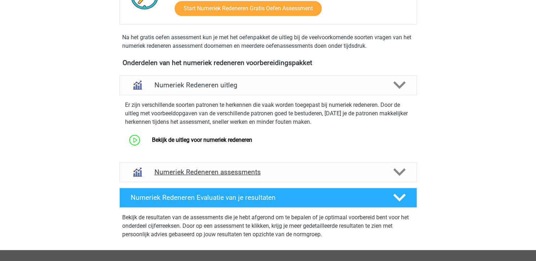
scroll to position [248, 0]
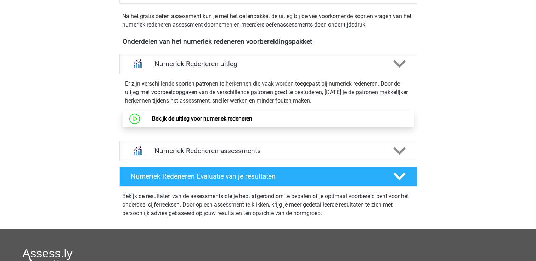
click at [221, 122] on link "Bekijk de uitleg voor numeriek redeneren" at bounding box center [202, 118] width 100 height 7
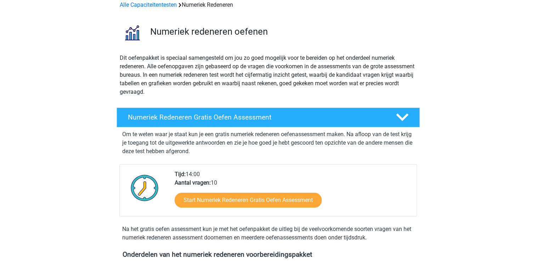
scroll to position [0, 0]
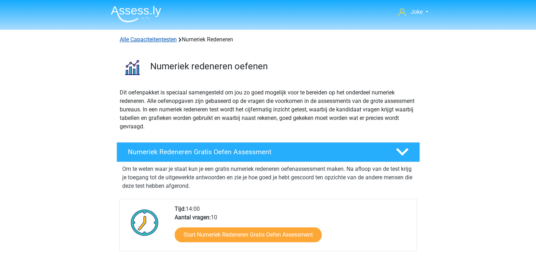
click at [139, 38] on link "Alle Capaciteitentesten" at bounding box center [148, 39] width 57 height 7
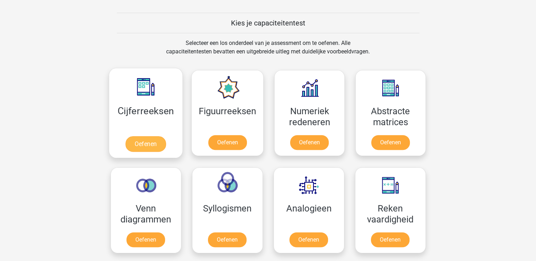
scroll to position [265, 0]
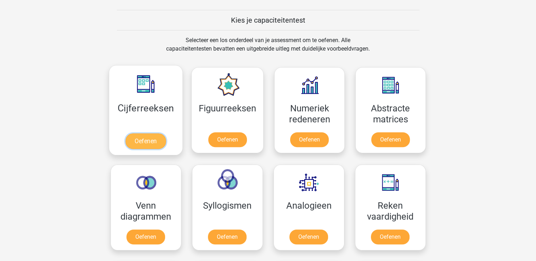
click at [142, 141] on link "Oefenen" at bounding box center [145, 141] width 40 height 16
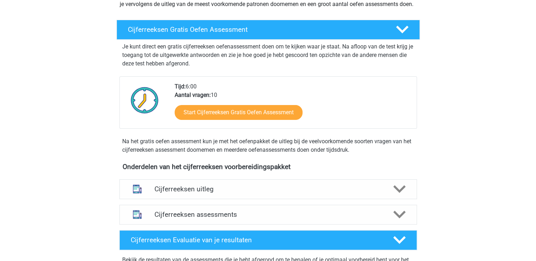
scroll to position [106, 0]
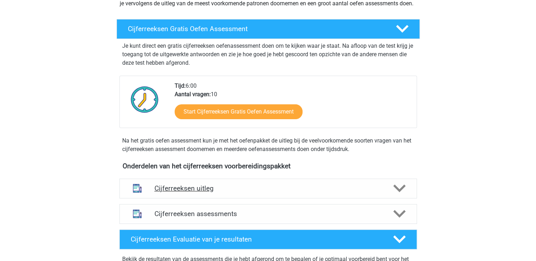
click at [398, 195] on icon at bounding box center [399, 188] width 12 height 12
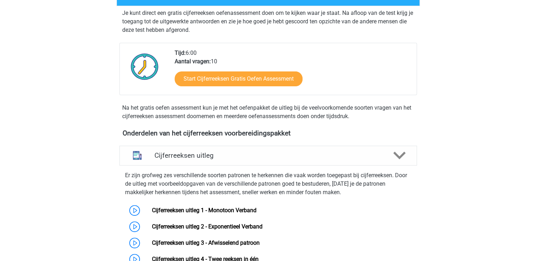
scroll to position [142, 0]
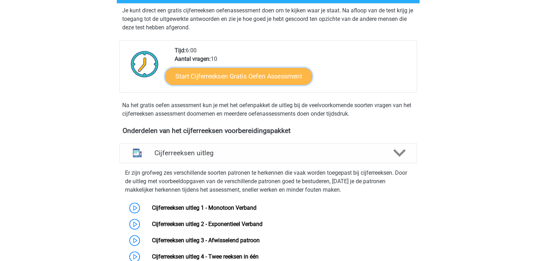
click at [267, 85] on link "Start Cijferreeksen Gratis Oefen Assessment" at bounding box center [238, 76] width 147 height 17
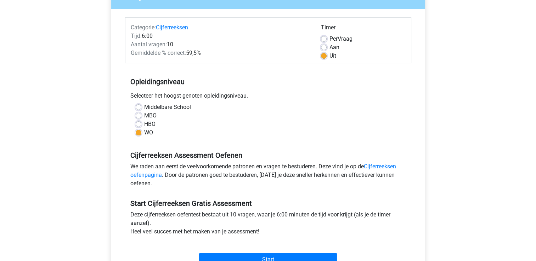
scroll to position [142, 0]
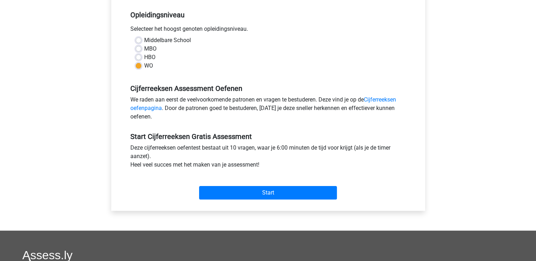
click at [265, 184] on div "Start" at bounding box center [268, 187] width 286 height 25
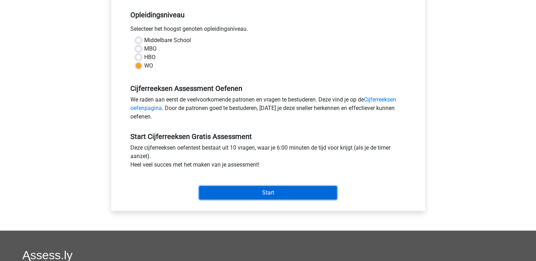
click at [264, 190] on input "Start" at bounding box center [268, 192] width 138 height 13
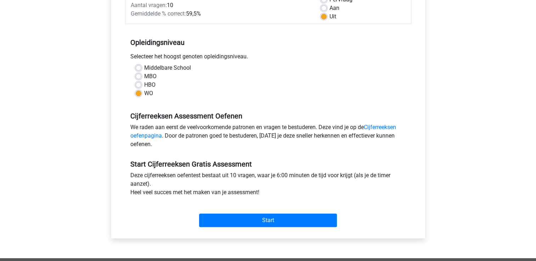
scroll to position [14, 0]
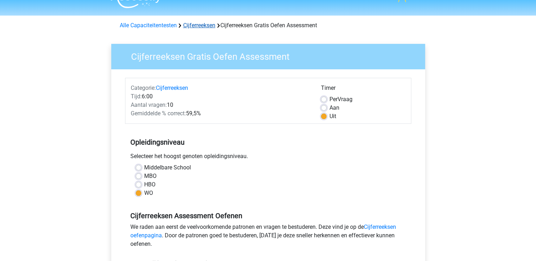
click at [202, 25] on link "Cijferreeksen" at bounding box center [199, 25] width 32 height 7
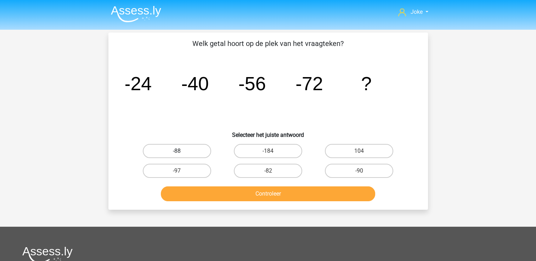
click at [183, 151] on label "-88" at bounding box center [177, 151] width 68 height 14
click at [181, 151] on input "-88" at bounding box center [179, 153] width 5 height 5
radio input "true"
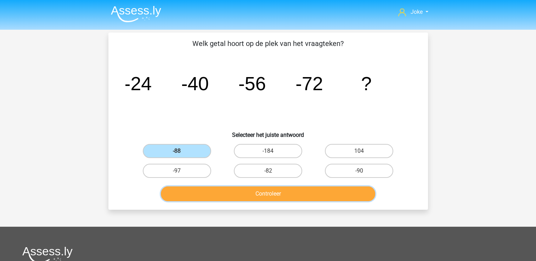
click at [258, 198] on button "Controleer" at bounding box center [268, 194] width 214 height 15
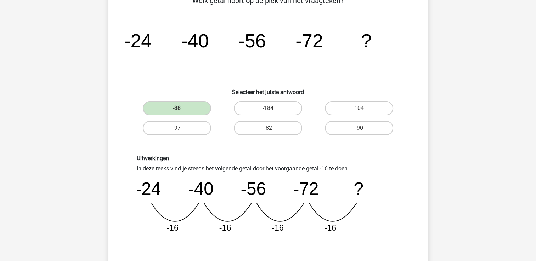
scroll to position [142, 0]
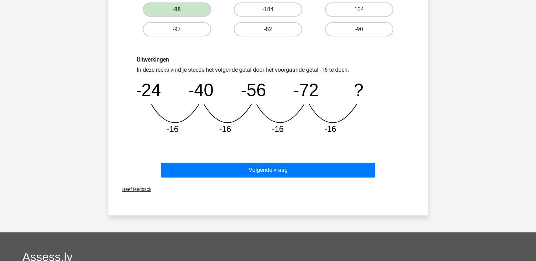
click at [268, 178] on div "Volgende vraag" at bounding box center [267, 172] width 273 height 18
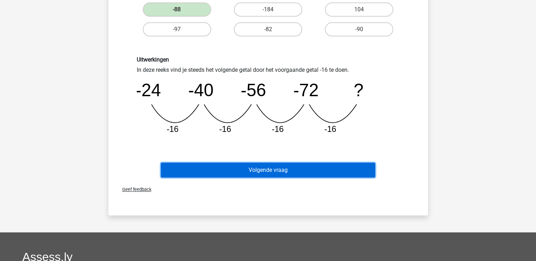
click at [268, 172] on button "Volgende vraag" at bounding box center [268, 170] width 214 height 15
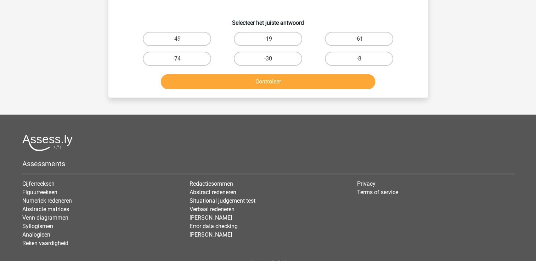
scroll to position [33, 0]
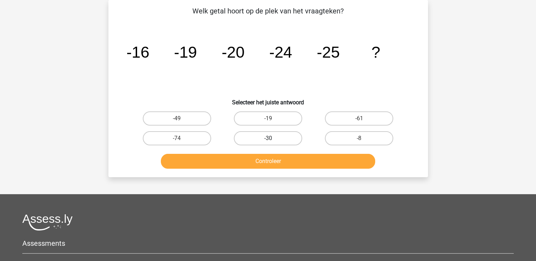
click at [257, 138] on label "-30" at bounding box center [268, 138] width 68 height 14
click at [268, 138] on input "-30" at bounding box center [270, 140] width 5 height 5
radio input "true"
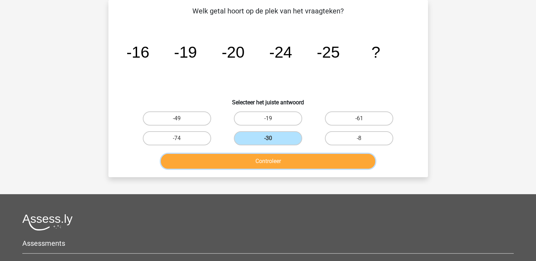
click at [255, 163] on button "Controleer" at bounding box center [268, 161] width 214 height 15
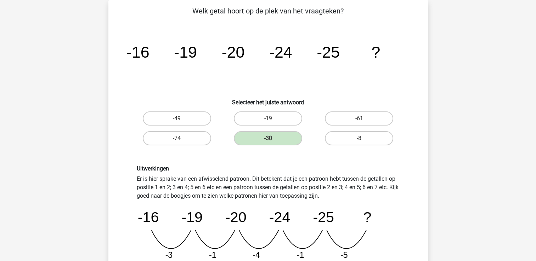
scroll to position [0, 0]
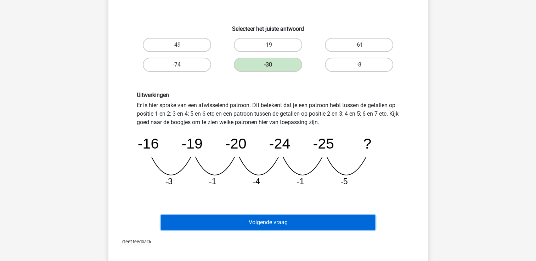
click at [245, 225] on button "Volgende vraag" at bounding box center [268, 222] width 214 height 15
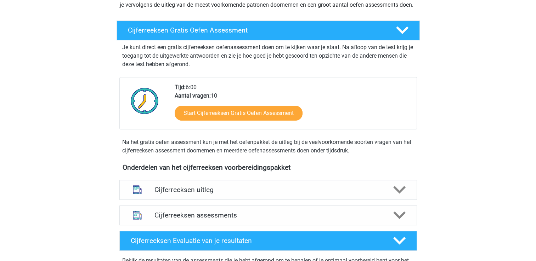
scroll to position [106, 0]
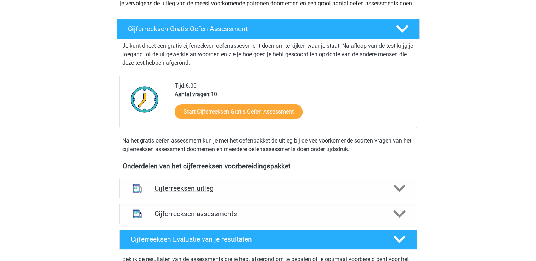
click at [402, 194] on icon at bounding box center [399, 188] width 12 height 12
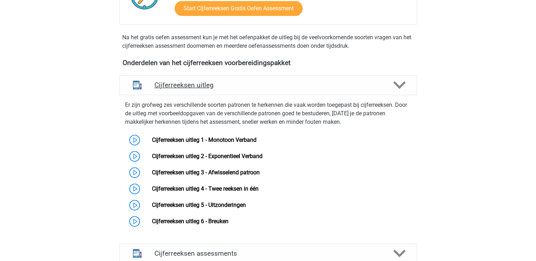
scroll to position [212, 0]
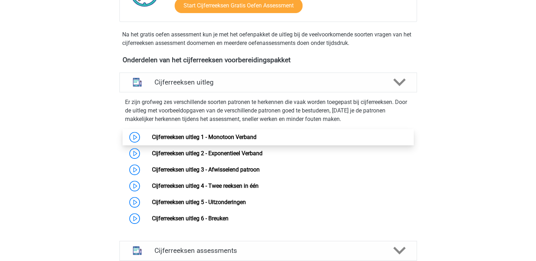
click at [240, 141] on link "Cijferreeksen uitleg 1 - Monotoon Verband" at bounding box center [204, 137] width 104 height 7
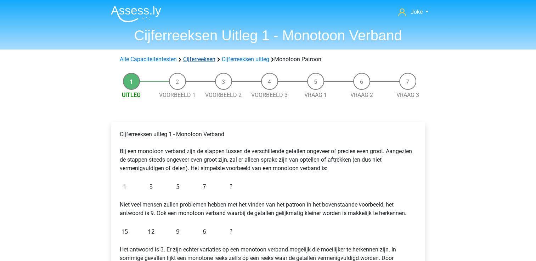
click at [202, 60] on link "Cijferreeksen" at bounding box center [199, 59] width 32 height 7
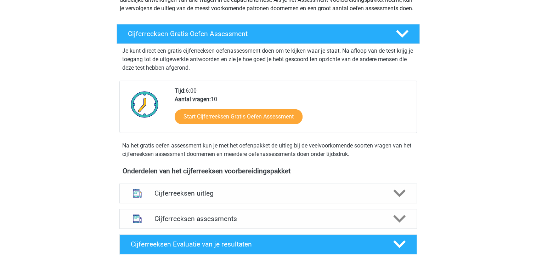
scroll to position [142, 0]
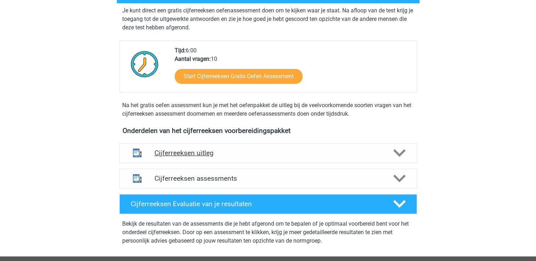
click at [288, 157] on h4 "Cijferreeksen uitleg" at bounding box center [267, 153] width 227 height 8
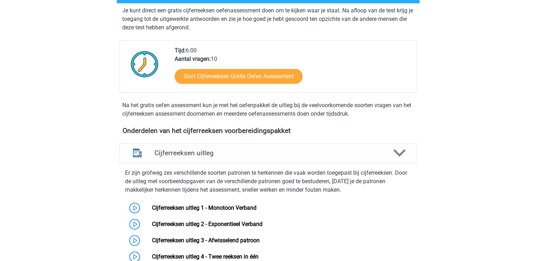
scroll to position [177, 0]
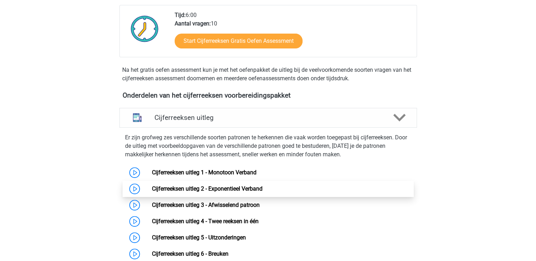
click at [241, 192] on link "Cijferreeksen uitleg 2 - Exponentieel Verband" at bounding box center [207, 188] width 110 height 7
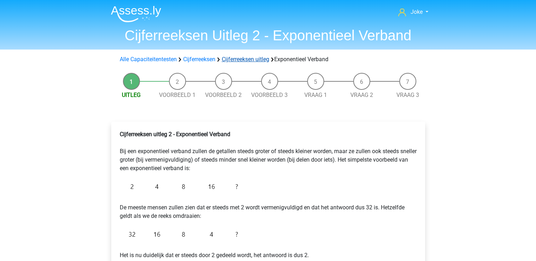
click at [239, 59] on link "Cijferreeksen uitleg" at bounding box center [245, 59] width 47 height 7
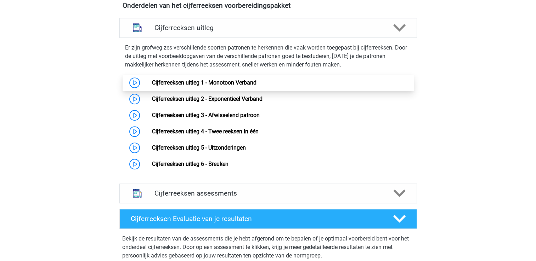
scroll to position [255, 0]
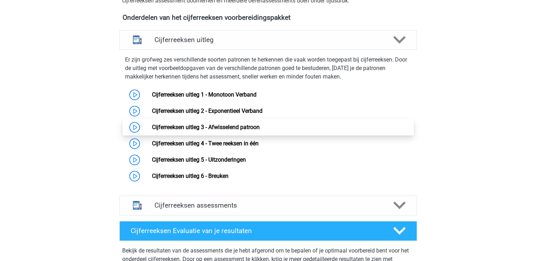
click at [234, 131] on link "Cijferreeksen uitleg 3 - Afwisselend patroon" at bounding box center [206, 127] width 108 height 7
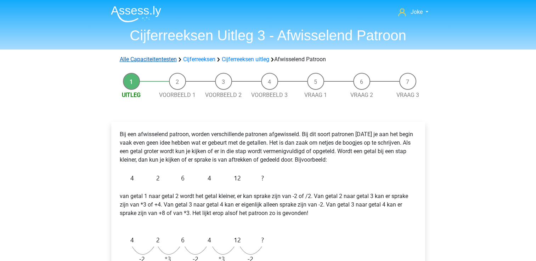
click at [157, 59] on link "Alle Capaciteitentesten" at bounding box center [148, 59] width 57 height 7
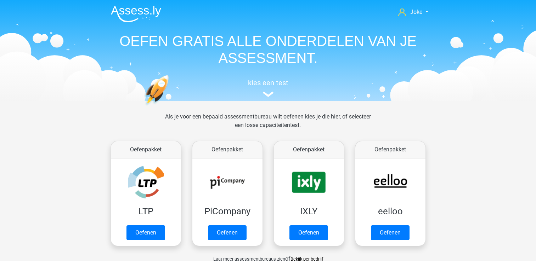
scroll to position [300, 0]
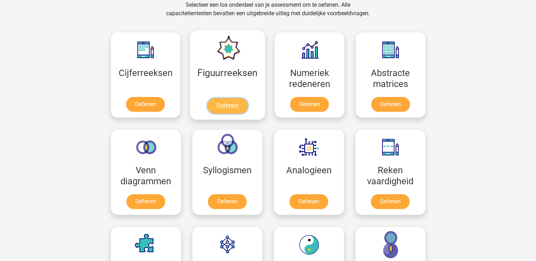
click at [224, 104] on link "Oefenen" at bounding box center [227, 106] width 40 height 16
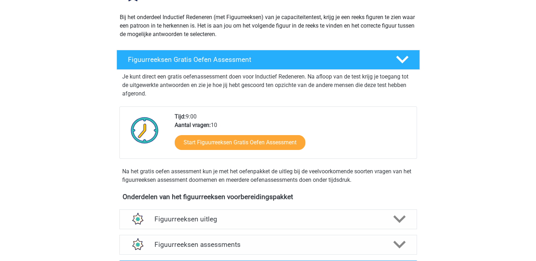
scroll to position [106, 0]
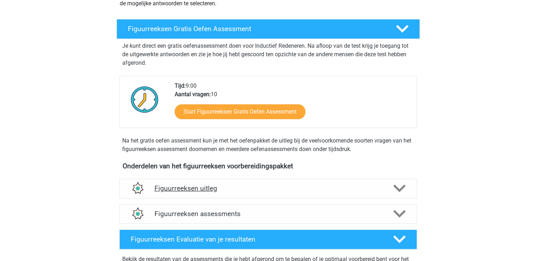
click at [396, 186] on icon at bounding box center [399, 188] width 12 height 12
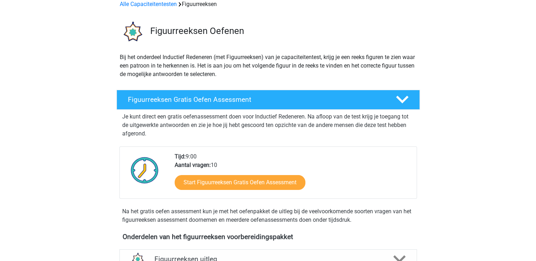
scroll to position [0, 0]
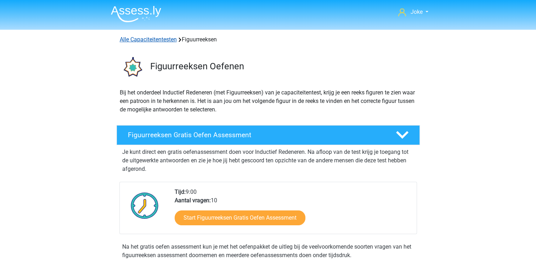
click at [136, 38] on link "Alle Capaciteitentesten" at bounding box center [148, 39] width 57 height 7
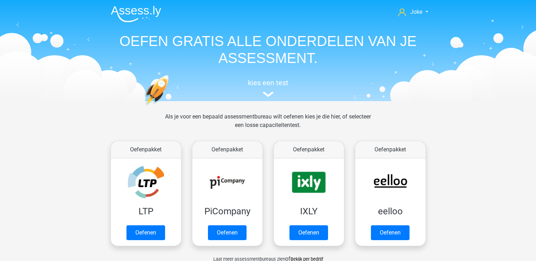
scroll to position [300, 0]
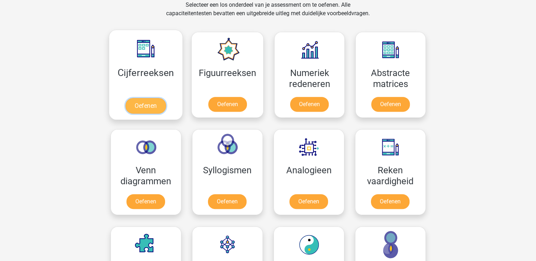
click at [146, 105] on link "Oefenen" at bounding box center [145, 106] width 40 height 16
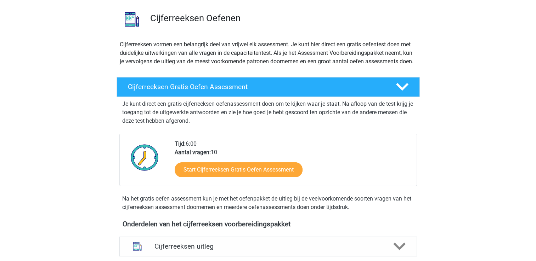
scroll to position [142, 0]
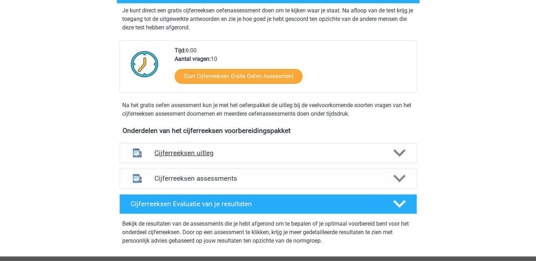
click at [399, 159] on icon at bounding box center [399, 153] width 12 height 12
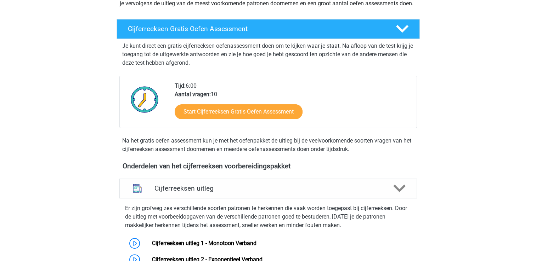
scroll to position [0, 0]
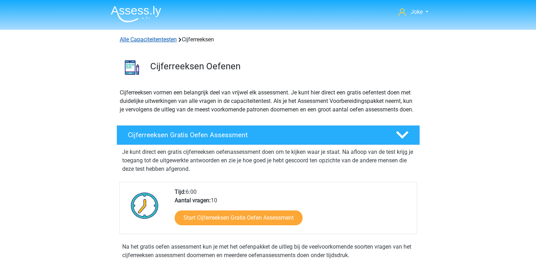
click at [148, 38] on link "Alle Capaciteitentesten" at bounding box center [148, 39] width 57 height 7
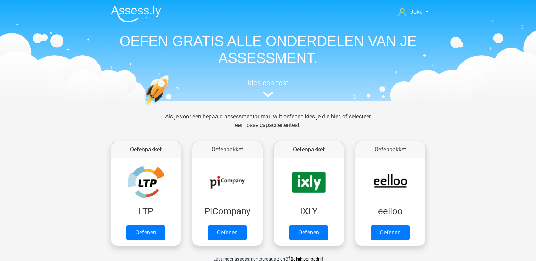
scroll to position [300, 0]
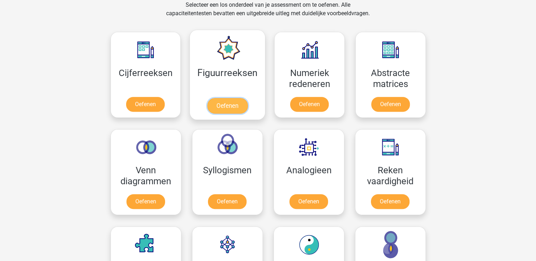
click at [225, 110] on link "Oefenen" at bounding box center [227, 106] width 40 height 16
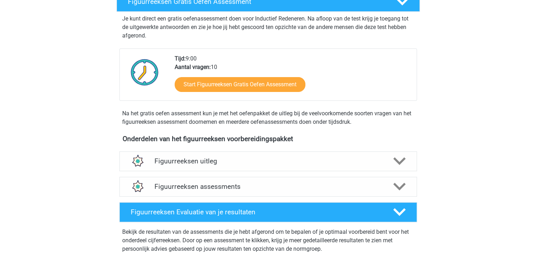
scroll to position [142, 0]
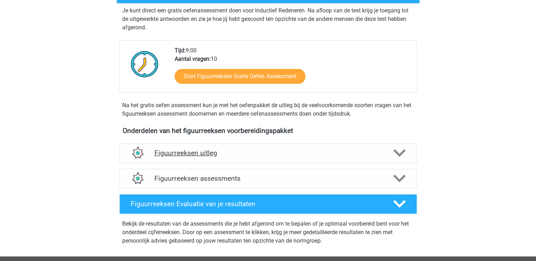
click at [402, 147] on icon at bounding box center [399, 153] width 12 height 12
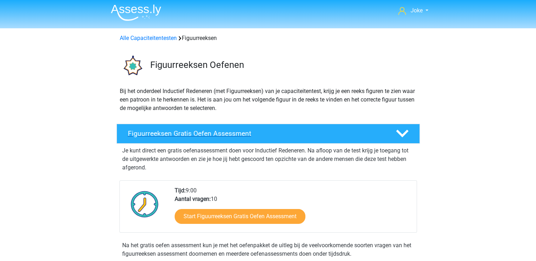
scroll to position [0, 0]
